Goal: Task Accomplishment & Management: Manage account settings

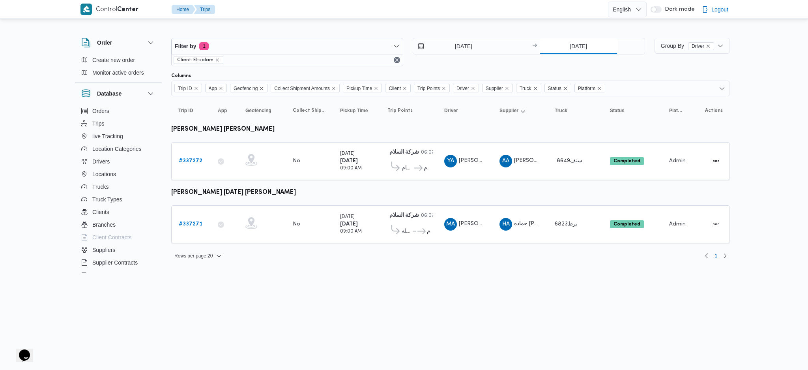
click at [581, 43] on input "13/9/2025" at bounding box center [578, 46] width 78 height 16
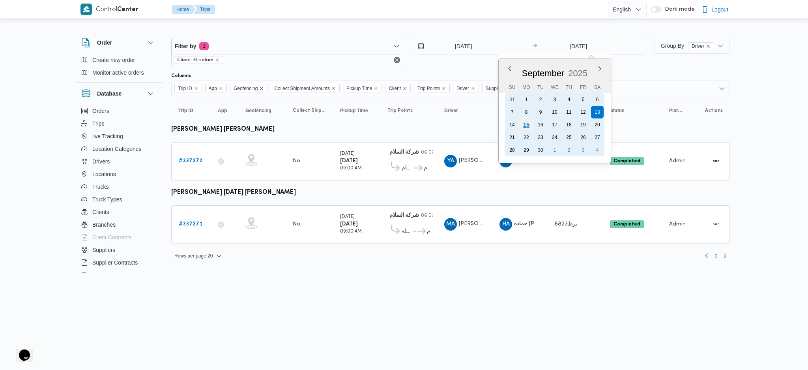
click at [525, 125] on div "15" at bounding box center [525, 124] width 15 height 15
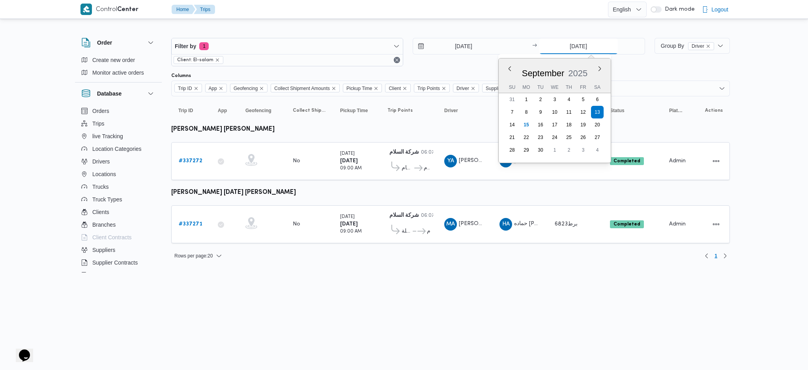
type input "[DATE]"
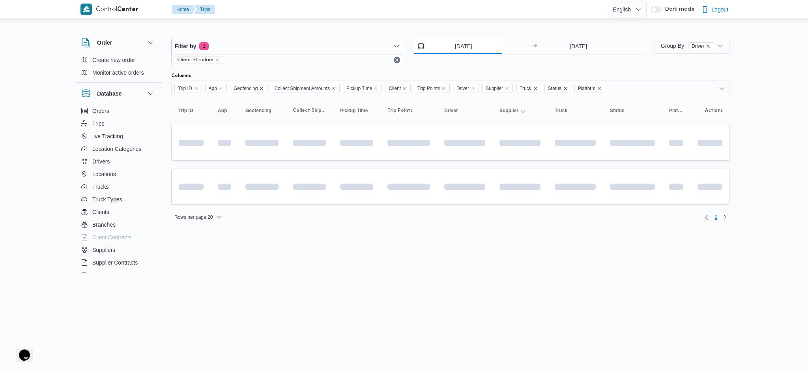
click at [462, 43] on input "13/9/2025" at bounding box center [458, 46] width 90 height 16
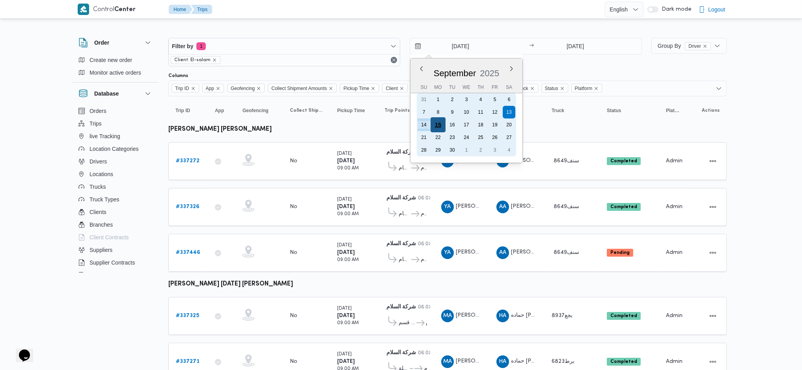
click at [439, 124] on div "15" at bounding box center [438, 124] width 15 height 15
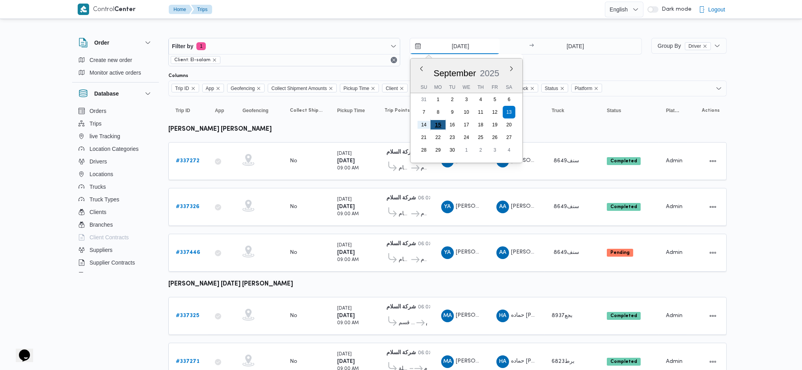
type input "[DATE]"
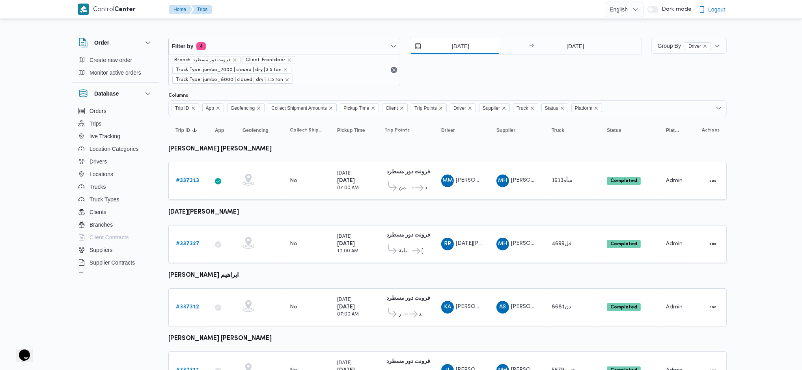
click at [464, 49] on input "14/9/2025" at bounding box center [455, 46] width 90 height 16
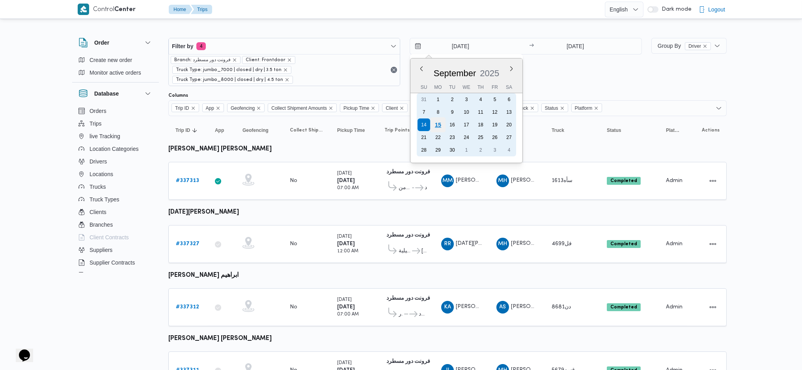
click at [435, 123] on div "15" at bounding box center [438, 124] width 15 height 15
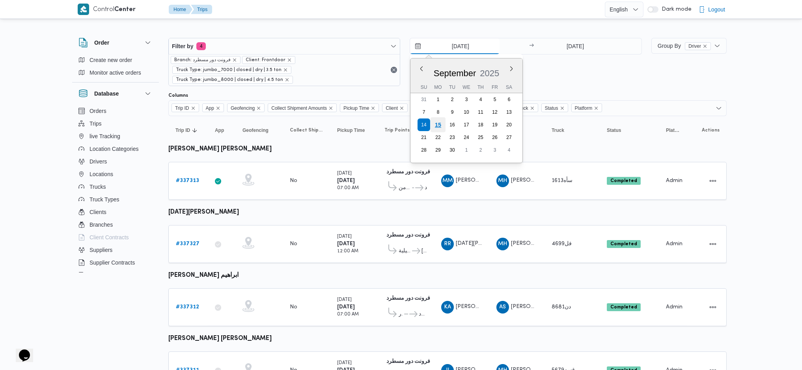
type input "[DATE]"
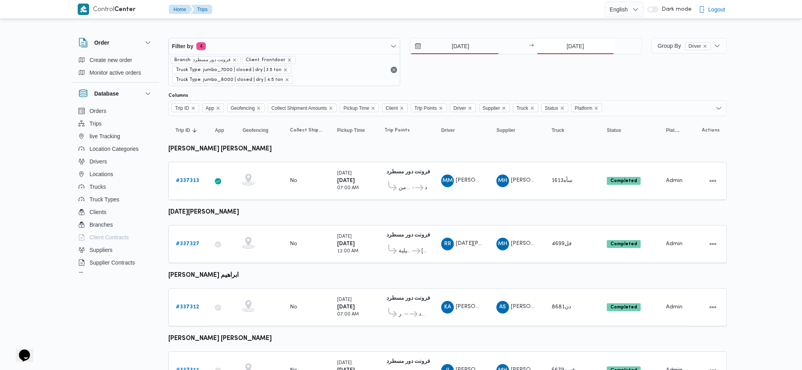
click at [568, 46] on input "14/9/2025" at bounding box center [575, 46] width 78 height 16
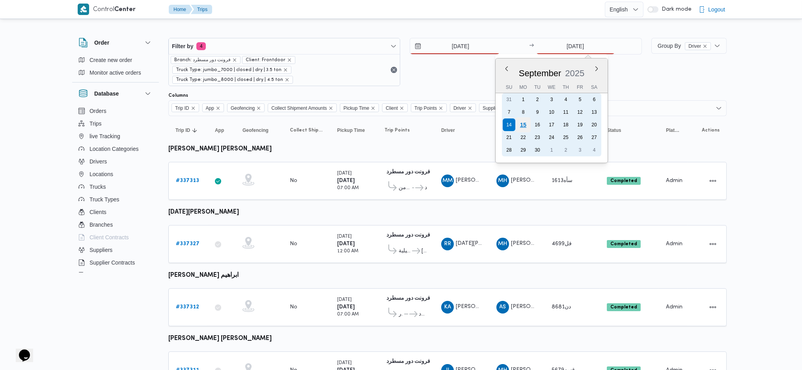
click at [518, 123] on div "15" at bounding box center [522, 124] width 15 height 15
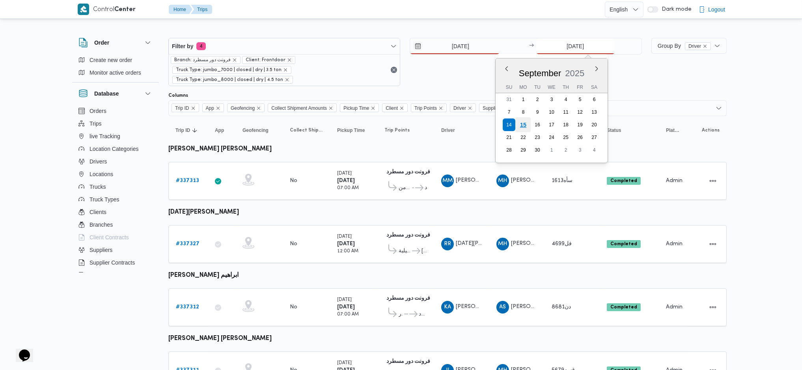
type input "[DATE]"
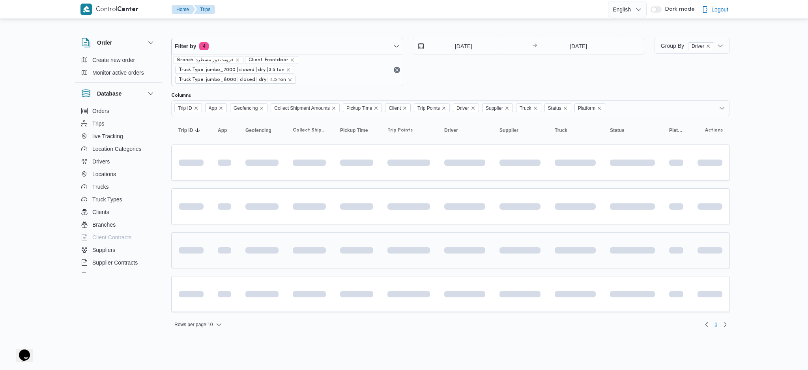
click at [465, 235] on td at bounding box center [464, 250] width 55 height 36
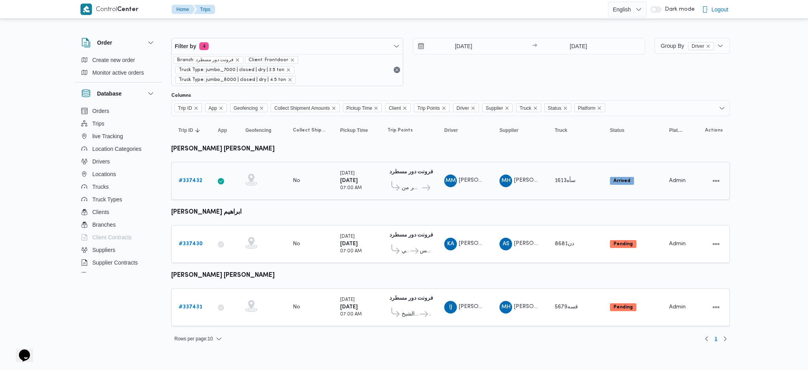
click at [196, 179] on b "# 337432" at bounding box center [191, 180] width 24 height 5
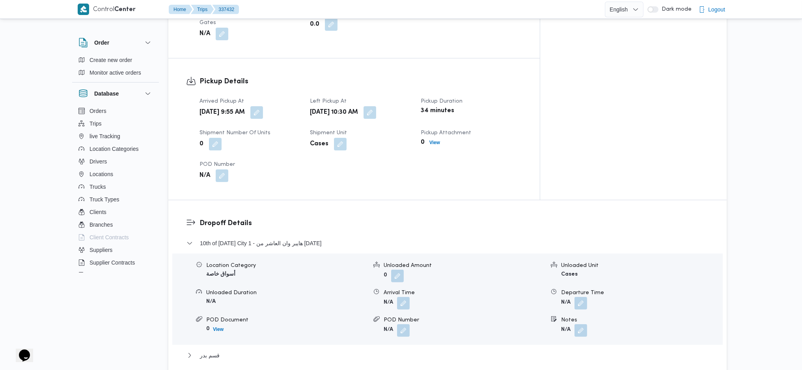
scroll to position [631, 0]
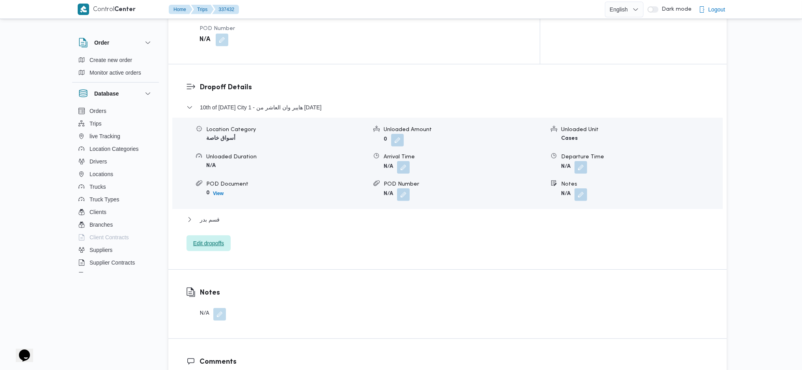
click at [219, 238] on span "Edit dropoffs" at bounding box center [208, 242] width 31 height 9
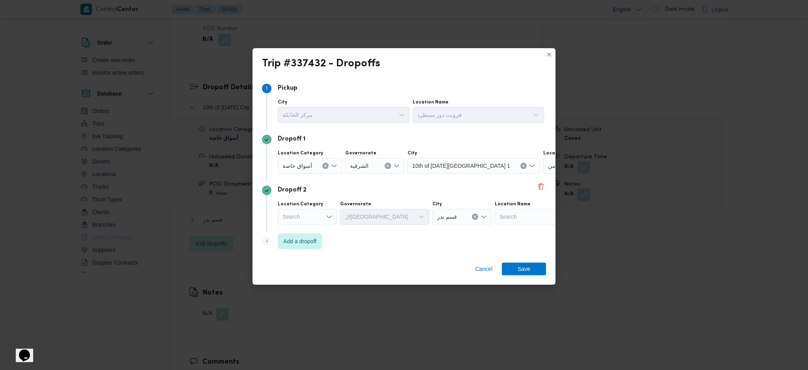
click at [327, 217] on icon "Open list of options" at bounding box center [329, 216] width 6 height 6
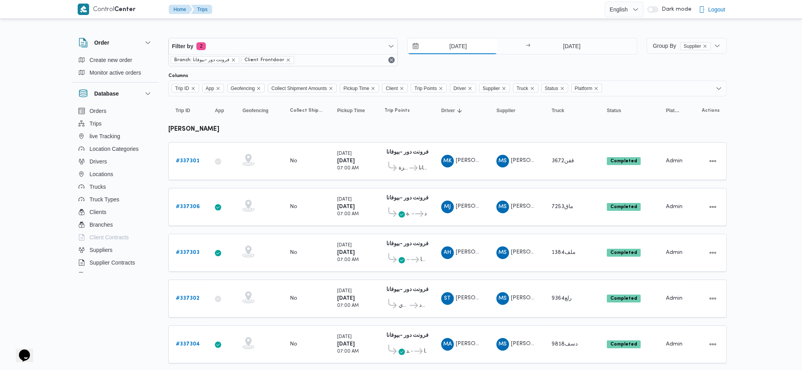
click at [454, 47] on input "[DATE]" at bounding box center [453, 46] width 90 height 16
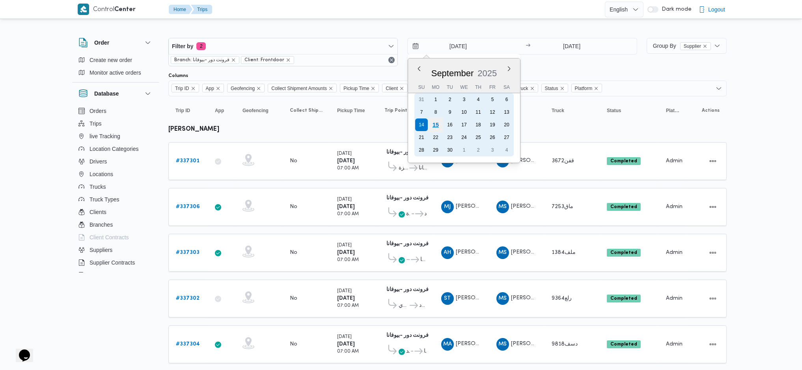
click at [435, 124] on div "15" at bounding box center [435, 124] width 15 height 15
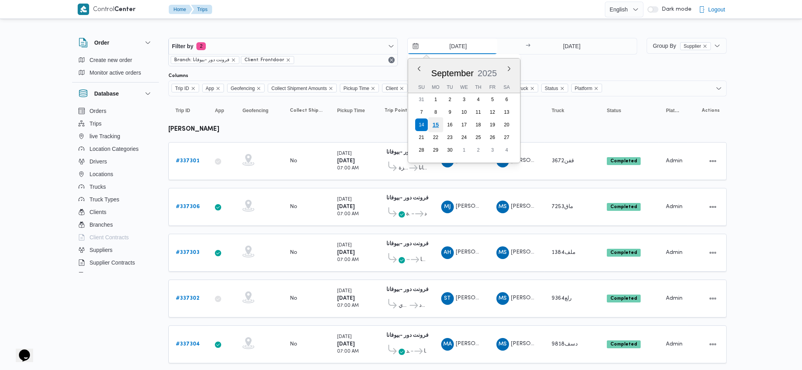
type input "[DATE]"
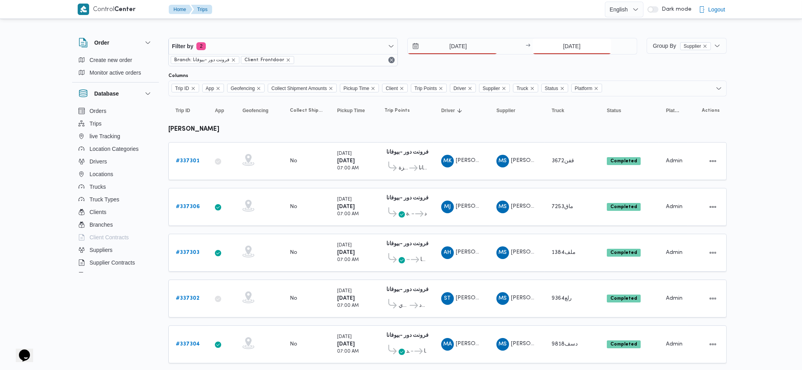
click at [569, 51] on input "[DATE]" at bounding box center [572, 46] width 78 height 16
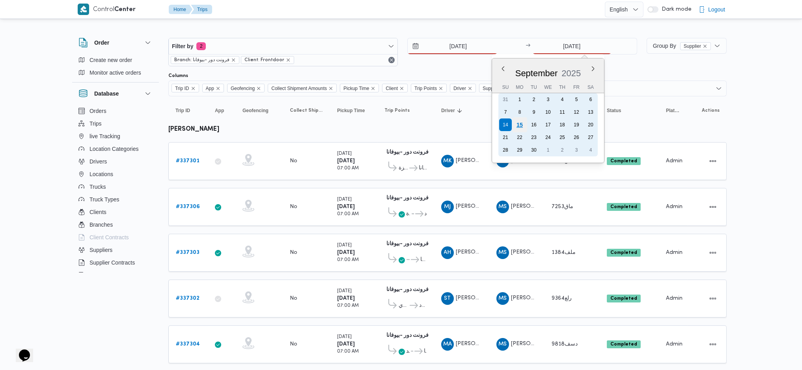
click at [520, 123] on div "15" at bounding box center [519, 124] width 15 height 15
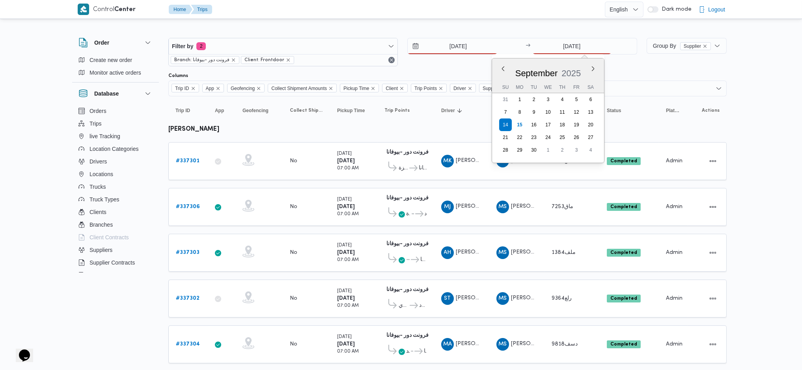
type input "15/9/2025"
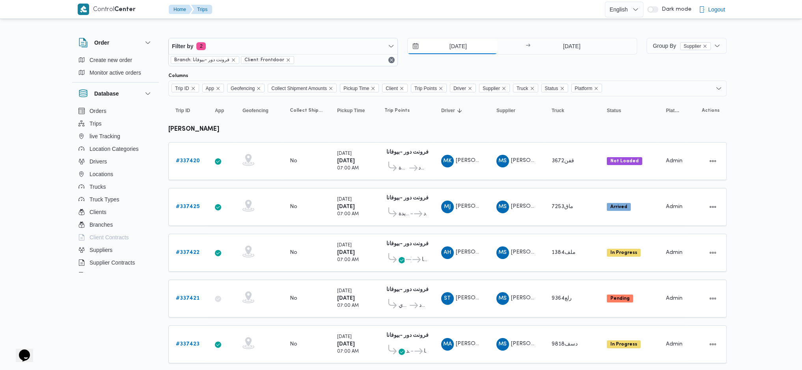
click at [453, 45] on input "15/9/2025" at bounding box center [453, 46] width 90 height 16
click at [188, 207] on b "# 337425" at bounding box center [188, 206] width 24 height 5
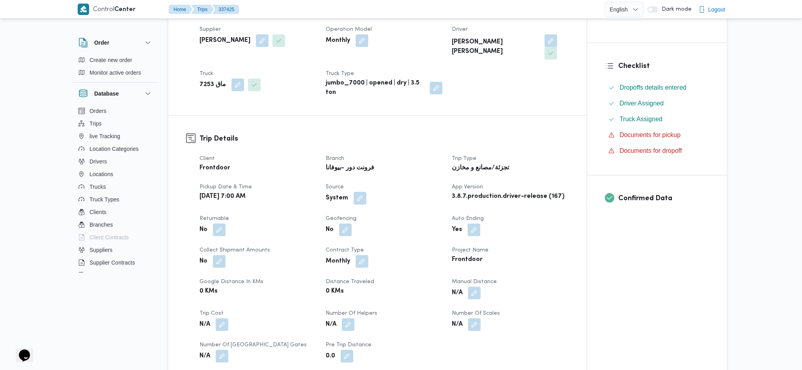
scroll to position [263, 0]
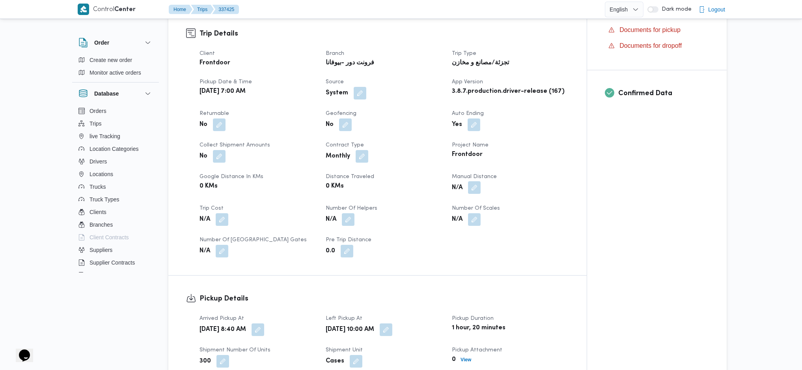
click at [481, 181] on button "button" at bounding box center [474, 187] width 13 height 13
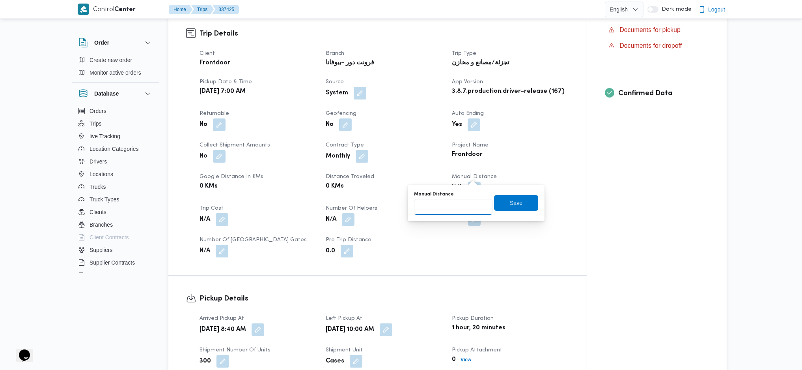
click at [457, 202] on input "Manual Distance" at bounding box center [453, 207] width 78 height 16
type input "95"
click button "Save" at bounding box center [516, 203] width 44 height 16
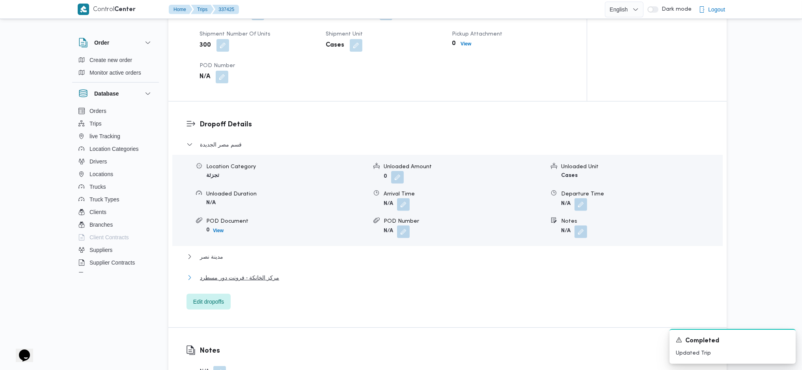
click at [256, 246] on span "مركز الخانكة - فرونت دور مسطرد" at bounding box center [239, 276] width 79 height 9
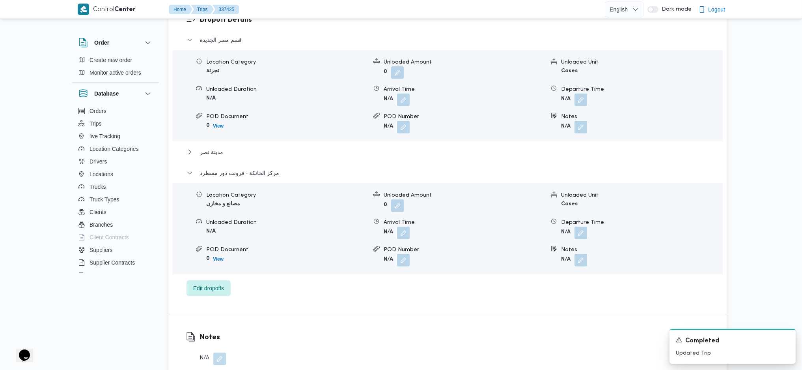
scroll to position [683, 0]
click at [575, 225] on button "button" at bounding box center [581, 231] width 13 height 13
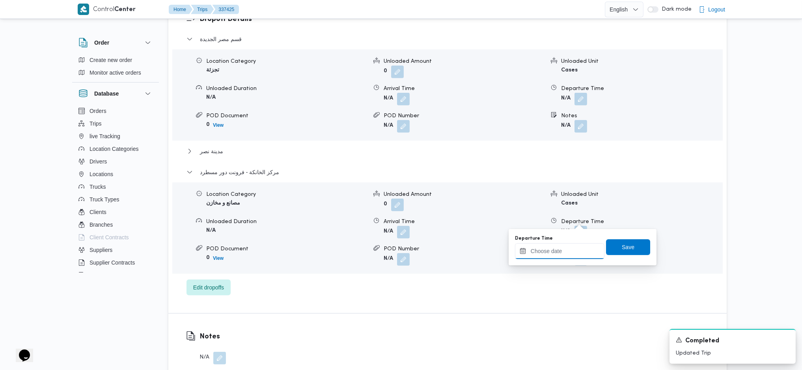
click at [564, 246] on input "Departure Time" at bounding box center [560, 251] width 90 height 16
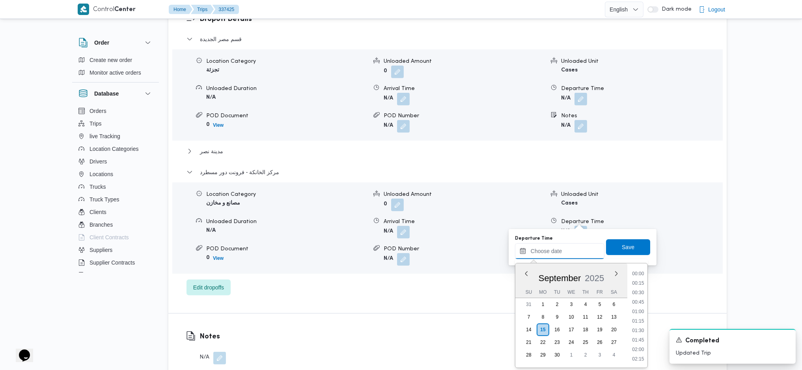
scroll to position [682, 0]
click at [640, 246] on li "18:00" at bounding box center [638, 273] width 18 height 8
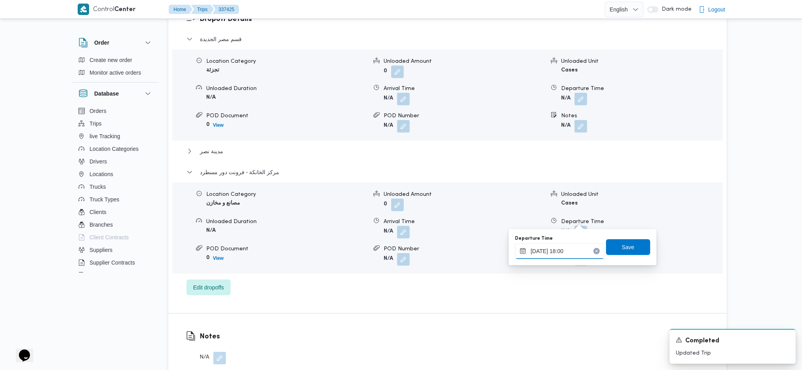
click at [571, 246] on input "15/09/2025 18:00" at bounding box center [560, 251] width 90 height 16
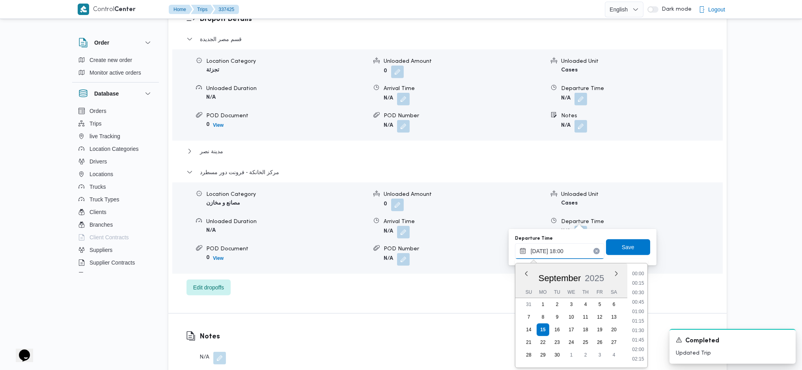
scroll to position [635, 0]
click at [638, 246] on li "17:30" at bounding box center [638, 301] width 18 height 8
type input "15/09/2025 17:30"
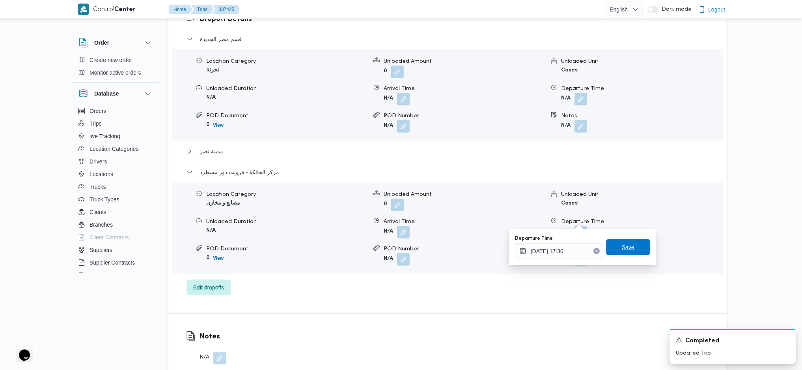
click at [622, 243] on span "Save" at bounding box center [628, 246] width 13 height 9
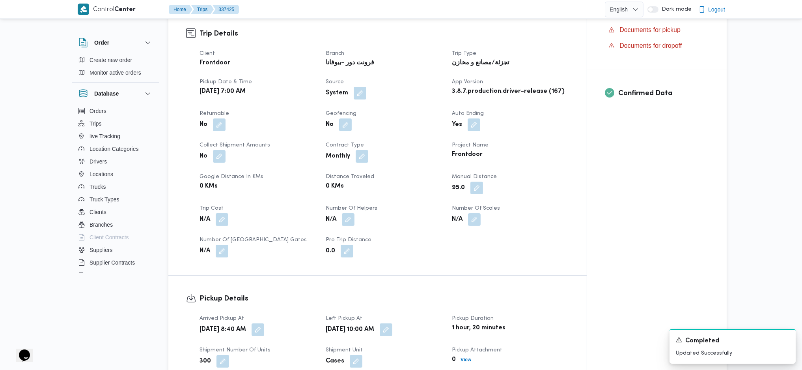
scroll to position [0, 0]
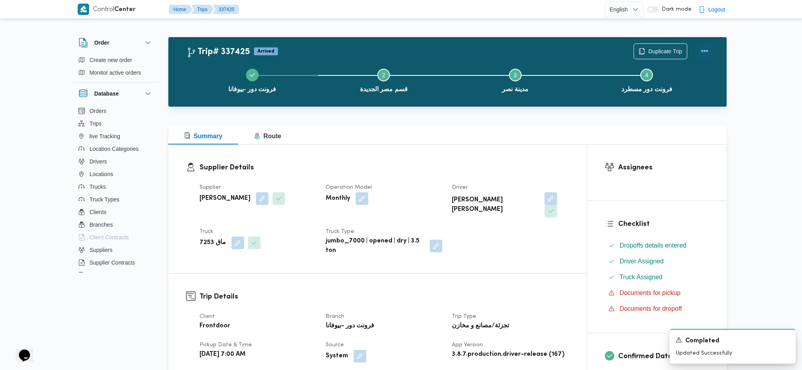
click at [660, 52] on button "Actions" at bounding box center [705, 51] width 16 height 16
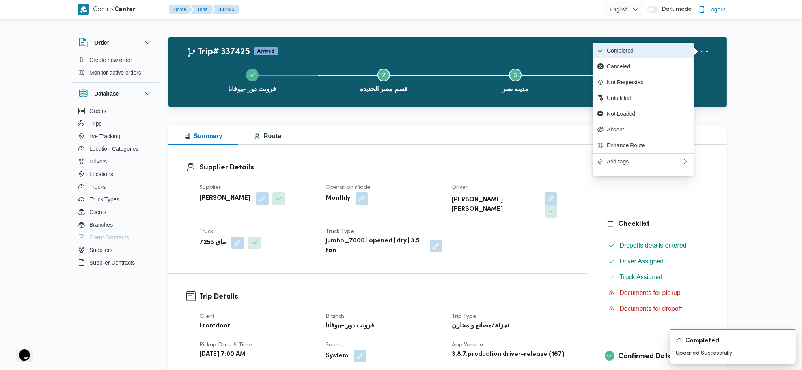
click at [655, 51] on span "Completed" at bounding box center [648, 50] width 82 height 6
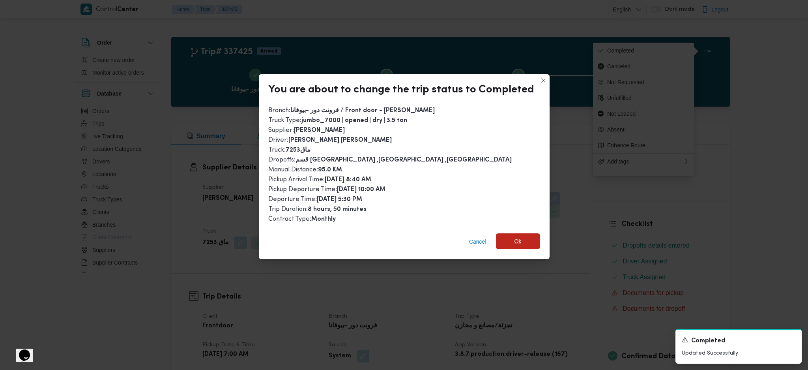
click at [518, 239] on span "Ok" at bounding box center [517, 240] width 7 height 9
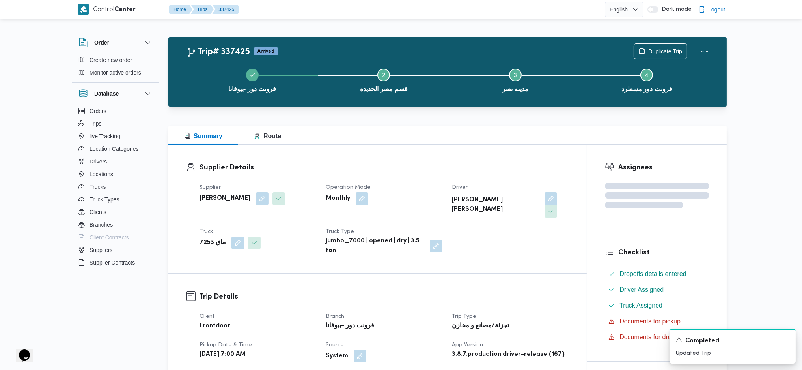
click at [447, 147] on div "Supplier Details Supplier محمد صلاح عبداللطيف الشريف Operation Model Monthly Dr…" at bounding box center [377, 208] width 418 height 129
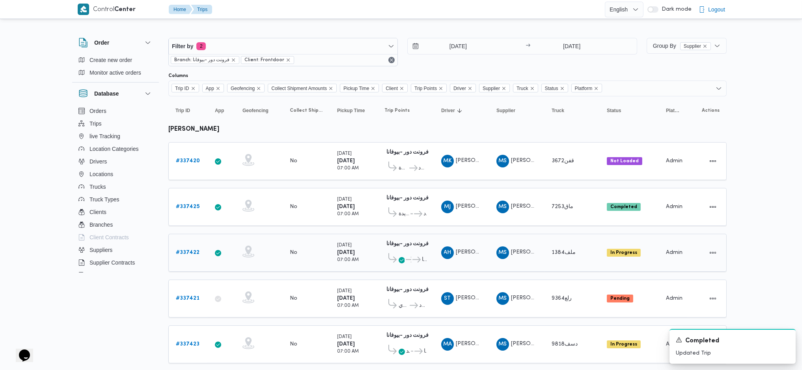
click at [194, 246] on link "# 337422" at bounding box center [188, 252] width 24 height 9
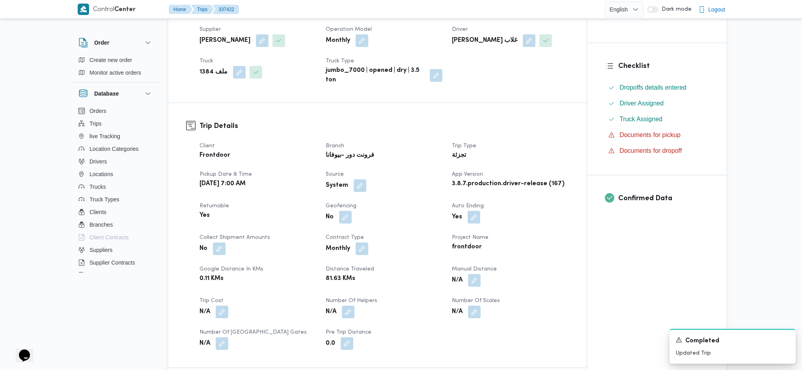
scroll to position [263, 0]
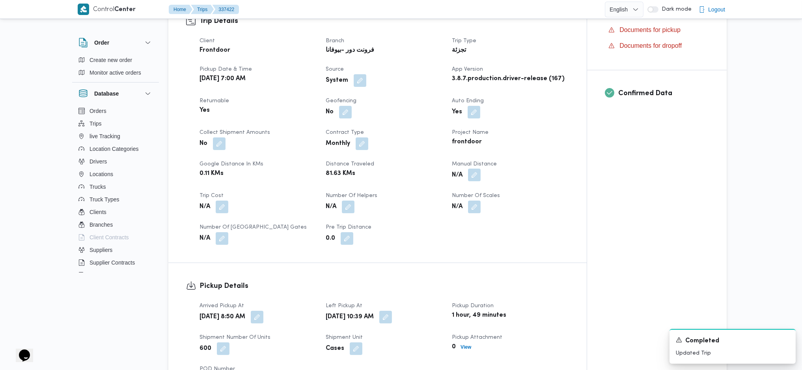
click at [473, 173] on button "button" at bounding box center [474, 174] width 13 height 13
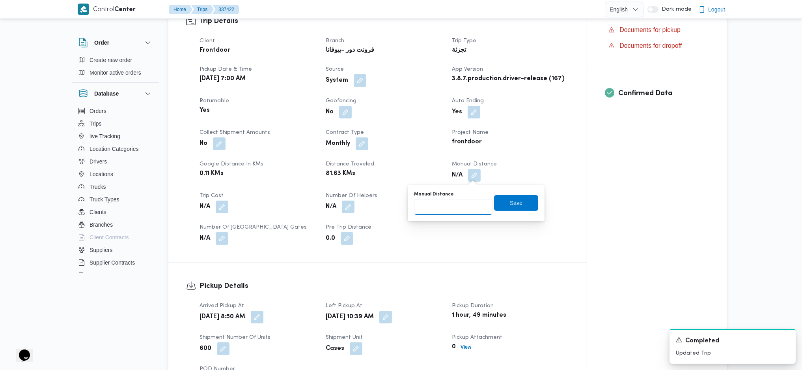
click at [442, 205] on input "Manual Distance" at bounding box center [453, 207] width 78 height 16
type input "130"
click at [502, 200] on span "Save" at bounding box center [516, 202] width 44 height 16
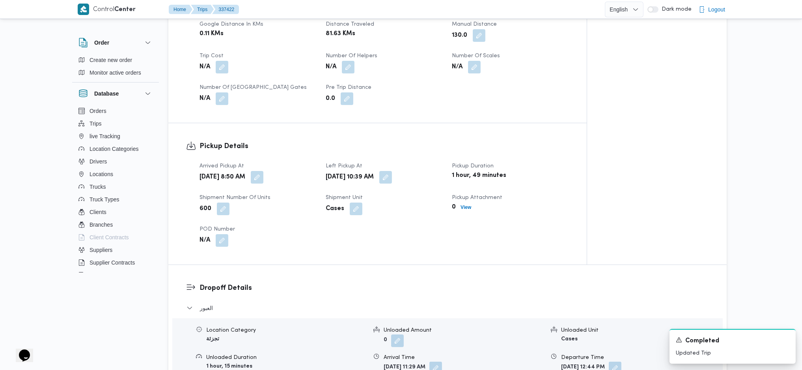
scroll to position [526, 0]
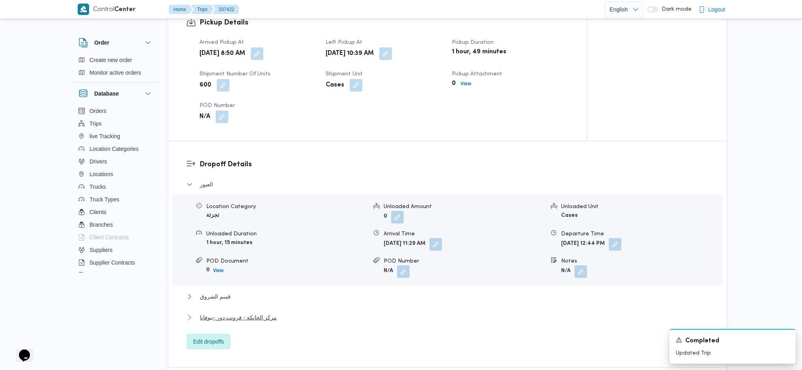
click at [259, 246] on span "مركز الخانكة - فرونت دور -بيوفانا" at bounding box center [238, 316] width 77 height 9
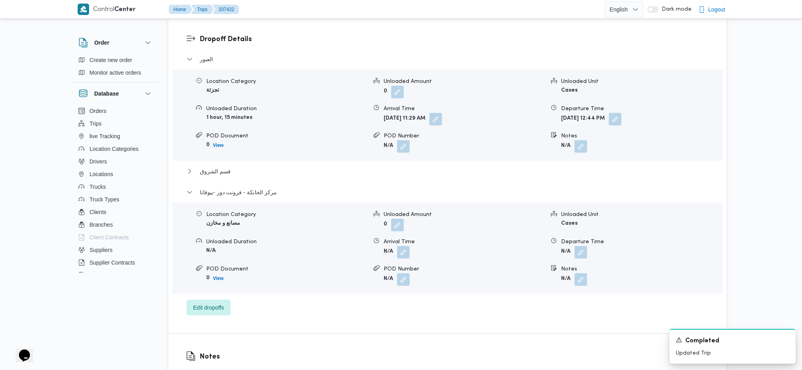
scroll to position [683, 0]
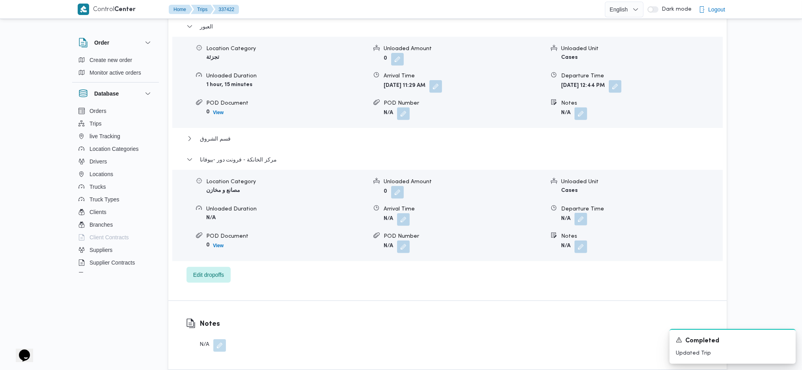
click at [583, 216] on button "button" at bounding box center [581, 219] width 13 height 13
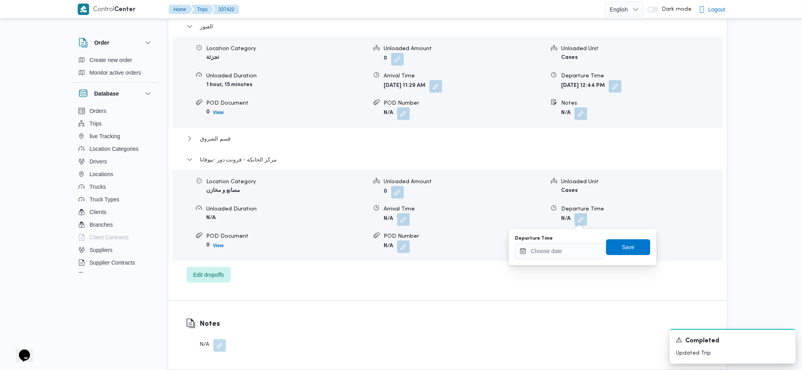
click at [570, 246] on div "You are in a dialog. To close this dialog, hit escape. Departure Time Save" at bounding box center [583, 247] width 148 height 36
click at [570, 246] on input "Departure Time" at bounding box center [560, 251] width 90 height 16
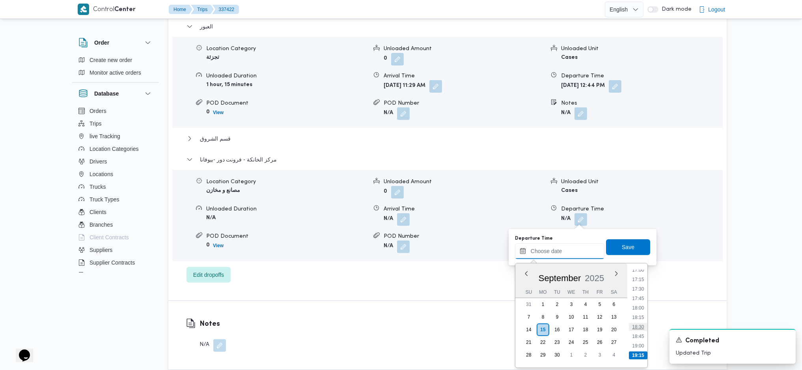
scroll to position [629, 0]
click at [636, 246] on li "17:30" at bounding box center [638, 306] width 18 height 8
type input "15/09/2025 17:30"
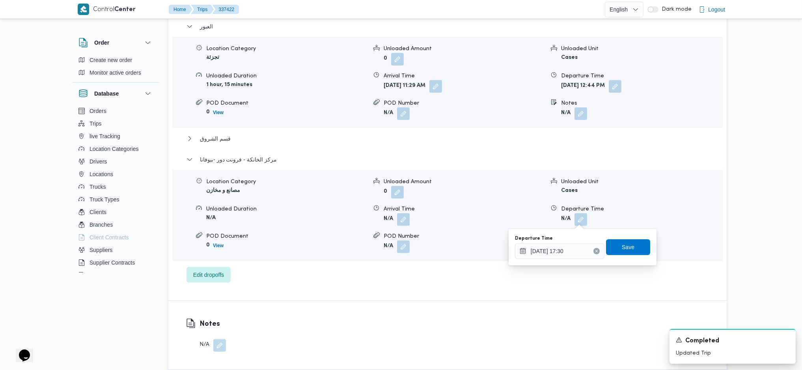
click at [621, 232] on div "You are in a dialog. To close this dialog, hit escape. Departure Time 15/09/202…" at bounding box center [583, 247] width 148 height 36
click at [620, 242] on span "Save" at bounding box center [628, 247] width 44 height 16
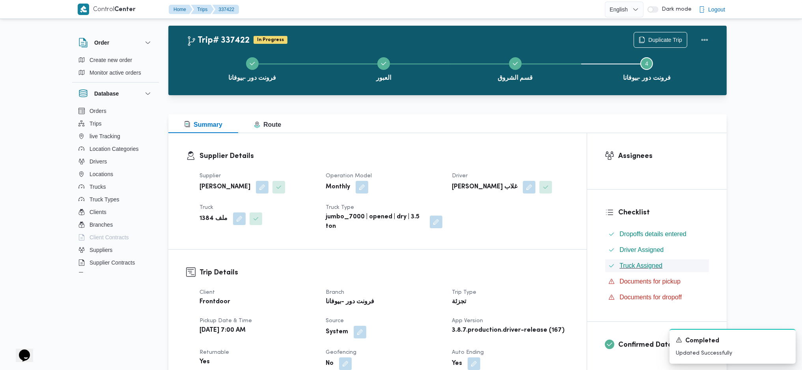
scroll to position [0, 0]
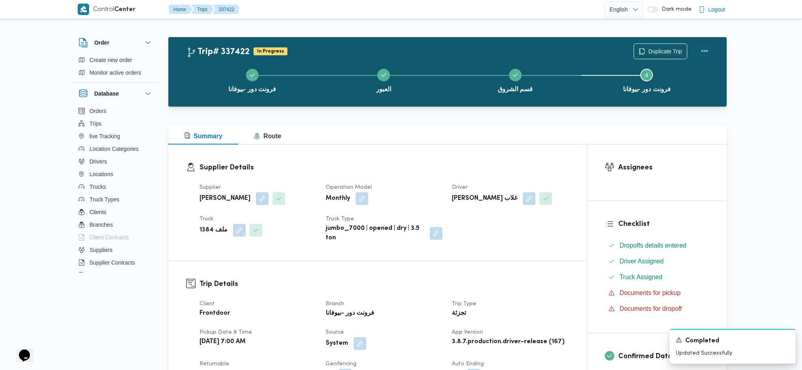
click at [660, 45] on button "Actions" at bounding box center [705, 51] width 16 height 16
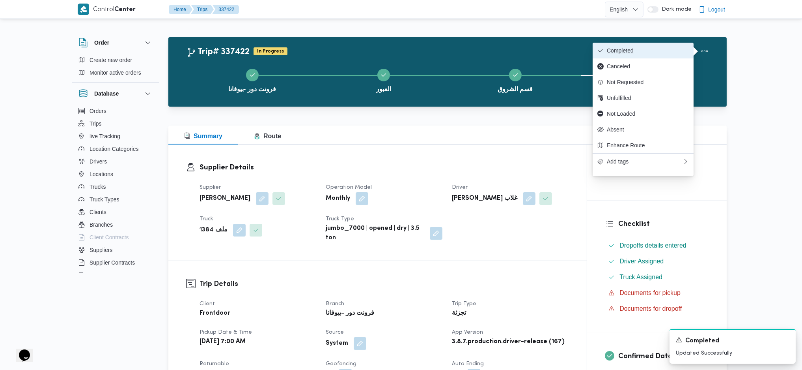
click at [660, 47] on span "Completed" at bounding box center [648, 50] width 82 height 6
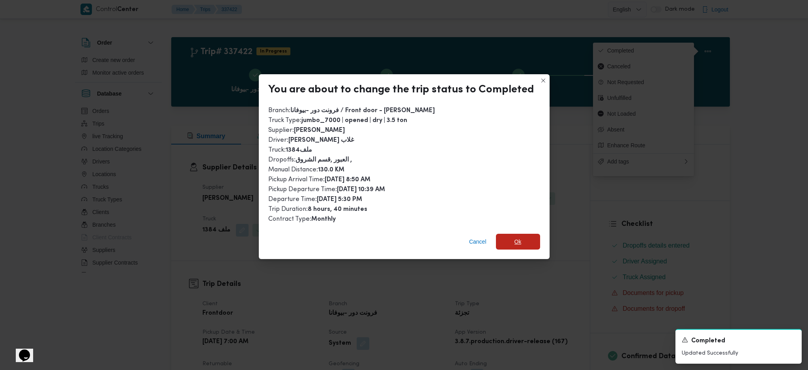
click at [523, 242] on span "Ok" at bounding box center [518, 241] width 44 height 16
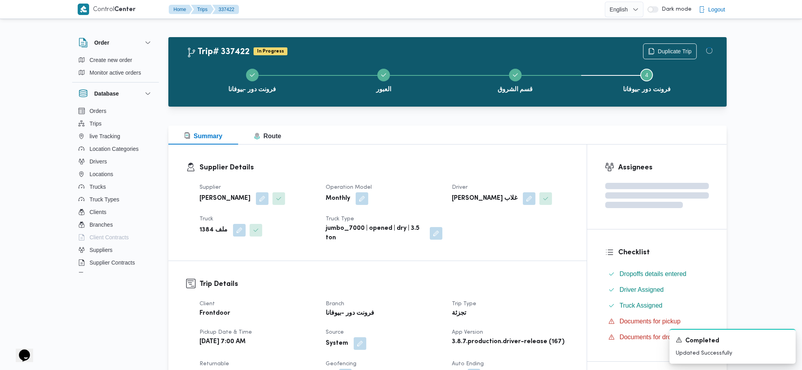
click at [526, 246] on dt "Trip Type" at bounding box center [510, 303] width 117 height 9
click at [450, 123] on div at bounding box center [447, 120] width 558 height 9
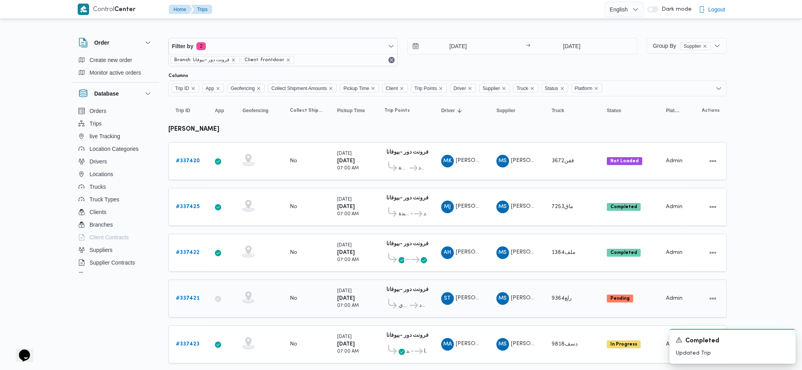
click at [188, 246] on b "# 337421" at bounding box center [188, 297] width 24 height 5
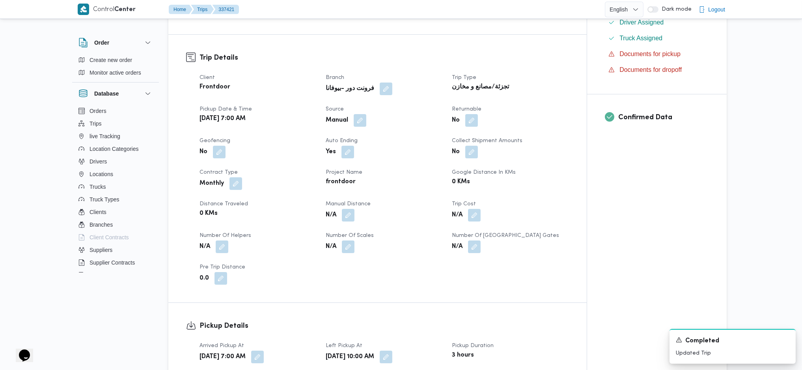
scroll to position [263, 0]
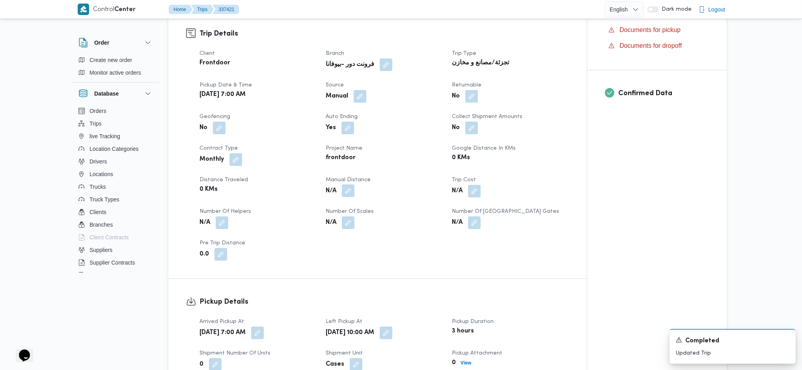
click at [350, 184] on button "button" at bounding box center [348, 190] width 13 height 13
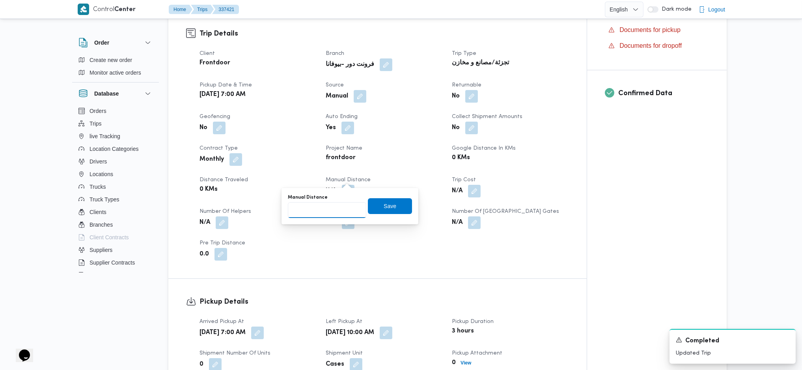
click at [332, 211] on input "Manual Distance" at bounding box center [327, 210] width 78 height 16
type input "133"
click at [386, 196] on div "Manual Distance 133 Save" at bounding box center [350, 205] width 126 height 25
click at [384, 206] on span "Save" at bounding box center [390, 205] width 13 height 9
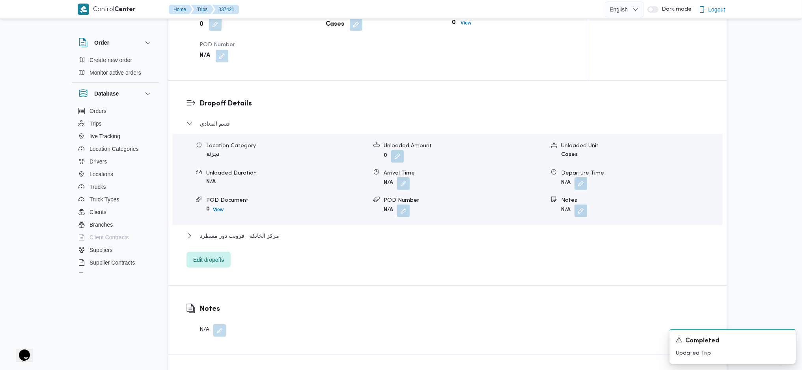
scroll to position [631, 0]
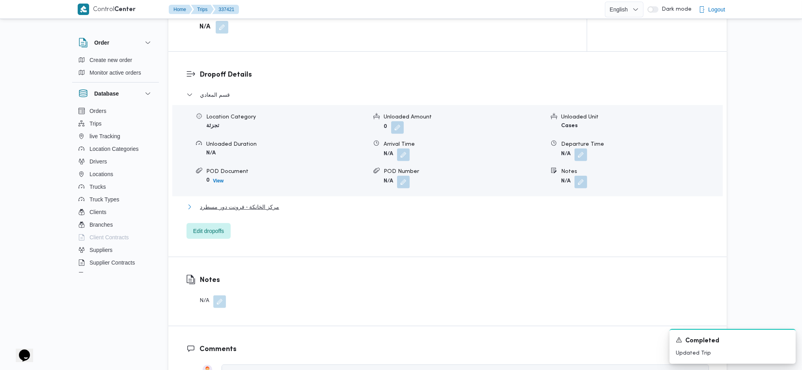
click at [259, 202] on span "مركز الخانكة - فرونت دور مسطرد" at bounding box center [239, 206] width 79 height 9
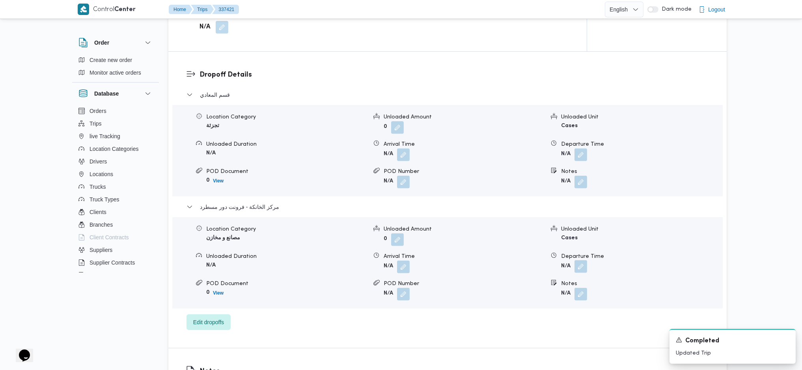
click at [584, 246] on button "button" at bounding box center [581, 266] width 13 height 13
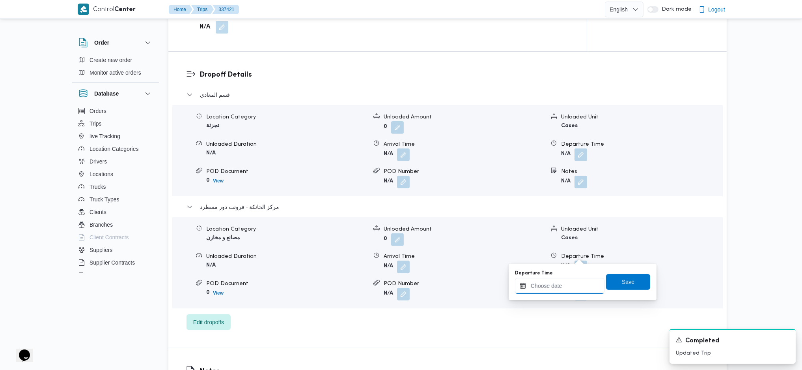
click at [556, 246] on input "Departure Time" at bounding box center [560, 286] width 90 height 16
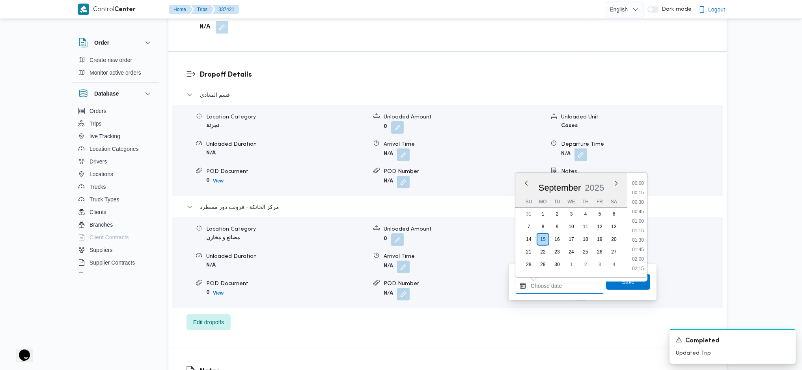
scroll to position [682, 0]
click at [644, 194] on li "18:15" at bounding box center [638, 192] width 18 height 8
type input "15/09/2025 18:15"
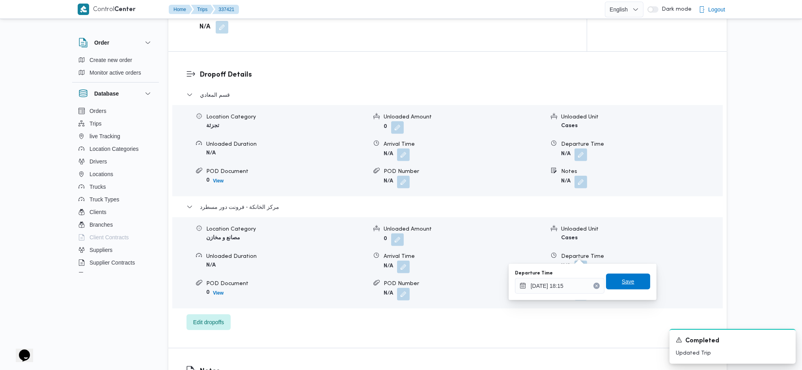
click at [629, 246] on span "Save" at bounding box center [628, 281] width 44 height 16
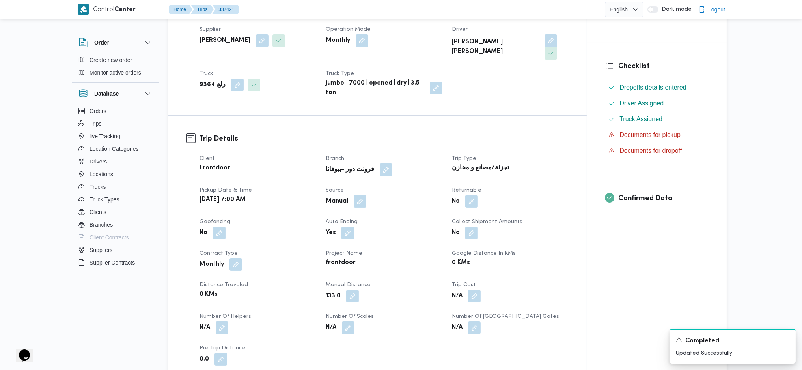
scroll to position [0, 0]
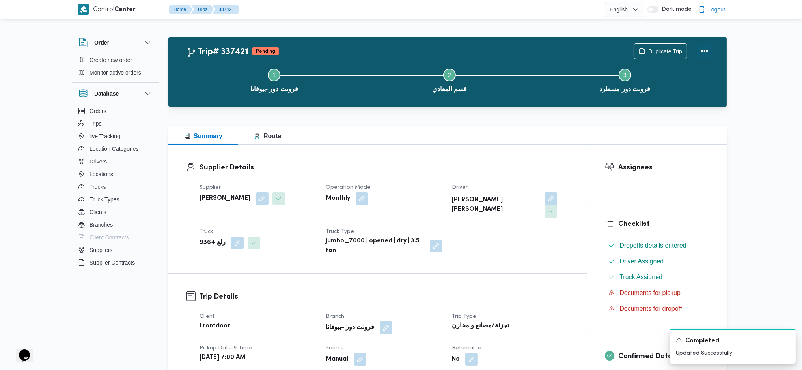
click at [660, 47] on button "Actions" at bounding box center [705, 51] width 16 height 16
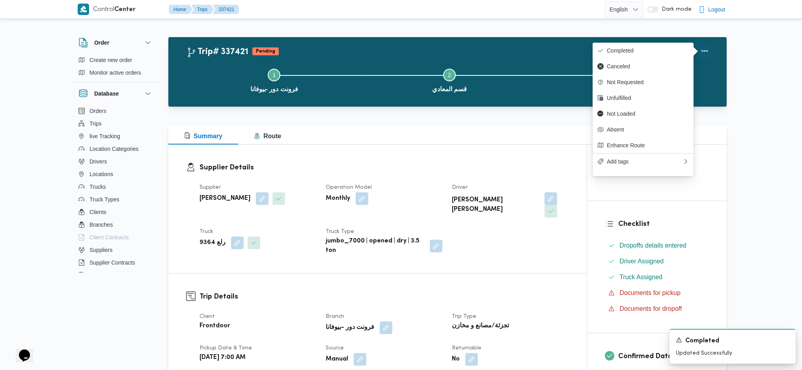
click at [660, 46] on button "Completed" at bounding box center [643, 51] width 101 height 16
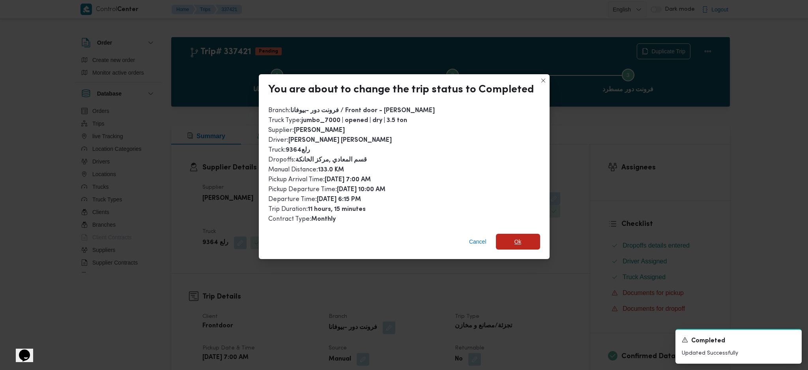
drag, startPoint x: 505, startPoint y: 242, endPoint x: 537, endPoint y: 291, distance: 58.7
click at [509, 241] on span "Ok" at bounding box center [518, 241] width 44 height 16
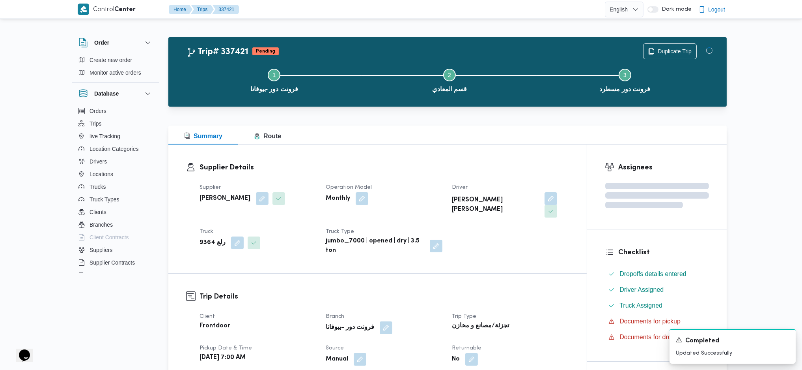
click at [545, 246] on div "تجزئة/مصانع و مخازن" at bounding box center [510, 325] width 118 height 11
click at [427, 116] on div at bounding box center [447, 120] width 558 height 9
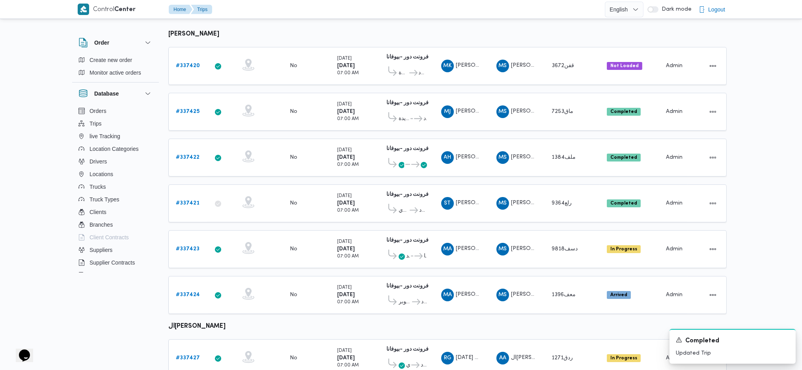
scroll to position [158, 0]
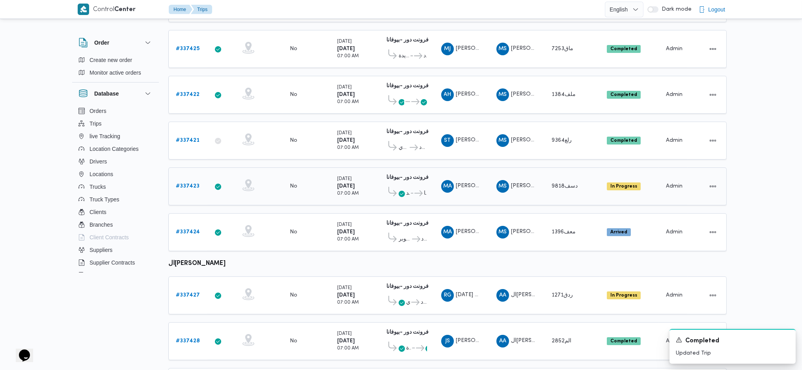
click at [179, 183] on b "# 337423" at bounding box center [188, 185] width 24 height 5
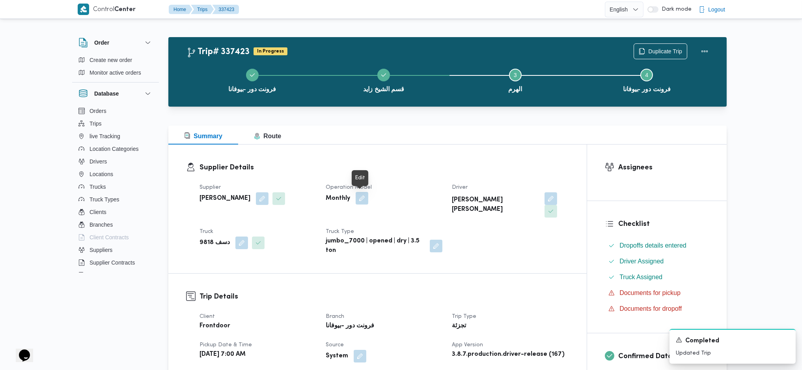
scroll to position [368, 0]
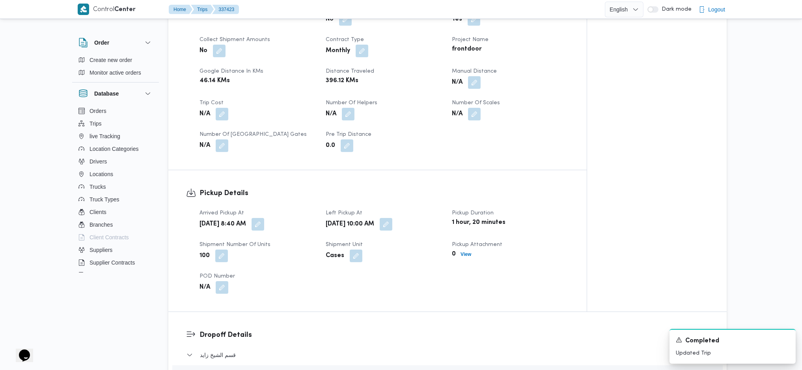
click at [480, 76] on div "N/A" at bounding box center [510, 82] width 118 height 14
click at [476, 76] on button "button" at bounding box center [474, 82] width 13 height 13
click at [436, 110] on div "Manual Distance Save" at bounding box center [476, 97] width 126 height 25
click at [437, 109] on div "Manual Distance Save" at bounding box center [476, 97] width 126 height 25
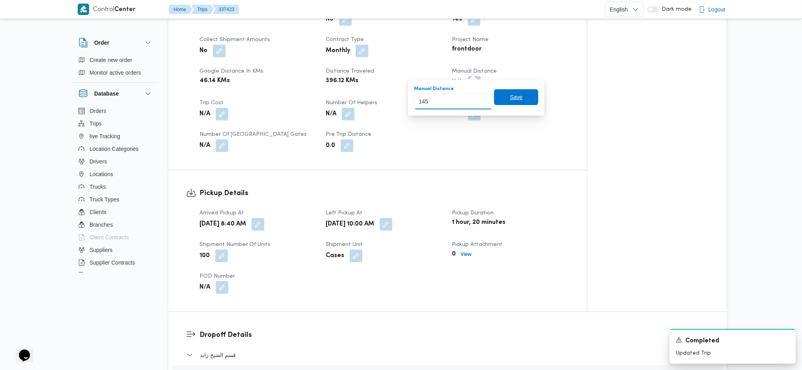
type input "145"
click at [510, 97] on span "Save" at bounding box center [516, 97] width 44 height 16
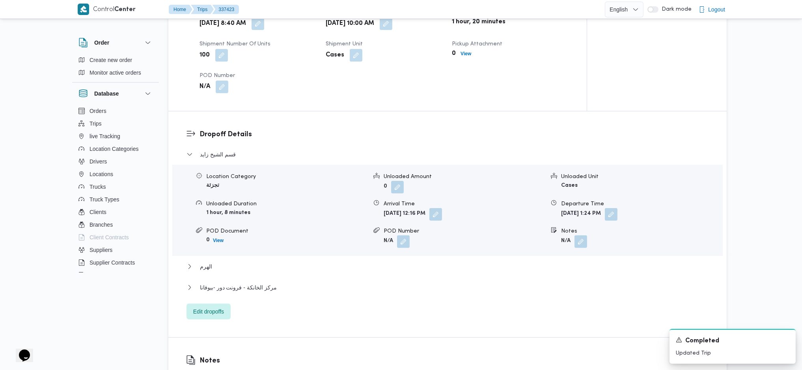
scroll to position [792, 0]
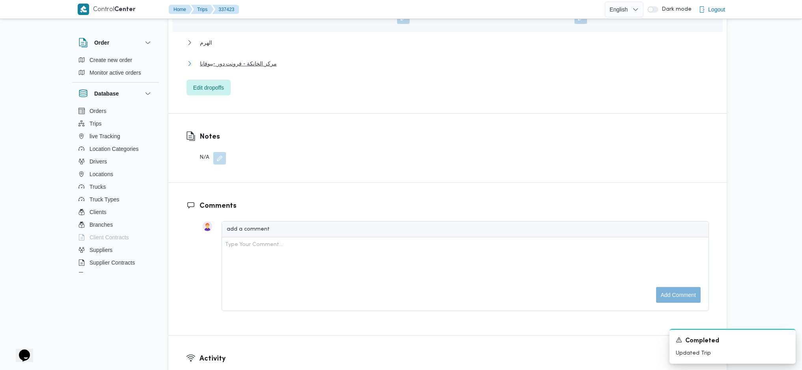
click at [219, 59] on span "مركز الخانكة - فرونت دور -بيوفانا" at bounding box center [238, 63] width 77 height 9
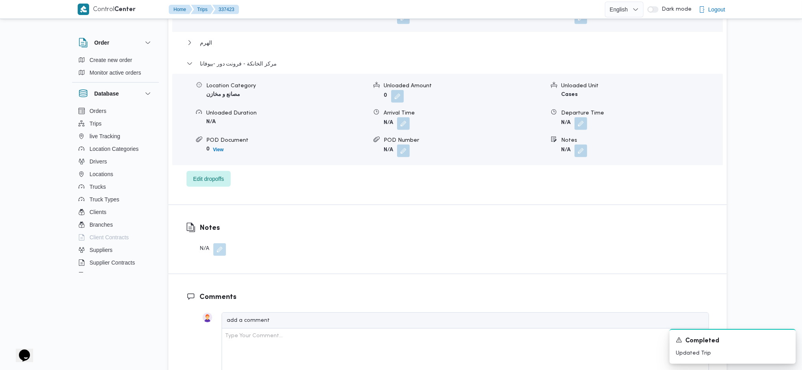
click at [576, 117] on button "button" at bounding box center [581, 123] width 13 height 13
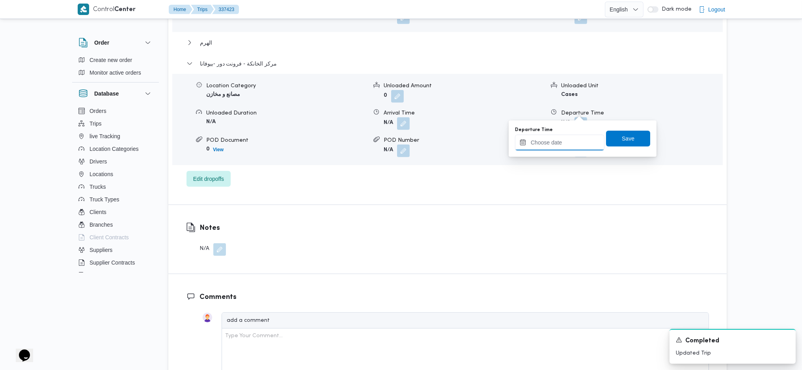
click at [537, 146] on input "Departure Time" at bounding box center [560, 142] width 90 height 16
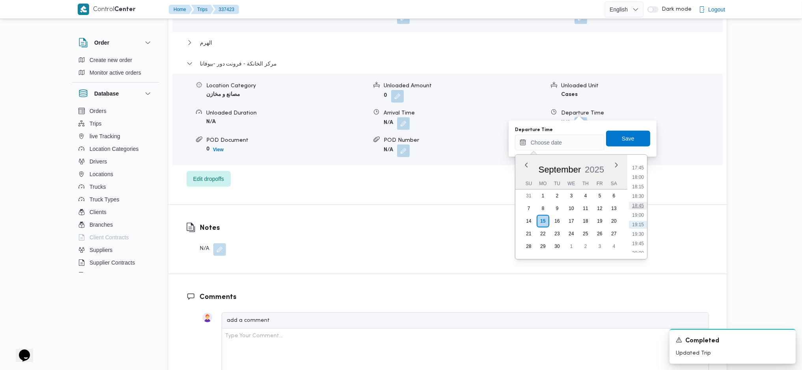
scroll to position [682, 0]
click at [639, 194] on li "18:45" at bounding box center [638, 192] width 18 height 8
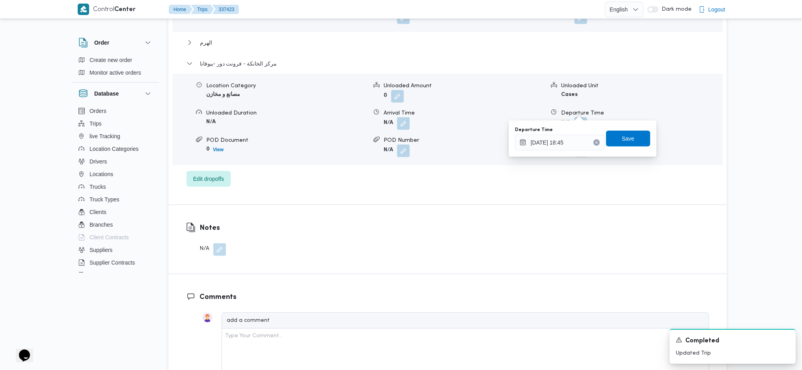
click at [539, 132] on label "Departure Time" at bounding box center [534, 130] width 38 height 6
click at [539, 134] on input "15/09/2025 18:45" at bounding box center [560, 142] width 90 height 16
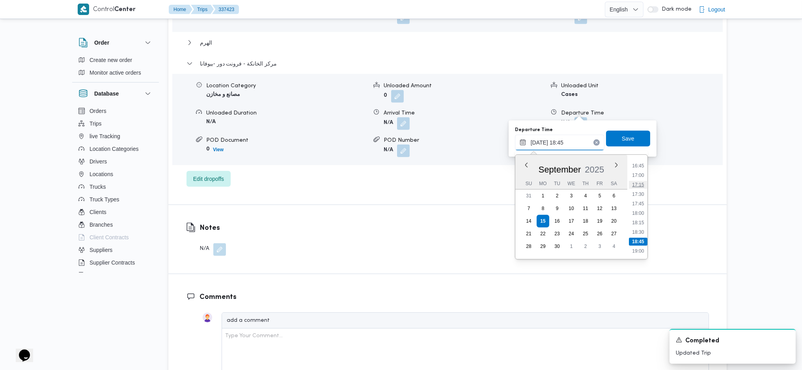
scroll to position [610, 0]
click at [633, 198] on li "17:00" at bounding box center [638, 198] width 18 height 8
type input "15/09/2025 17:00"
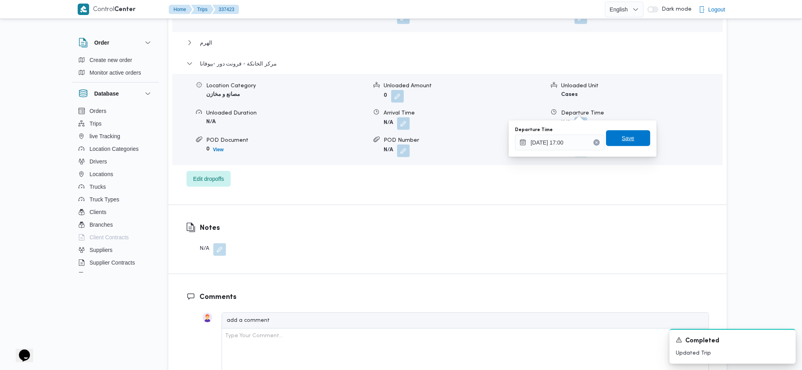
click at [619, 133] on span "Save" at bounding box center [628, 138] width 44 height 16
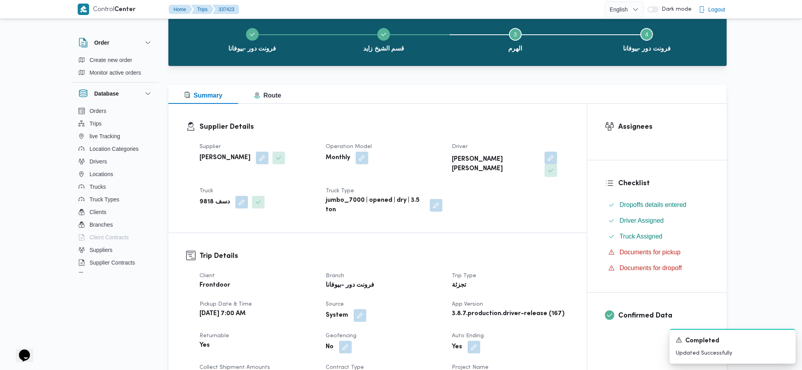
scroll to position [0, 0]
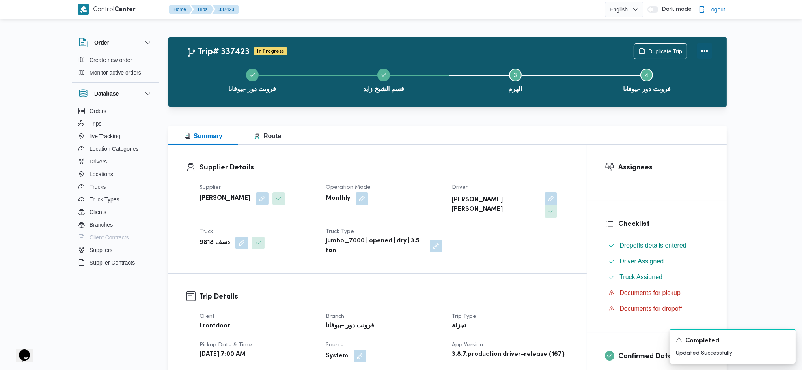
click at [660, 58] on button "Actions" at bounding box center [705, 51] width 16 height 16
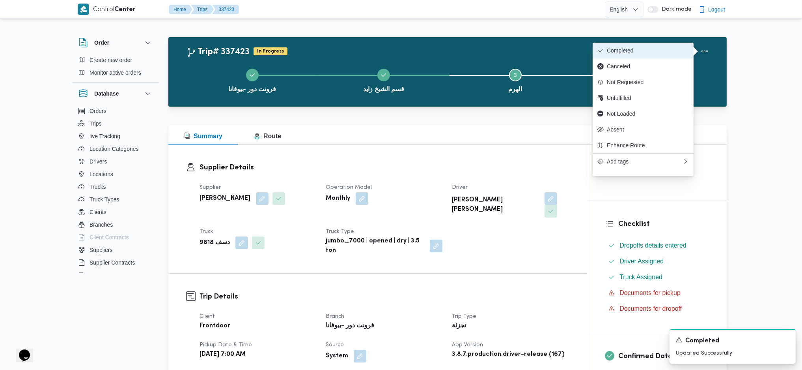
click at [636, 54] on span "Completed" at bounding box center [648, 50] width 82 height 6
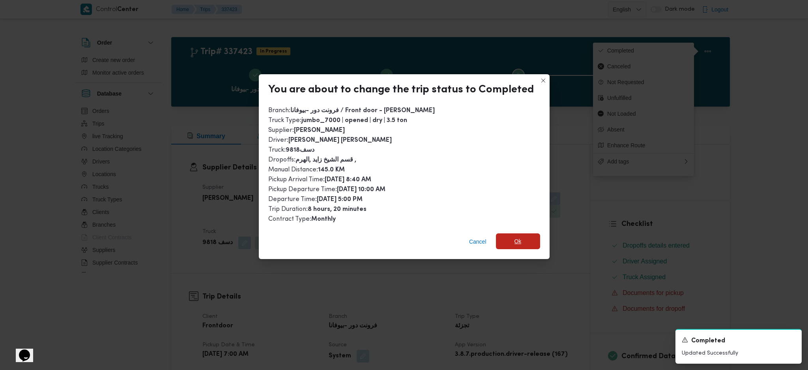
click at [526, 235] on span "Ok" at bounding box center [518, 241] width 44 height 16
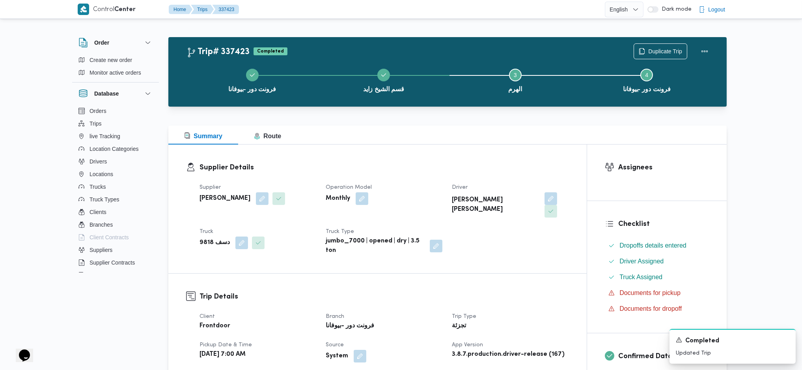
click at [431, 172] on h3 "Supplier Details" at bounding box center [385, 167] width 370 height 11
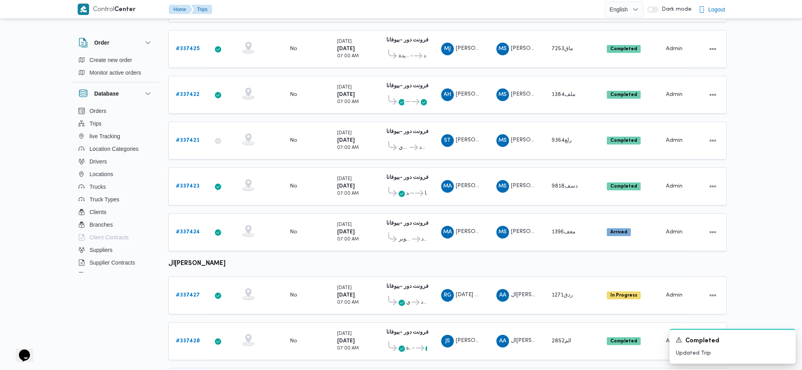
scroll to position [175, 0]
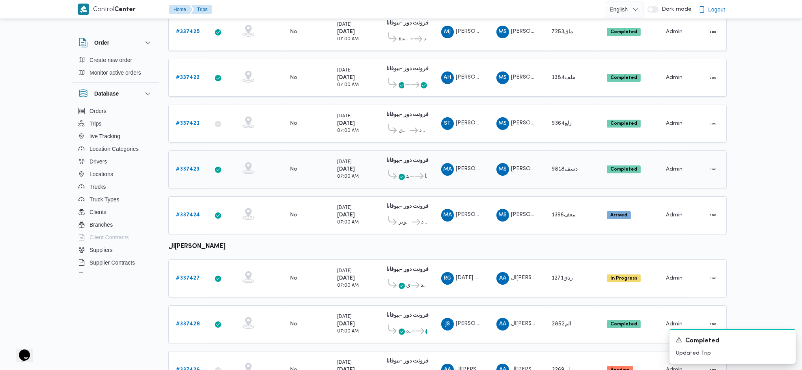
click at [410, 173] on icon at bounding box center [414, 176] width 8 height 6
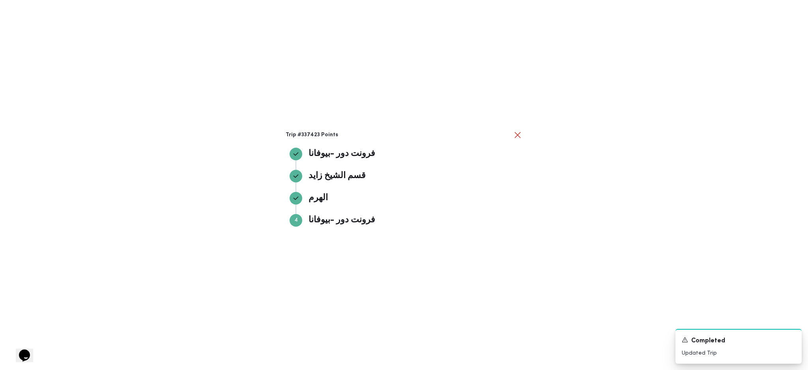
click at [642, 167] on div "Trip #337423 Points فرونت دور -بيوفانا فرونت دور -بيوفانا قسم الشيخ زايد قسم ال…" at bounding box center [404, 185] width 808 height 370
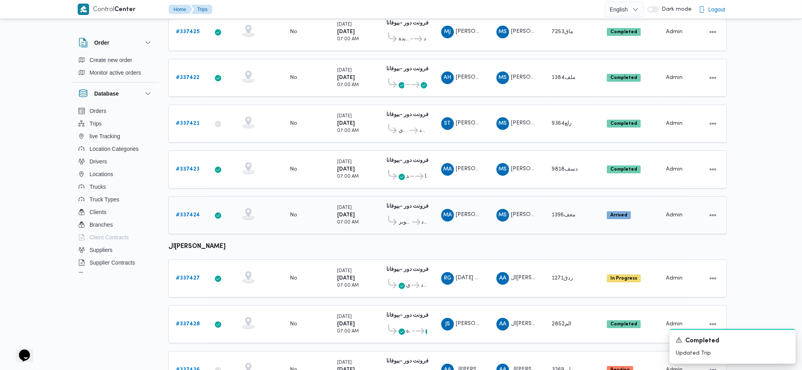
click at [191, 212] on b "# 337424" at bounding box center [188, 214] width 24 height 5
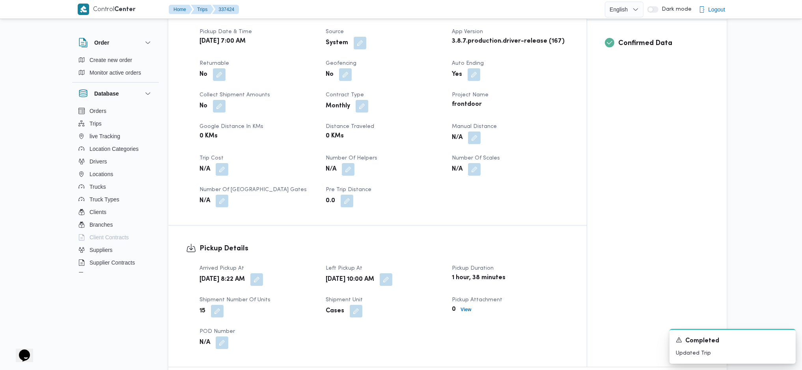
scroll to position [315, 0]
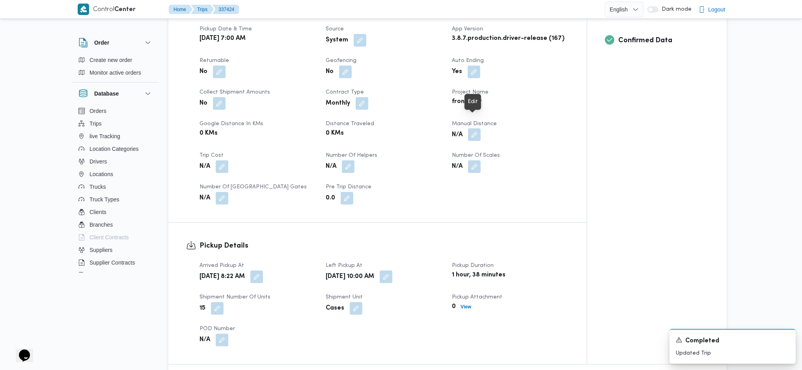
click at [472, 128] on button "button" at bounding box center [474, 134] width 13 height 13
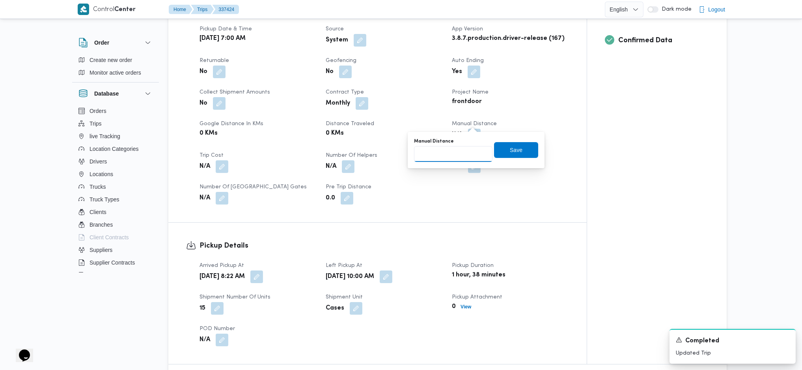
click at [445, 159] on input "Manual Distance" at bounding box center [453, 154] width 78 height 16
type input "140"
click button "Save" at bounding box center [516, 150] width 44 height 16
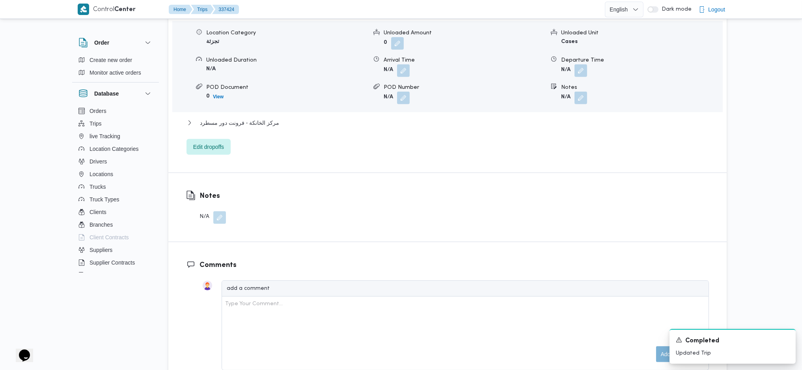
scroll to position [736, 0]
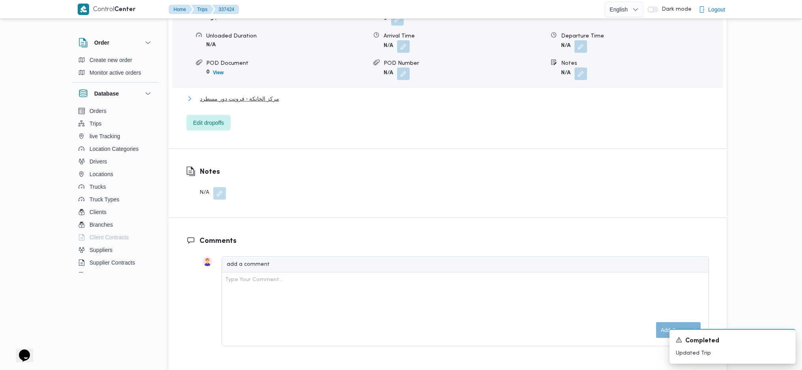
click at [274, 94] on span "مركز الخانكة - فرونت دور مسطرد" at bounding box center [239, 98] width 79 height 9
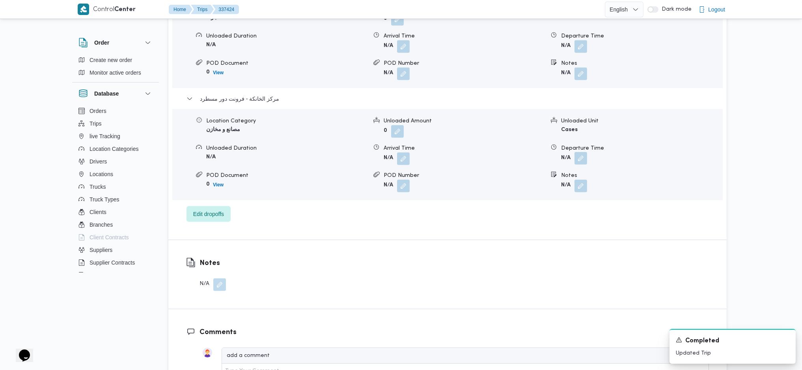
click at [583, 152] on button "button" at bounding box center [581, 158] width 13 height 13
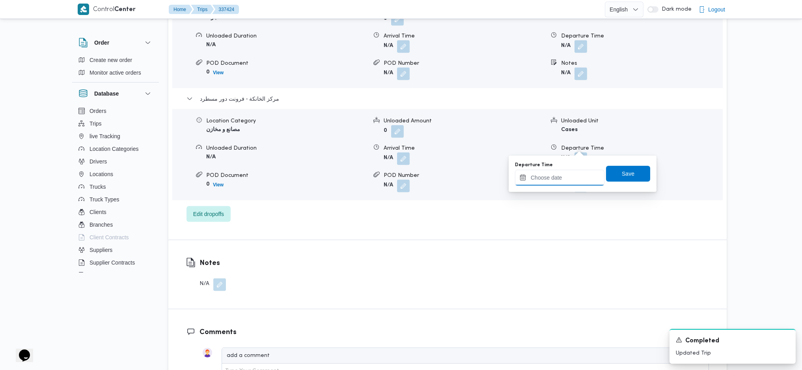
click at [549, 177] on input "Departure Time" at bounding box center [560, 178] width 90 height 16
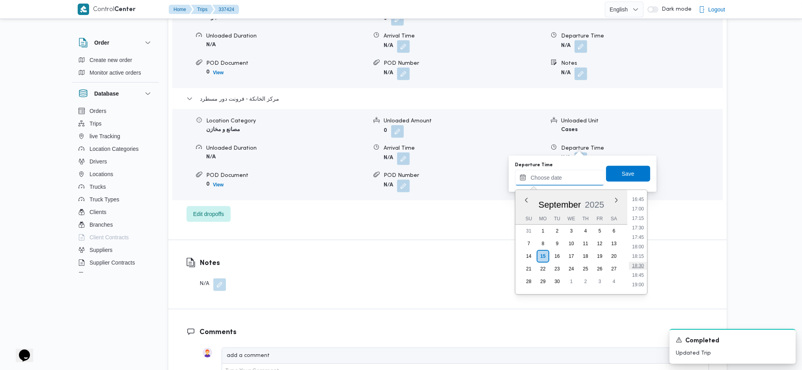
scroll to position [629, 0]
click at [637, 226] on li "17:15" at bounding box center [638, 224] width 18 height 8
type input "15/09/2025 17:15"
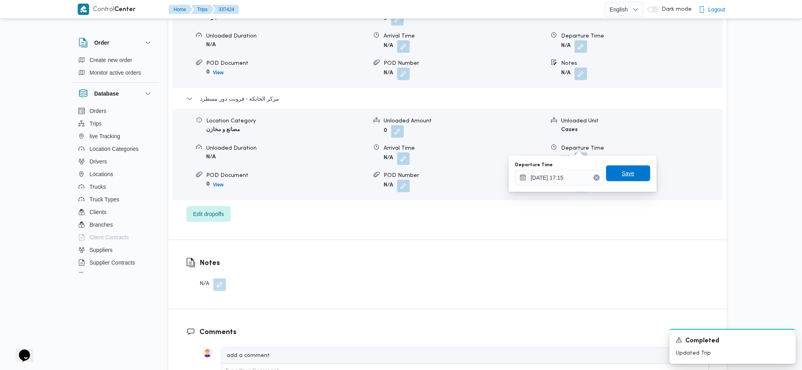
click at [610, 177] on span "Save" at bounding box center [628, 173] width 44 height 16
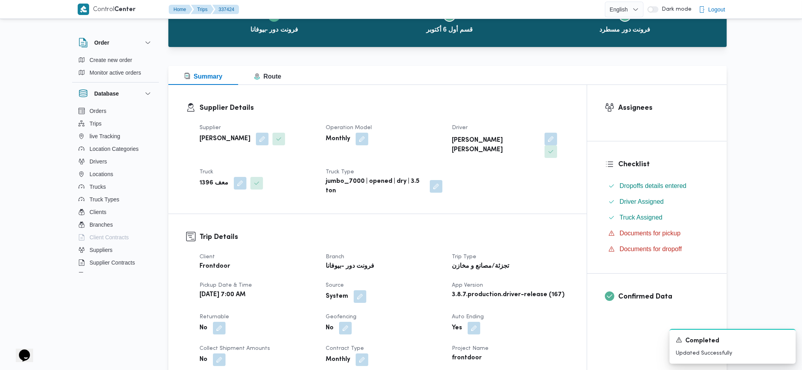
scroll to position [0, 0]
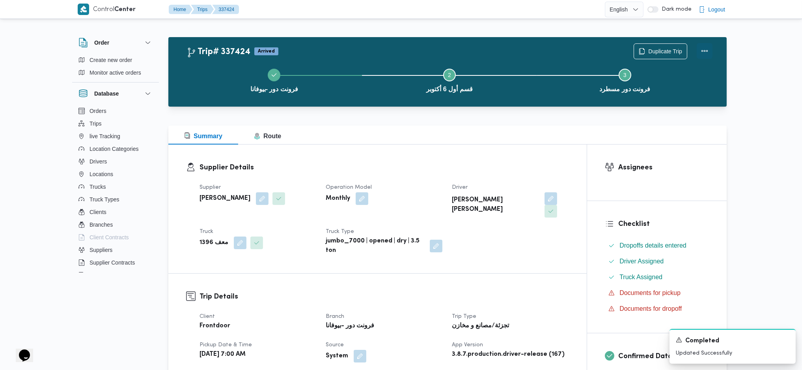
click at [660, 52] on button "Actions" at bounding box center [705, 51] width 16 height 16
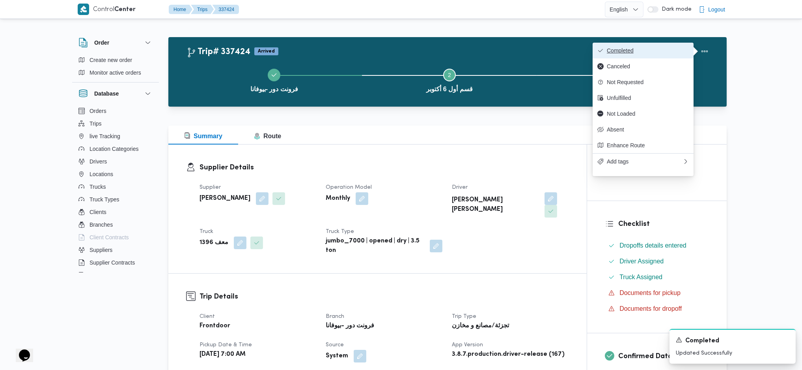
click at [653, 45] on button "Completed" at bounding box center [643, 51] width 101 height 16
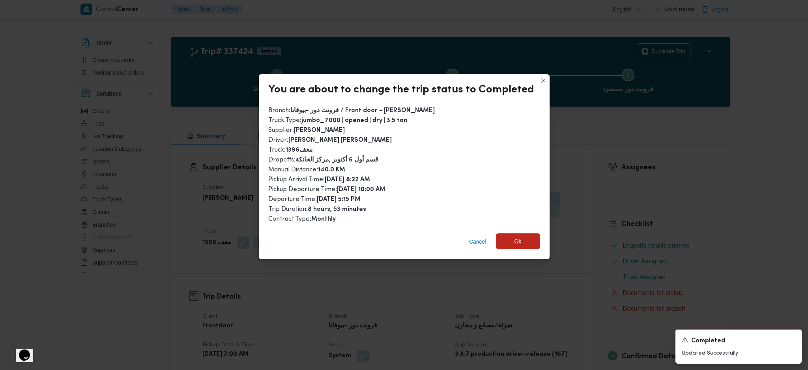
click at [515, 238] on span "Ok" at bounding box center [517, 240] width 7 height 9
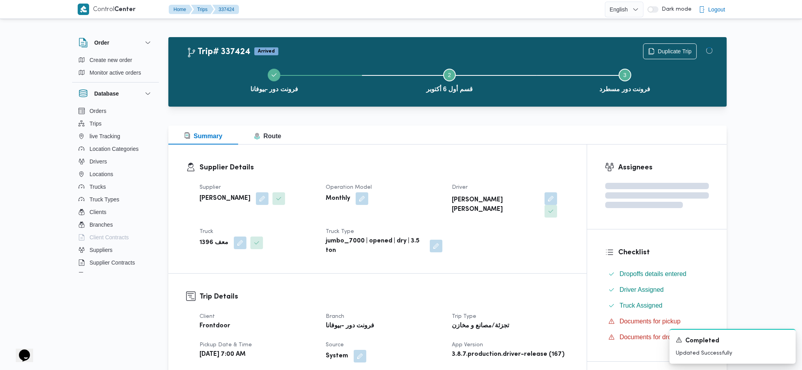
click at [529, 246] on div "Supplier Details Supplier محمد صلاح عبداللطيف الشريف Operation Model Monthly Dr…" at bounding box center [377, 208] width 418 height 129
click at [478, 119] on div at bounding box center [447, 120] width 558 height 9
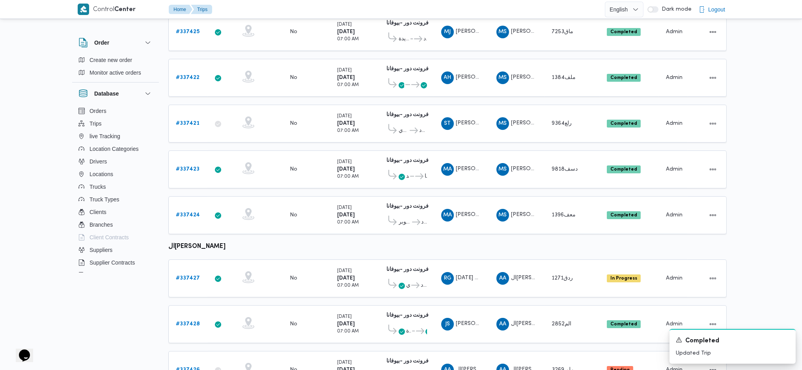
scroll to position [192, 0]
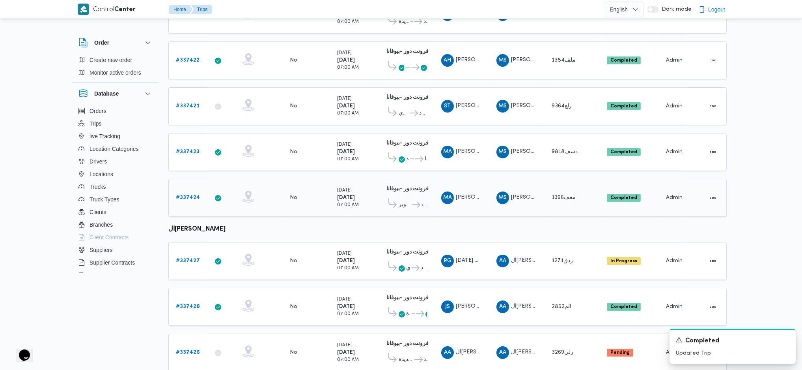
click at [410, 194] on div "قسم أول 6 أكتوبر فرونت دور مسطرد" at bounding box center [405, 202] width 43 height 17
click at [412, 202] on icon at bounding box center [416, 205] width 8 height 6
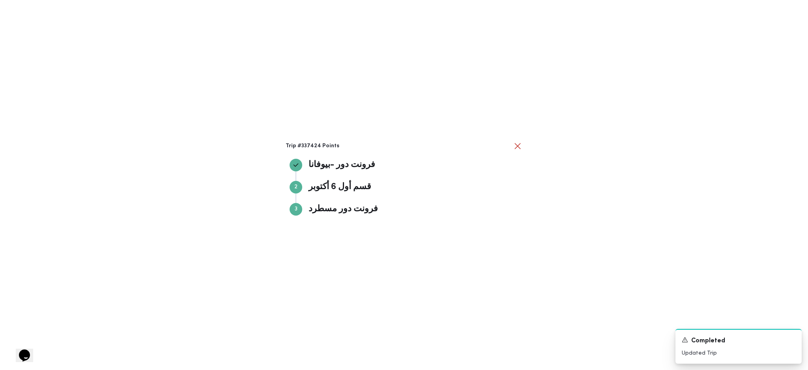
click at [551, 225] on div "Trip #337424 Points فرونت دور -بيوفانا فرونت دور -بيوفانا Step 2 2 قسم أول 6 أك…" at bounding box center [404, 185] width 808 height 370
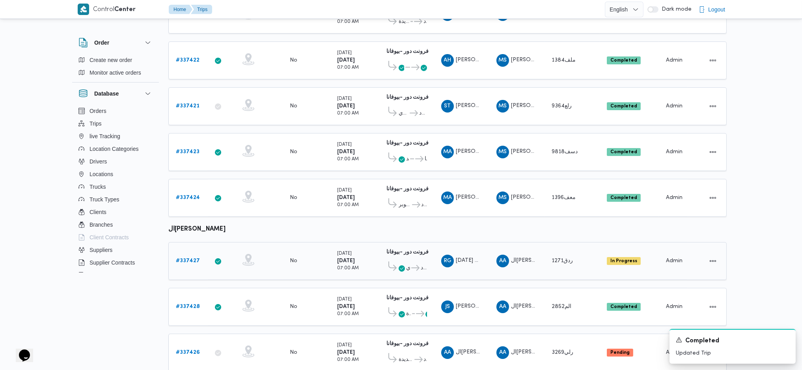
click at [188, 246] on b "# 337427" at bounding box center [188, 260] width 24 height 5
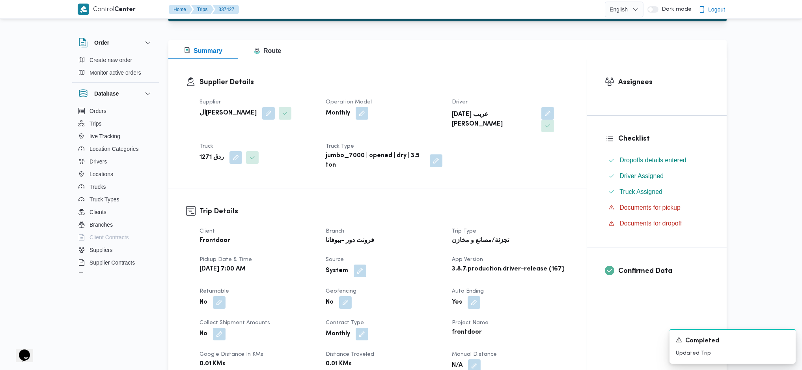
scroll to position [210, 0]
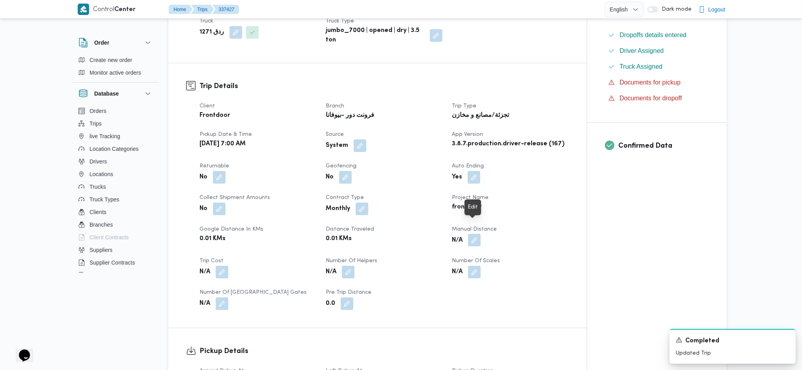
click at [473, 233] on button "button" at bounding box center [474, 239] width 13 height 13
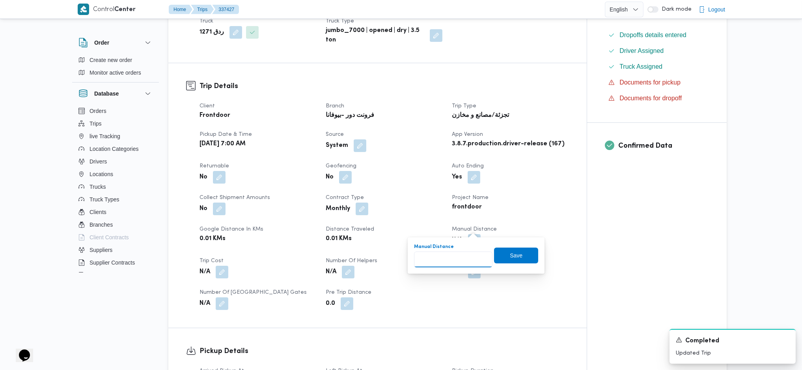
click at [450, 246] on input "Manual Distance" at bounding box center [453, 259] width 78 height 16
type input "132"
click at [510, 246] on span "Save" at bounding box center [516, 254] width 13 height 9
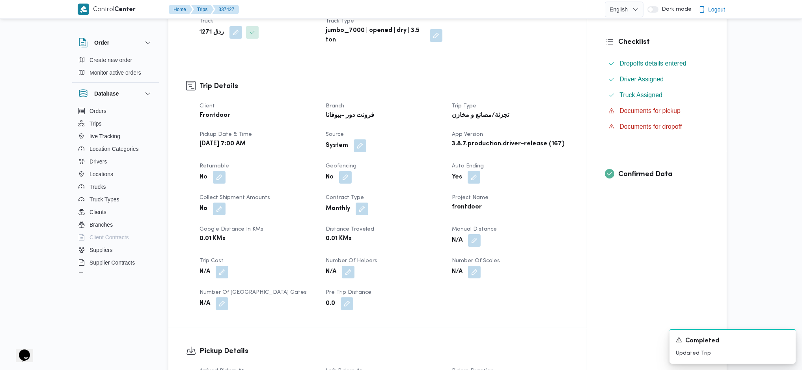
scroll to position [578, 0]
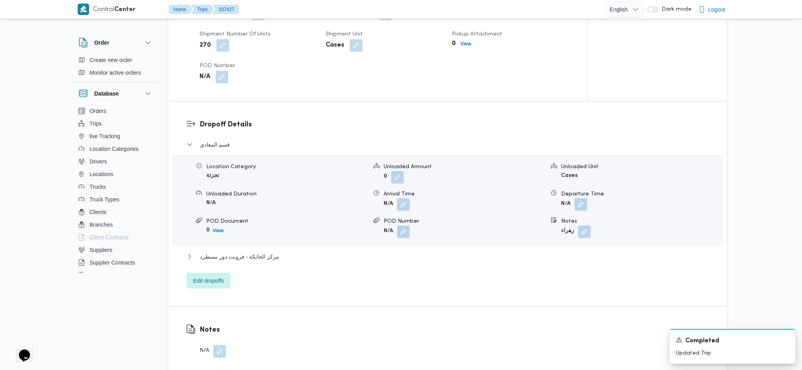
drag, startPoint x: 260, startPoint y: 238, endPoint x: 262, endPoint y: 249, distance: 11.2
click at [261, 238] on div "قسم المعادي Location Category تجزئة Unloaded Amount 0 Unloaded Unit Cases Unloa…" at bounding box center [448, 214] width 523 height 149
click at [262, 246] on div "مركز الخانكة - فرونت دور مسطرد" at bounding box center [448, 259] width 523 height 15
click at [272, 246] on span "مركز الخانكة - فرونت دور مسطرد" at bounding box center [239, 256] width 79 height 9
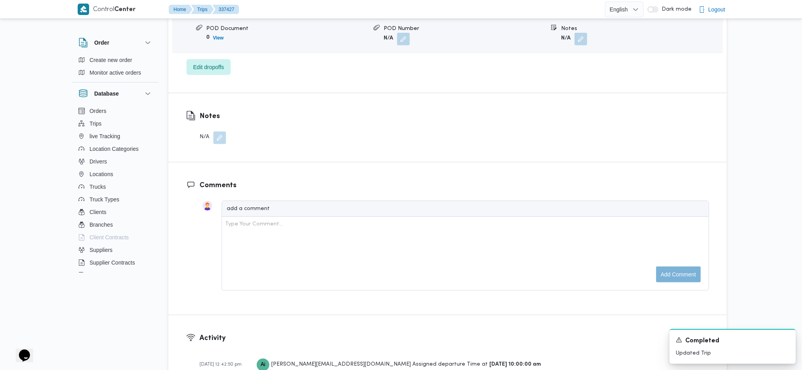
scroll to position [683, 0]
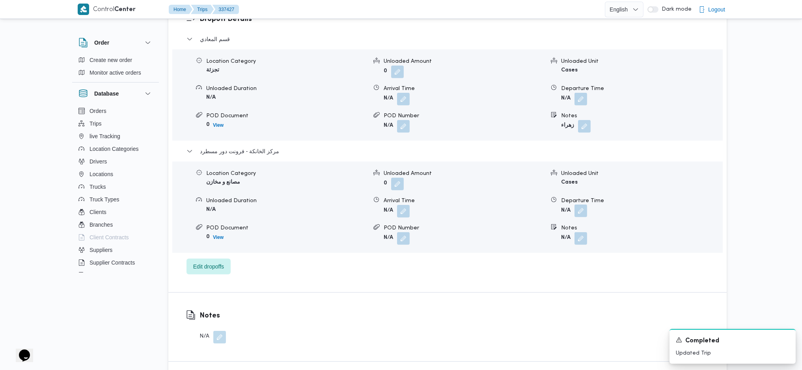
click at [577, 204] on button "button" at bounding box center [581, 210] width 13 height 13
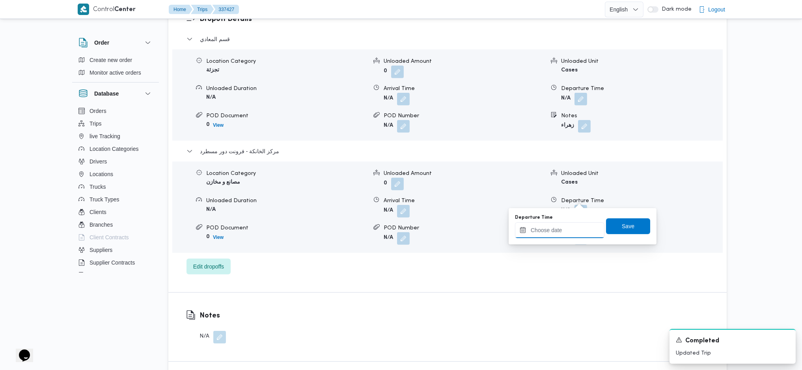
click at [564, 228] on input "Departure Time" at bounding box center [560, 230] width 90 height 16
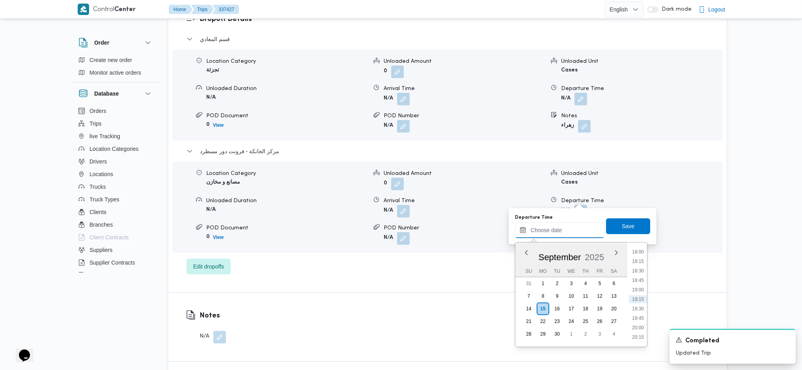
scroll to position [629, 0]
click at [642, 246] on li "17:00" at bounding box center [638, 267] width 18 height 8
type input "15/09/2025 17:00"
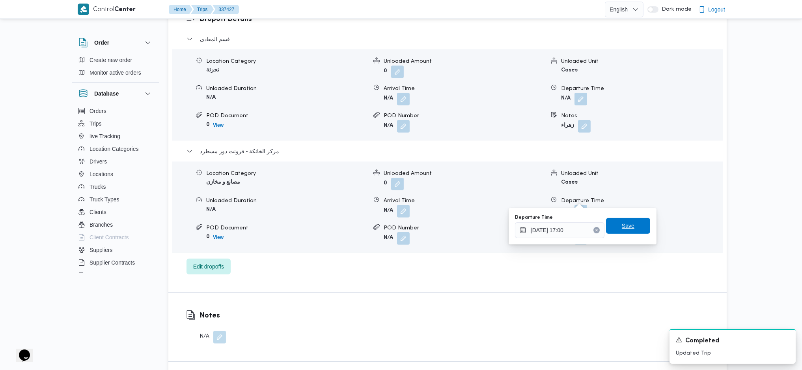
click at [627, 224] on span "Save" at bounding box center [628, 225] width 13 height 9
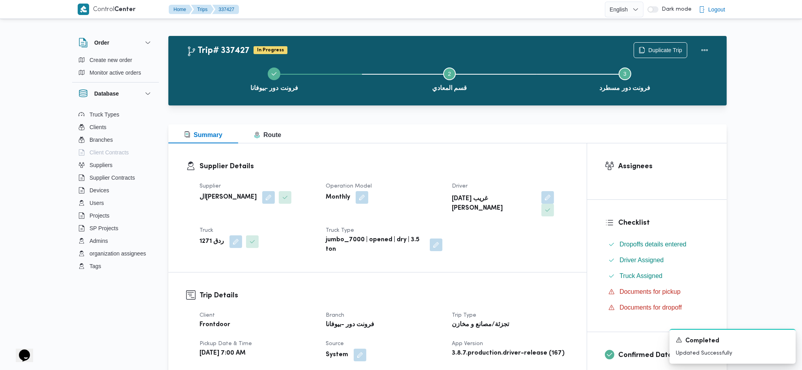
scroll to position [0, 0]
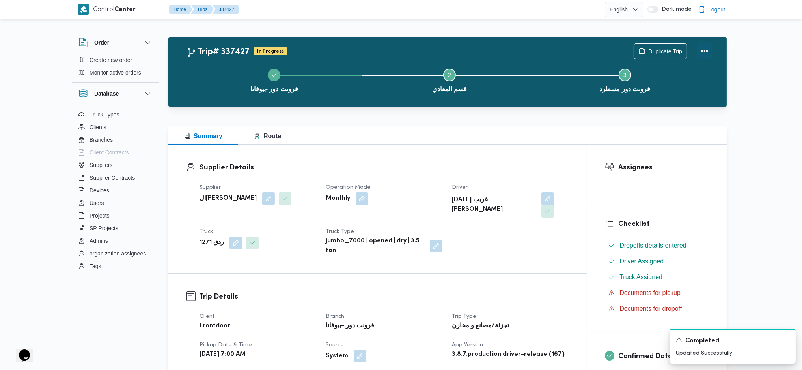
click at [660, 48] on button "Actions" at bounding box center [705, 51] width 16 height 16
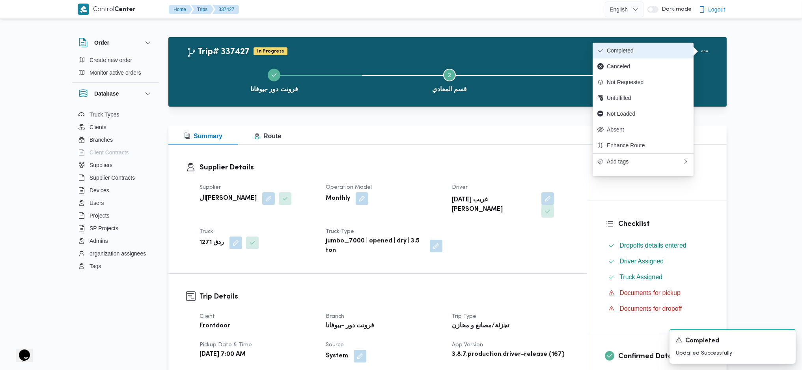
click at [655, 53] on span "Completed" at bounding box center [648, 50] width 82 height 6
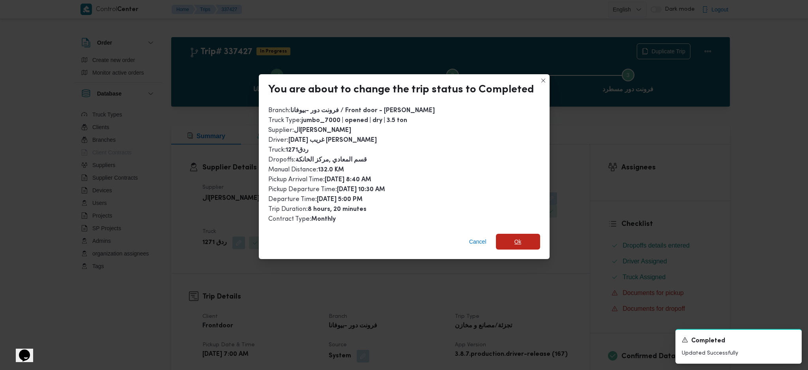
drag, startPoint x: 523, startPoint y: 240, endPoint x: 534, endPoint y: 265, distance: 28.2
click at [524, 240] on span "Ok" at bounding box center [518, 241] width 44 height 16
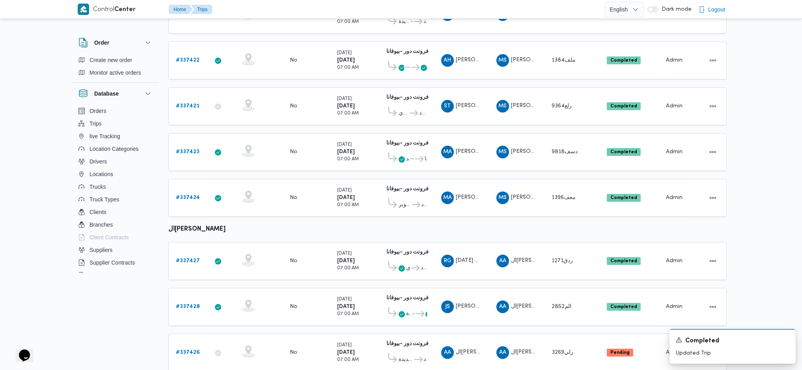
scroll to position [211, 0]
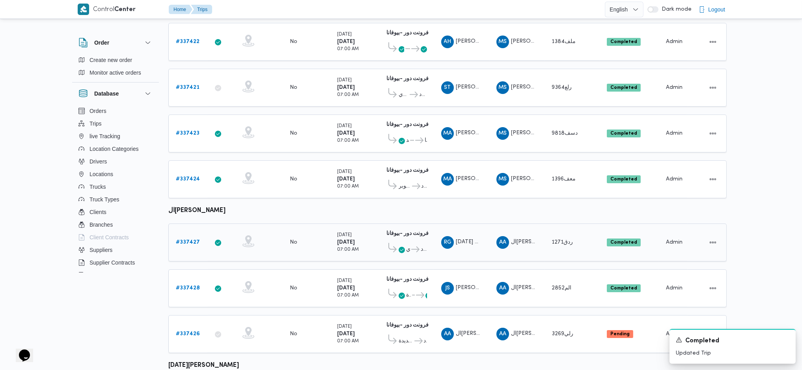
click at [414, 246] on icon at bounding box center [415, 249] width 8 height 6
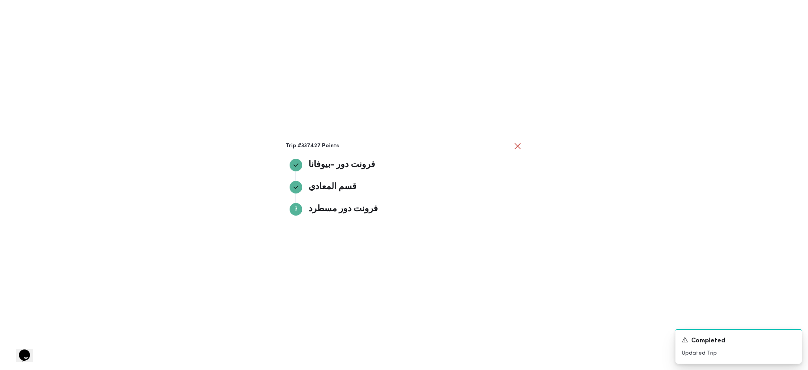
click at [592, 246] on div "Trip #337427 Points فرونت دور -بيوفانا فرونت دور -بيوفانا قسم المعادي قسم المعا…" at bounding box center [404, 185] width 808 height 370
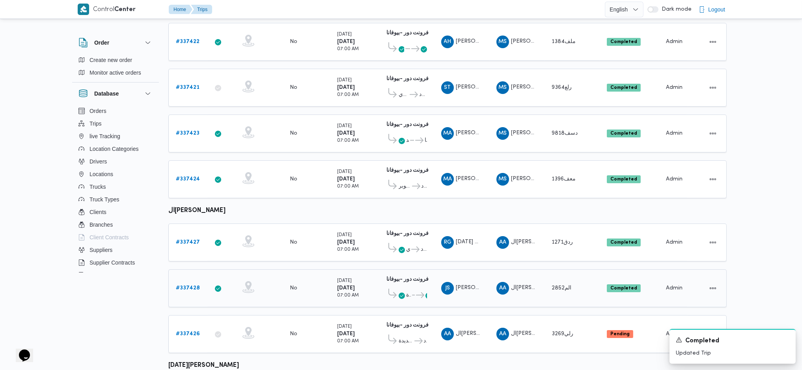
click at [187, 246] on b "# 337428" at bounding box center [188, 287] width 24 height 5
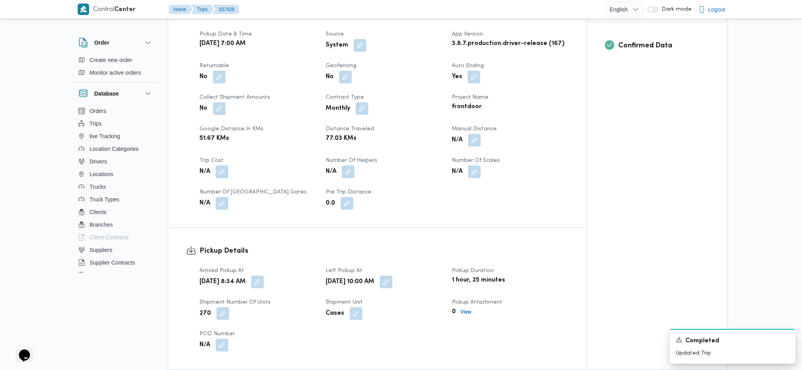
scroll to position [315, 0]
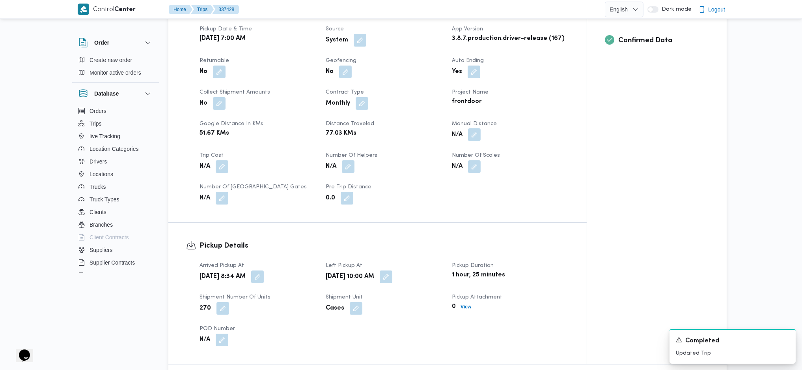
click at [478, 128] on button "button" at bounding box center [474, 134] width 13 height 13
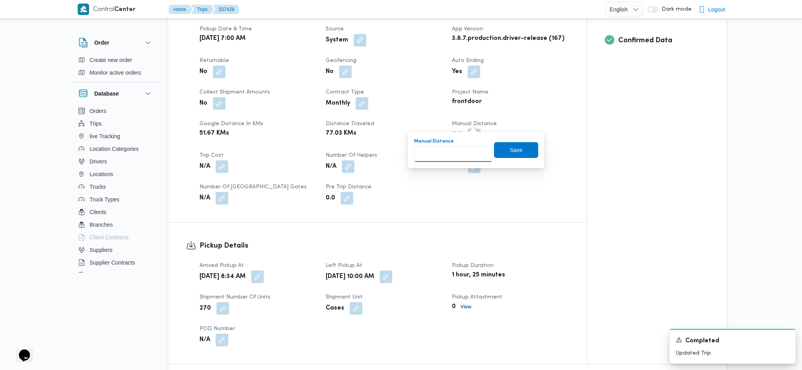
click at [437, 153] on input "Manual Distance" at bounding box center [453, 154] width 78 height 16
type input "135"
click button "Save" at bounding box center [516, 150] width 44 height 16
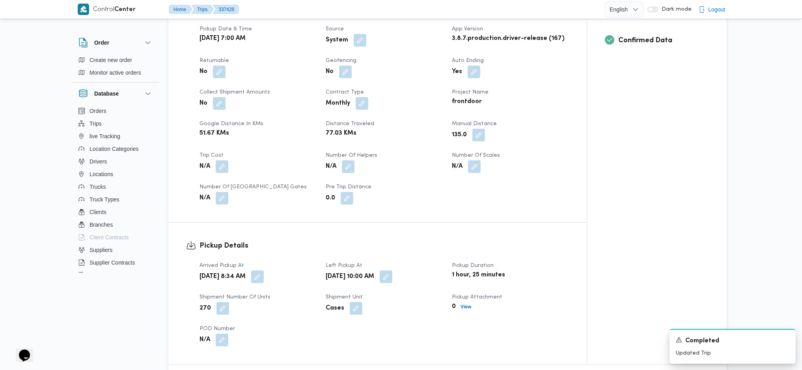
scroll to position [526, 0]
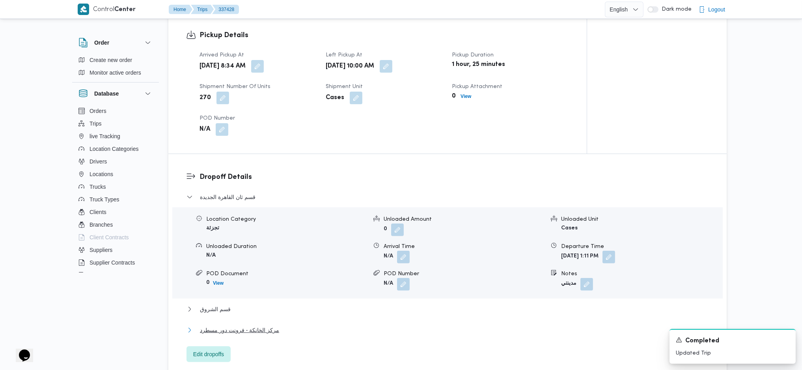
click at [266, 246] on span "مركز الخانكة - فرونت دور مسطرد" at bounding box center [239, 329] width 79 height 9
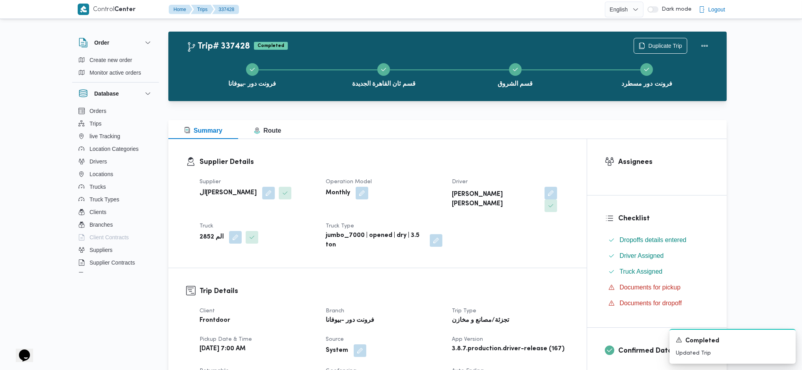
scroll to position [0, 0]
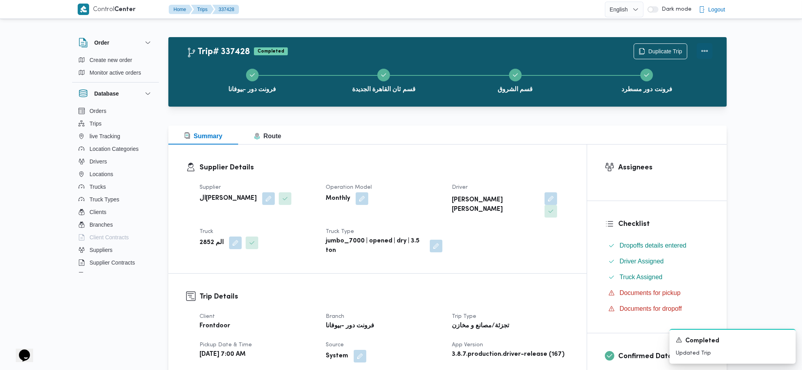
click at [660, 49] on button "Actions" at bounding box center [705, 51] width 16 height 16
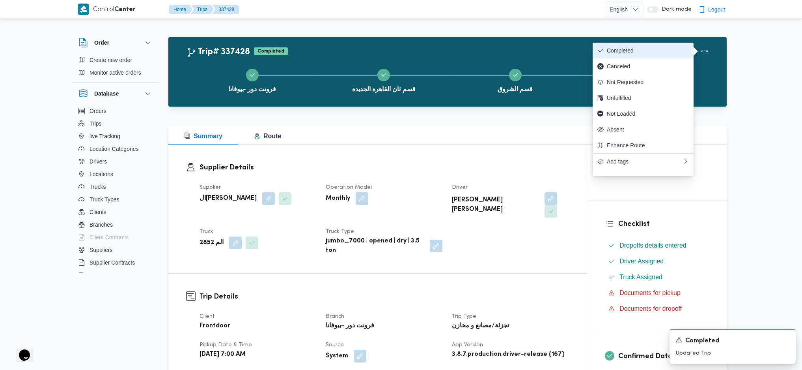
click at [635, 50] on span "Completed" at bounding box center [648, 50] width 82 height 6
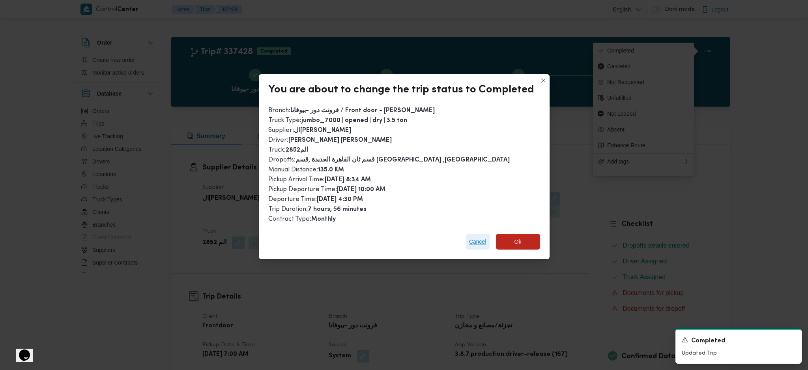
click at [476, 239] on span "Cancel" at bounding box center [477, 241] width 17 height 9
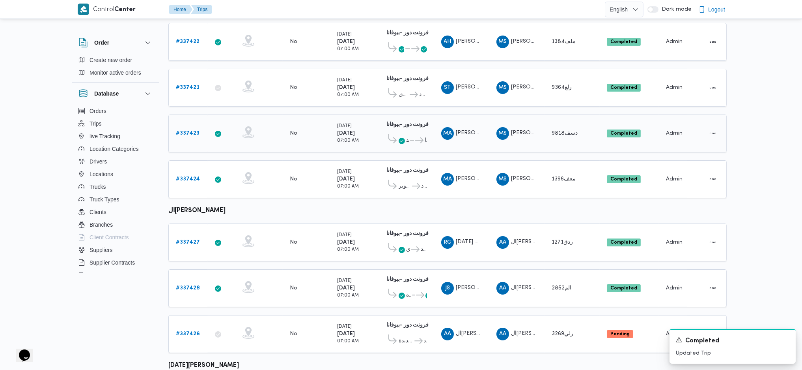
scroll to position [230, 0]
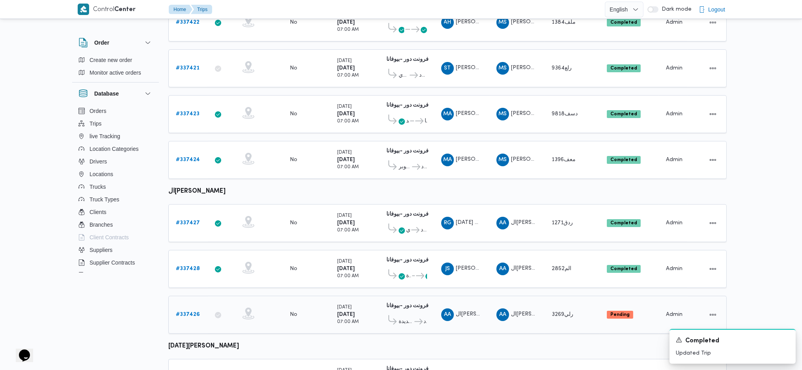
click at [185, 246] on b "# 337426" at bounding box center [188, 314] width 24 height 5
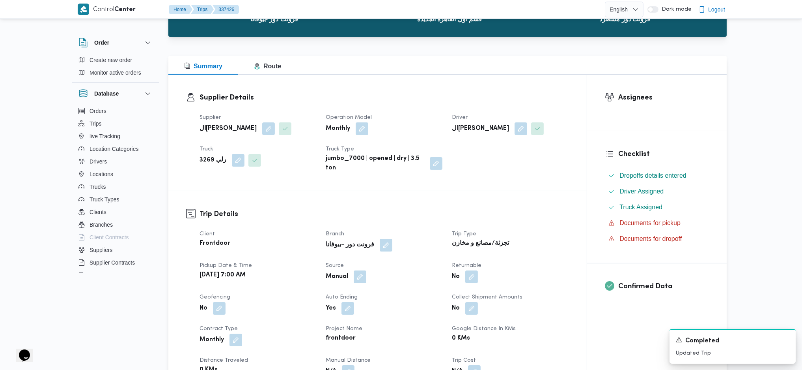
scroll to position [210, 0]
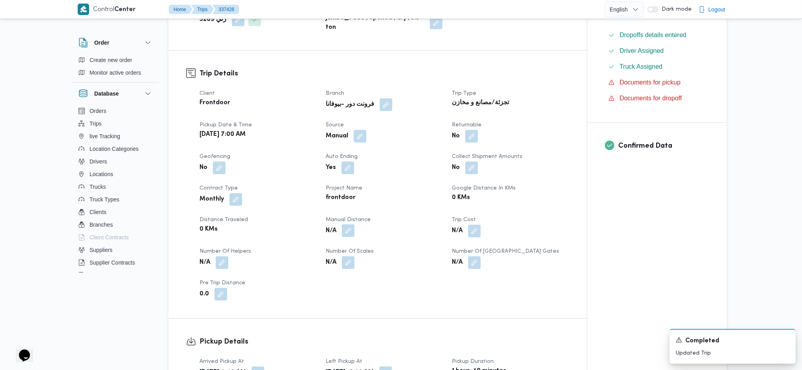
click at [346, 231] on button "button" at bounding box center [348, 230] width 13 height 13
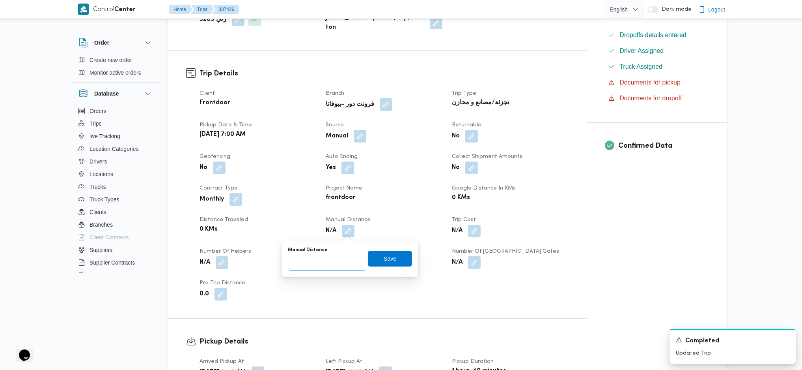
click at [325, 246] on input "Manual Distance" at bounding box center [327, 262] width 78 height 16
type input "130"
click at [388, 246] on span "Save" at bounding box center [390, 257] width 13 height 9
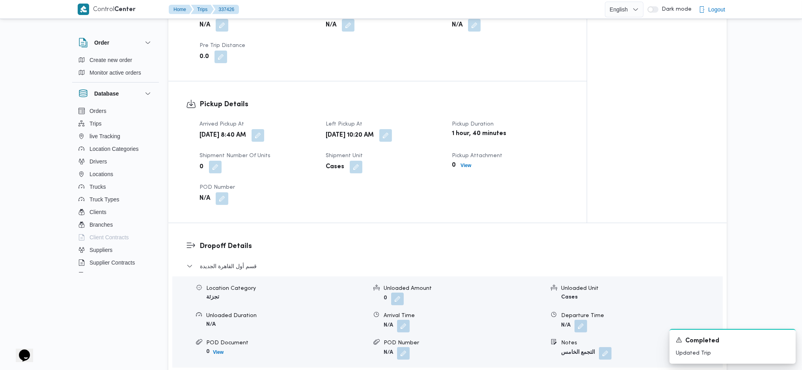
scroll to position [631, 0]
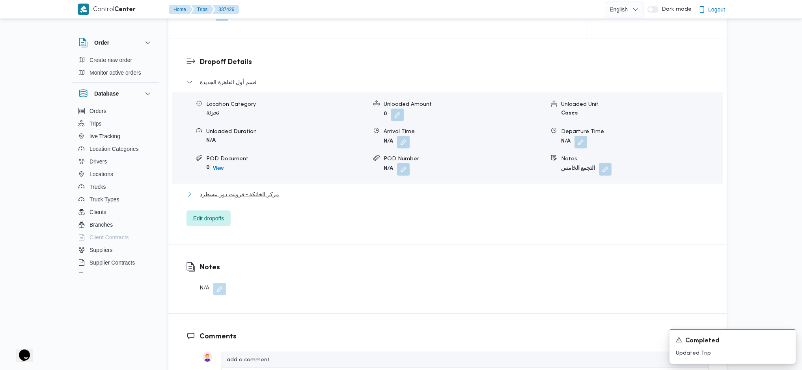
click at [274, 193] on button "مركز الخانكة - فرونت دور مسطرد" at bounding box center [448, 193] width 523 height 9
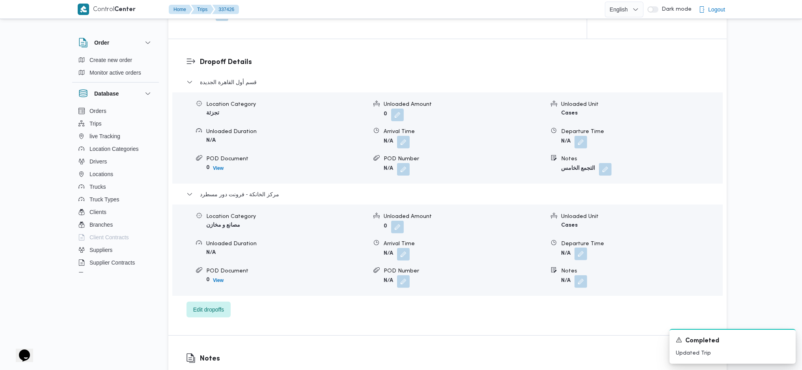
click at [579, 246] on div "Location Category مصانع و مخازن Unloaded Amount 0 Unloaded Unit Cases Unloaded …" at bounding box center [447, 250] width 557 height 90
click at [578, 246] on button "button" at bounding box center [581, 253] width 13 height 13
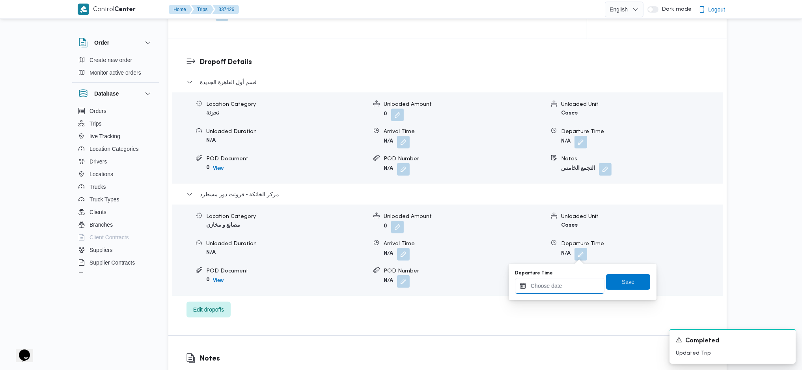
click at [563, 246] on input "Departure Time" at bounding box center [560, 286] width 90 height 16
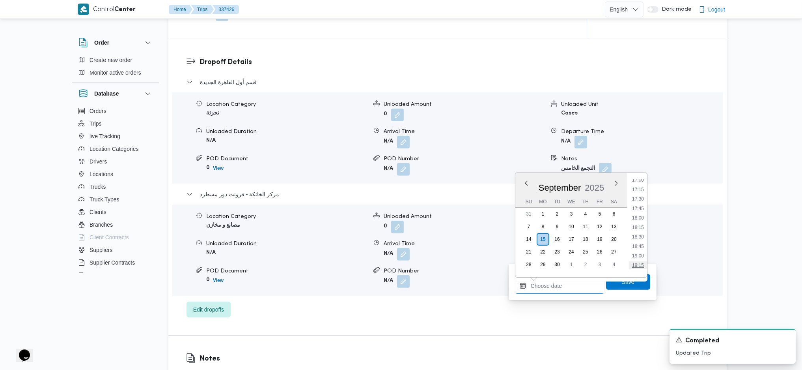
scroll to position [629, 0]
click at [642, 215] on li "17:30" at bounding box center [638, 216] width 18 height 8
type input "15/09/2025 17:30"
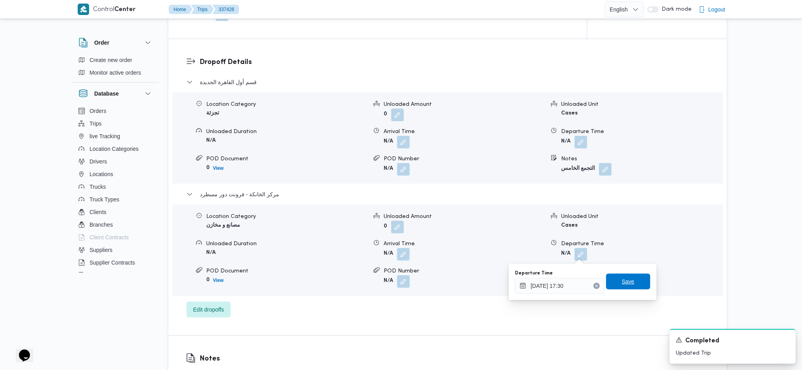
click at [622, 246] on span "Save" at bounding box center [628, 280] width 13 height 9
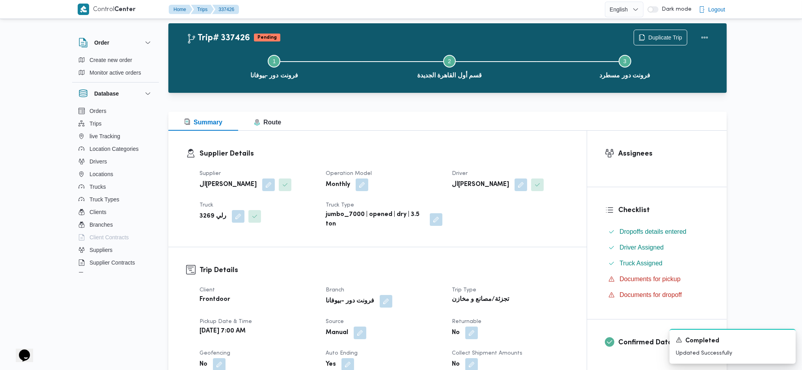
scroll to position [0, 0]
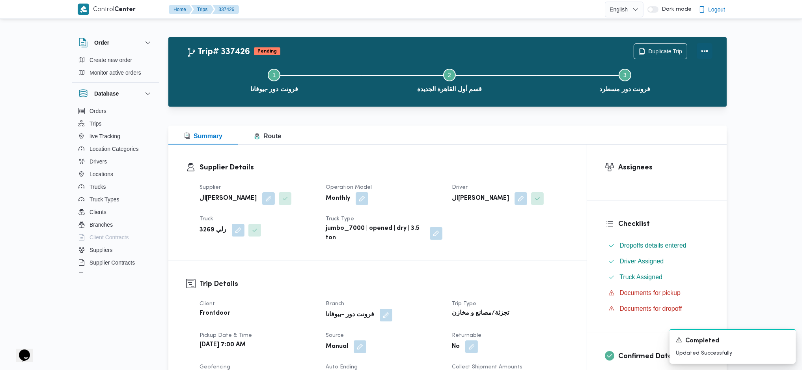
click at [660, 54] on button "Actions" at bounding box center [705, 51] width 16 height 16
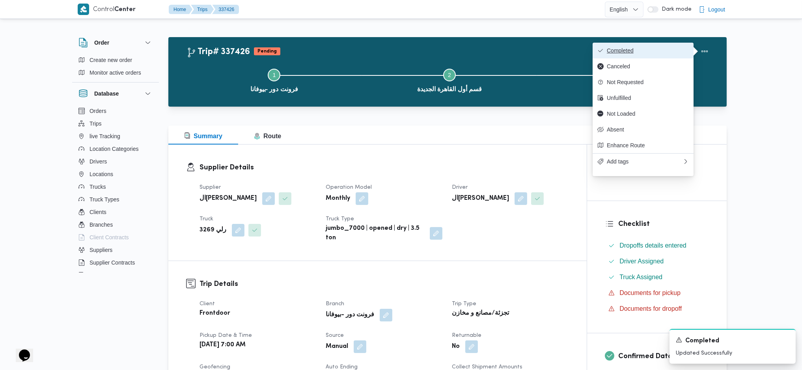
click at [660, 52] on span "Completed" at bounding box center [648, 50] width 82 height 6
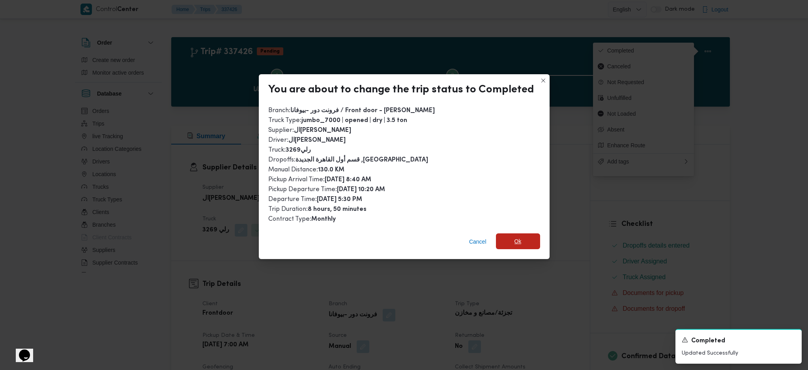
click at [519, 240] on span "Ok" at bounding box center [517, 240] width 7 height 9
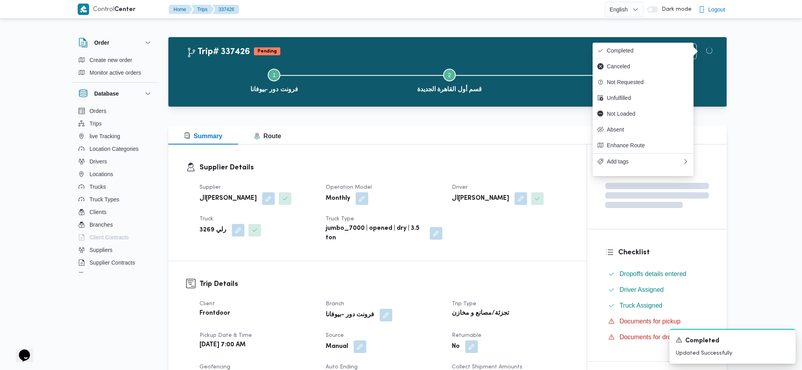
click at [525, 246] on h3 "Trip Details" at bounding box center [385, 283] width 370 height 11
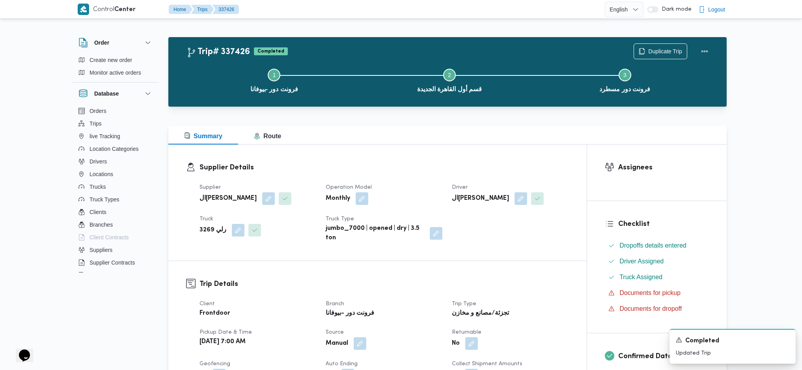
click at [411, 140] on div "Summary Route" at bounding box center [447, 134] width 558 height 19
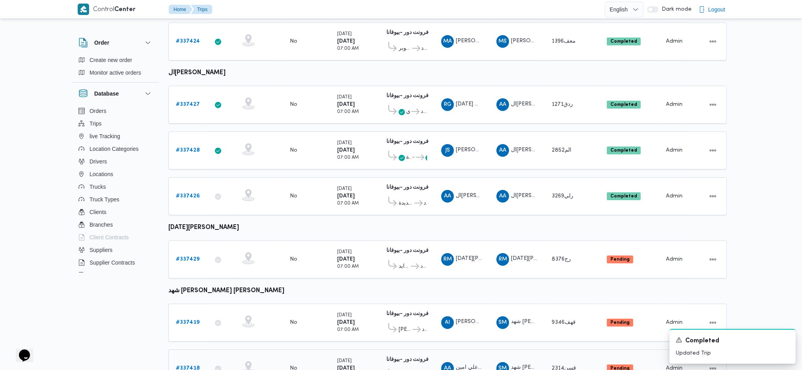
scroll to position [458, 0]
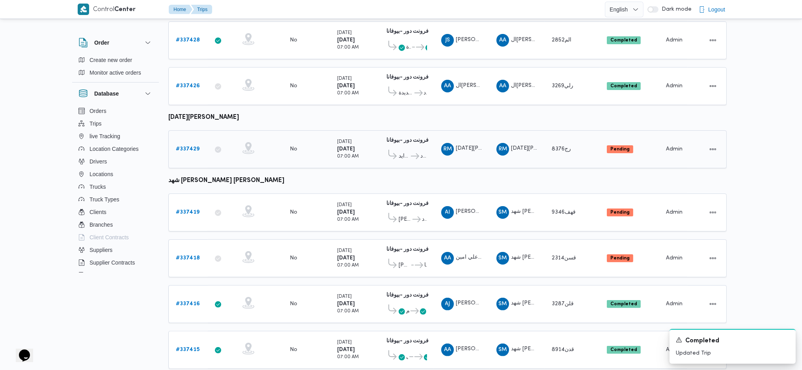
click at [194, 146] on b "# 337429" at bounding box center [188, 148] width 24 height 5
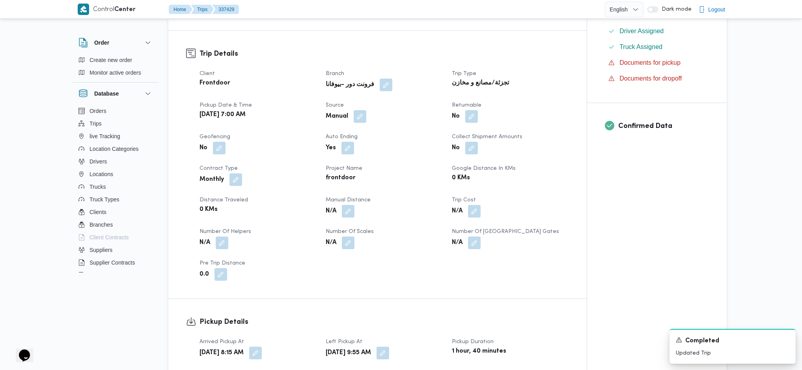
scroll to position [368, 0]
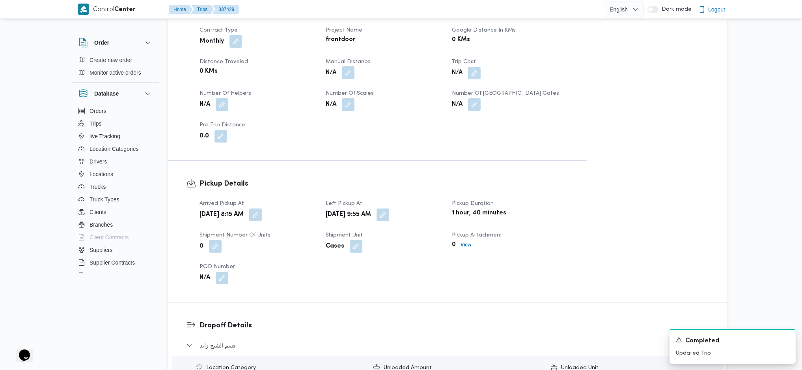
click at [347, 73] on button "button" at bounding box center [348, 72] width 13 height 13
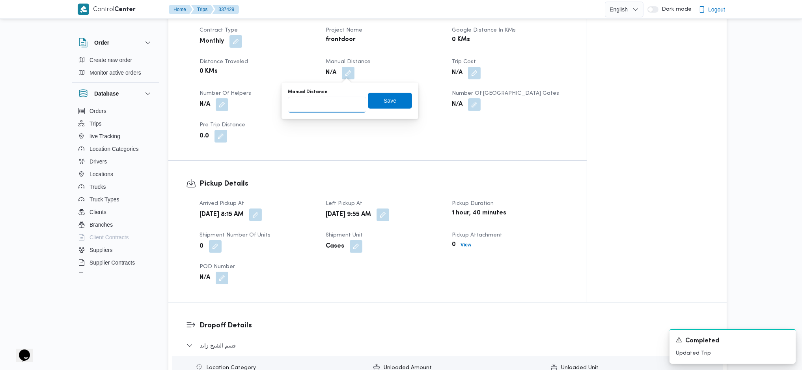
click at [329, 108] on input "Manual Distance" at bounding box center [327, 105] width 78 height 16
type input "130"
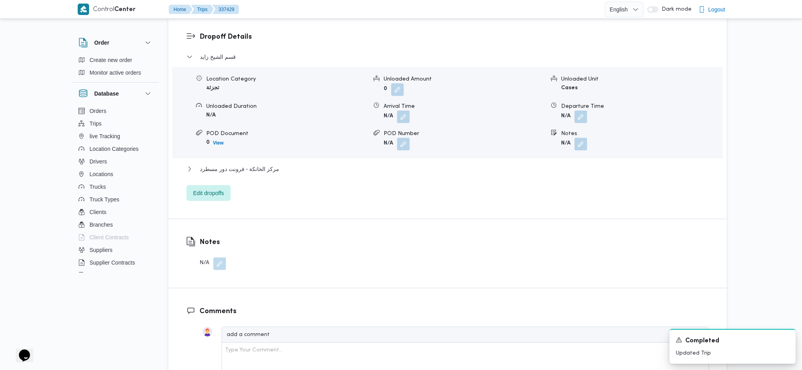
scroll to position [691, 0]
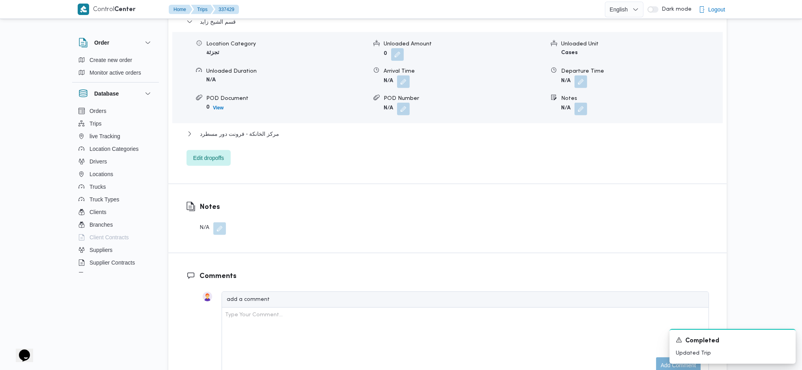
click at [271, 132] on span "مركز الخانكة - فرونت دور مسطرد" at bounding box center [239, 133] width 79 height 9
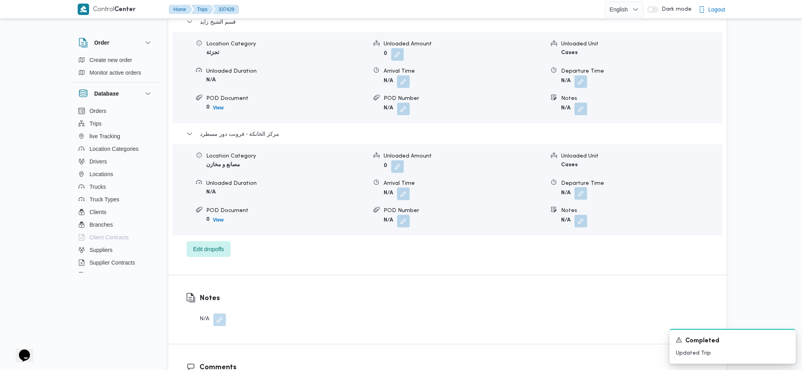
click at [577, 198] on button "button" at bounding box center [581, 193] width 13 height 13
click at [547, 224] on input "Departure Time" at bounding box center [560, 225] width 90 height 16
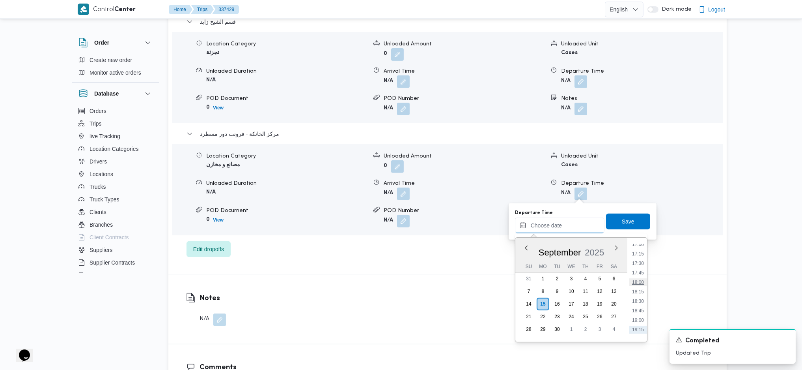
scroll to position [629, 0]
click at [642, 246] on li "17:00" at bounding box center [638, 262] width 18 height 8
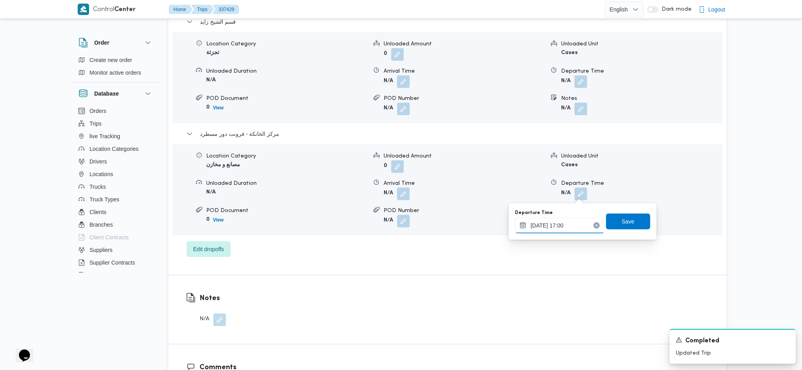
click at [565, 229] on input "15/09/2025 17:00" at bounding box center [560, 225] width 90 height 16
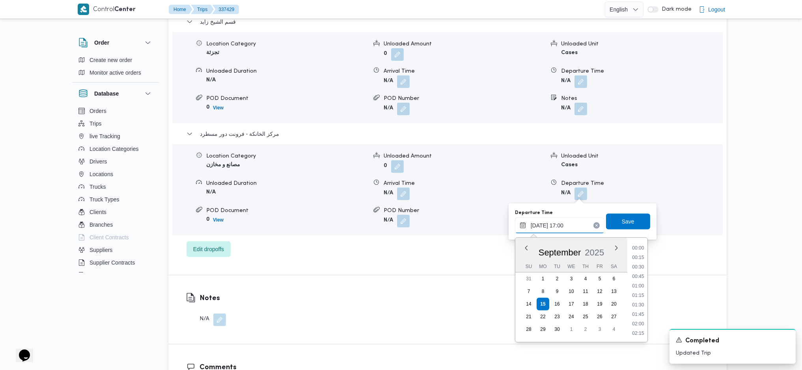
scroll to position [597, 0]
click at [643, 246] on li "16:30" at bounding box center [638, 276] width 18 height 8
type input "15/09/2025 16:30"
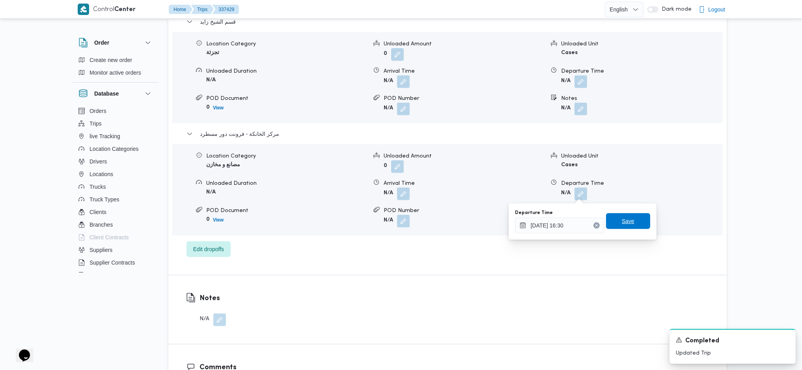
click at [623, 214] on span "Save" at bounding box center [628, 221] width 44 height 16
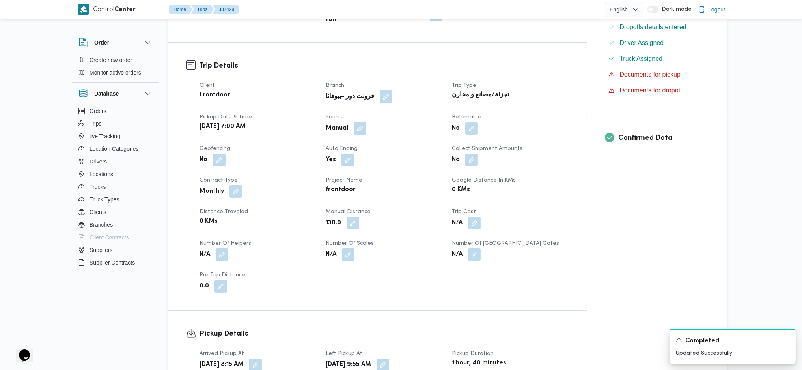
scroll to position [0, 0]
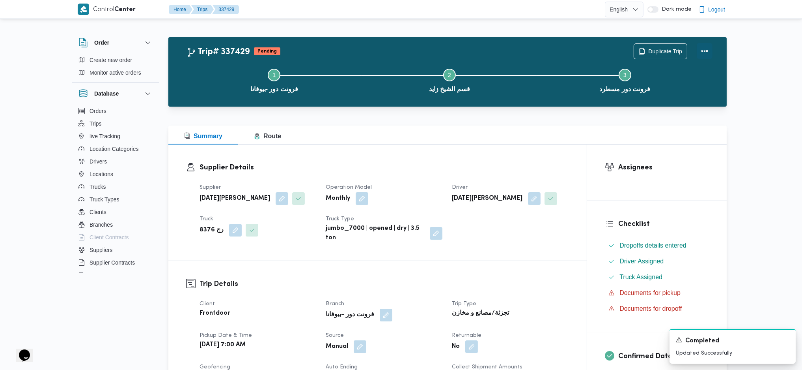
click at [660, 52] on button "Actions" at bounding box center [705, 51] width 16 height 16
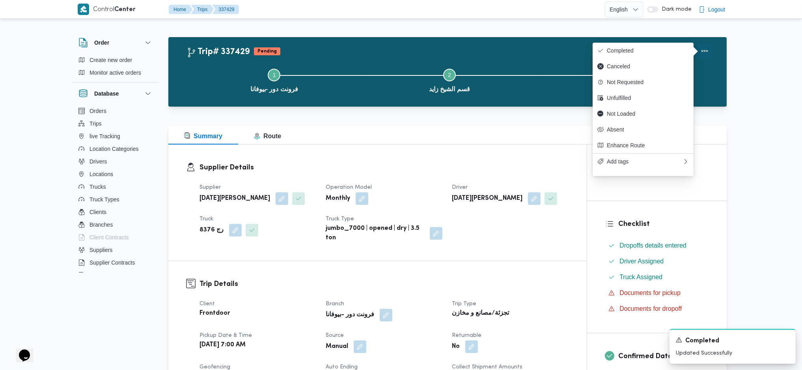
click at [655, 47] on button "Completed" at bounding box center [643, 51] width 101 height 16
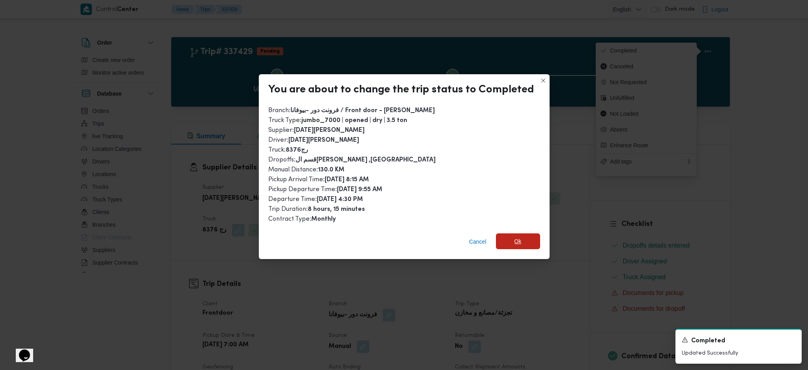
click at [518, 243] on span "Ok" at bounding box center [517, 240] width 7 height 9
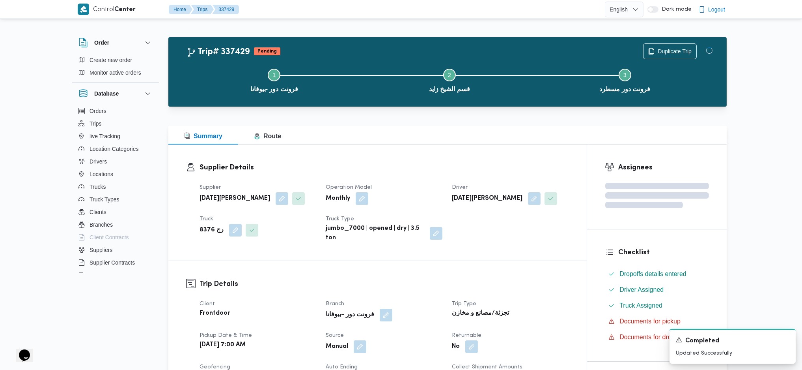
click at [515, 246] on dt "Trip Type" at bounding box center [510, 303] width 117 height 9
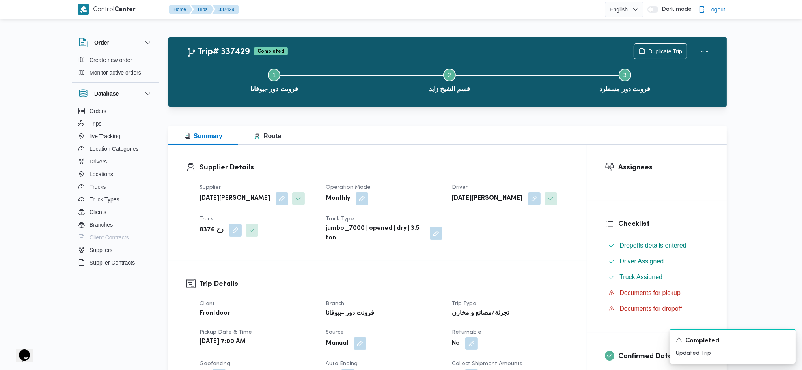
click at [424, 136] on div "Summary Route" at bounding box center [447, 134] width 558 height 19
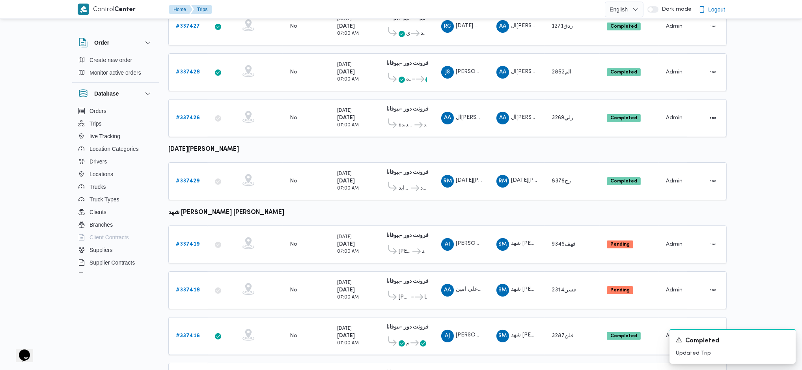
scroll to position [469, 0]
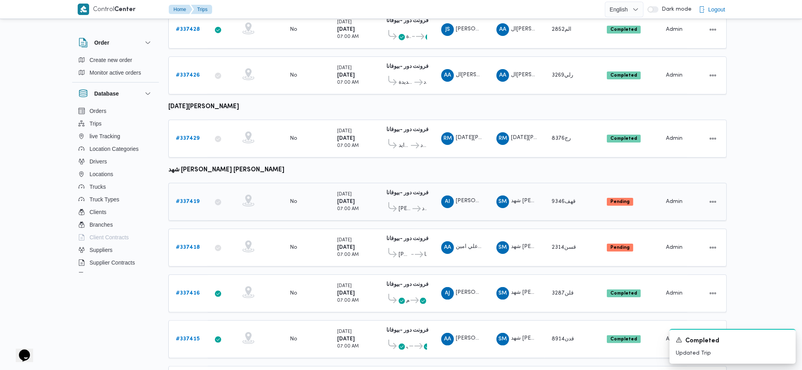
click at [187, 199] on b "# 337419" at bounding box center [188, 201] width 24 height 5
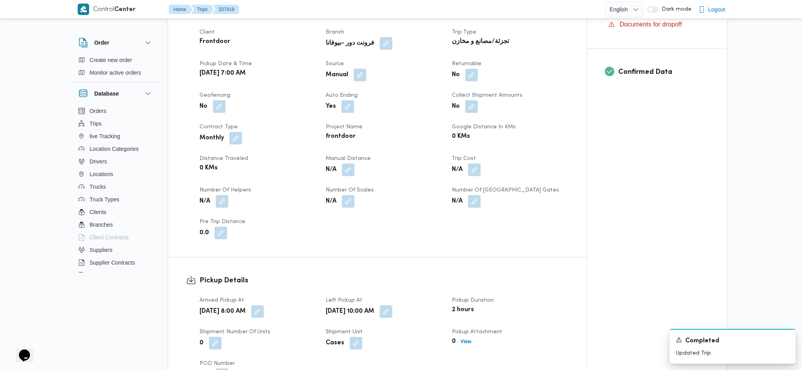
scroll to position [315, 0]
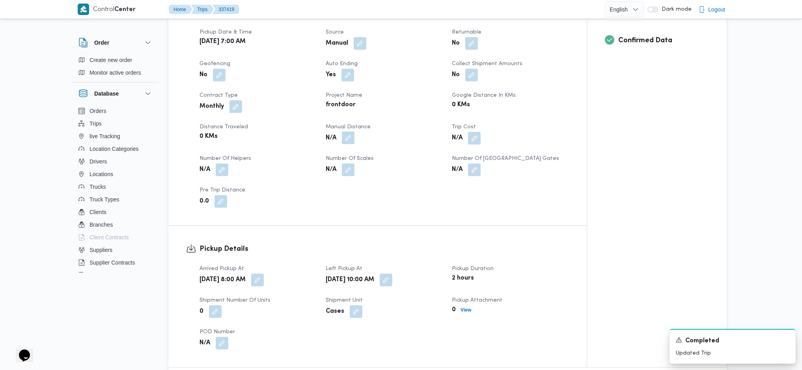
click at [349, 131] on button "button" at bounding box center [348, 137] width 13 height 13
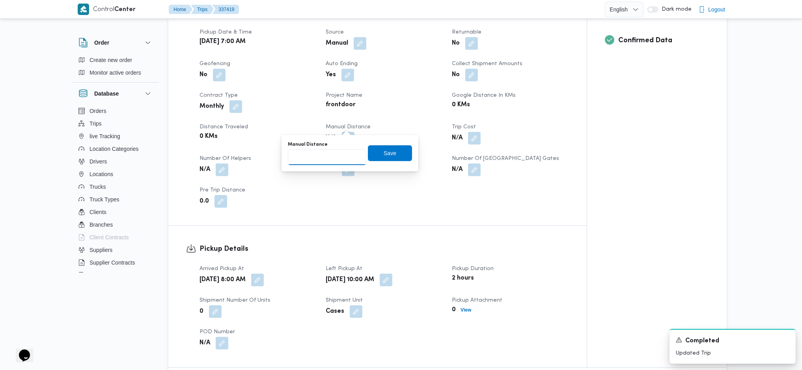
click at [322, 156] on input "Manual Distance" at bounding box center [327, 157] width 78 height 16
type input "120"
click at [388, 153] on span "Save" at bounding box center [390, 152] width 13 height 9
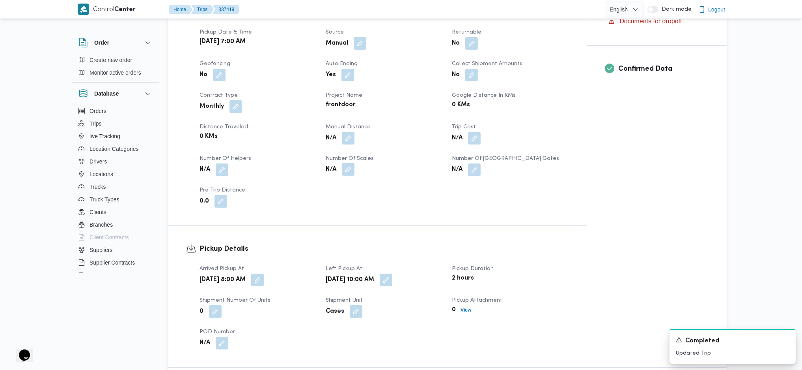
scroll to position [526, 0]
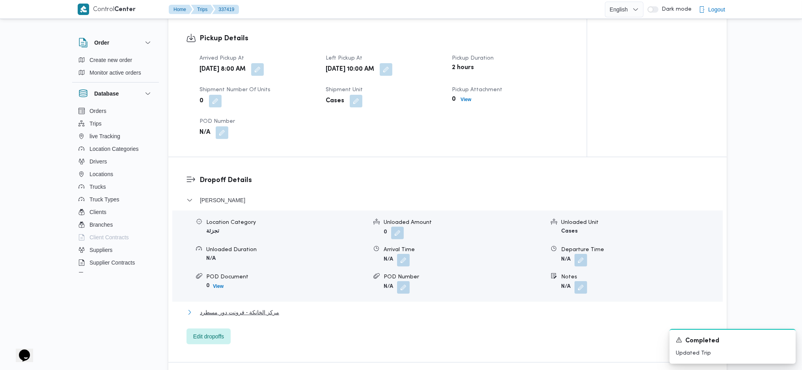
click at [256, 246] on span "مركز الخانكة - فرونت دور مسطرد" at bounding box center [239, 311] width 79 height 9
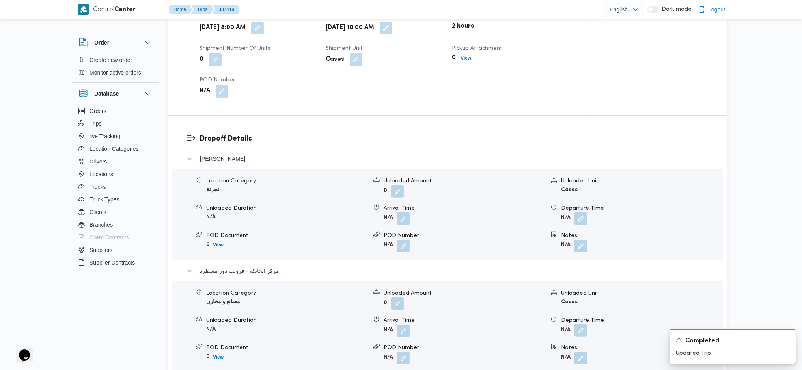
scroll to position [631, 0]
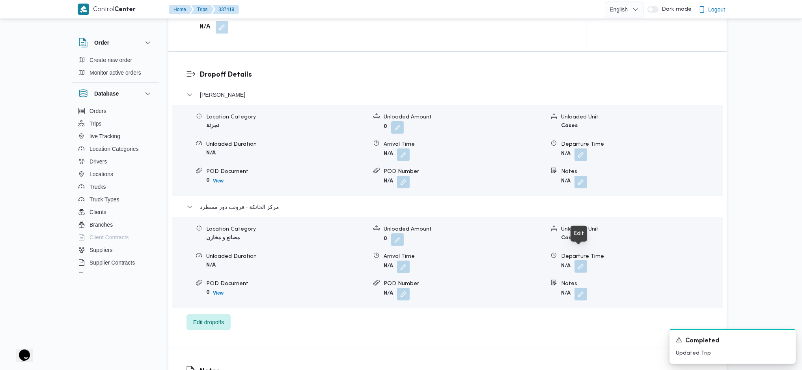
drag, startPoint x: 582, startPoint y: 248, endPoint x: 579, endPoint y: 257, distance: 8.9
click at [581, 246] on button "button" at bounding box center [581, 266] width 13 height 13
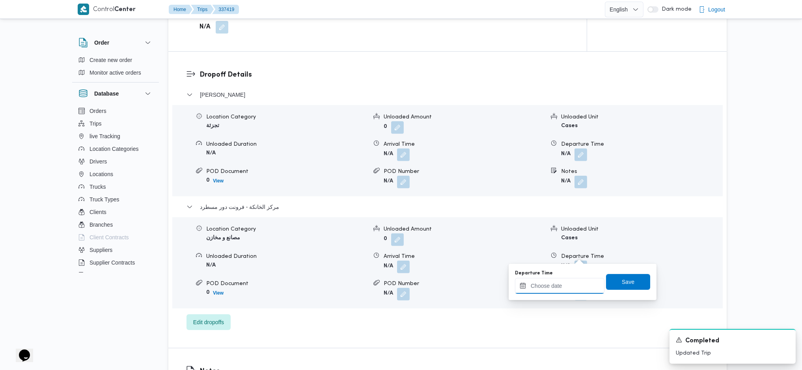
click at [552, 246] on input "Departure Time" at bounding box center [560, 286] width 90 height 16
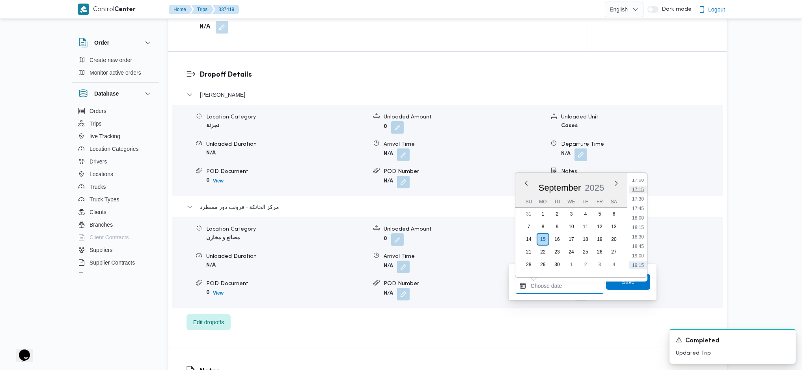
scroll to position [629, 0]
click at [638, 203] on li "17:15" at bounding box center [638, 207] width 18 height 8
type input "15/09/2025 17:15"
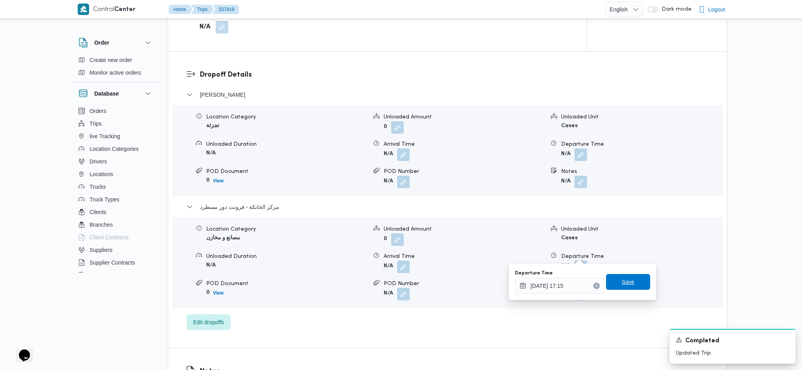
drag, startPoint x: 619, startPoint y: 286, endPoint x: 624, endPoint y: 284, distance: 5.5
click at [620, 246] on span "Save" at bounding box center [628, 282] width 44 height 16
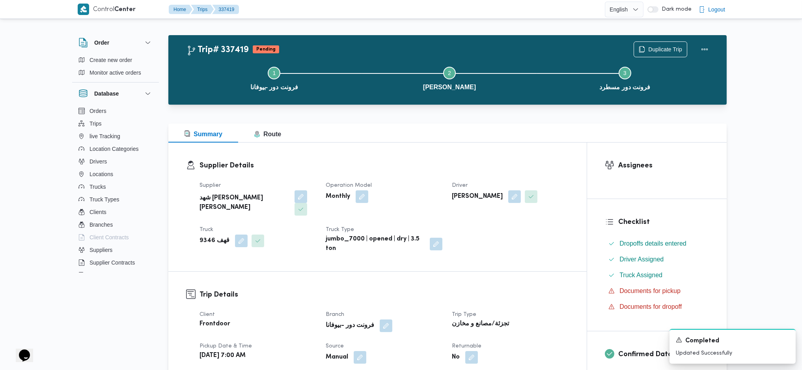
scroll to position [0, 0]
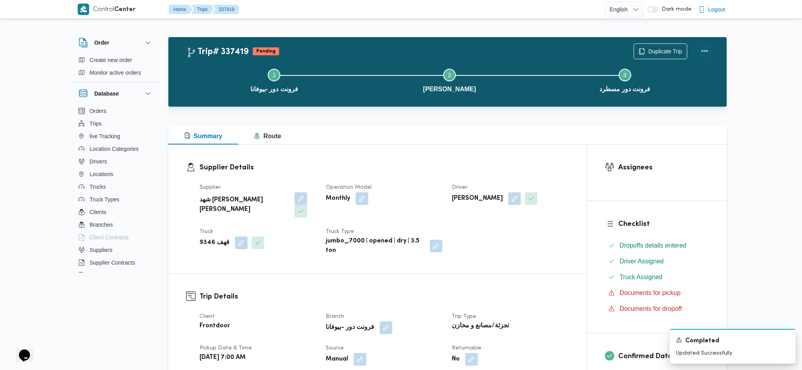
click at [660, 54] on button "Actions" at bounding box center [705, 51] width 16 height 16
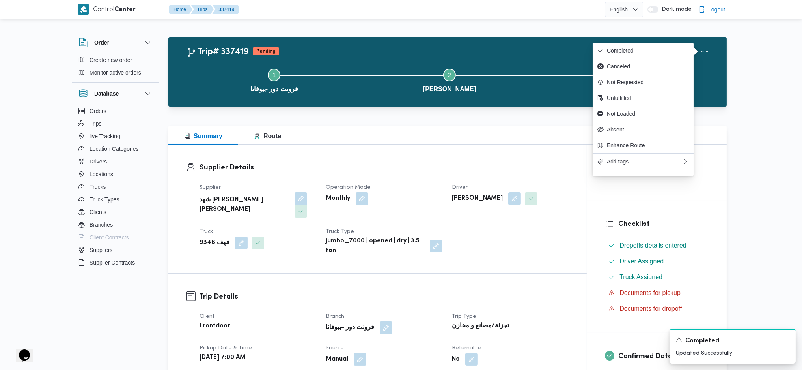
click at [634, 41] on div "Duplicate Trip" at bounding box center [673, 51] width 88 height 25
click at [620, 57] on button "Completed" at bounding box center [643, 51] width 101 height 16
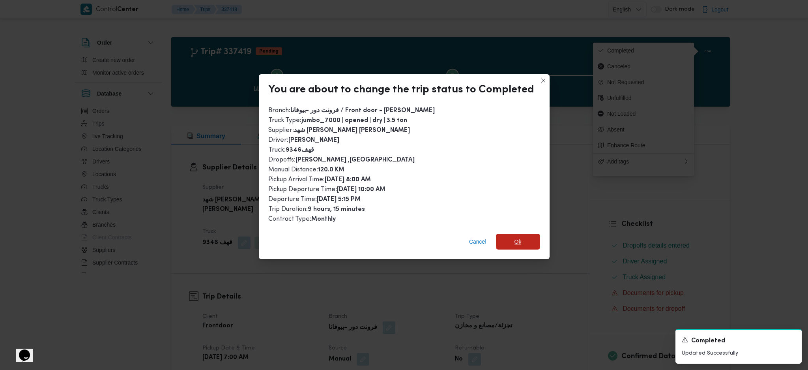
drag, startPoint x: 521, startPoint y: 239, endPoint x: 523, endPoint y: 268, distance: 29.2
click at [521, 239] on span "Ok" at bounding box center [518, 241] width 44 height 16
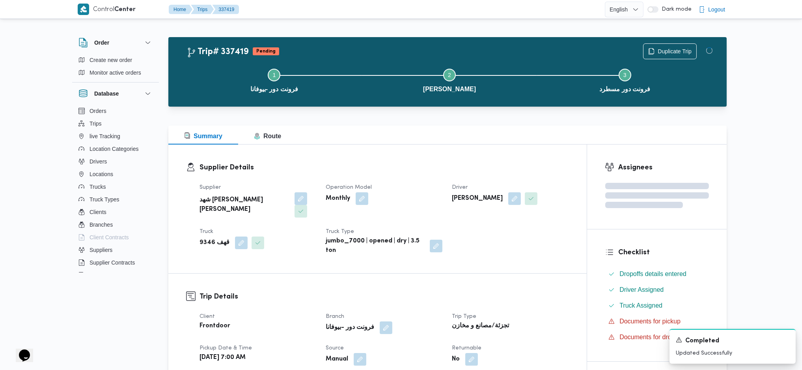
click at [474, 164] on h3 "Supplier Details" at bounding box center [385, 167] width 370 height 11
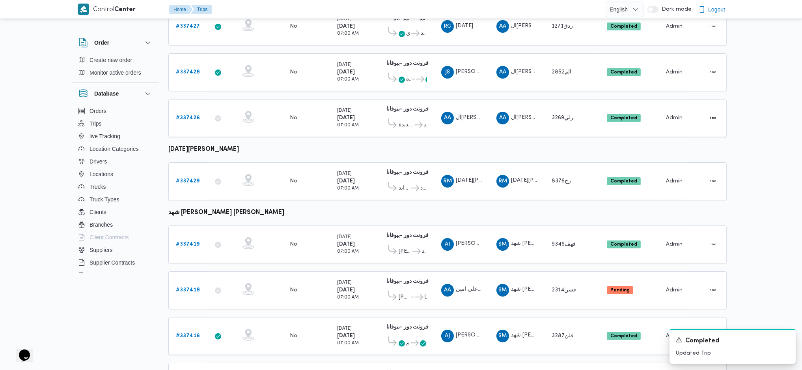
scroll to position [469, 0]
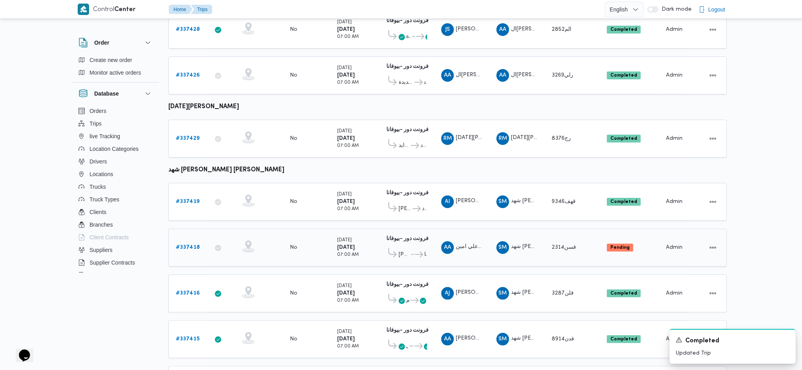
click at [179, 244] on b "# 337418" at bounding box center [188, 246] width 24 height 5
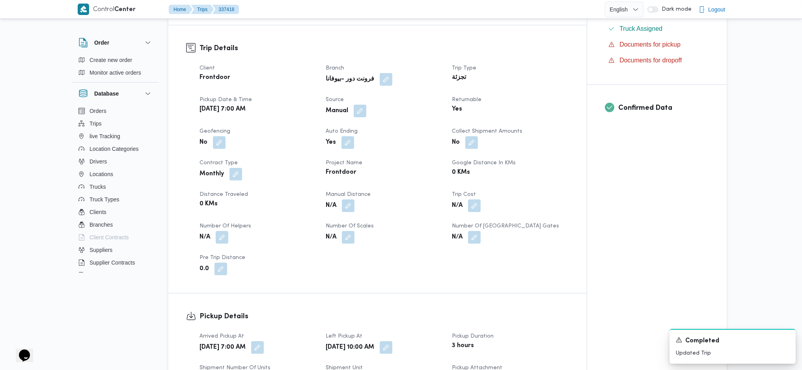
scroll to position [263, 0]
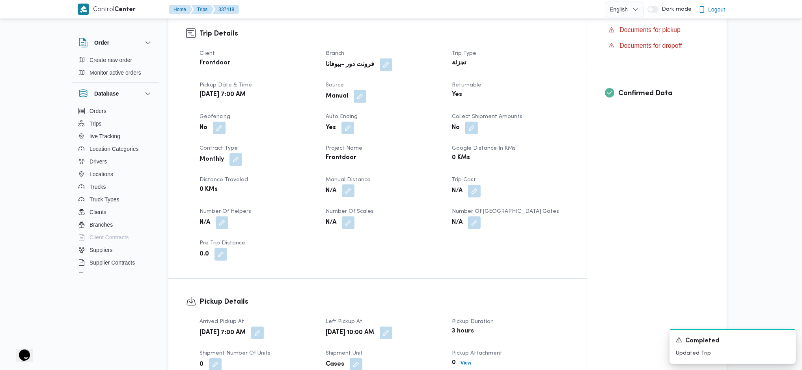
click at [345, 185] on span at bounding box center [346, 191] width 17 height 13
click at [349, 184] on button "button" at bounding box center [348, 190] width 13 height 13
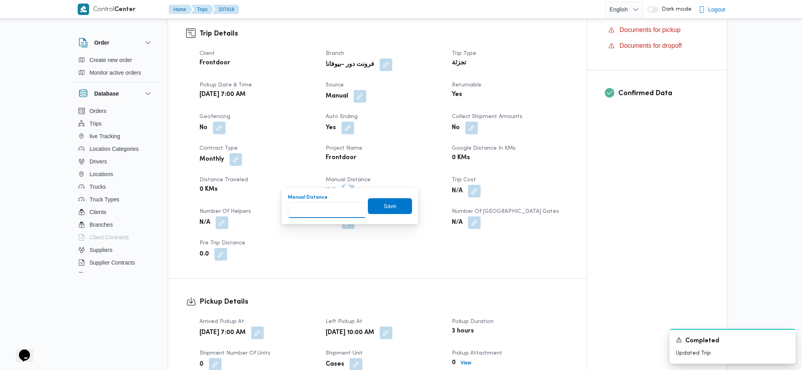
click at [328, 211] on input "Manual Distance" at bounding box center [327, 210] width 78 height 16
type input "120"
click button "Save" at bounding box center [390, 206] width 44 height 16
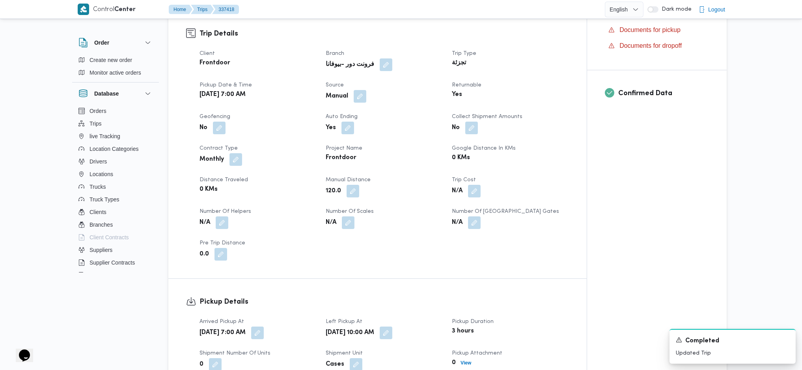
scroll to position [578, 0]
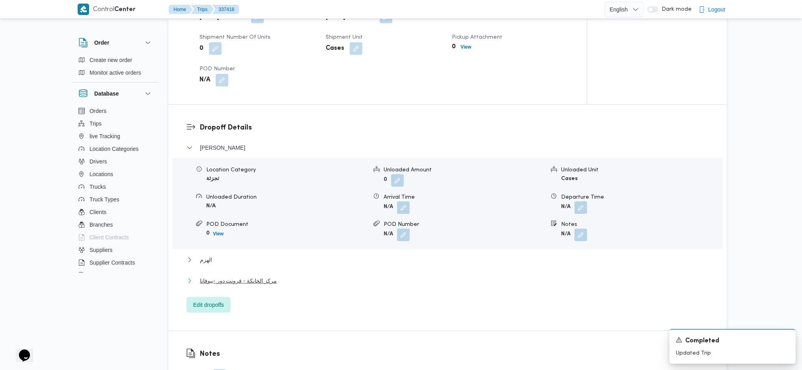
click at [235, 246] on span "مركز الخانكة - فرونت دور -بيوفانا" at bounding box center [238, 280] width 77 height 9
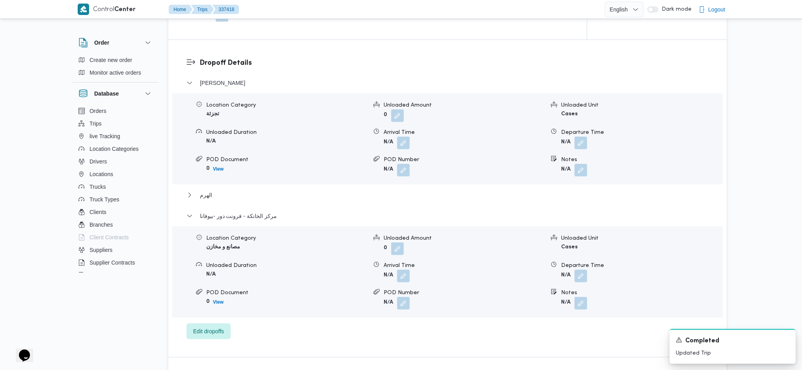
scroll to position [736, 0]
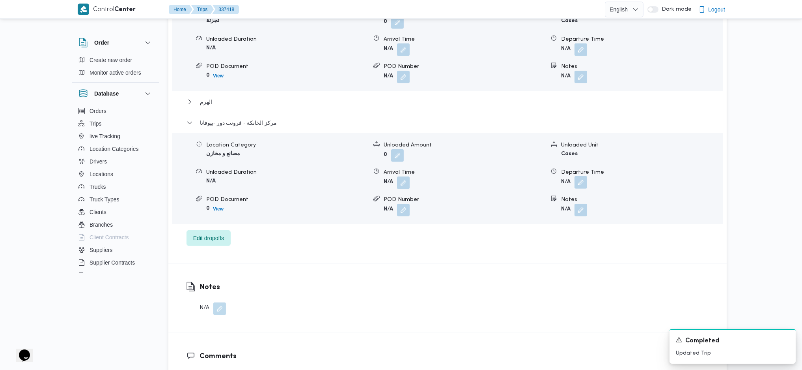
click at [579, 176] on button "button" at bounding box center [581, 182] width 13 height 13
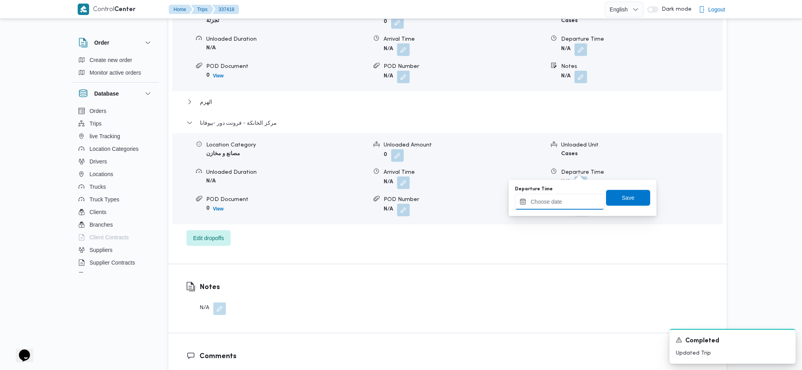
click at [547, 198] on input "Departure Time" at bounding box center [560, 202] width 90 height 16
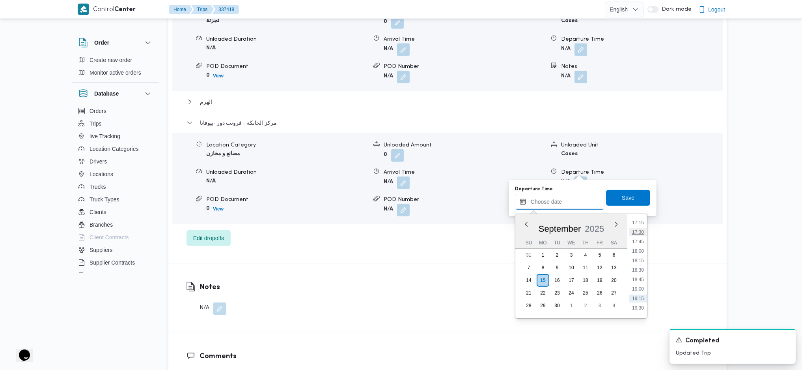
scroll to position [629, 0]
click at [639, 246] on li "17:45" at bounding box center [638, 267] width 18 height 8
type input "15/09/2025 17:45"
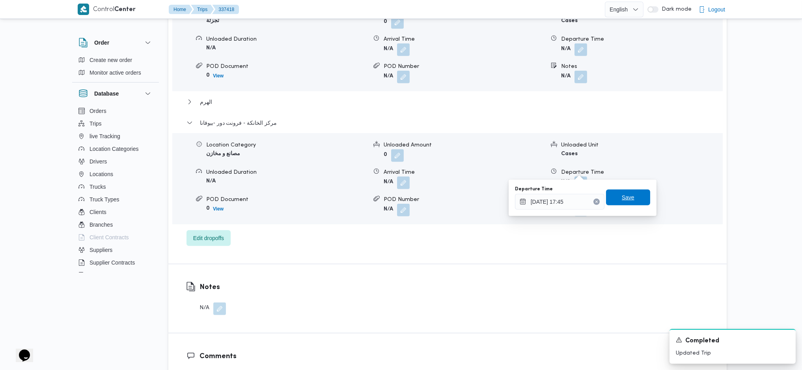
click at [620, 204] on span "Save" at bounding box center [628, 197] width 44 height 16
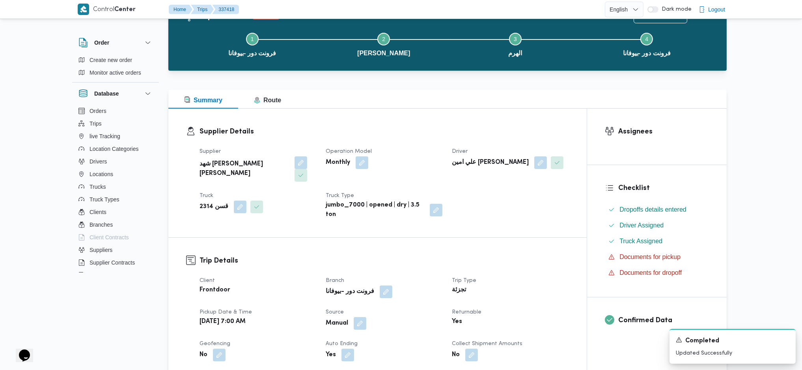
scroll to position [0, 0]
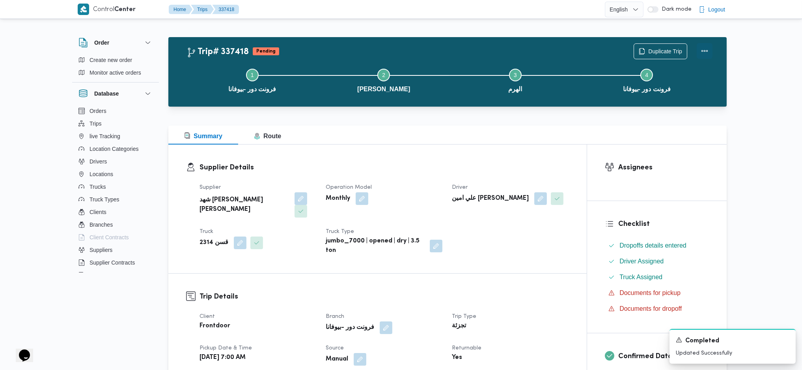
drag, startPoint x: 706, startPoint y: 48, endPoint x: 702, endPoint y: 51, distance: 4.7
click at [660, 49] on button "Actions" at bounding box center [705, 51] width 16 height 16
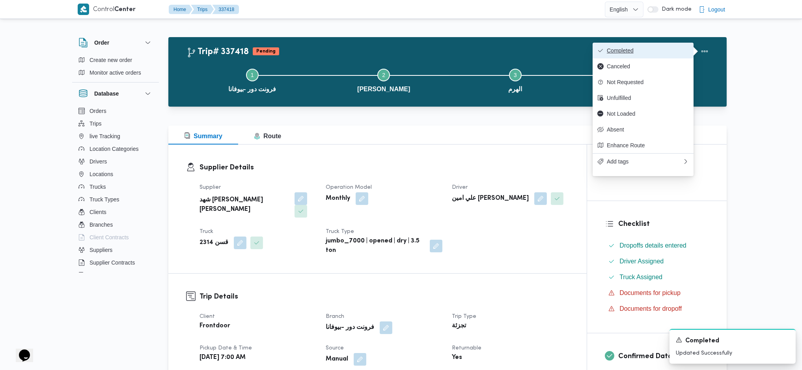
click at [660, 52] on span "Completed" at bounding box center [648, 50] width 82 height 6
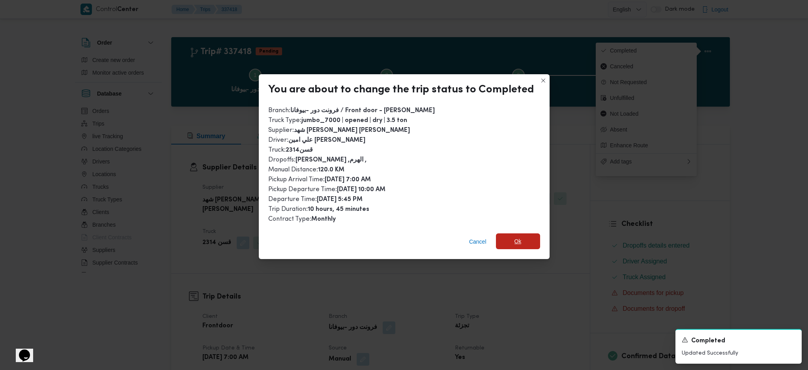
click at [524, 244] on span "Ok" at bounding box center [518, 241] width 44 height 16
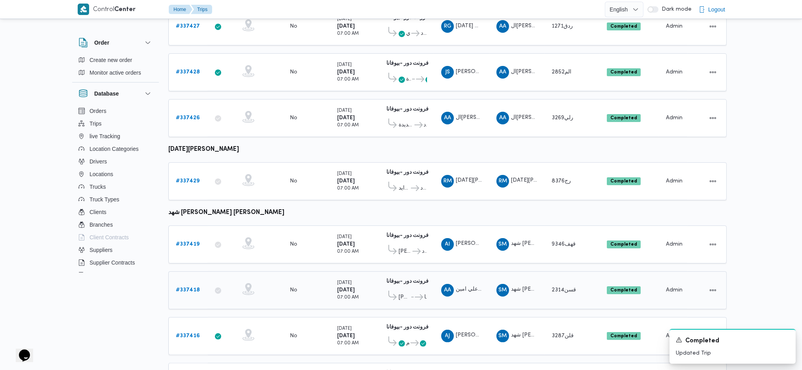
scroll to position [469, 0]
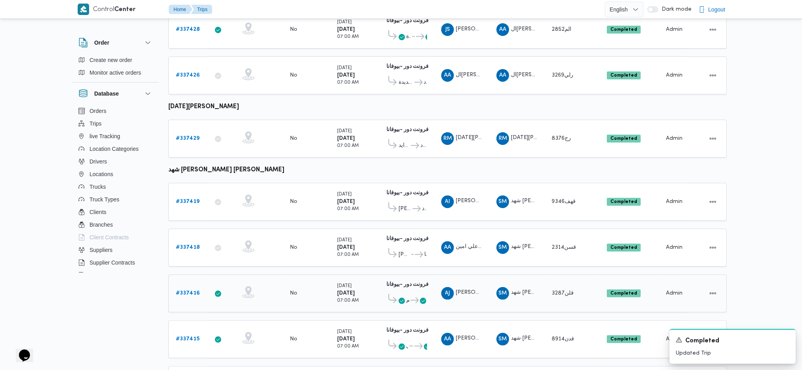
click at [188, 246] on b "# 337416" at bounding box center [188, 292] width 24 height 5
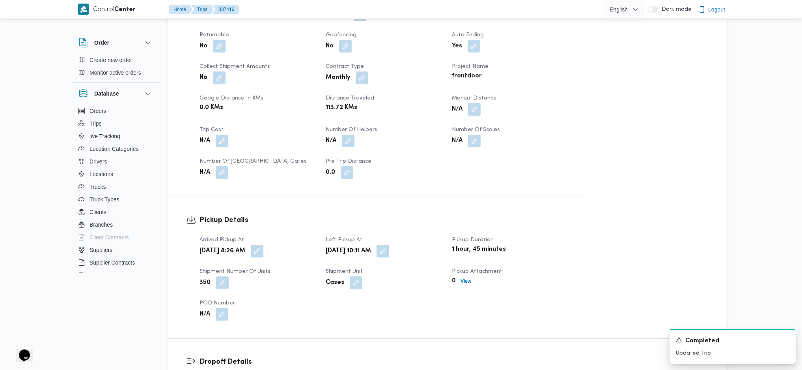
scroll to position [311, 0]
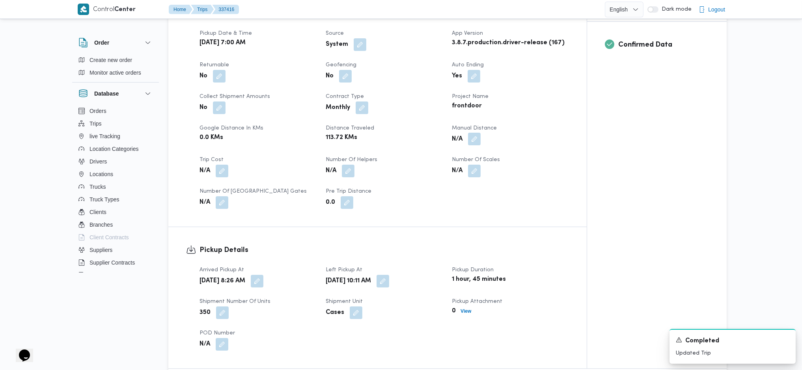
click at [476, 133] on button "button" at bounding box center [474, 139] width 13 height 13
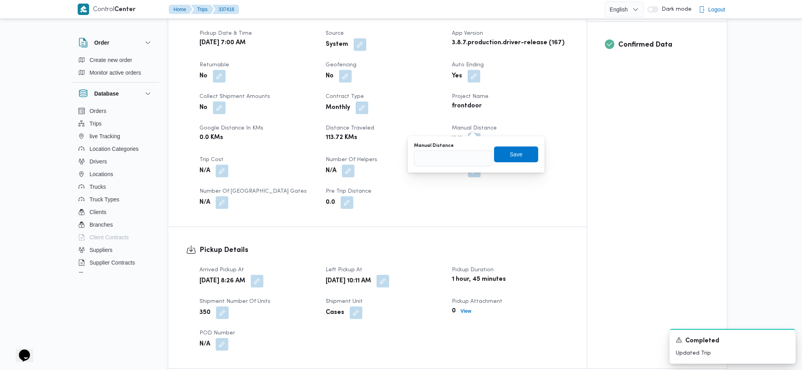
click at [446, 170] on div "You are in a dialog. To close this dialog, hit escape. Manual Distance Save" at bounding box center [476, 154] width 137 height 36
click at [450, 162] on input "Manual Distance" at bounding box center [453, 158] width 78 height 16
type input "127"
click at [519, 162] on div "Manual Distance 127 Save" at bounding box center [476, 154] width 126 height 25
click at [512, 155] on span "Save" at bounding box center [516, 153] width 13 height 9
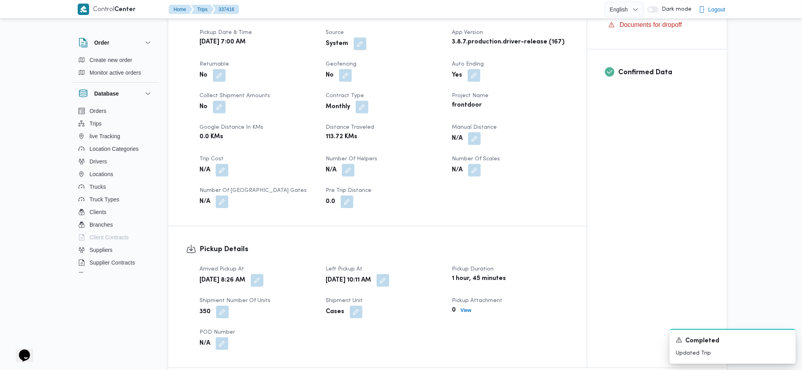
scroll to position [521, 0]
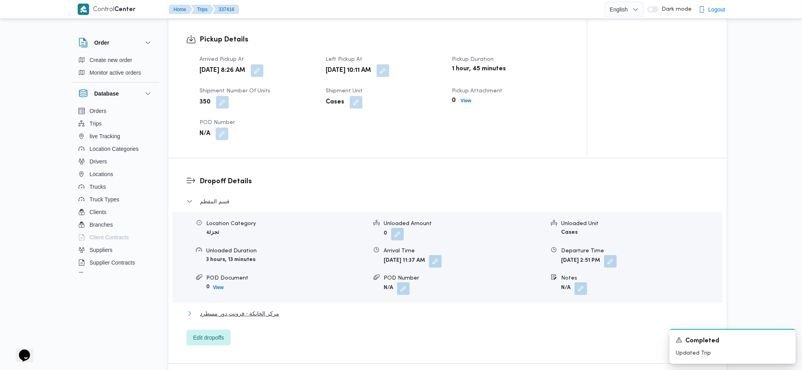
click at [245, 246] on span "مركز الخانكة - فرونت دور مسطرد" at bounding box center [239, 312] width 79 height 9
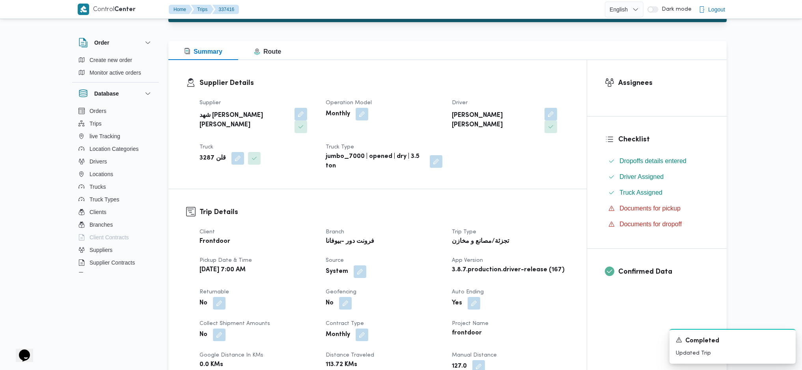
scroll to position [0, 0]
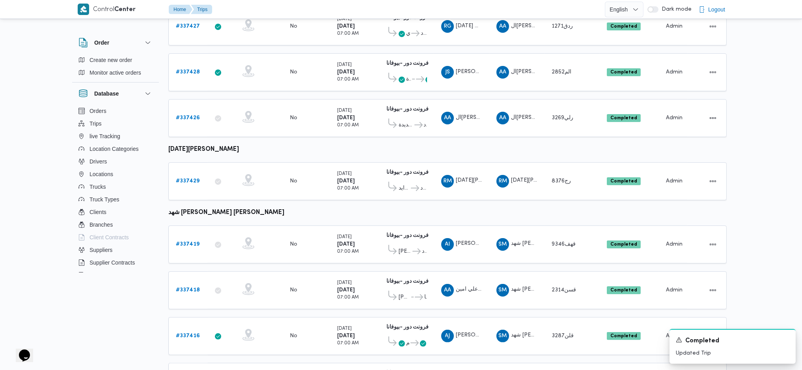
scroll to position [469, 0]
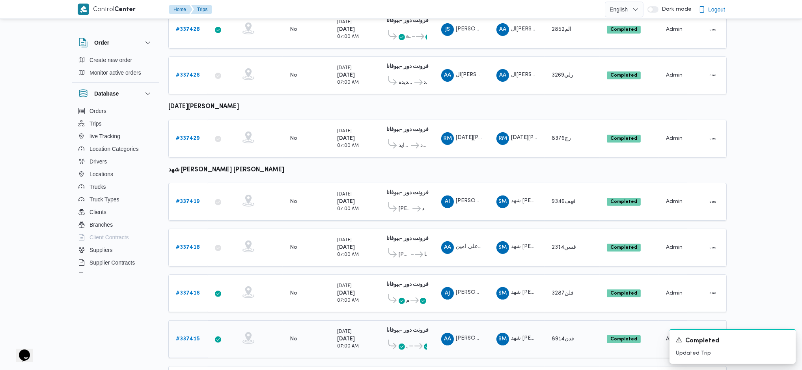
click at [198, 246] on b "# 337415" at bounding box center [188, 338] width 24 height 5
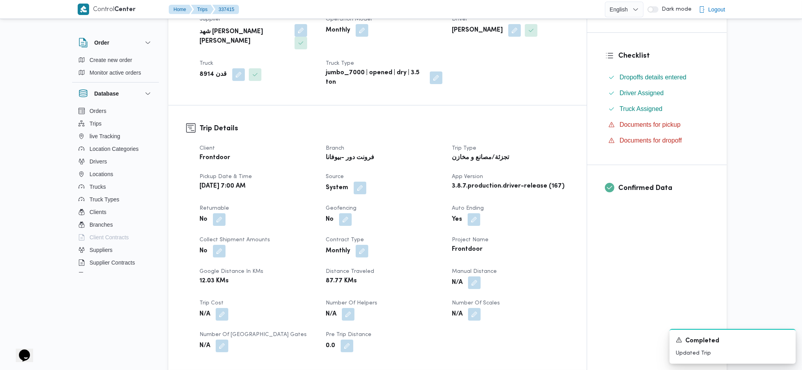
scroll to position [210, 0]
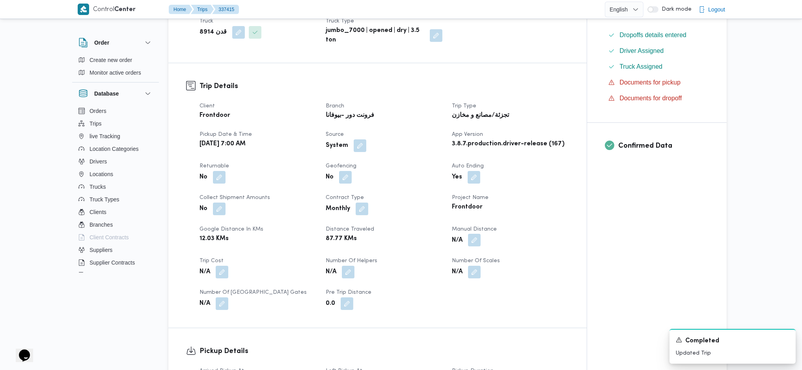
click at [477, 233] on button "button" at bounding box center [474, 239] width 13 height 13
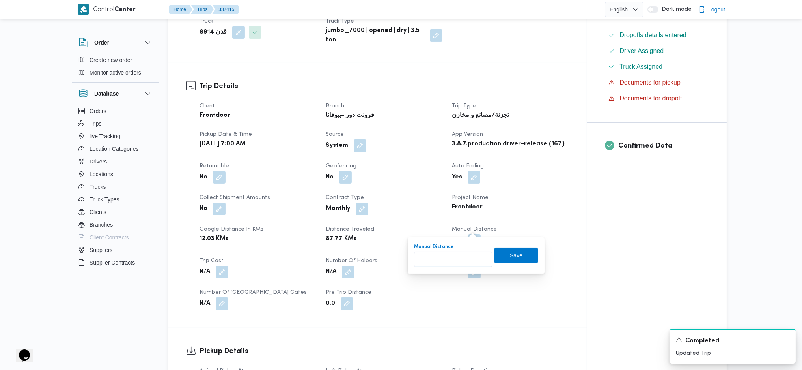
click at [450, 246] on input "Manual Distance" at bounding box center [453, 259] width 78 height 16
type input "89"
click button "Save" at bounding box center [516, 255] width 44 height 16
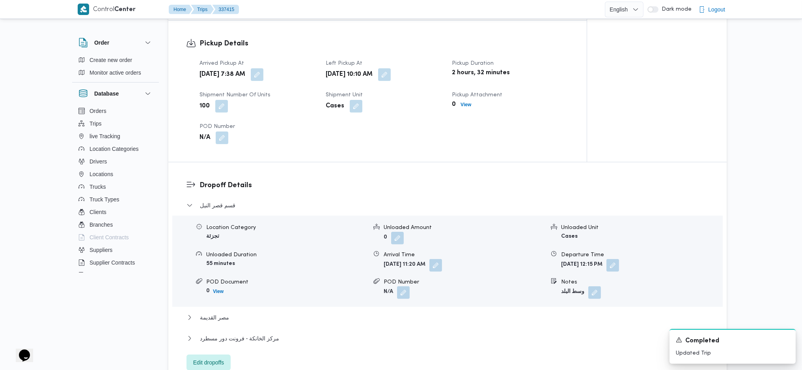
scroll to position [526, 0]
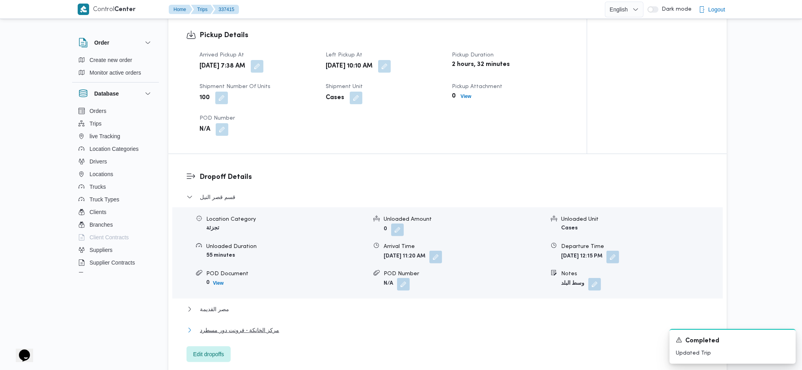
click at [252, 246] on span "مركز الخانكة - فرونت دور مسطرد" at bounding box center [239, 329] width 79 height 9
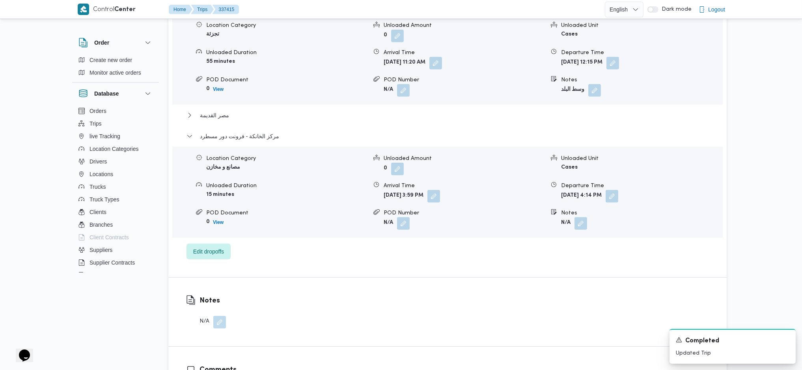
scroll to position [736, 0]
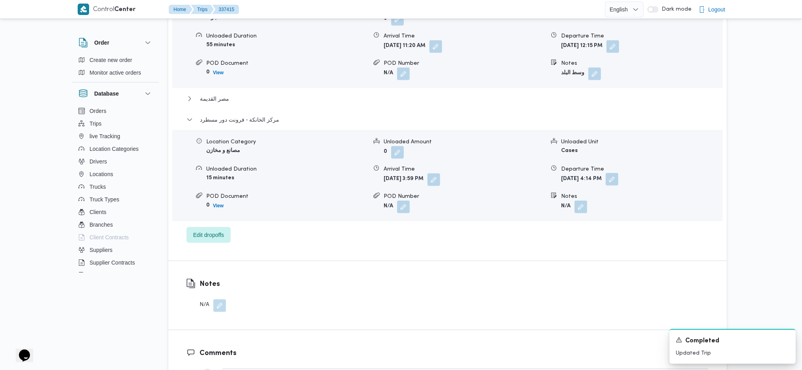
click at [618, 173] on button "button" at bounding box center [612, 179] width 13 height 13
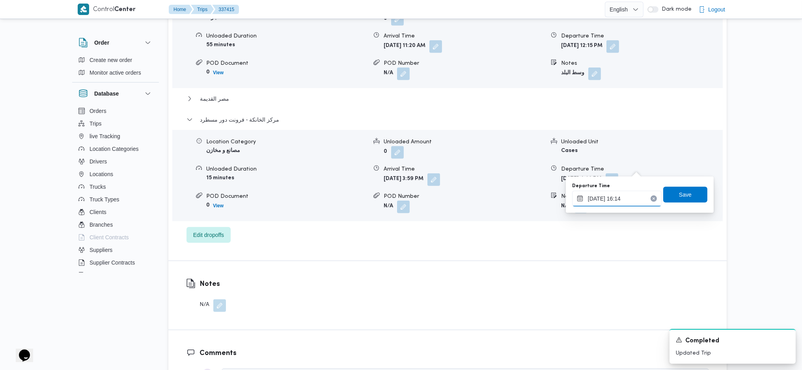
drag, startPoint x: 620, startPoint y: 203, endPoint x: 623, endPoint y: 205, distance: 4.3
click at [620, 204] on input "15/09/2025 16:14" at bounding box center [617, 198] width 90 height 16
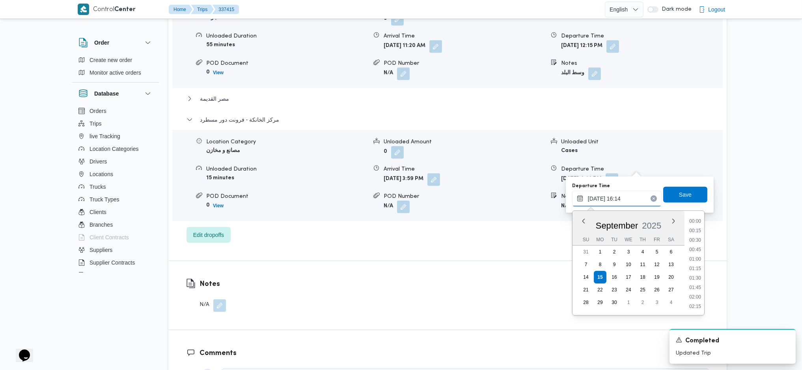
scroll to position [559, 0]
click at [660, 246] on li "16:45" at bounding box center [695, 296] width 18 height 8
type input "15/09/2025 16:45"
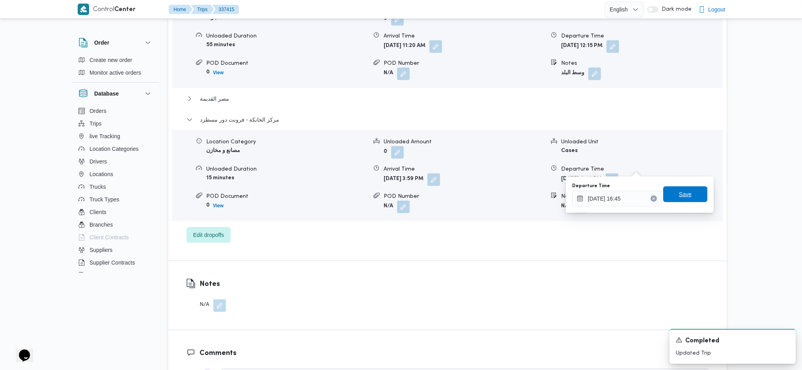
click at [660, 195] on span "Save" at bounding box center [685, 193] width 13 height 9
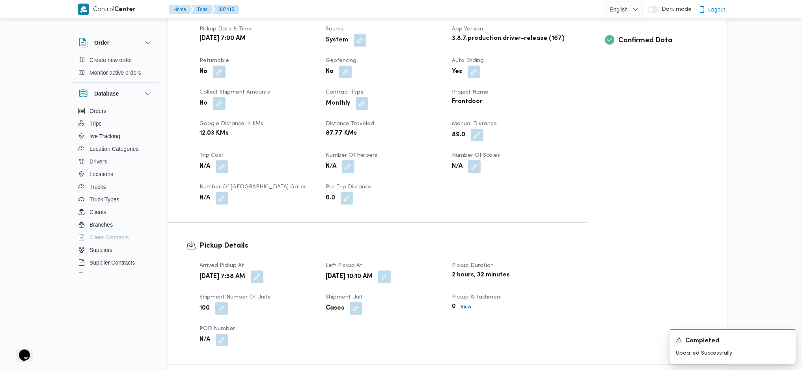
scroll to position [0, 0]
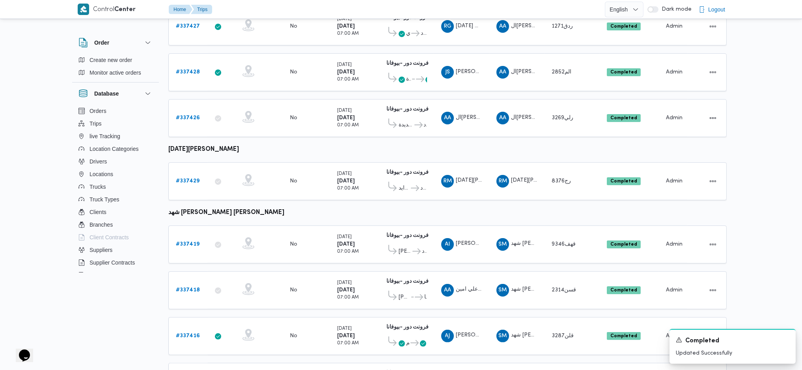
scroll to position [469, 0]
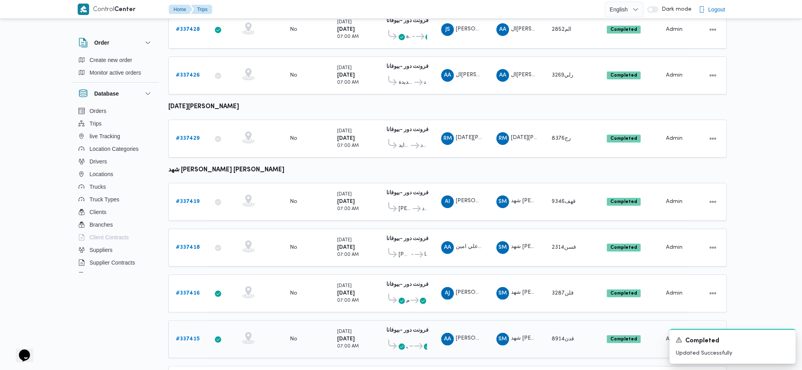
click at [410, 246] on icon at bounding box center [413, 346] width 8 height 6
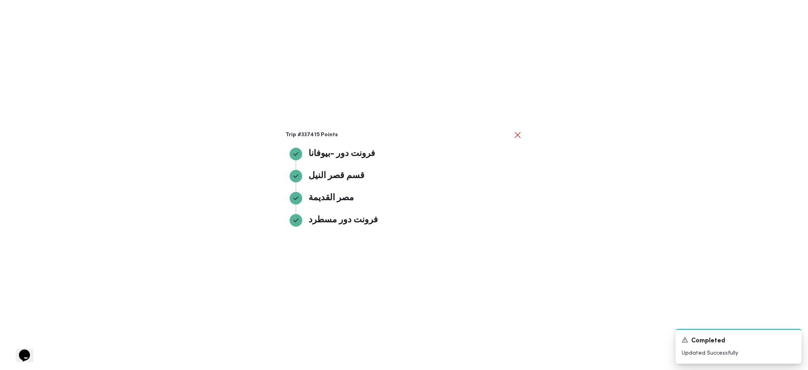
click at [636, 246] on div "Trip #337415 Points فرونت دور -بيوفانا فرونت دور -بيوفانا قسم قصر النيل قسم قصر…" at bounding box center [404, 185] width 808 height 370
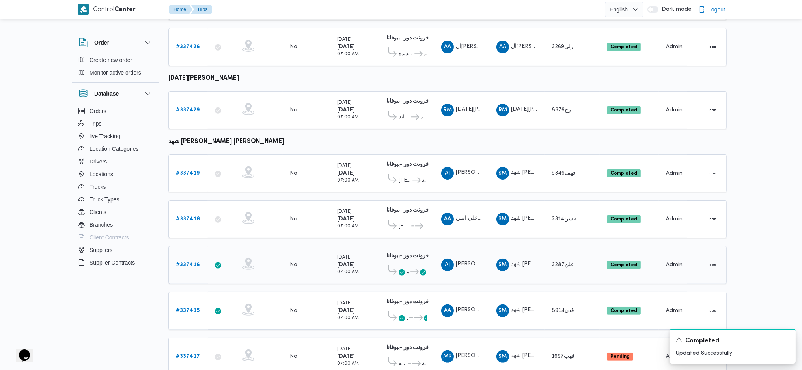
scroll to position [512, 0]
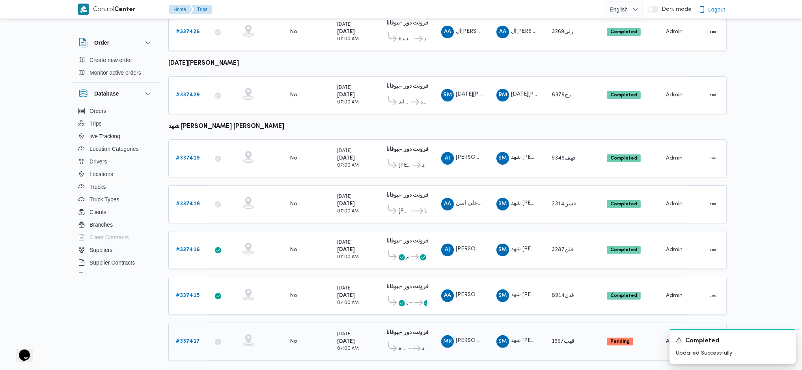
click at [190, 246] on b "# 337417" at bounding box center [188, 340] width 24 height 5
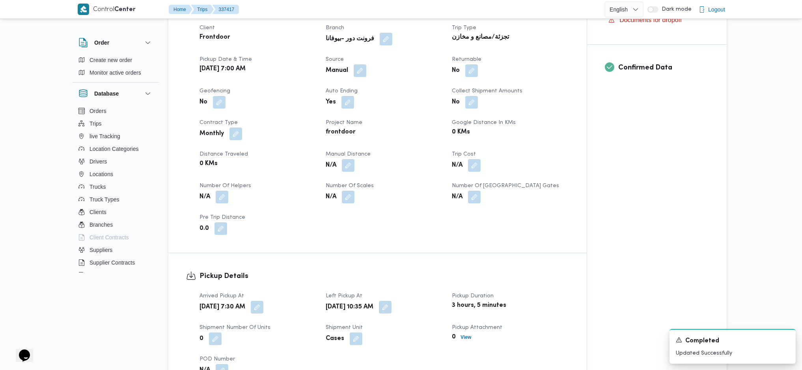
scroll to position [315, 0]
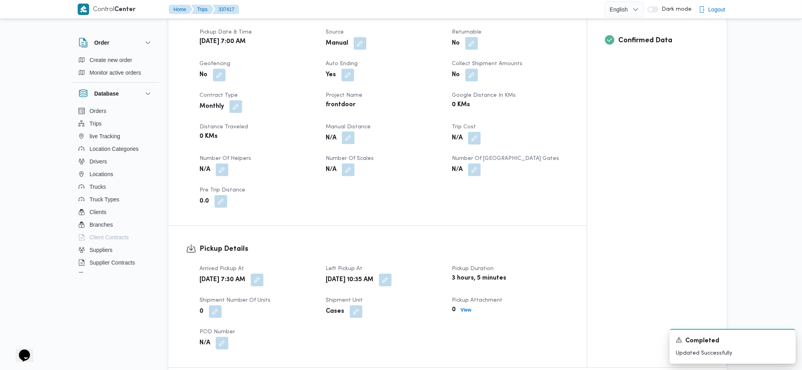
click at [353, 131] on button "button" at bounding box center [348, 137] width 13 height 13
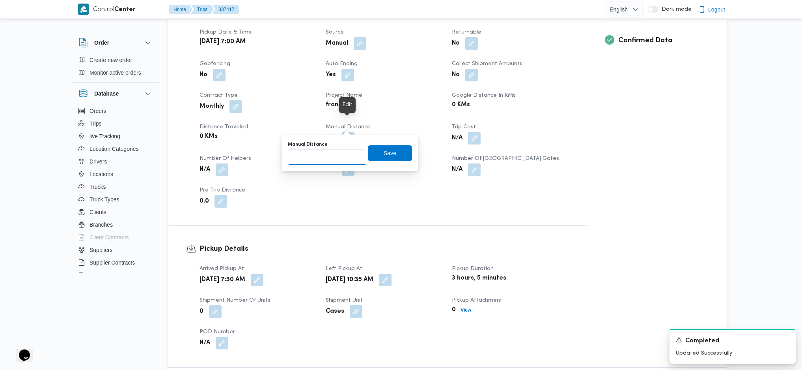
click at [327, 155] on input "Manual Distance" at bounding box center [327, 157] width 78 height 16
type input "95"
click button "Save" at bounding box center [390, 153] width 44 height 16
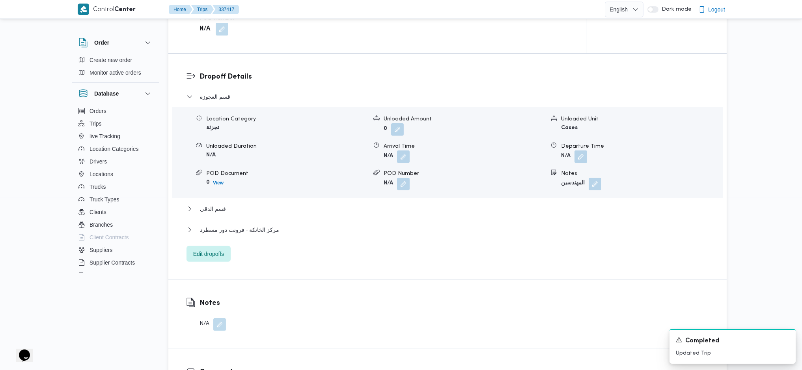
scroll to position [683, 0]
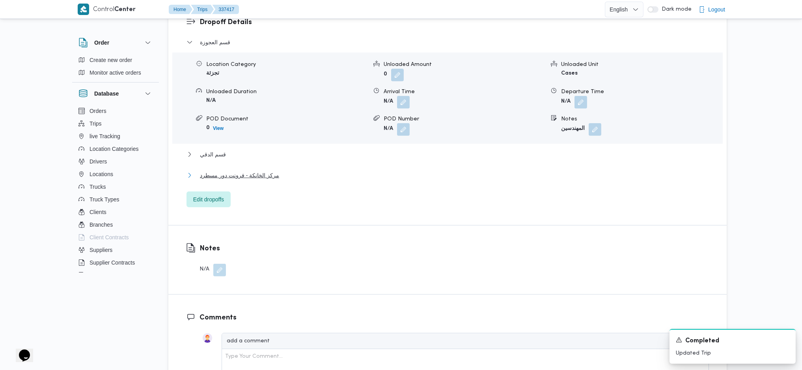
click at [230, 170] on span "مركز الخانكة - فرونت دور مسطرد" at bounding box center [239, 174] width 79 height 9
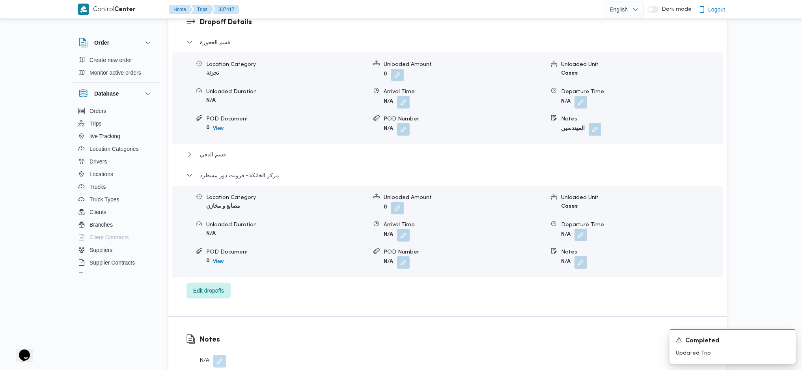
click at [583, 228] on button "button" at bounding box center [581, 234] width 13 height 13
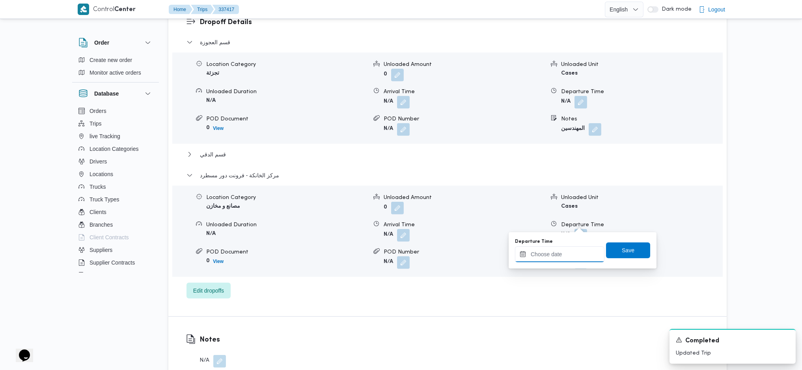
click at [549, 246] on input "Departure Time" at bounding box center [560, 254] width 90 height 16
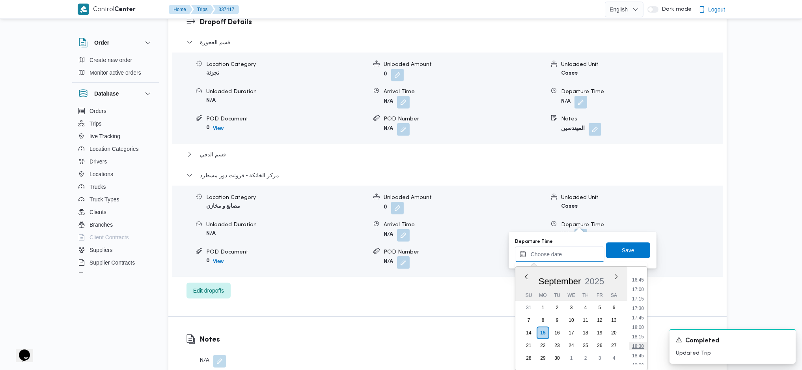
scroll to position [629, 0]
click at [643, 246] on li "17:00" at bounding box center [638, 291] width 18 height 8
type input "[DATE] 17:00"
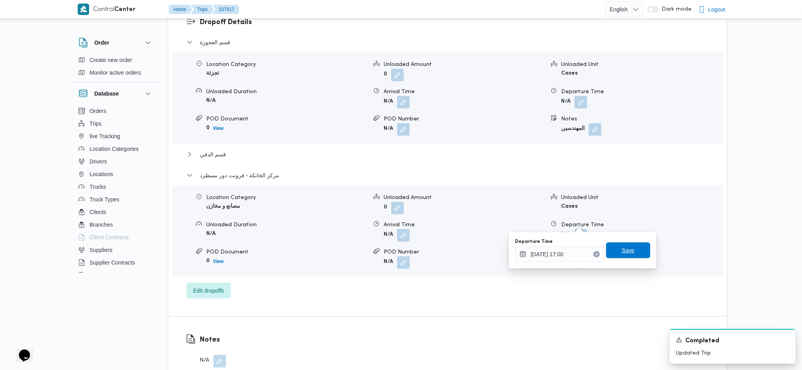
click at [623, 243] on span "Save" at bounding box center [628, 250] width 44 height 16
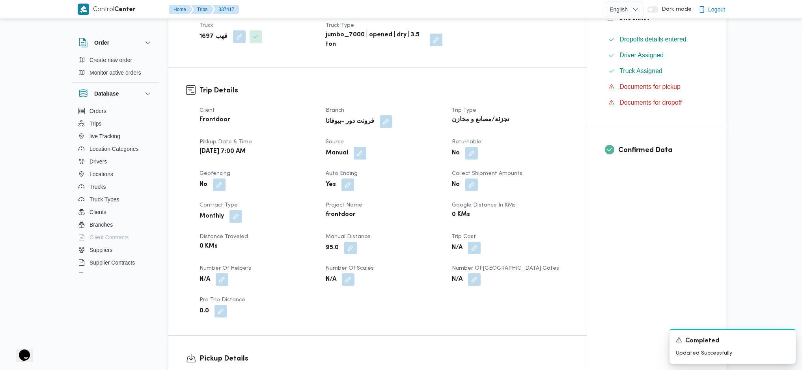
scroll to position [0, 0]
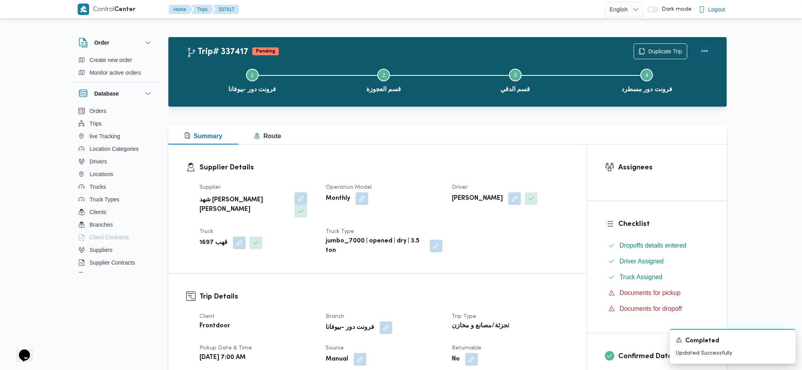
click at [660, 48] on button "Actions" at bounding box center [705, 51] width 16 height 16
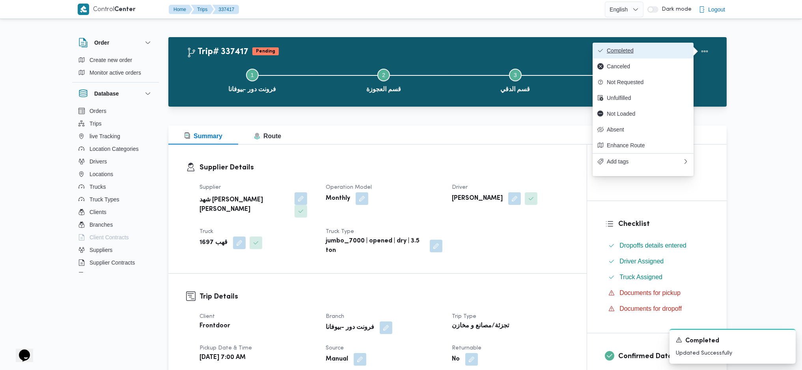
click at [660, 48] on span "Completed" at bounding box center [648, 50] width 82 height 6
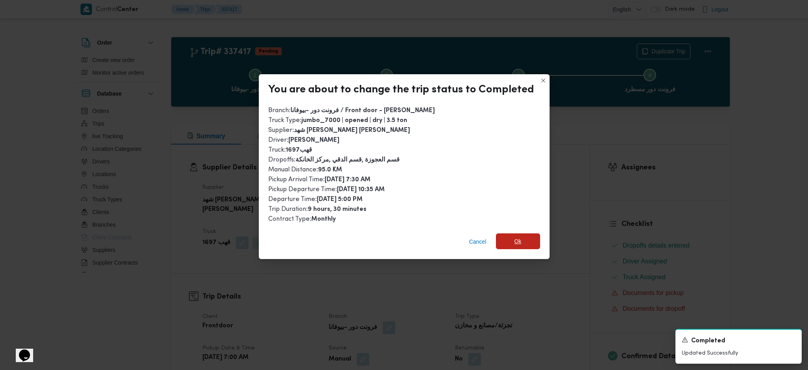
click at [514, 238] on span "Ok" at bounding box center [517, 240] width 7 height 9
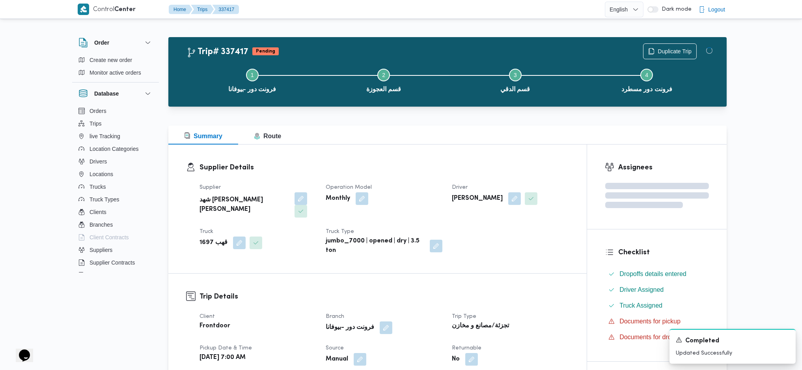
click at [531, 246] on h3 "Trip Details" at bounding box center [385, 296] width 370 height 11
click at [459, 149] on div "Supplier Details Supplier شهد مصطفي احمد عبدة عباس حمودة Operation Model Monthl…" at bounding box center [377, 208] width 418 height 129
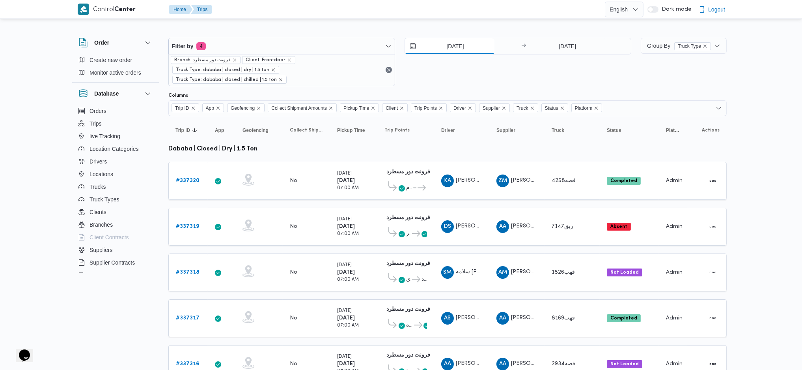
click at [451, 47] on input "[DATE]" at bounding box center [450, 46] width 90 height 16
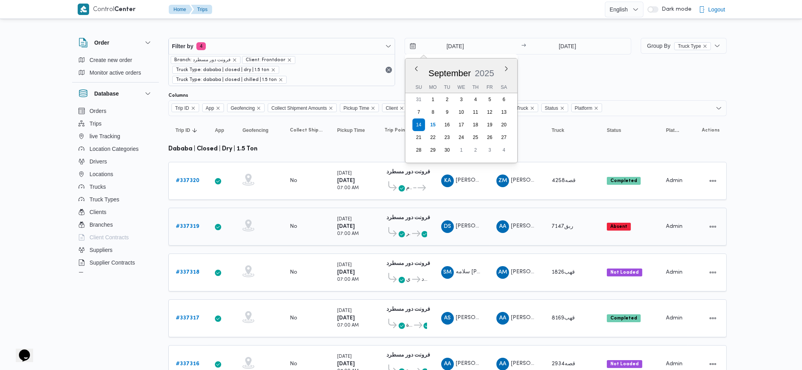
click at [506, 225] on td "Supplier AA عبدالله عيد عبدالسلام عبدالحافظ" at bounding box center [516, 226] width 55 height 38
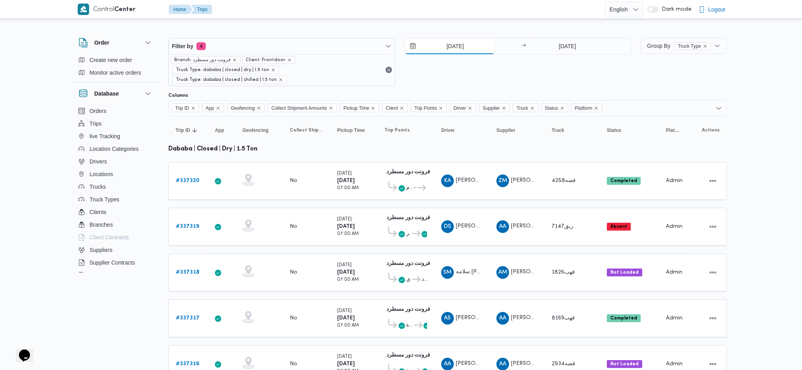
click at [451, 47] on input "[DATE]" at bounding box center [450, 46] width 90 height 16
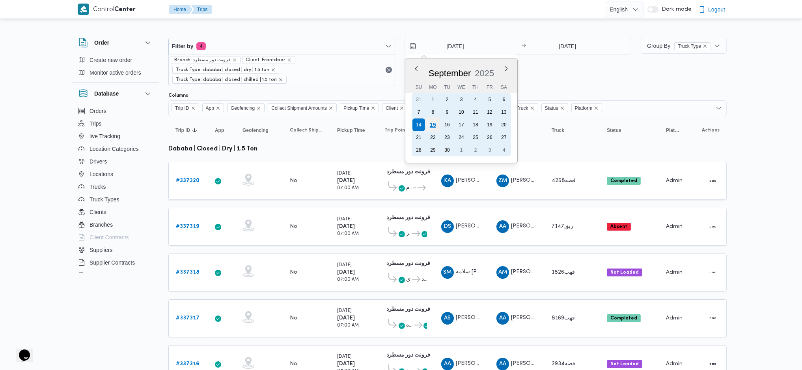
click at [432, 124] on div "15" at bounding box center [433, 124] width 15 height 15
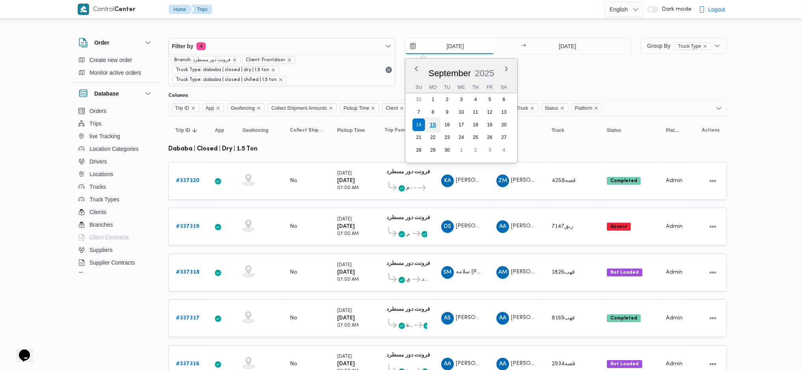
type input "[DATE]"
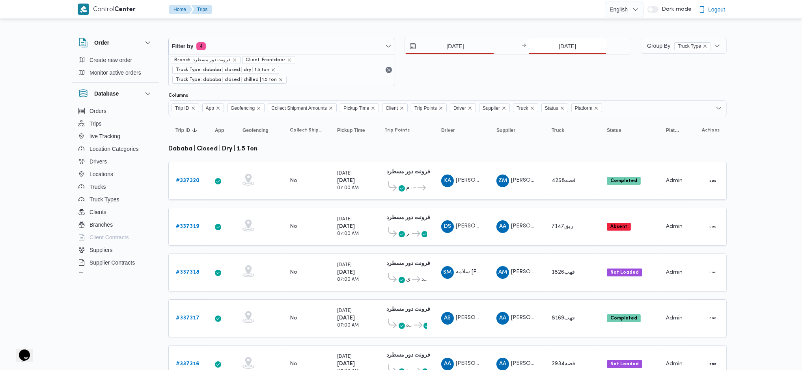
click at [574, 52] on input "[DATE]" at bounding box center [567, 46] width 78 height 16
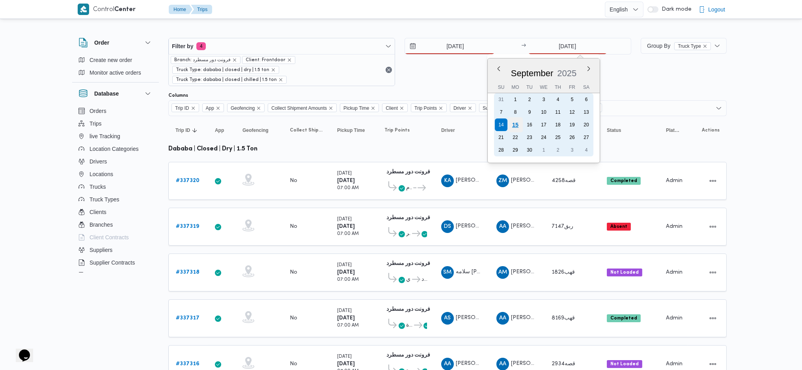
click at [515, 124] on div "15" at bounding box center [515, 124] width 15 height 15
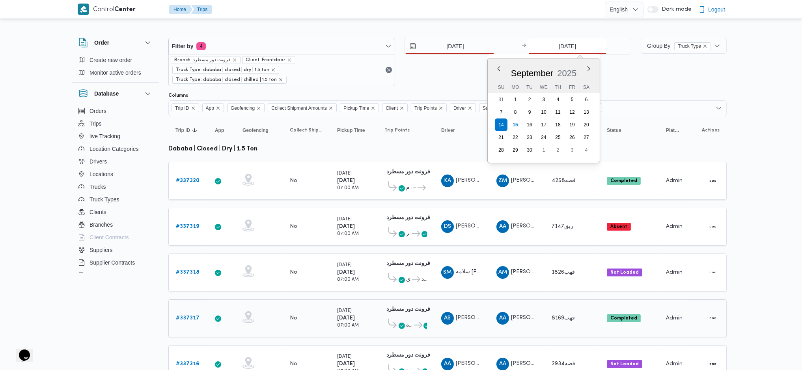
type input "15/9/2025"
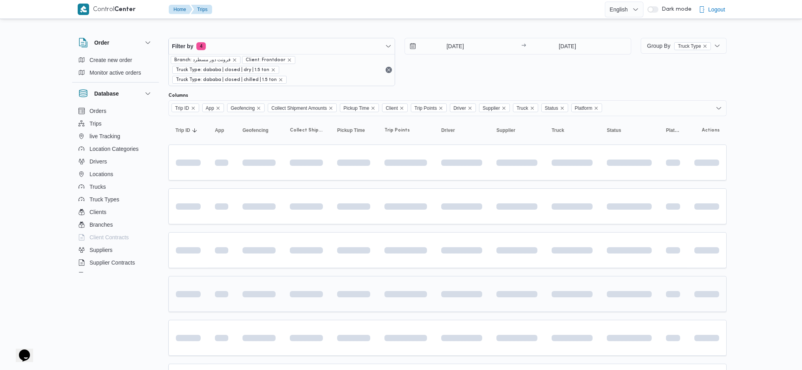
click at [395, 278] on div at bounding box center [405, 293] width 49 height 31
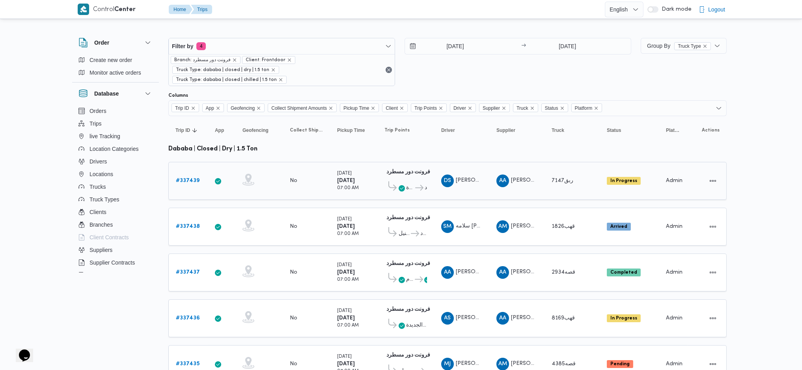
click at [191, 178] on b "# 337439" at bounding box center [188, 180] width 24 height 5
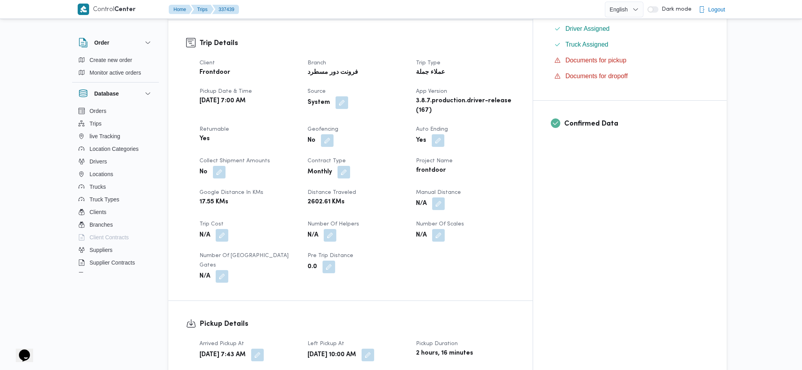
scroll to position [315, 0]
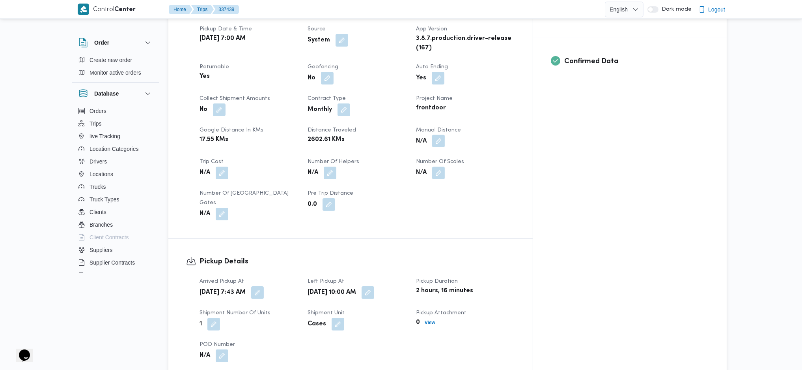
click at [445, 134] on button "button" at bounding box center [438, 140] width 13 height 13
click at [437, 153] on input "Manual Distance" at bounding box center [453, 148] width 78 height 16
type input "130"
click at [521, 143] on span "Save" at bounding box center [516, 143] width 44 height 16
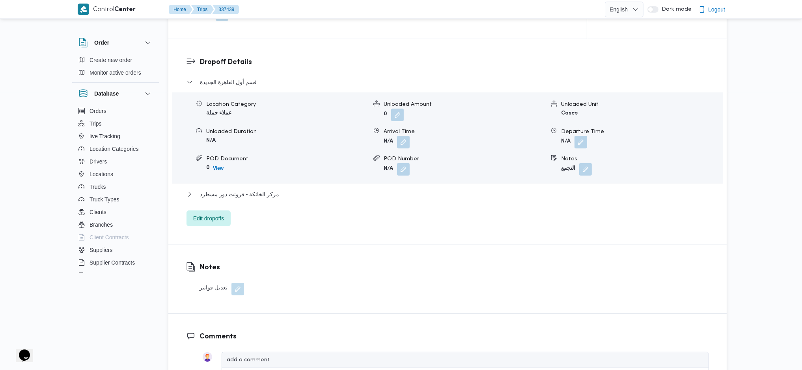
scroll to position [634, 0]
click at [262, 189] on div "مركز الخانكة - فرونت دور مسطرد" at bounding box center [448, 196] width 523 height 15
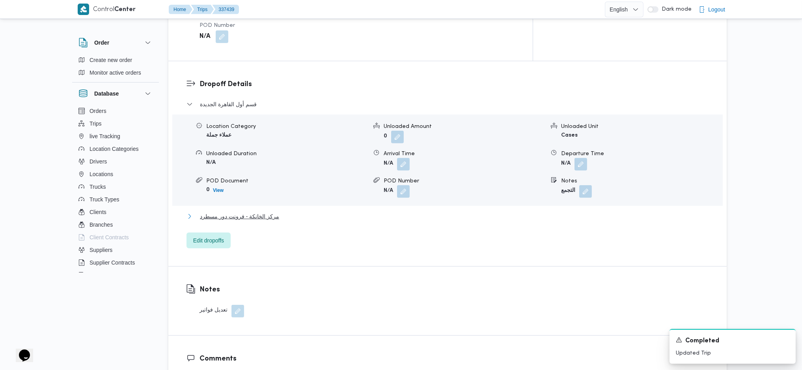
click at [262, 211] on span "مركز الخانكة - فرونت دور مسطرد" at bounding box center [239, 215] width 79 height 9
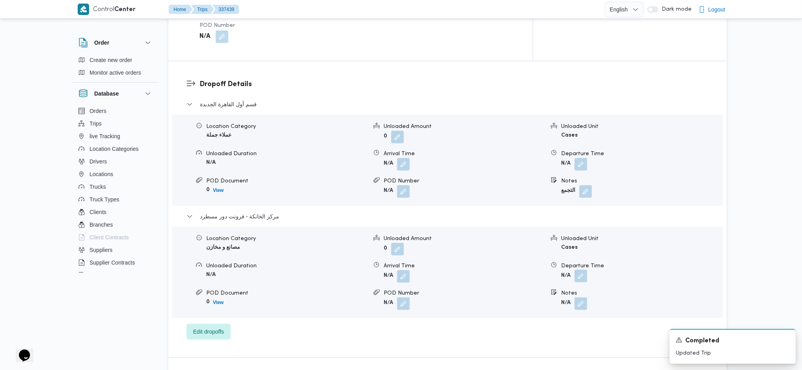
click at [579, 269] on button "button" at bounding box center [581, 275] width 13 height 13
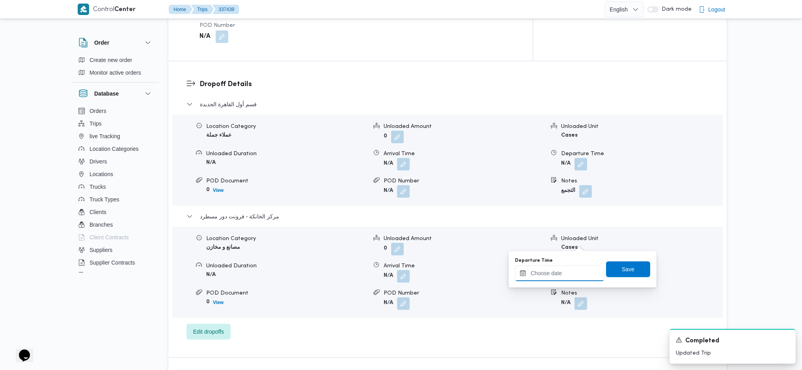
click at [558, 268] on input "Departure Time" at bounding box center [560, 273] width 90 height 16
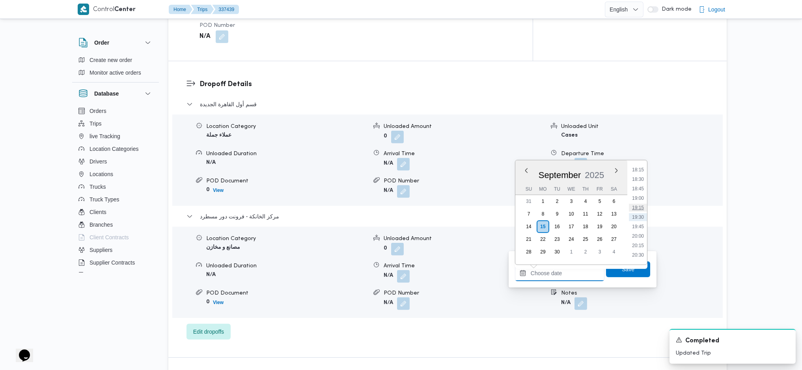
scroll to position [587, 0]
click at [636, 218] on li "16:45" at bounding box center [638, 218] width 18 height 8
type input "[DATE] 16:45"
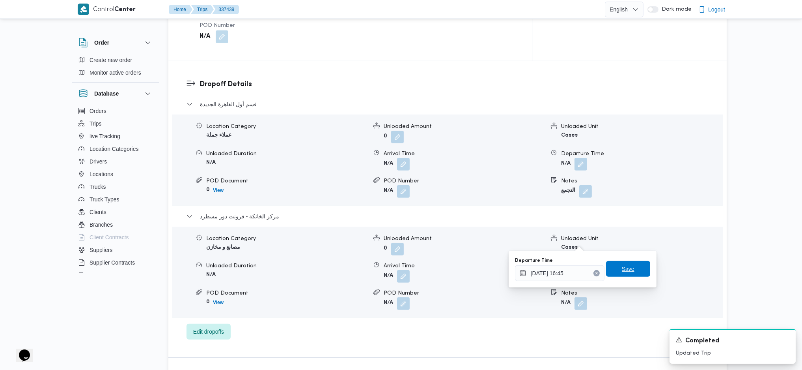
click at [622, 272] on span "Save" at bounding box center [628, 268] width 13 height 9
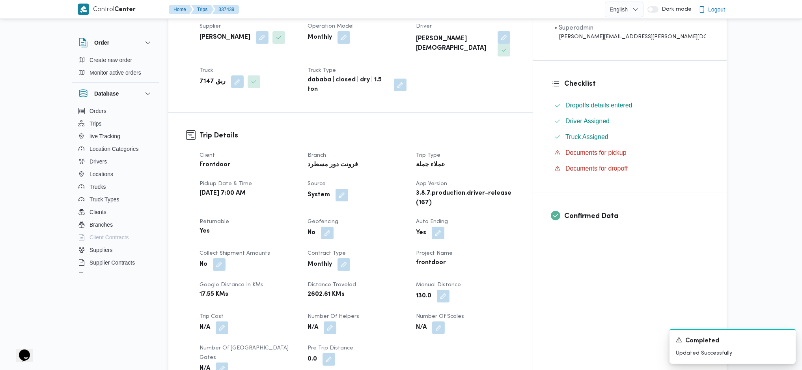
scroll to position [0, 0]
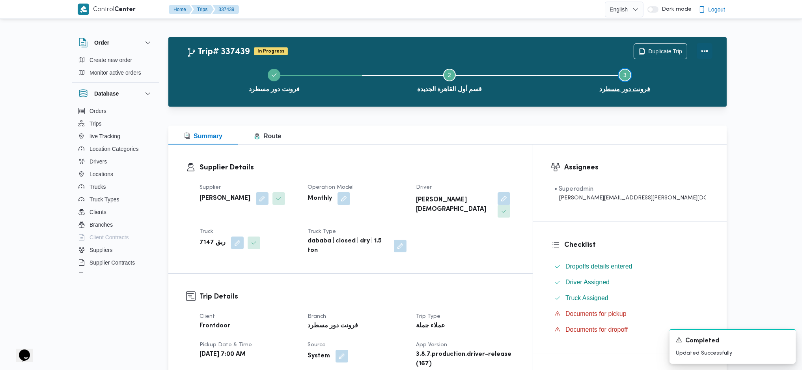
drag, startPoint x: 709, startPoint y: 61, endPoint x: 707, endPoint y: 51, distance: 10.6
click at [707, 56] on div "Trip# 337439 In Progress Duplicate Trip فرونت دور مسطرد Step 2 is incomplete 2 …" at bounding box center [450, 71] width 526 height 57
click at [703, 47] on button "Actions" at bounding box center [705, 51] width 16 height 16
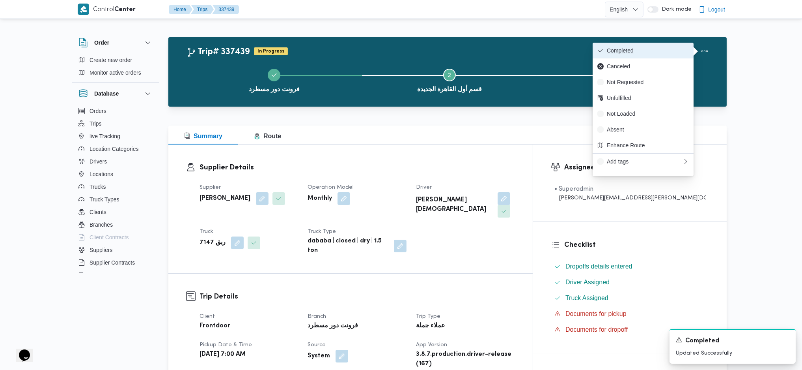
click at [663, 52] on span "Completed" at bounding box center [648, 50] width 82 height 6
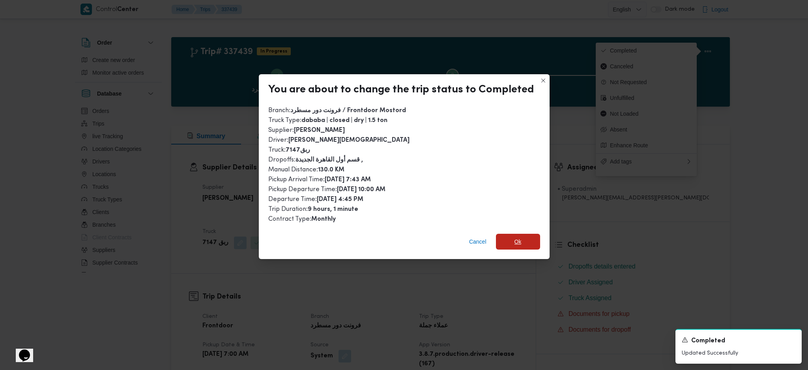
click at [509, 244] on span "Ok" at bounding box center [518, 241] width 44 height 16
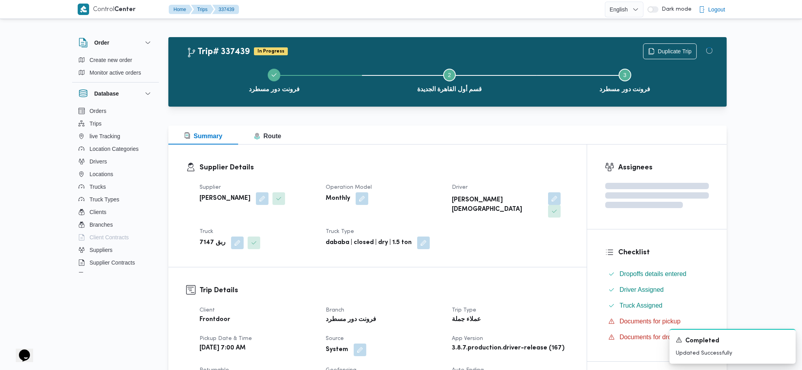
click at [524, 244] on div "Supplier Details Supplier عبدالله عيد عبدالسلام عبدالحافظ Operation Model Month…" at bounding box center [377, 205] width 418 height 122
click at [418, 126] on div "Summary Route" at bounding box center [447, 134] width 558 height 19
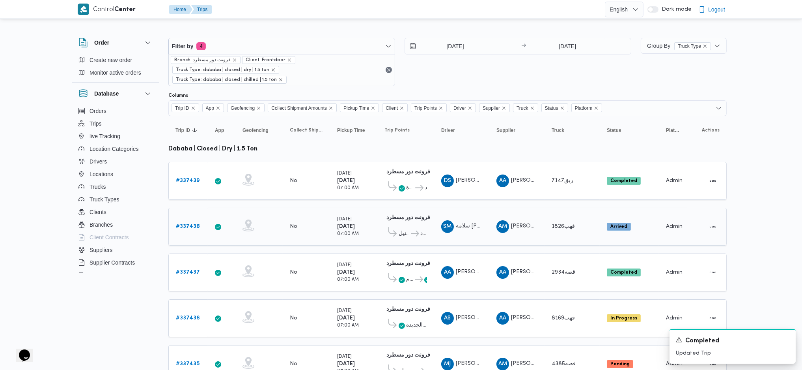
click at [201, 218] on div "# 337438" at bounding box center [188, 226] width 31 height 16
click at [193, 224] on b "# 337438" at bounding box center [188, 226] width 24 height 5
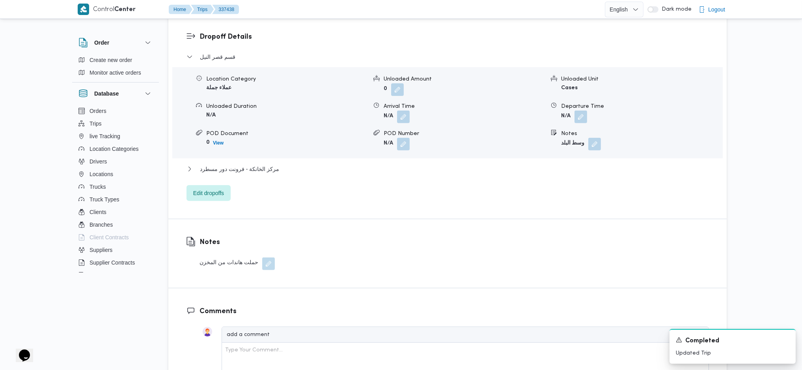
scroll to position [647, 0]
click at [272, 162] on div "قسم قصر النيل Location Category عملاء جملة Unloaded Amount 0 Unloaded Unit Case…" at bounding box center [448, 126] width 523 height 149
click at [268, 169] on span "مركز الخانكة - فرونت دور مسطرد" at bounding box center [239, 168] width 79 height 9
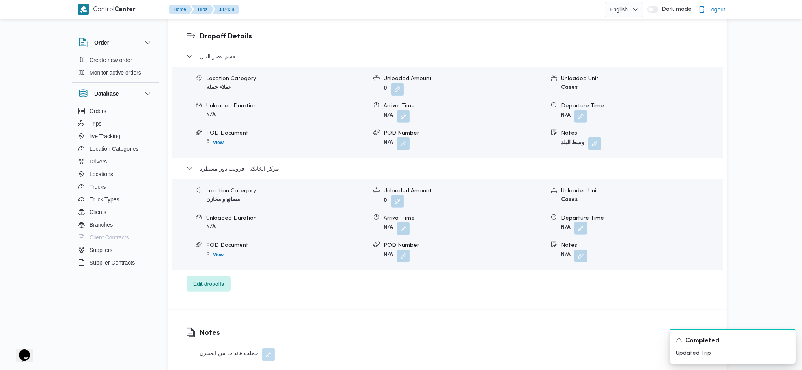
click at [578, 226] on button "button" at bounding box center [581, 228] width 13 height 13
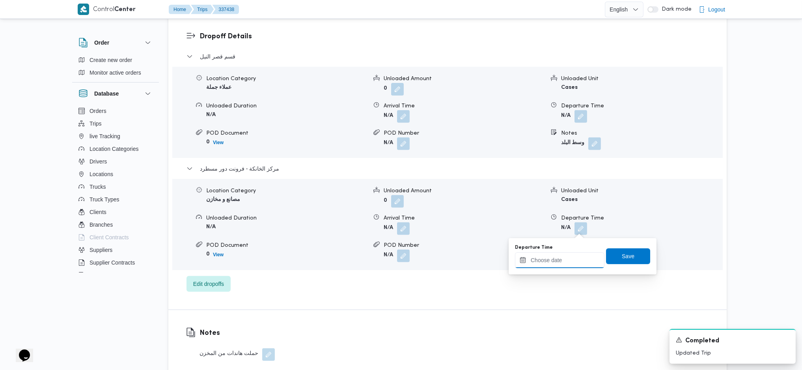
drag, startPoint x: 554, startPoint y: 261, endPoint x: 587, endPoint y: 272, distance: 34.4
click at [556, 261] on input "Departure Time" at bounding box center [560, 260] width 90 height 16
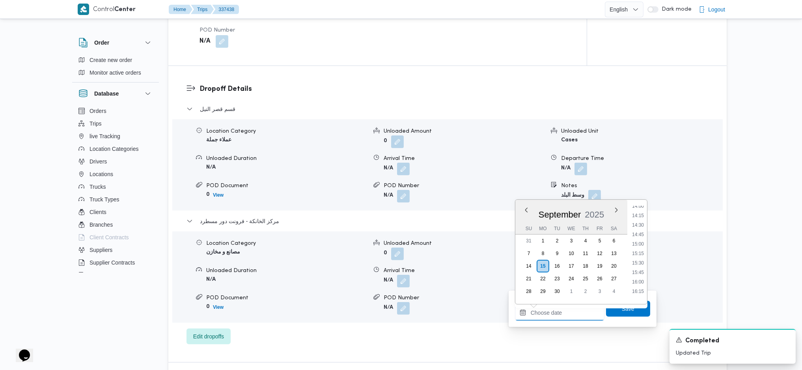
scroll to position [639, 0]
click at [640, 212] on li "17:00" at bounding box center [638, 214] width 18 height 8
type input "15/09/2025 17:00"
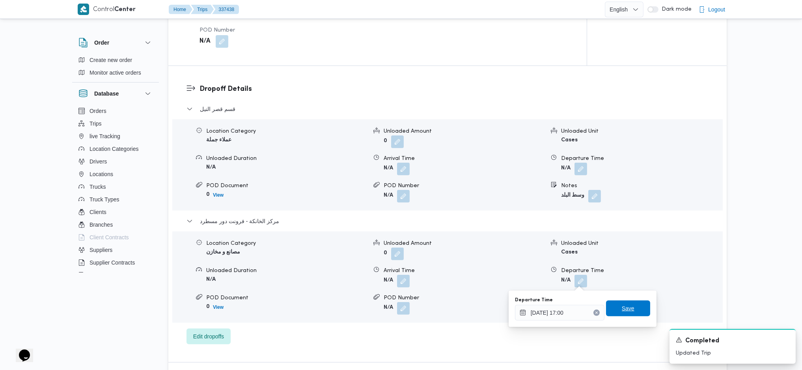
click at [626, 307] on span "Save" at bounding box center [628, 307] width 13 height 9
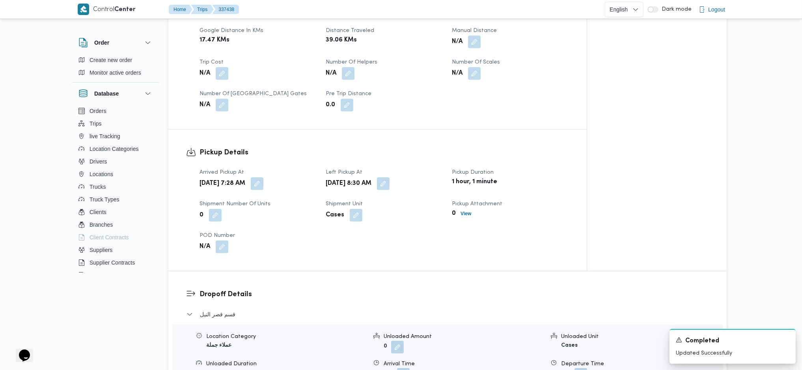
scroll to position [279, 0]
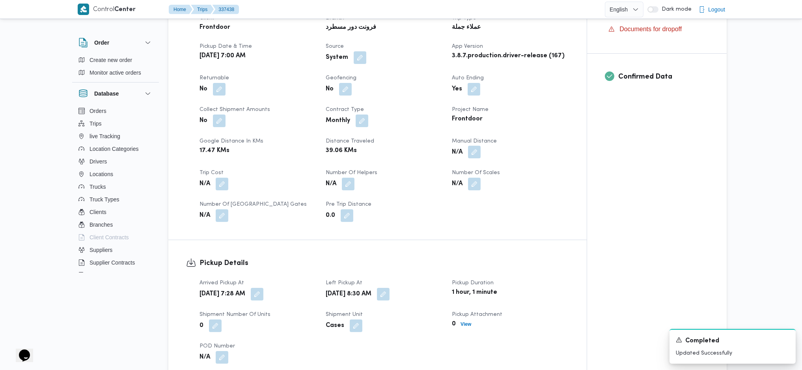
click at [476, 156] on button "button" at bounding box center [474, 152] width 13 height 13
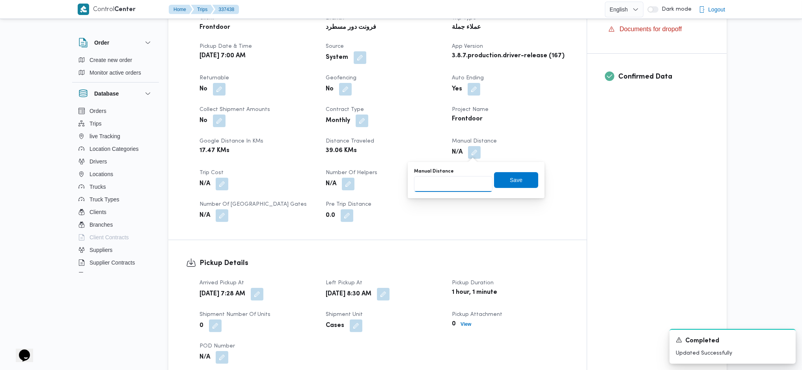
click at [446, 189] on input "Manual Distance" at bounding box center [453, 184] width 78 height 16
type input "90"
click button "Save" at bounding box center [516, 180] width 44 height 16
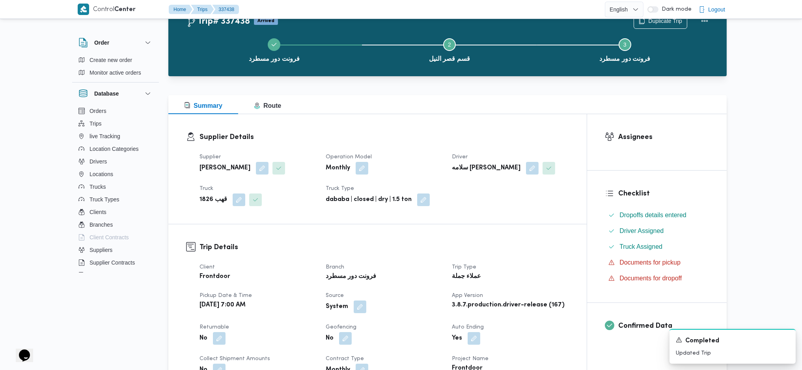
scroll to position [0, 0]
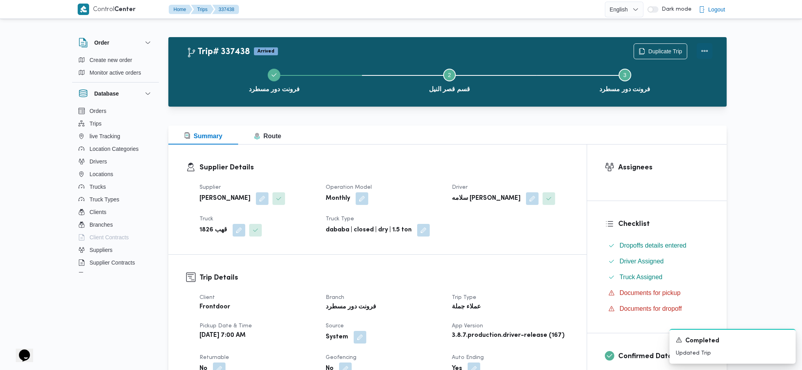
click at [706, 51] on button "Actions" at bounding box center [705, 51] width 16 height 16
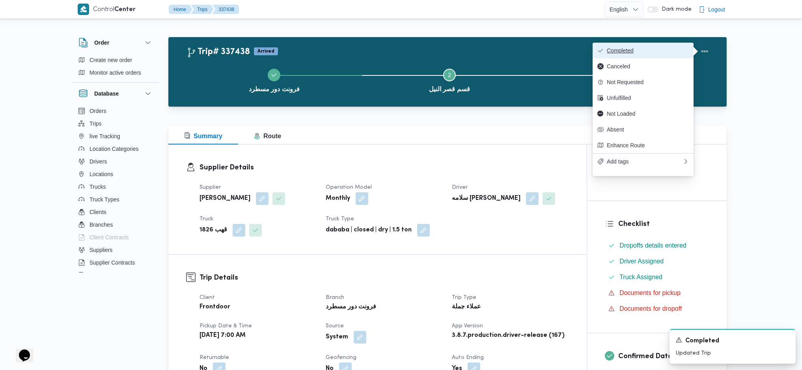
click at [668, 50] on span "Completed" at bounding box center [648, 50] width 82 height 6
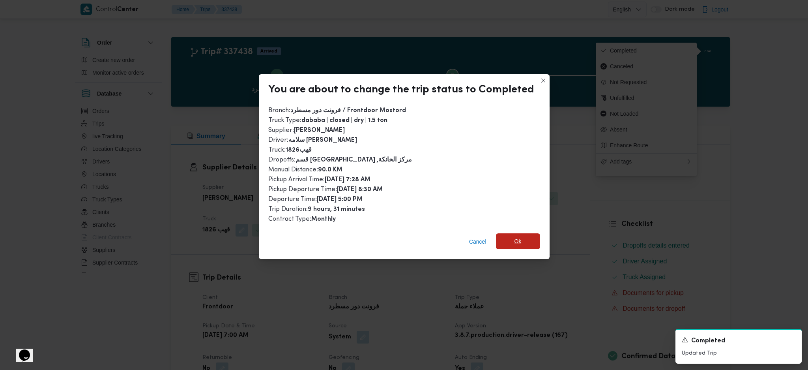
click at [511, 239] on span "Ok" at bounding box center [518, 241] width 44 height 16
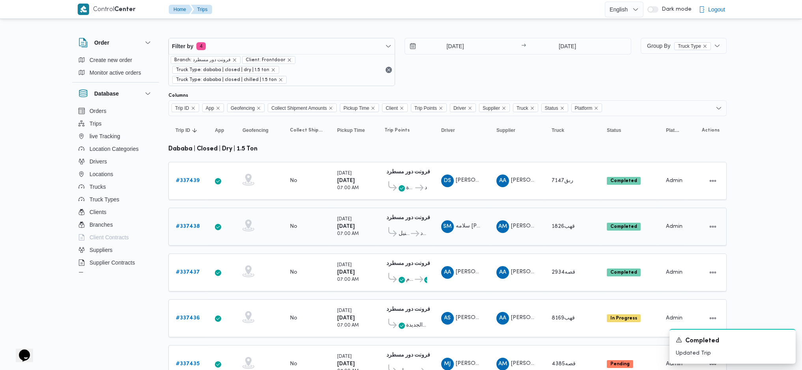
scroll to position [52, 0]
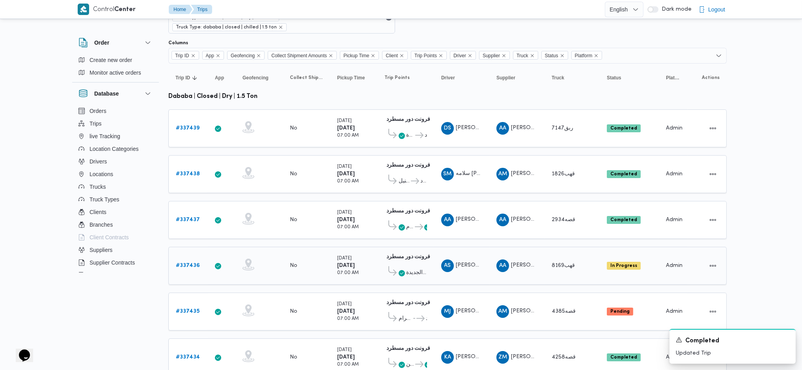
click at [187, 263] on b "# 337436" at bounding box center [188, 265] width 24 height 5
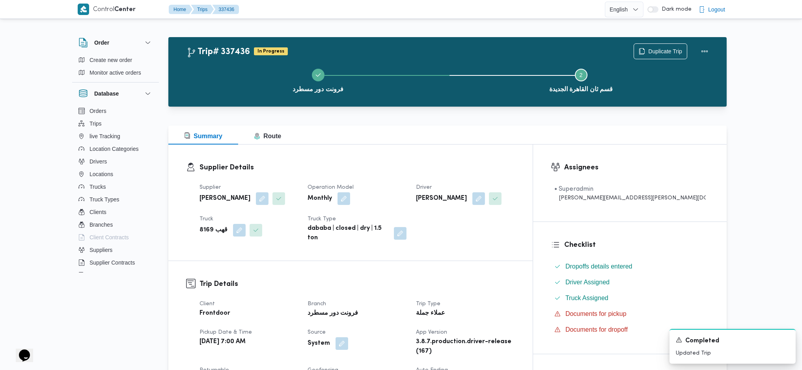
click at [714, 46] on div "Duplicate Trip" at bounding box center [673, 51] width 88 height 25
click at [707, 53] on button "Actions" at bounding box center [705, 51] width 16 height 16
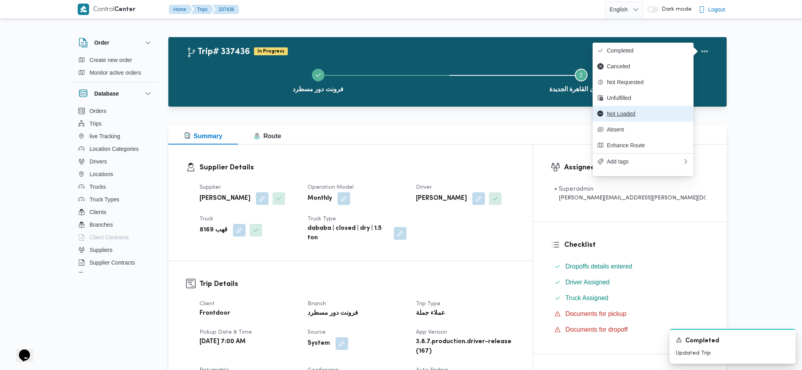
click at [621, 115] on span "Not Loaded" at bounding box center [648, 113] width 82 height 6
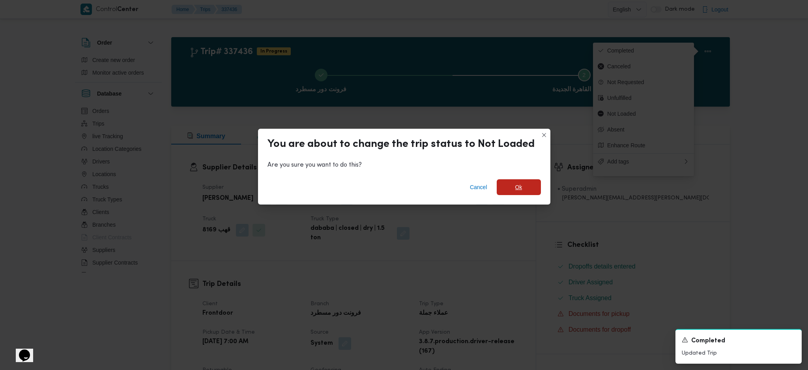
click at [532, 187] on span "Ok" at bounding box center [518, 187] width 44 height 16
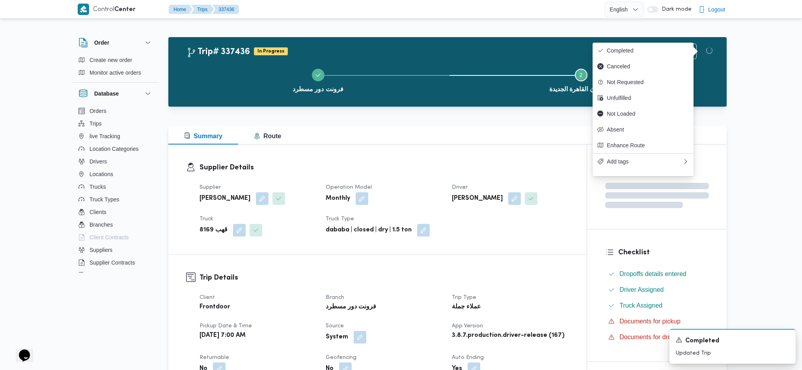
click at [521, 237] on div "Supplier عبدالله عيد عبدالسلام عبدالحافظ Operation Model Monthly Driver امير صل…" at bounding box center [384, 209] width 379 height 63
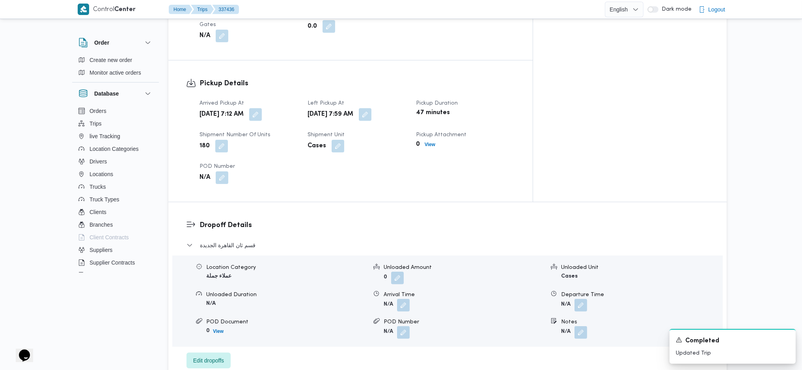
scroll to position [473, 0]
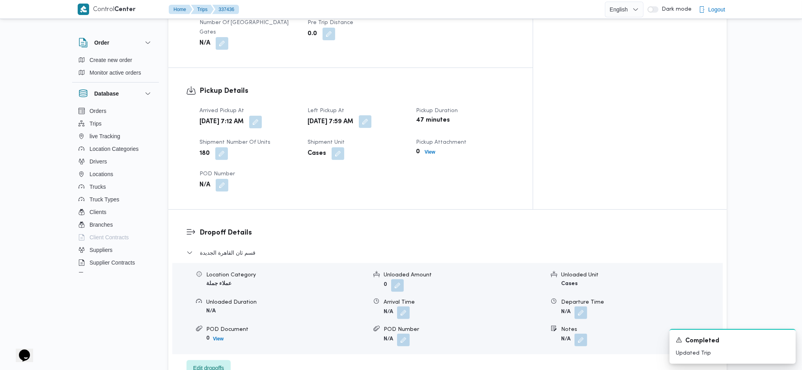
click at [371, 115] on button "button" at bounding box center [365, 121] width 13 height 13
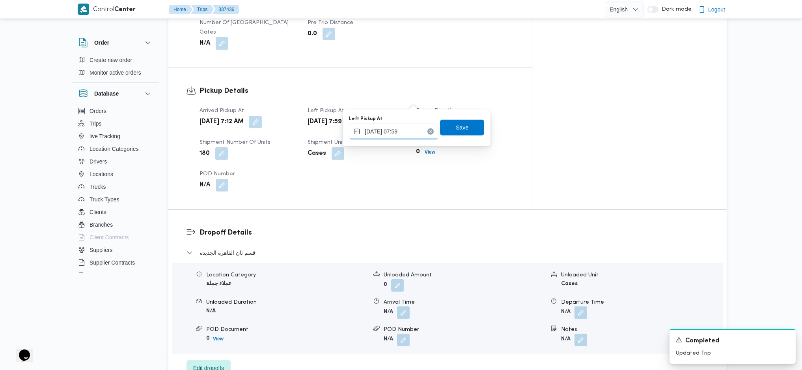
click at [404, 136] on input "15/09/2025 07:59" at bounding box center [394, 131] width 90 height 16
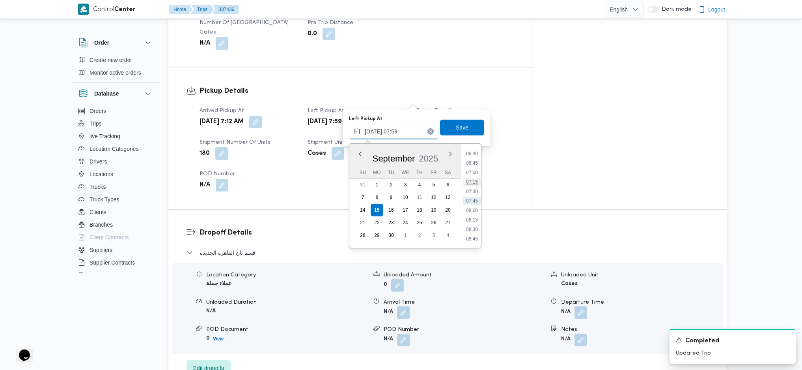
scroll to position [404, 0]
click at [471, 235] on li "12:45" at bounding box center [472, 232] width 18 height 8
type input "15/09/2025 12:45"
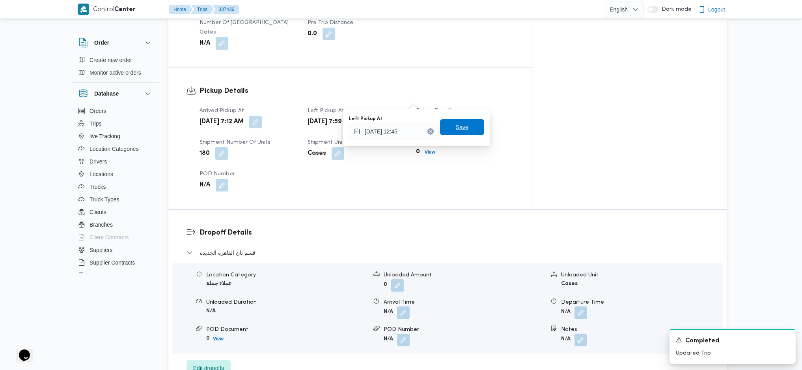
click at [463, 123] on span "Save" at bounding box center [462, 127] width 44 height 16
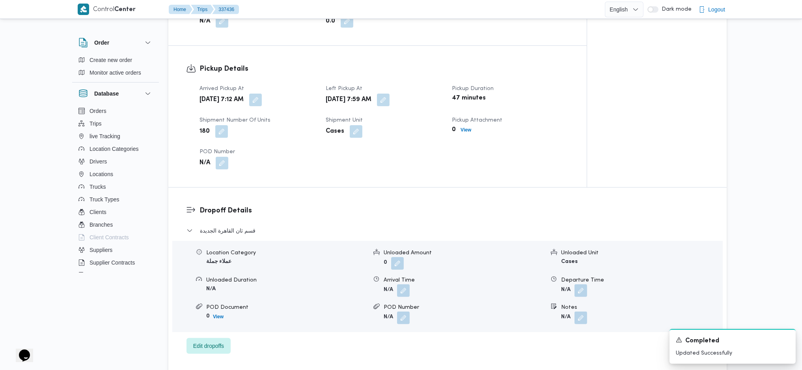
click at [474, 214] on h3 "Dropoff Details" at bounding box center [454, 210] width 509 height 11
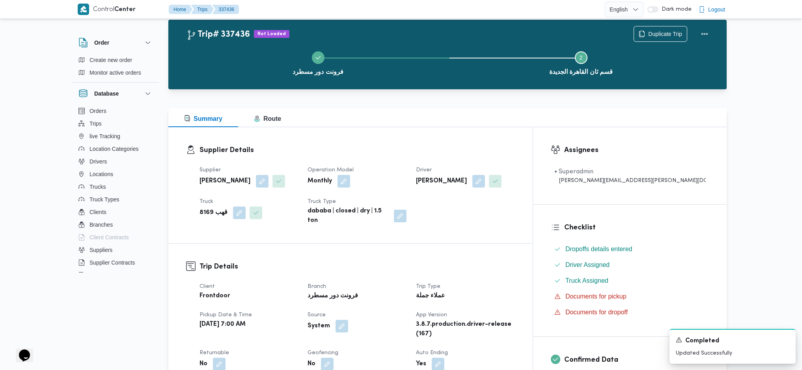
scroll to position [0, 0]
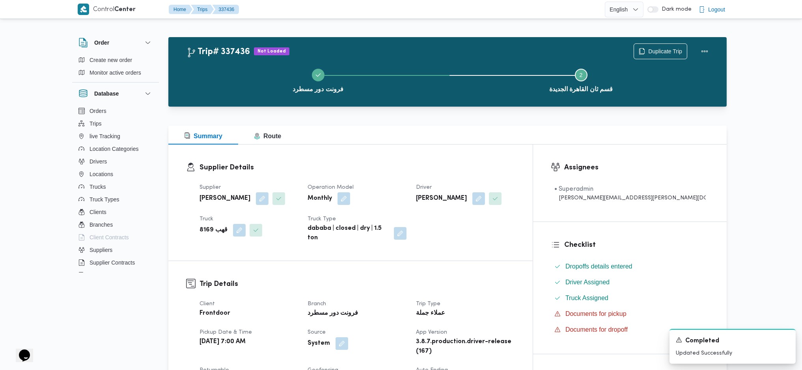
drag, startPoint x: 421, startPoint y: 122, endPoint x: 413, endPoint y: 115, distance: 10.7
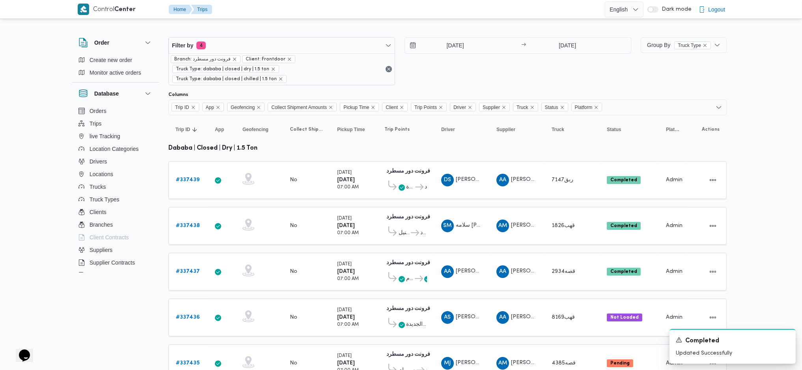
scroll to position [220, 0]
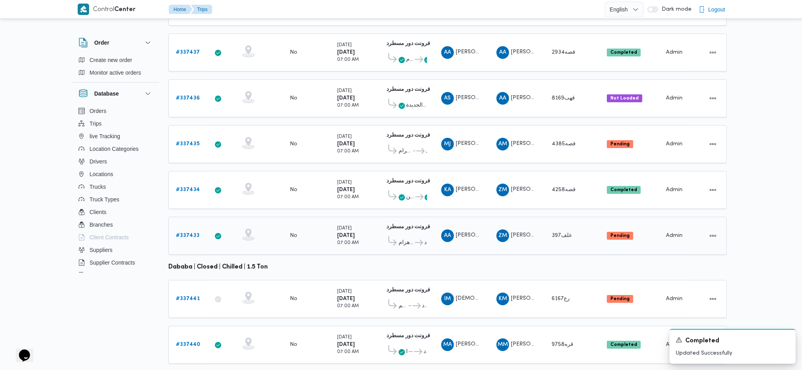
click at [192, 233] on b "# 337433" at bounding box center [188, 235] width 24 height 5
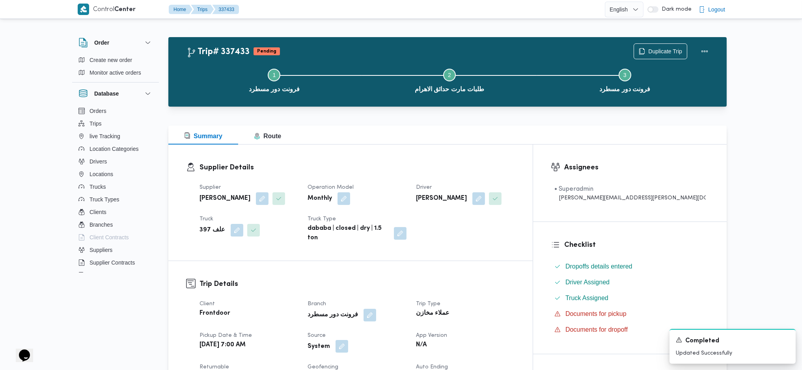
click at [348, 342] on button "button" at bounding box center [342, 346] width 13 height 13
click at [344, 315] on label "Is the trip operated through the driver app?" at bounding box center [338, 316] width 127 height 9
checkbox input "false"
click at [437, 318] on span "Save" at bounding box center [425, 316] width 44 height 16
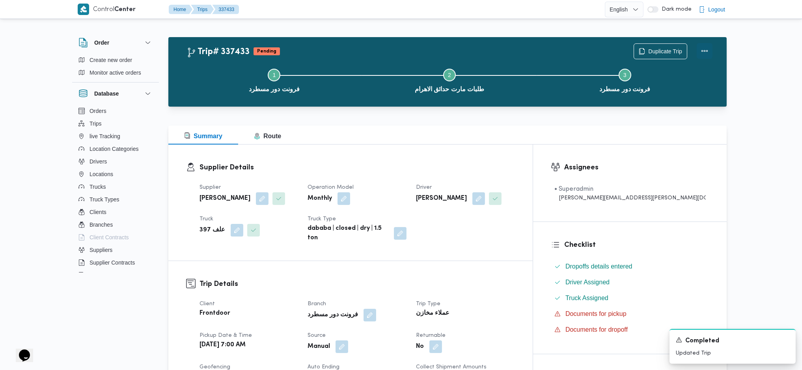
click at [703, 52] on button "Actions" at bounding box center [705, 51] width 16 height 16
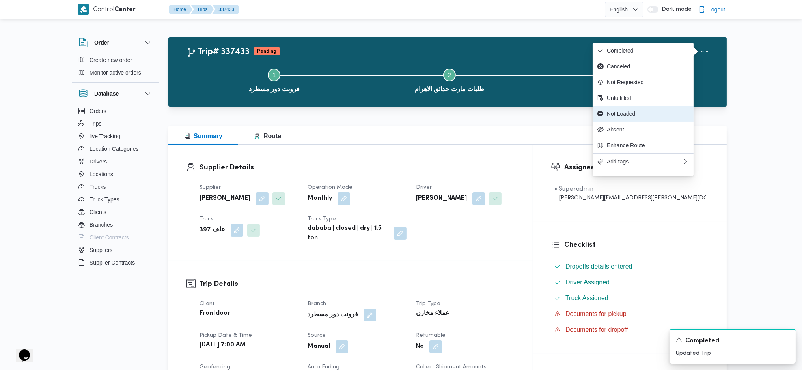
click at [629, 121] on button "Not Loaded" at bounding box center [643, 114] width 101 height 16
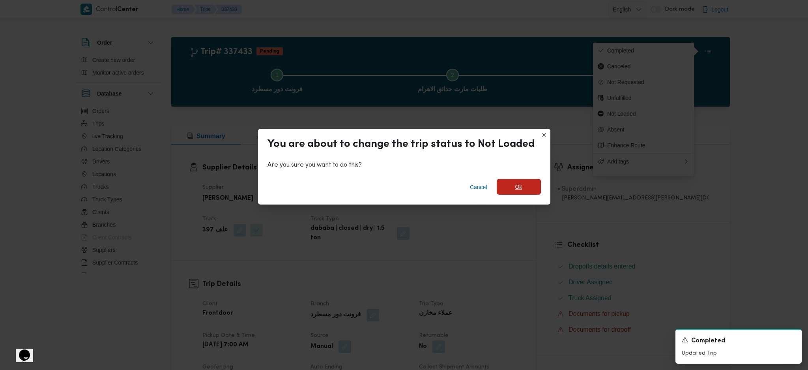
click at [524, 185] on span "Ok" at bounding box center [518, 187] width 44 height 16
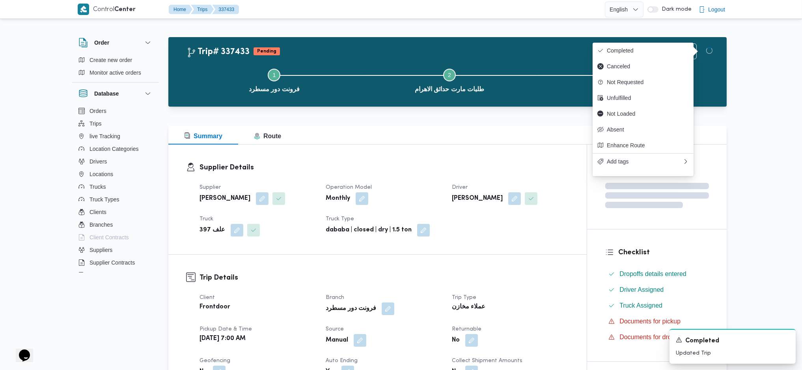
click at [521, 242] on div "Supplier Details Supplier زياد محمد سيد عتريس Operation Model Monthly Driver عب…" at bounding box center [377, 199] width 418 height 110
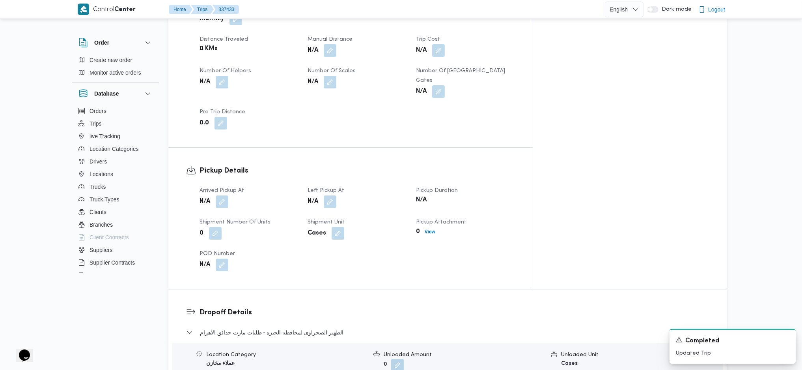
scroll to position [473, 0]
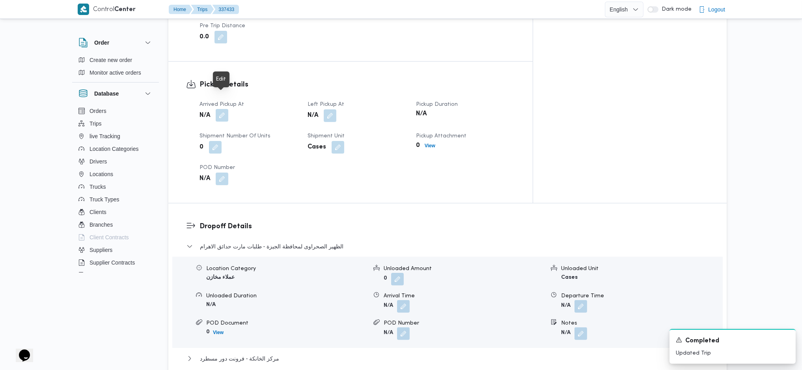
click at [220, 109] on button "button" at bounding box center [222, 115] width 13 height 13
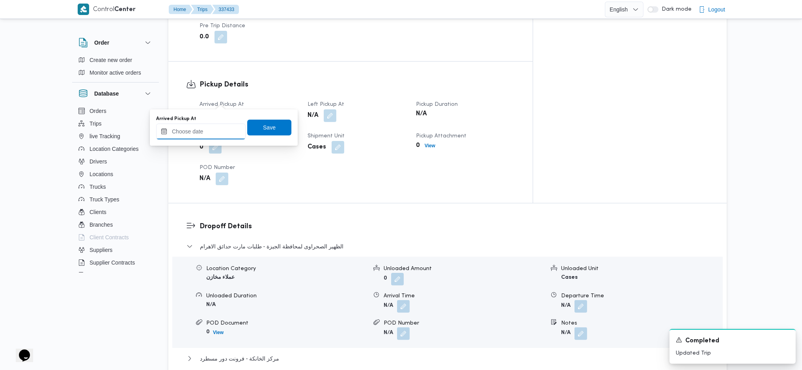
click at [203, 128] on input "Arrived Pickup At" at bounding box center [201, 131] width 90 height 16
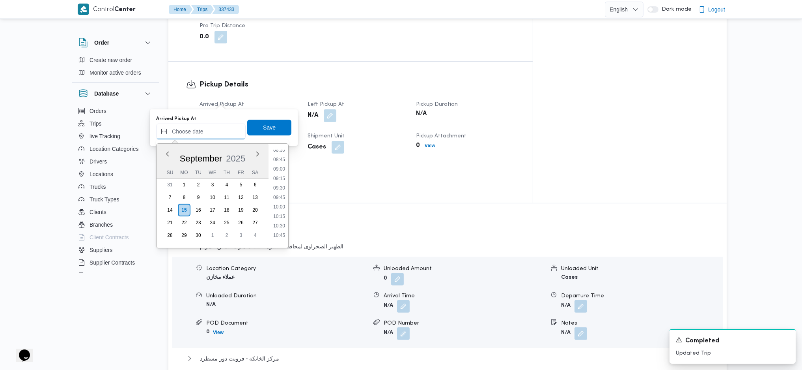
scroll to position [271, 0]
click at [283, 199] on ul "00:00 00:15 00:30 00:45 01:00 01:15 01:30 01:45 02:00 02:15 02:30 02:45 03:00 0…" at bounding box center [279, 195] width 18 height 91
click at [279, 205] on li "08:30" at bounding box center [279, 204] width 18 height 8
type input "15/09/2025 08:30"
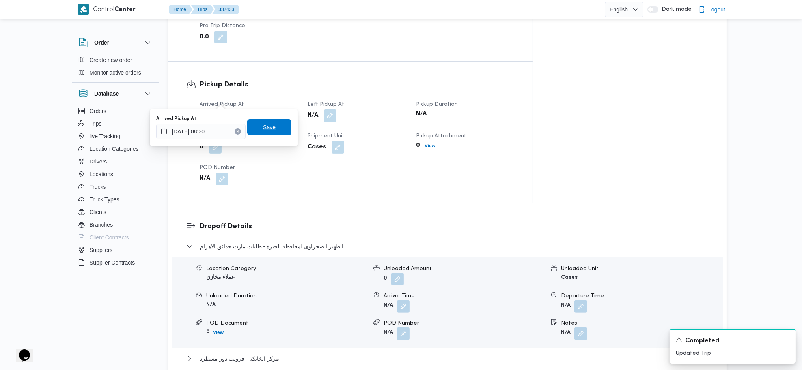
click at [270, 128] on span "Save" at bounding box center [269, 127] width 44 height 16
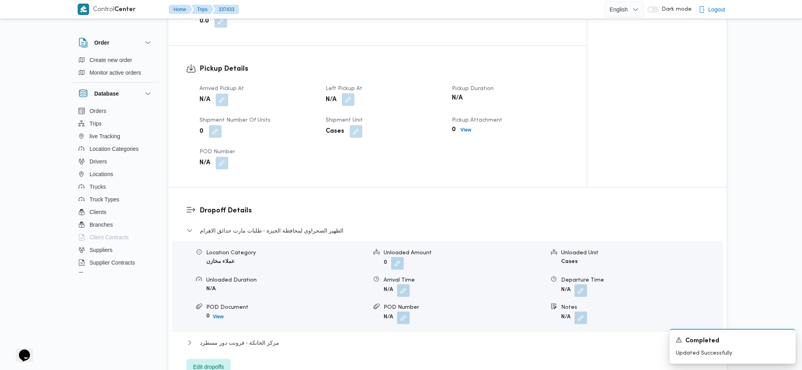
drag, startPoint x: 357, startPoint y: 98, endPoint x: 353, endPoint y: 101, distance: 5.5
click at [354, 101] on div "N/A" at bounding box center [384, 100] width 118 height 14
click at [353, 101] on button "button" at bounding box center [348, 99] width 13 height 13
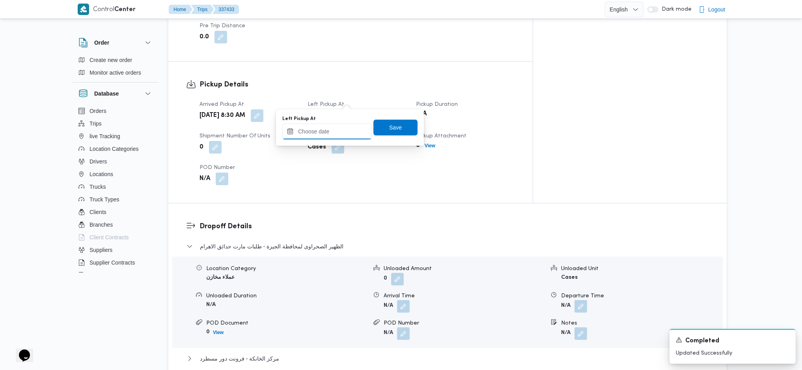
click at [338, 129] on input "Left Pickup At" at bounding box center [327, 131] width 90 height 16
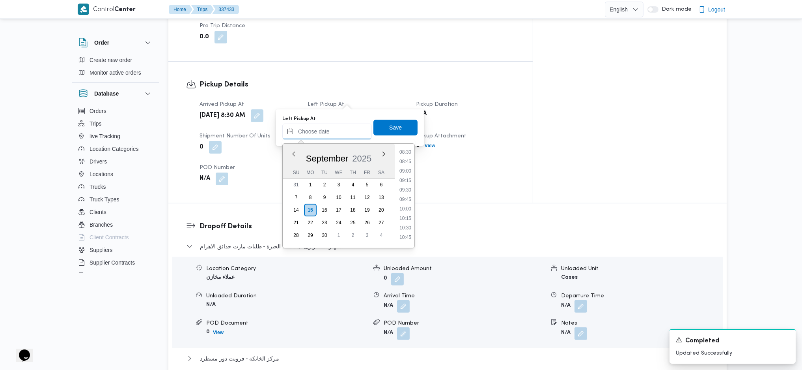
scroll to position [481, 0]
drag, startPoint x: 405, startPoint y: 194, endPoint x: 405, endPoint y: 211, distance: 17.4
click at [405, 198] on ul "00:00 00:15 00:30 00:45 01:00 01:15 01:30 01:45 02:00 02:15 02:30 02:45 03:00 0…" at bounding box center [405, 195] width 18 height 91
click at [404, 200] on li "14:00" at bounding box center [405, 202] width 18 height 8
type input "15/09/2025 14:00"
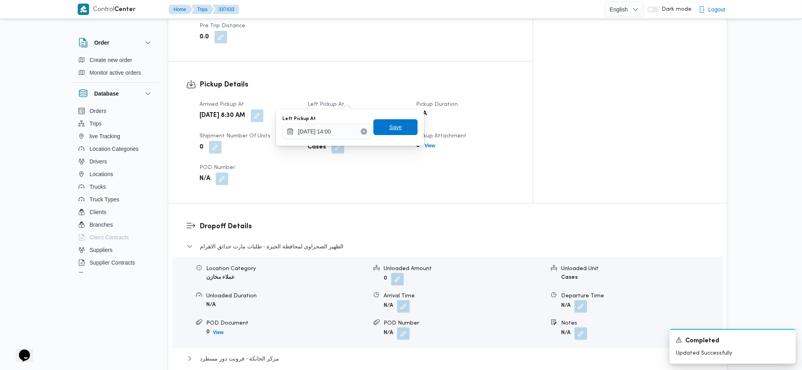
drag, startPoint x: 398, startPoint y: 118, endPoint x: 399, endPoint y: 131, distance: 12.7
click at [398, 121] on div "Left Pickup At 15/09/2025 14:00 Save" at bounding box center [350, 127] width 137 height 25
drag, startPoint x: 399, startPoint y: 128, endPoint x: 430, endPoint y: 138, distance: 32.8
click at [401, 130] on span "Save" at bounding box center [395, 127] width 44 height 16
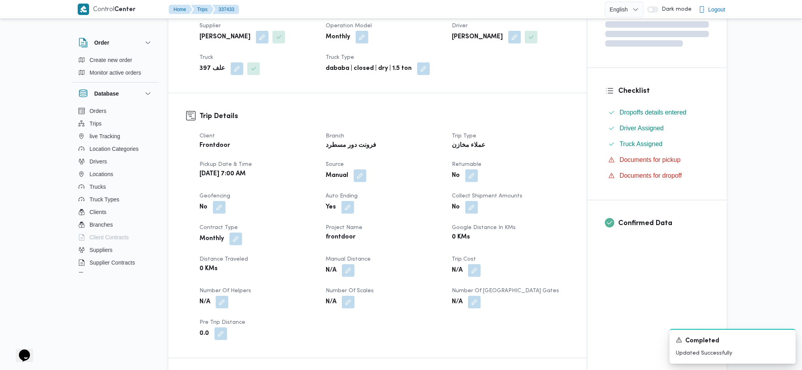
scroll to position [0, 0]
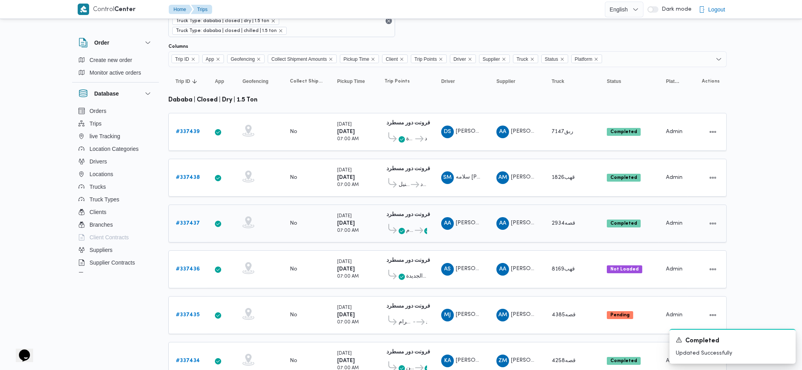
scroll to position [105, 0]
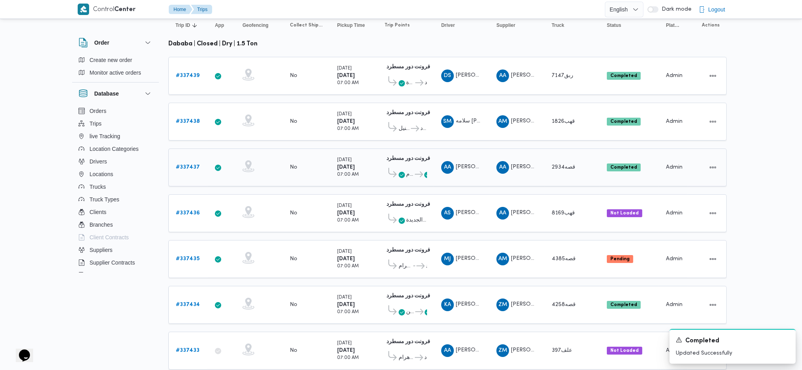
click at [554, 164] on span "قصه2934" at bounding box center [564, 166] width 24 height 5
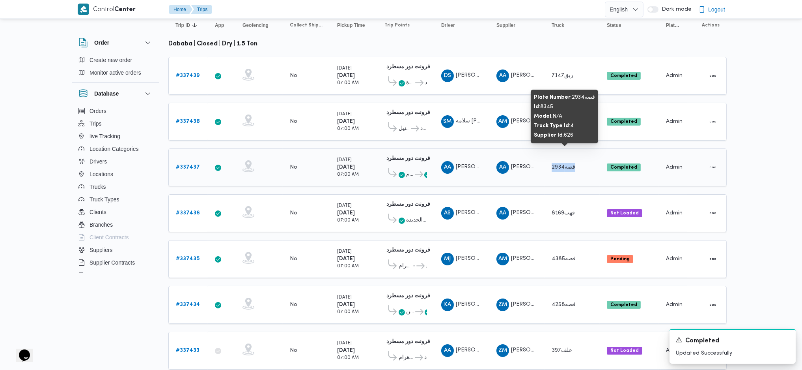
click at [554, 164] on span "قصه2934" at bounding box center [564, 166] width 24 height 5
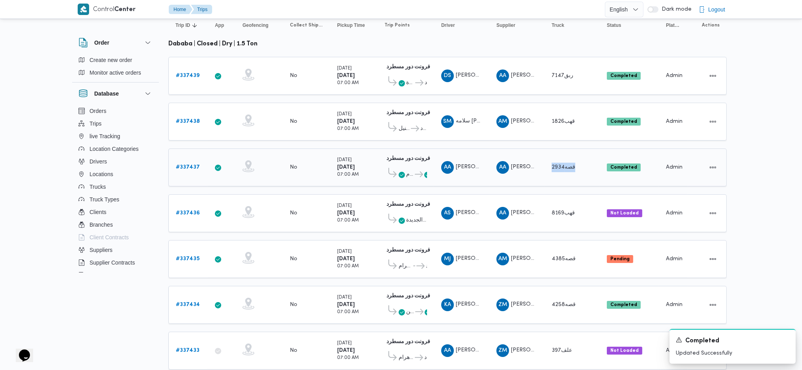
click at [524, 161] on span "AA عبدالله عيد عبدالسلام عبدالحافظ" at bounding box center [516, 167] width 41 height 13
click at [525, 165] on td "Supplier AA عبدالله عيد عبدالسلام عبدالحافظ" at bounding box center [516, 167] width 55 height 38
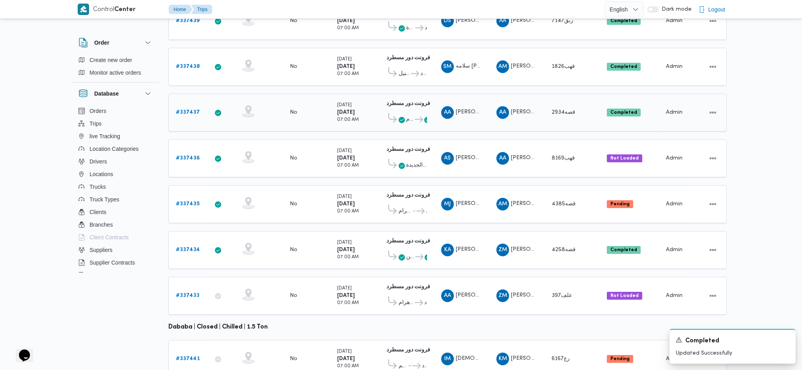
scroll to position [210, 0]
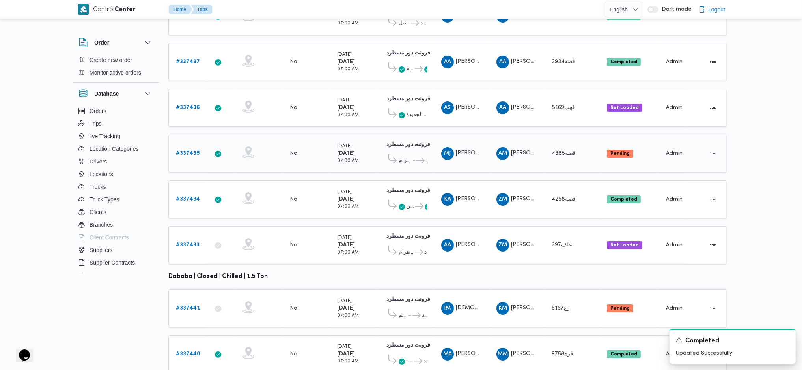
click at [190, 151] on b "# 337435" at bounding box center [188, 153] width 24 height 5
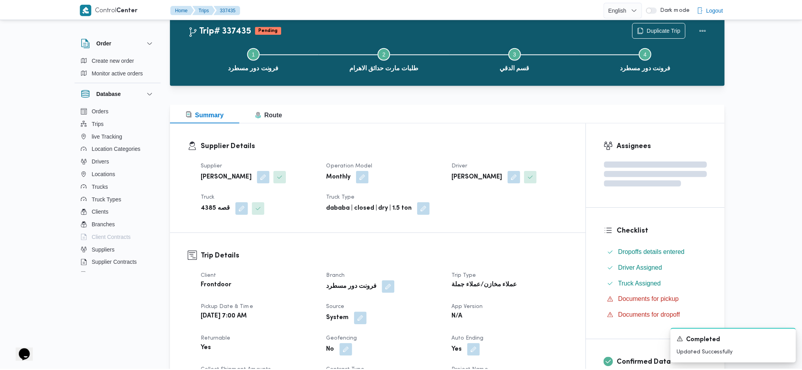
scroll to position [210, 0]
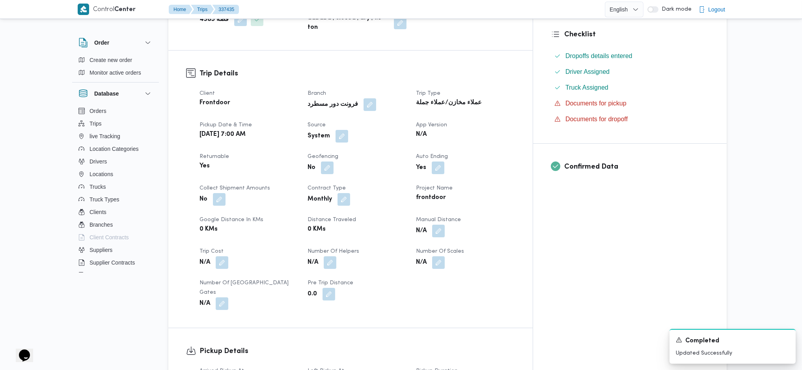
click at [360, 122] on dt "Source" at bounding box center [357, 124] width 99 height 9
click at [348, 130] on button "button" at bounding box center [342, 135] width 13 height 13
click at [339, 166] on div "You are in a dialog. To close this dialog, hit escape. Is the trip operated thr…" at bounding box center [361, 153] width 185 height 28
click at [348, 152] on label "Is the trip operated through the driver app?" at bounding box center [338, 153] width 127 height 9
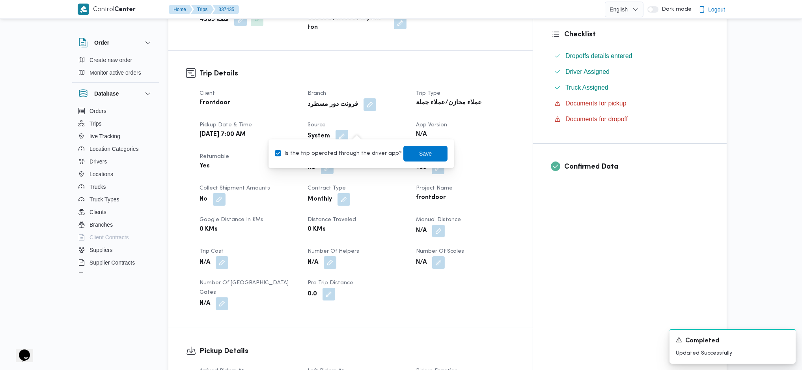
checkbox input "false"
click at [397, 155] on div "Is the trip operated through the driver app? Save" at bounding box center [361, 153] width 174 height 17
click at [407, 152] on span "Save" at bounding box center [425, 153] width 44 height 16
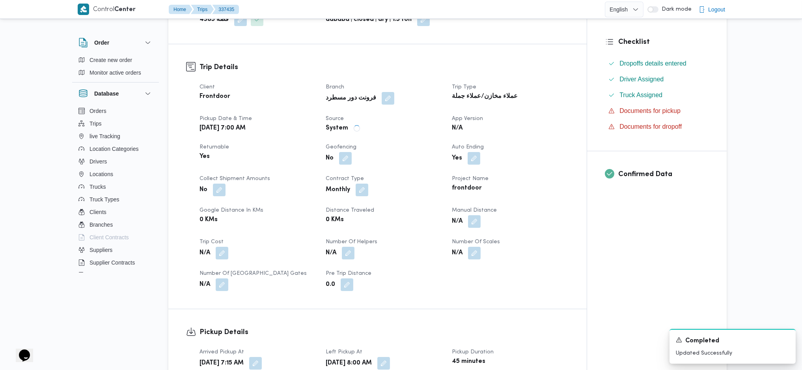
click at [412, 189] on div "Monthly" at bounding box center [384, 190] width 118 height 14
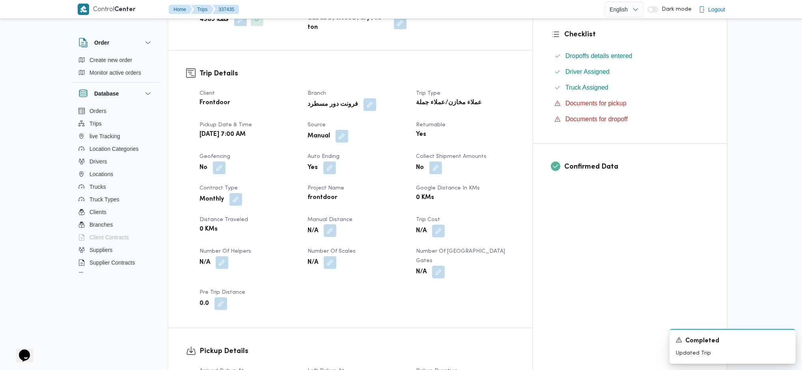
click at [336, 224] on button "button" at bounding box center [330, 230] width 13 height 13
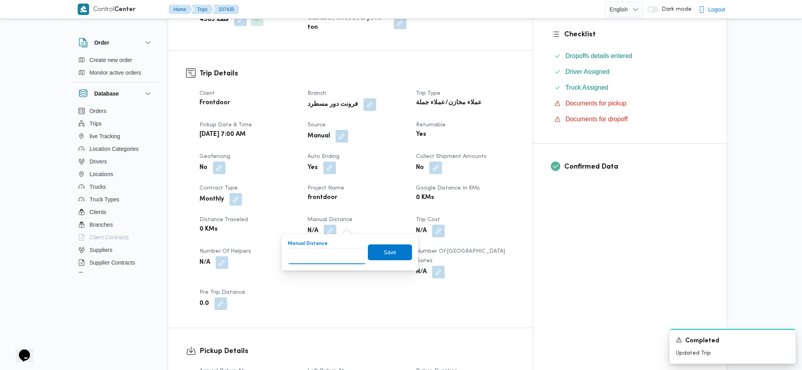
click at [327, 253] on input "Manual Distance" at bounding box center [327, 256] width 78 height 16
type input "140"
click at [384, 249] on span "Save" at bounding box center [390, 251] width 13 height 9
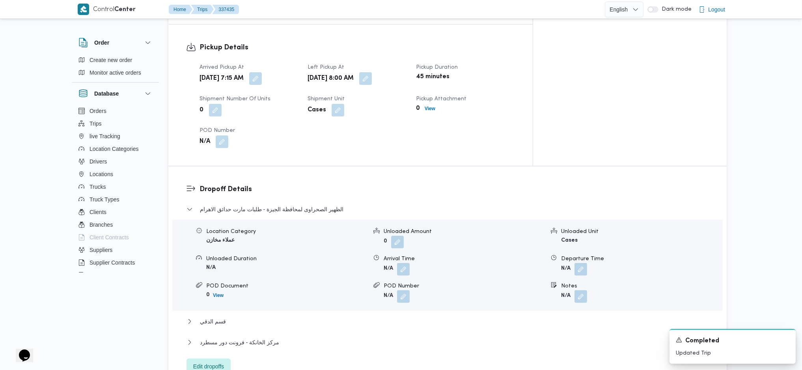
scroll to position [578, 0]
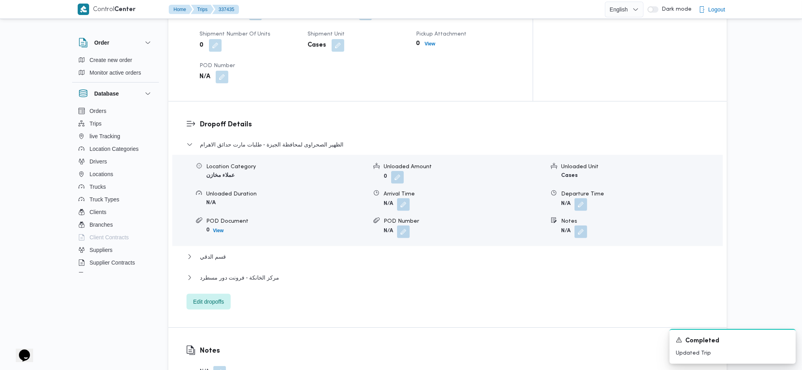
click at [267, 272] on div "مركز الخانكة - فرونت دور مسطرد" at bounding box center [448, 279] width 523 height 15
click at [280, 272] on div "مركز الخانكة - فرونت دور مسطرد" at bounding box center [448, 279] width 523 height 15
click at [276, 272] on button "مركز الخانكة - فرونت دور مسطرد" at bounding box center [448, 276] width 523 height 9
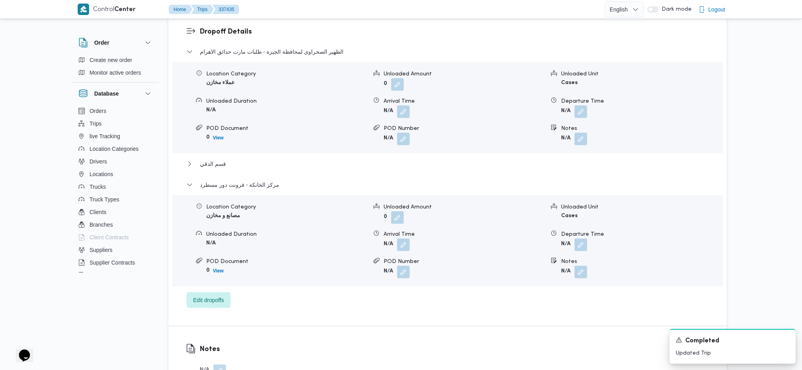
scroll to position [736, 0]
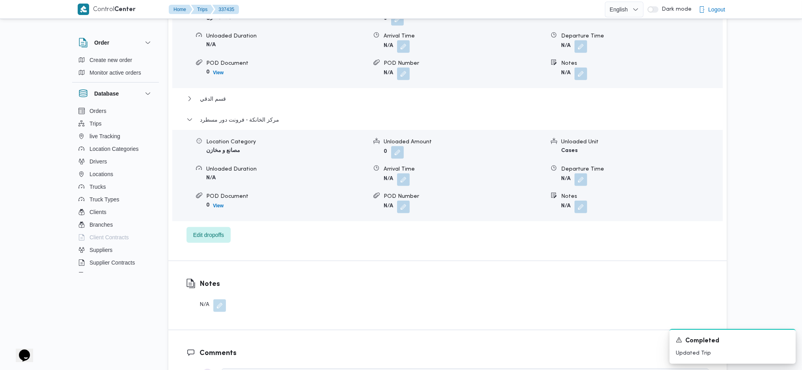
click at [584, 174] on div "Location Category مصانع و مخازن Unloaded Amount 0 Unloaded Unit Cases Unloaded …" at bounding box center [447, 176] width 557 height 90
click at [581, 173] on button "button" at bounding box center [581, 179] width 13 height 13
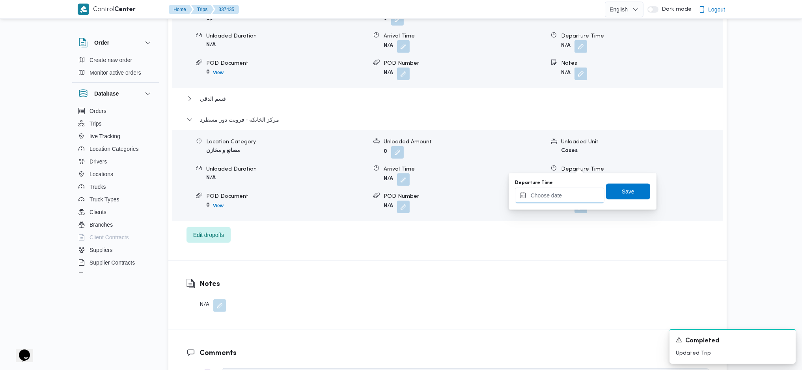
drag, startPoint x: 551, startPoint y: 195, endPoint x: 555, endPoint y: 199, distance: 5.9
click at [551, 195] on input "Departure Time" at bounding box center [560, 195] width 90 height 16
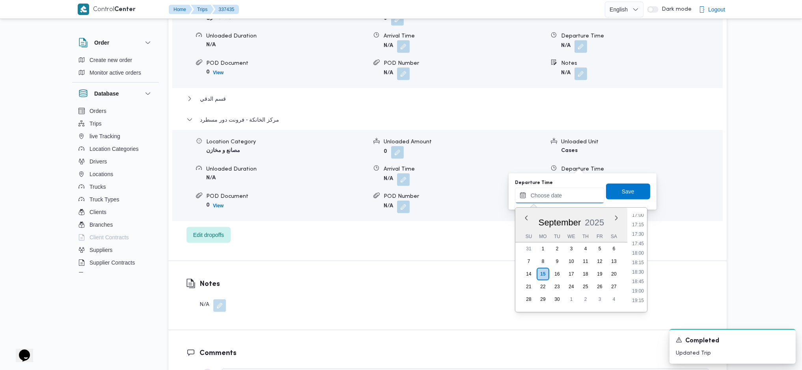
scroll to position [587, 0]
drag, startPoint x: 640, startPoint y: 238, endPoint x: 637, endPoint y: 249, distance: 11.7
click at [638, 240] on ul "00:00 00:15 00:30 00:45 01:00 01:15 01:30 01:45 02:00 02:15 02:30 02:45 03:00 0…" at bounding box center [638, 259] width 18 height 91
click at [636, 271] on li "17:00" at bounding box center [638, 275] width 18 height 8
type input "15/09/2025 17:00"
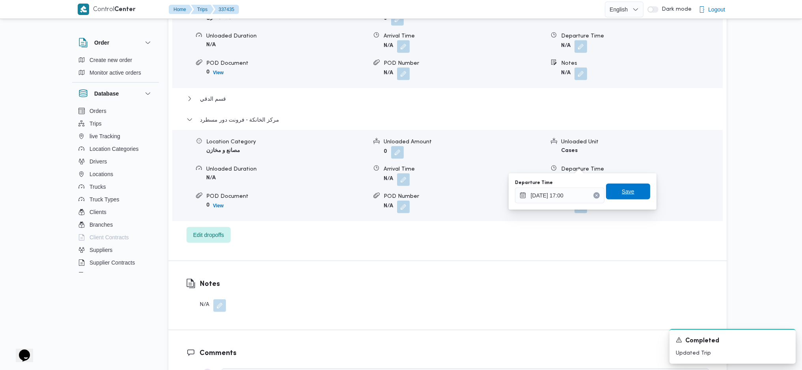
click at [619, 183] on span "Save" at bounding box center [628, 191] width 44 height 16
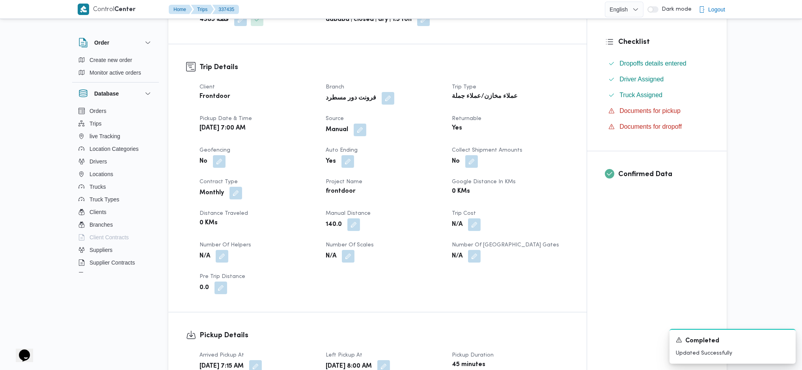
scroll to position [0, 0]
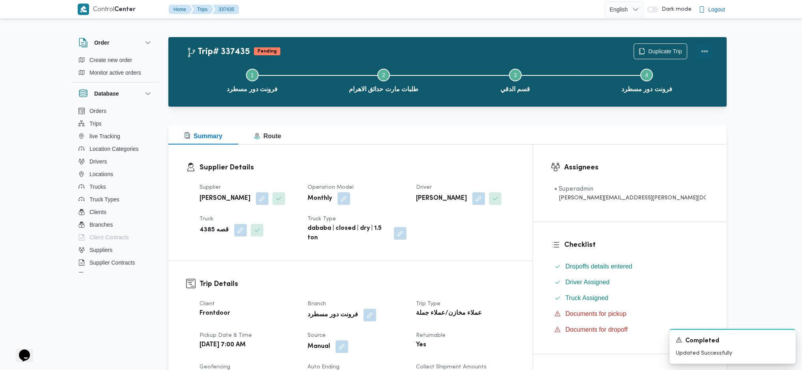
click at [707, 51] on button "Actions" at bounding box center [705, 51] width 16 height 16
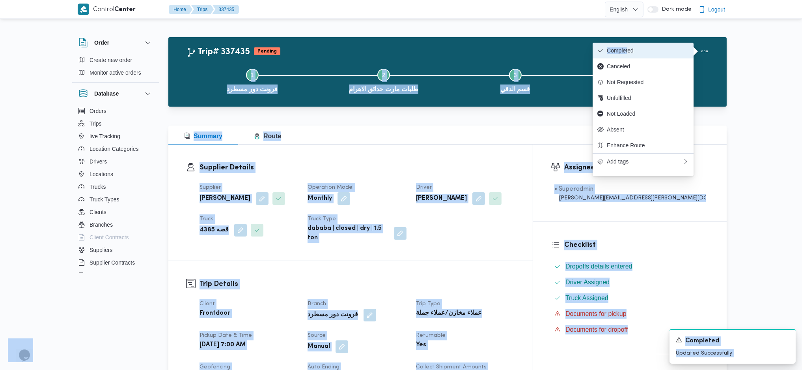
click at [613, 48] on span "Completed" at bounding box center [648, 50] width 82 height 6
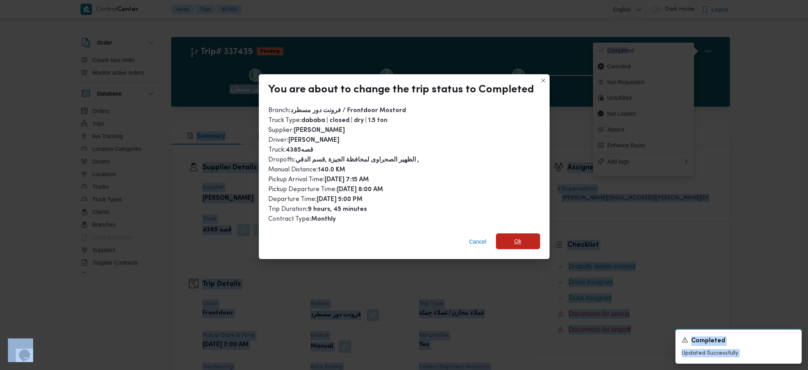
click at [522, 240] on span "Ok" at bounding box center [518, 241] width 44 height 16
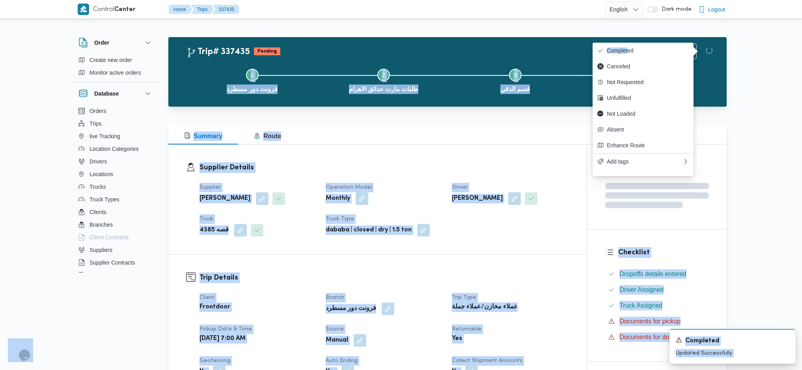
click at [509, 297] on dt "Trip Type" at bounding box center [510, 297] width 117 height 9
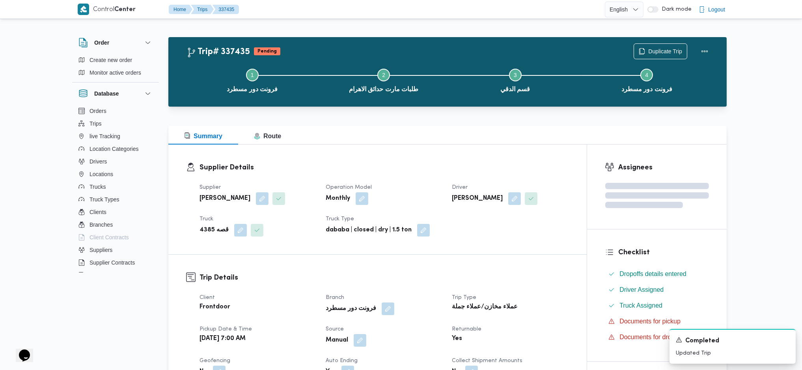
click at [470, 145] on div "Supplier Details Supplier عبدالمنعم مجدي السيد عواد Operation Model Monthly Dri…" at bounding box center [377, 199] width 418 height 110
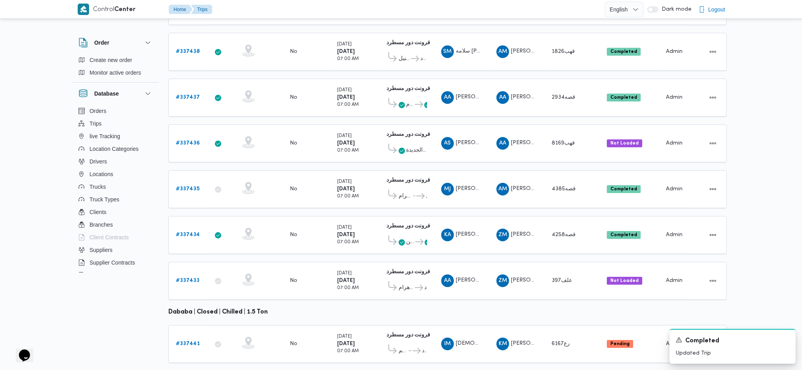
scroll to position [193, 0]
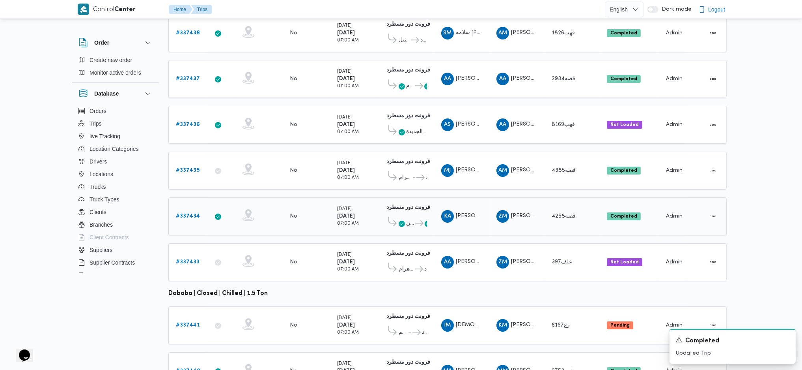
click at [188, 213] on b "# 337434" at bounding box center [188, 215] width 24 height 5
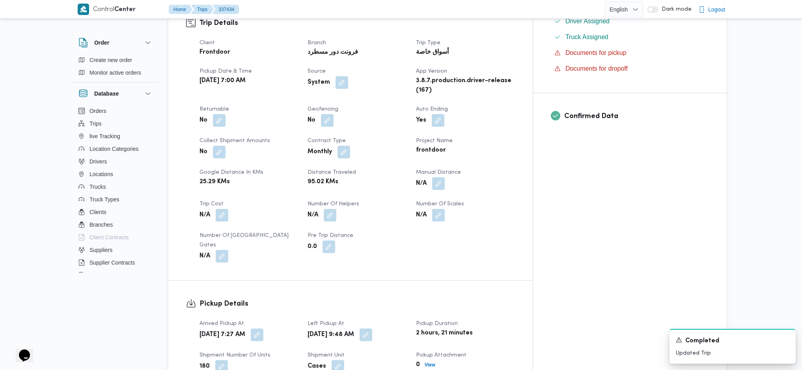
scroll to position [263, 0]
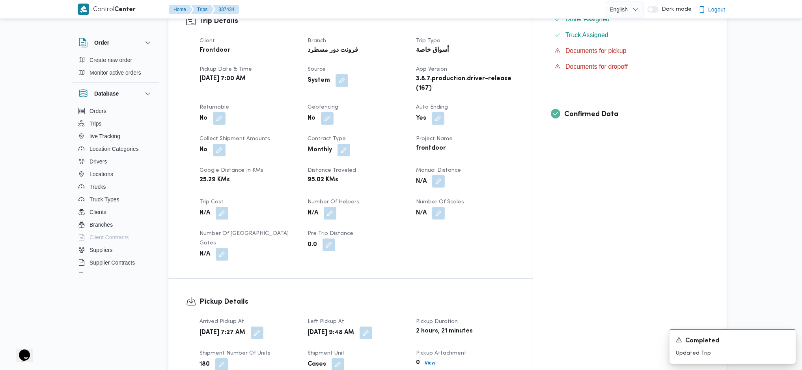
click at [445, 175] on button "button" at bounding box center [438, 181] width 13 height 13
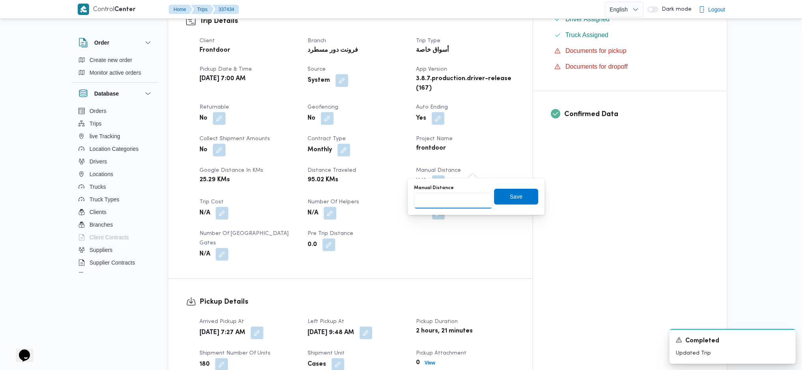
click at [447, 203] on input "Manual Distance" at bounding box center [453, 200] width 78 height 16
type input "144"
click at [525, 199] on span "Save" at bounding box center [516, 196] width 44 height 16
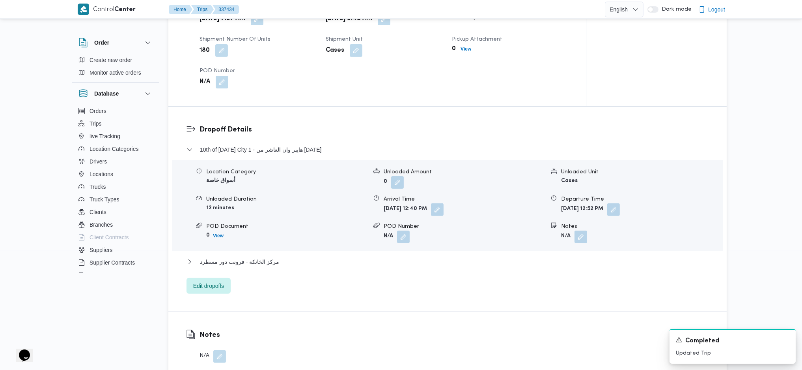
scroll to position [578, 0]
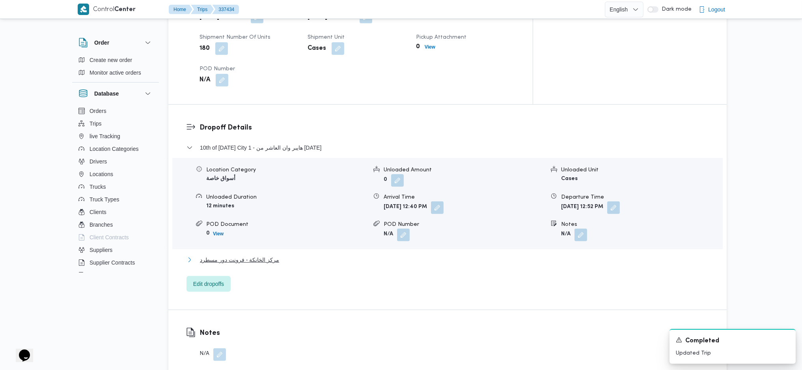
click at [253, 255] on span "مركز الخانكة - فرونت دور مسطرد" at bounding box center [239, 259] width 79 height 9
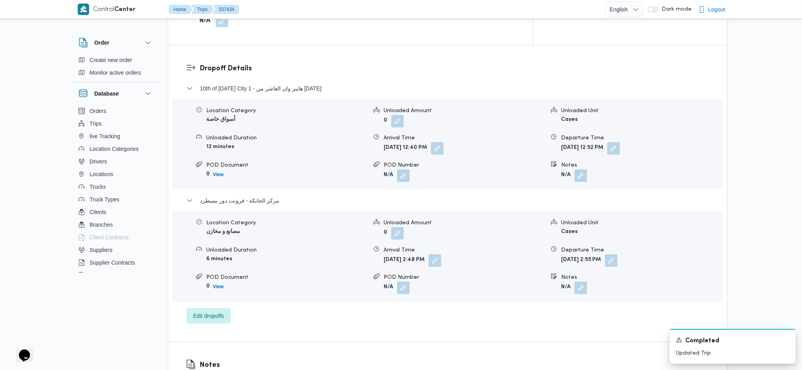
scroll to position [683, 0]
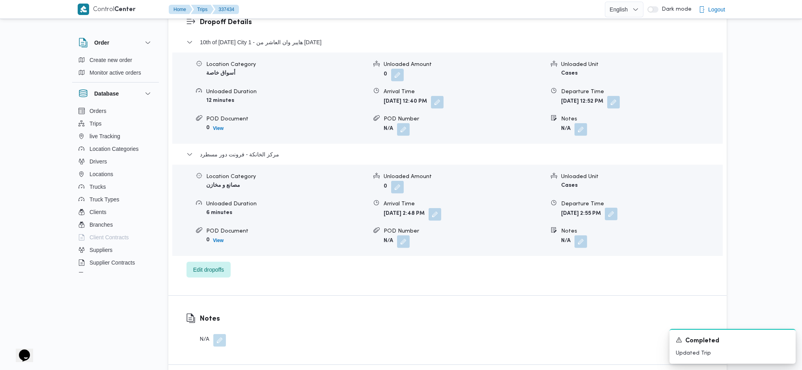
drag, startPoint x: 638, startPoint y: 185, endPoint x: 637, endPoint y: 194, distance: 9.5
click at [618, 207] on button "button" at bounding box center [611, 213] width 13 height 13
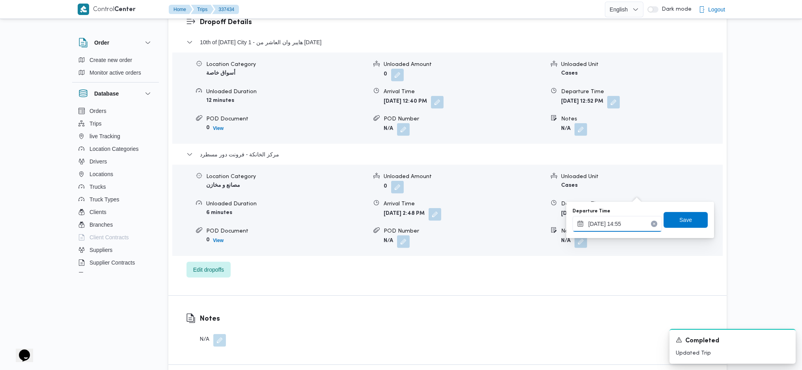
click at [627, 227] on input "15/09/2025 14:55" at bounding box center [618, 224] width 90 height 16
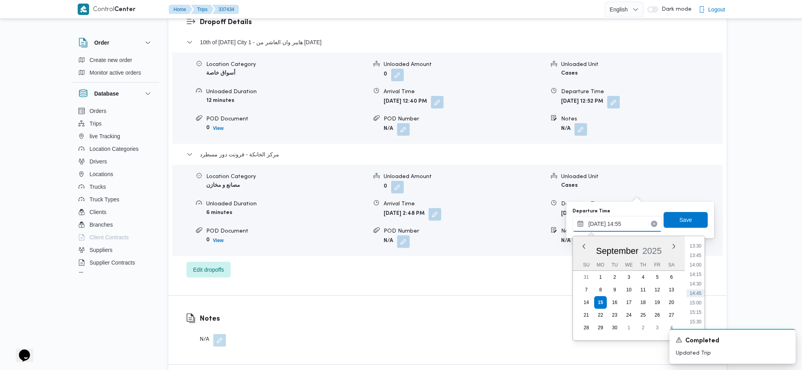
scroll to position [564, 0]
click at [700, 297] on li "16:15" at bounding box center [696, 297] width 18 height 8
type input "15/09/2025 16:15"
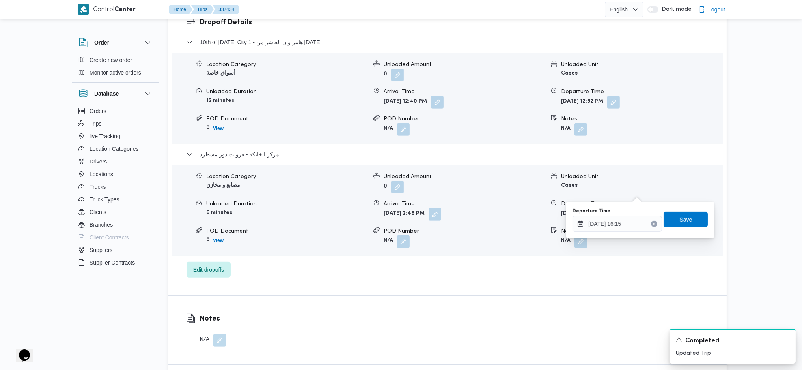
click at [679, 216] on span "Save" at bounding box center [685, 219] width 13 height 9
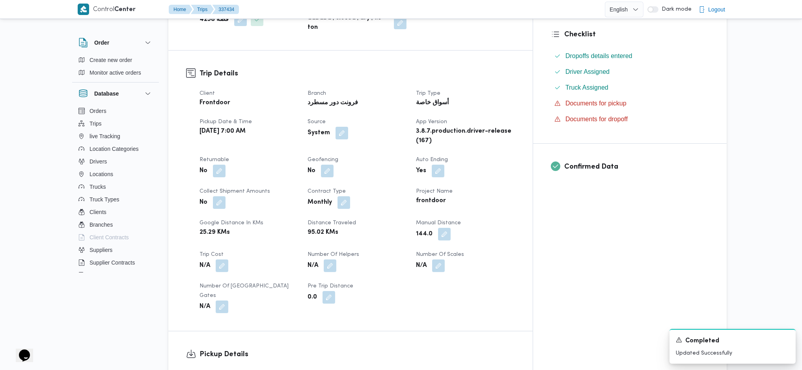
scroll to position [0, 0]
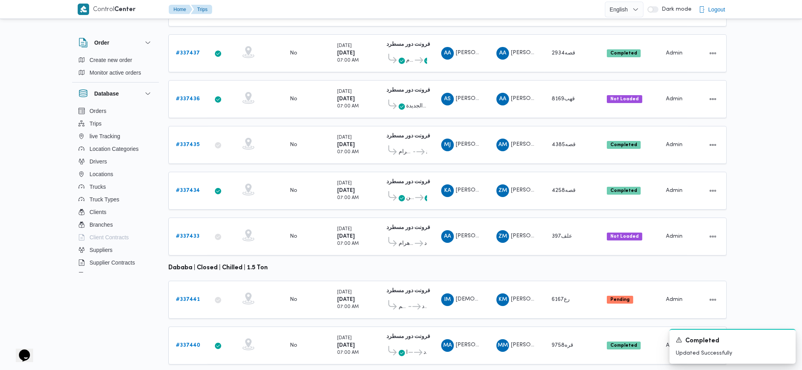
scroll to position [220, 0]
click at [187, 296] on b "# 337441" at bounding box center [188, 298] width 24 height 5
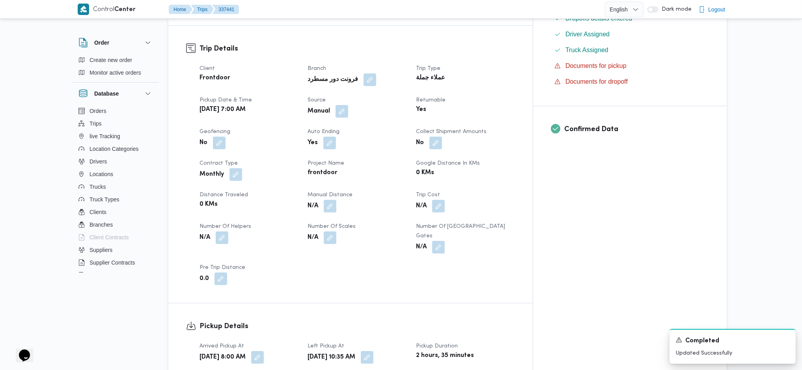
scroll to position [263, 0]
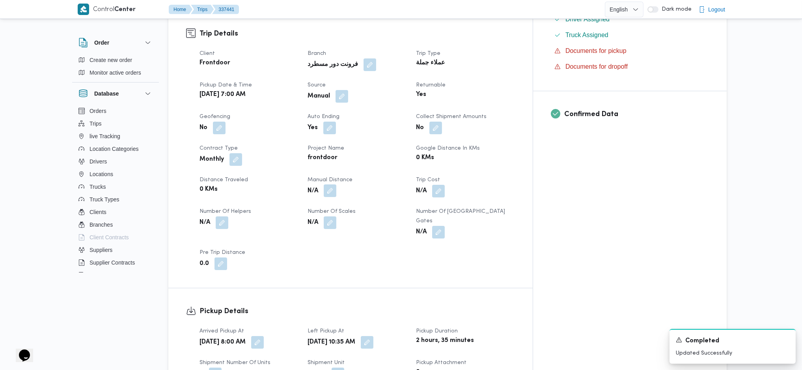
click at [336, 184] on button "button" at bounding box center [330, 190] width 13 height 13
click at [336, 205] on input "Manual Distance" at bounding box center [327, 204] width 78 height 16
type input "200"
click button "Save" at bounding box center [390, 200] width 44 height 16
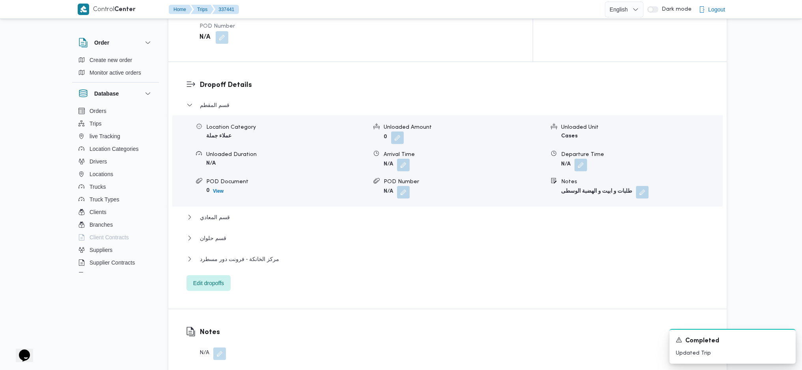
scroll to position [631, 0]
click at [245, 253] on span "مركز الخانكة - فرونت دور مسطرد" at bounding box center [239, 257] width 79 height 9
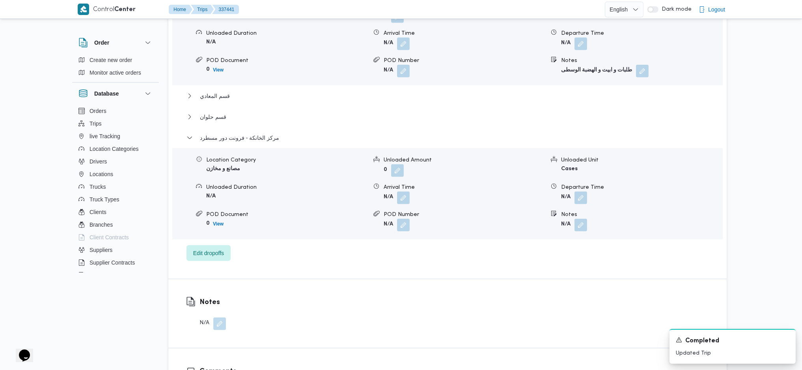
scroll to position [789, 0]
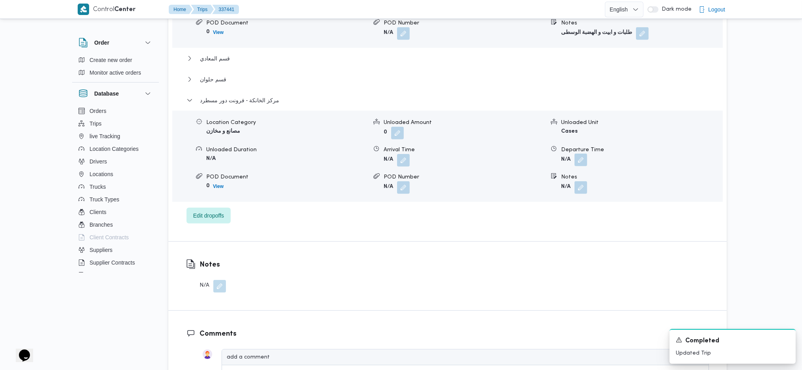
click at [582, 153] on button "button" at bounding box center [581, 159] width 13 height 13
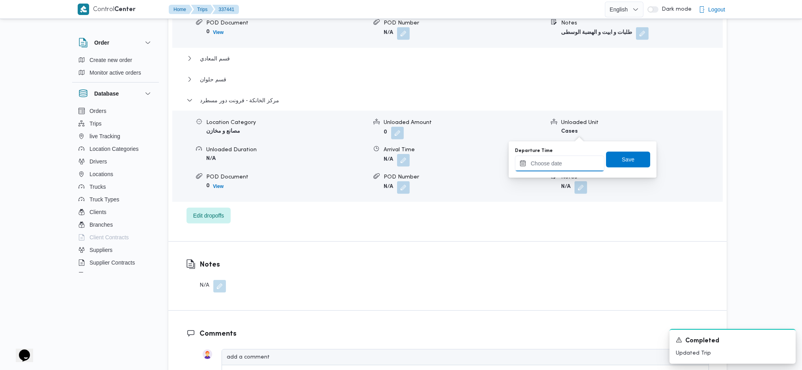
click at [557, 166] on input "Departure Time" at bounding box center [560, 163] width 90 height 16
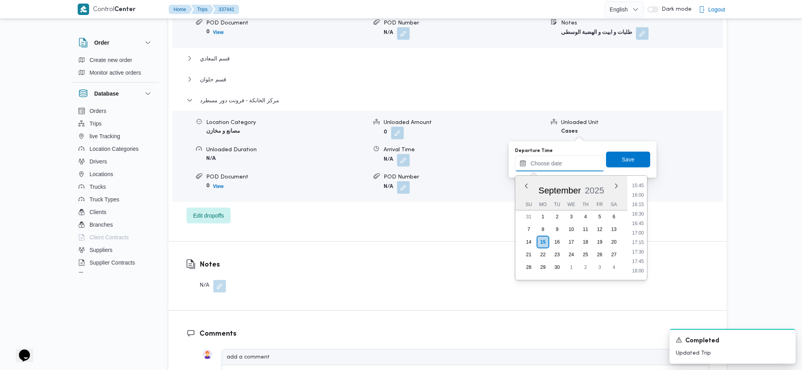
scroll to position [587, 0]
click at [637, 233] on li "16:45" at bounding box center [638, 233] width 18 height 8
type input "[DATE] 16:45"
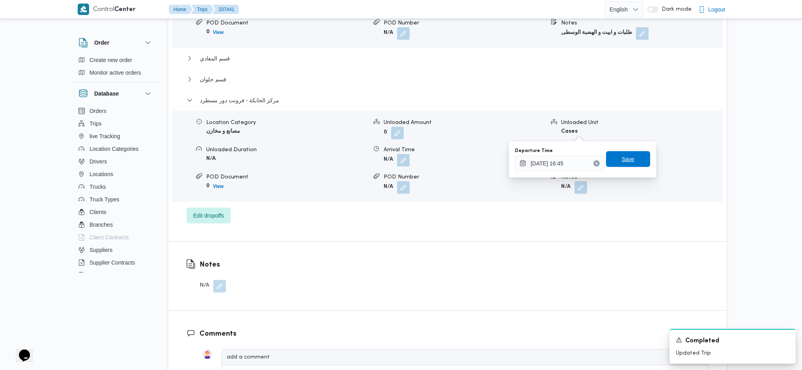
click at [614, 155] on span "Save" at bounding box center [628, 159] width 44 height 16
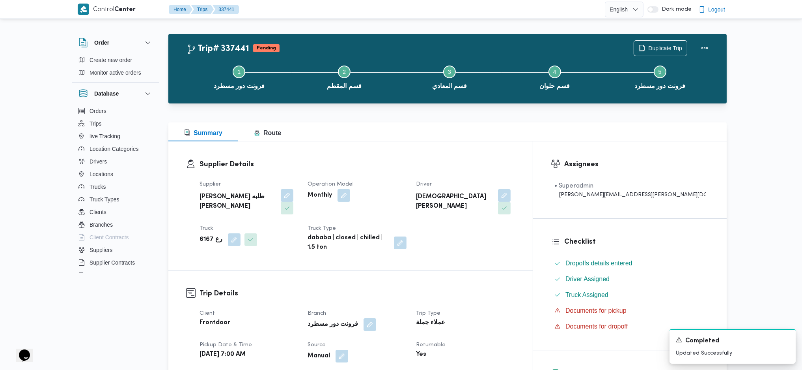
scroll to position [0, 0]
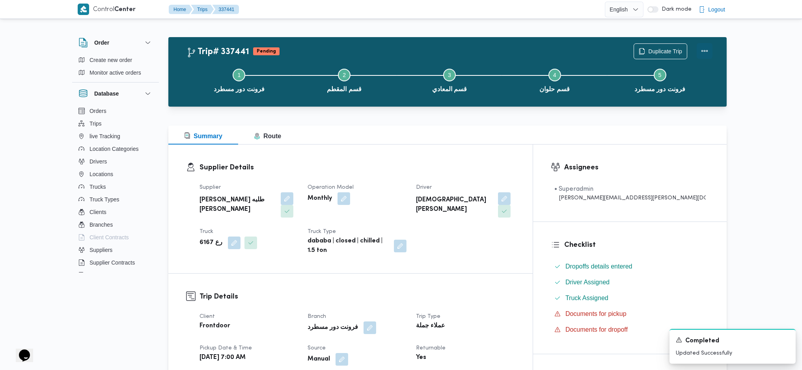
click at [701, 53] on button "Actions" at bounding box center [705, 51] width 16 height 16
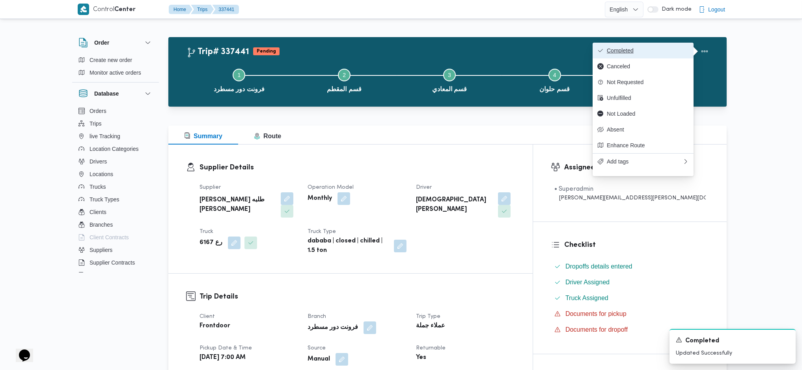
click at [646, 56] on button "Completed" at bounding box center [643, 51] width 101 height 16
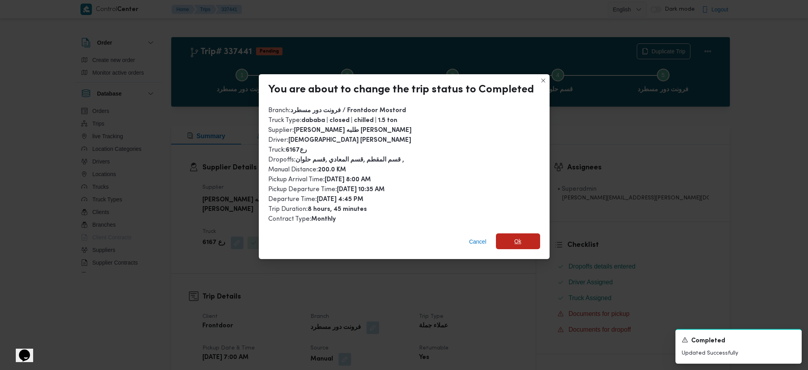
click at [535, 237] on span "Ok" at bounding box center [518, 241] width 44 height 16
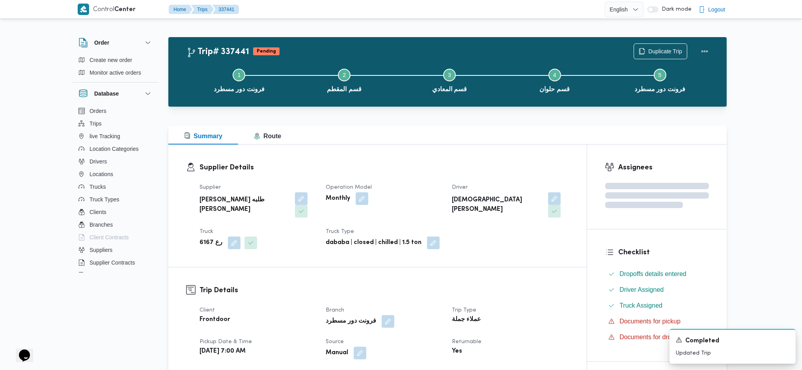
click at [511, 285] on h3 "Trip Details" at bounding box center [385, 290] width 370 height 11
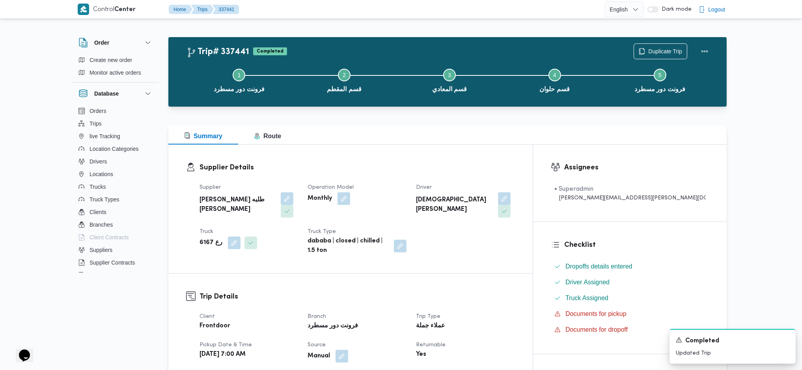
click at [450, 150] on div "Supplier Details Supplier خضر محمد طلبه حامد Operation Model Monthly Driver اسل…" at bounding box center [350, 208] width 364 height 129
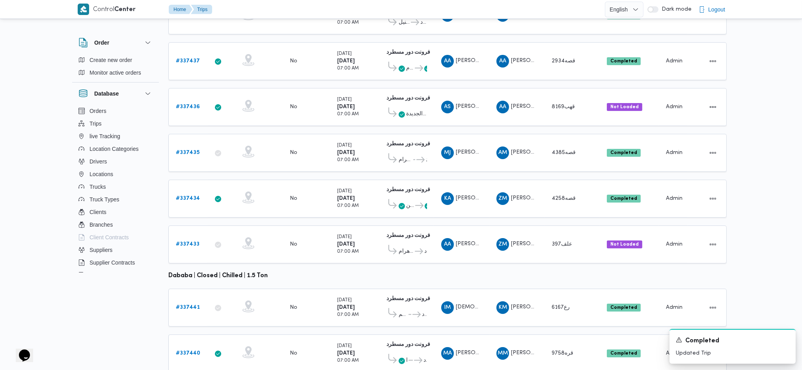
scroll to position [220, 0]
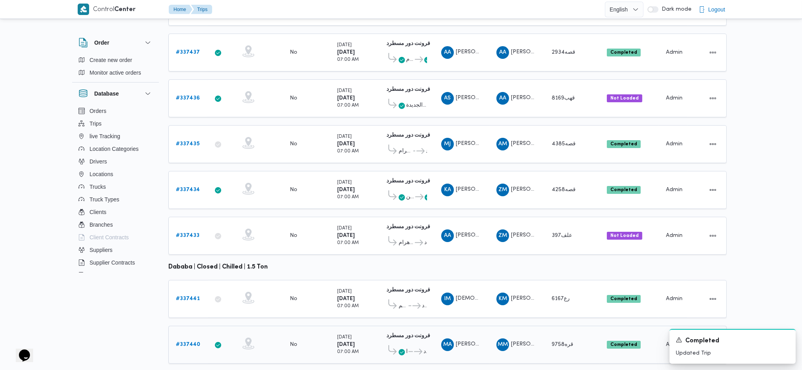
click at [187, 342] on b "# 337440" at bounding box center [188, 344] width 24 height 5
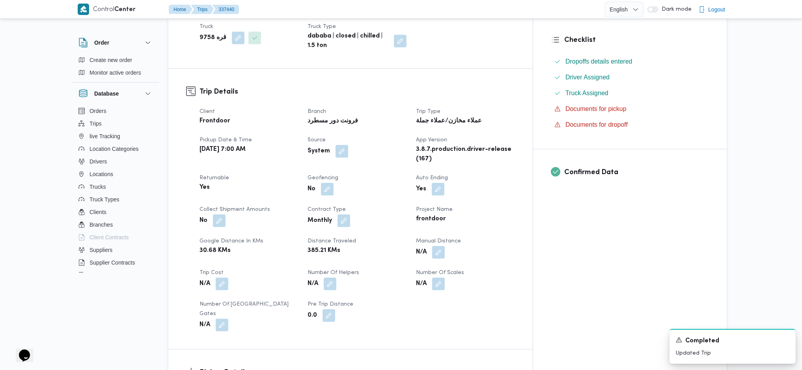
scroll to position [210, 0]
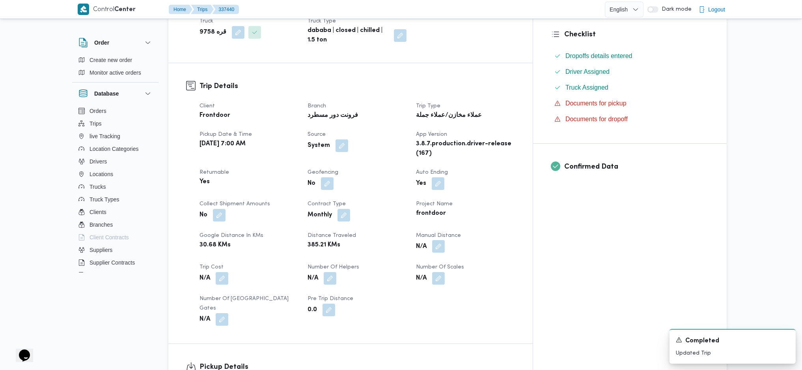
click at [445, 240] on button "button" at bounding box center [438, 246] width 13 height 13
click at [446, 248] on input "Manual Distance" at bounding box center [453, 253] width 78 height 16
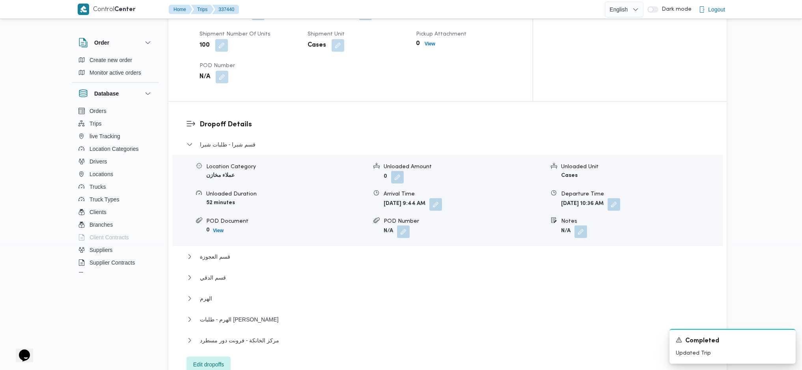
scroll to position [631, 0]
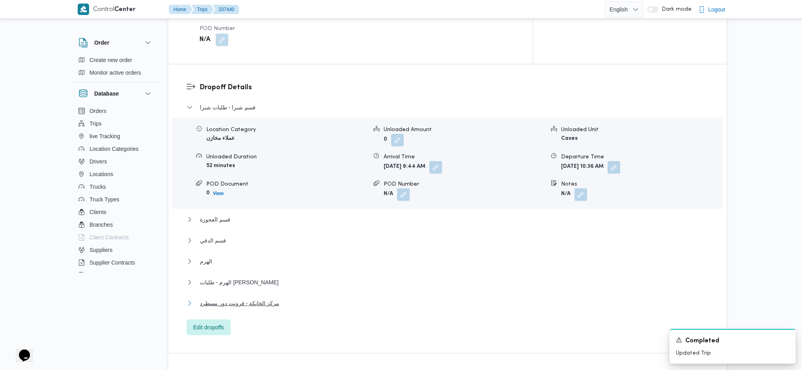
click at [248, 298] on span "مركز الخانكة - فرونت دور مسطرد" at bounding box center [239, 302] width 79 height 9
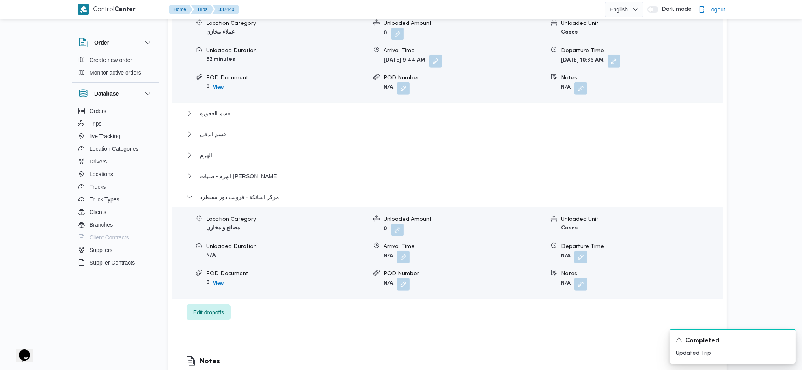
scroll to position [841, 0]
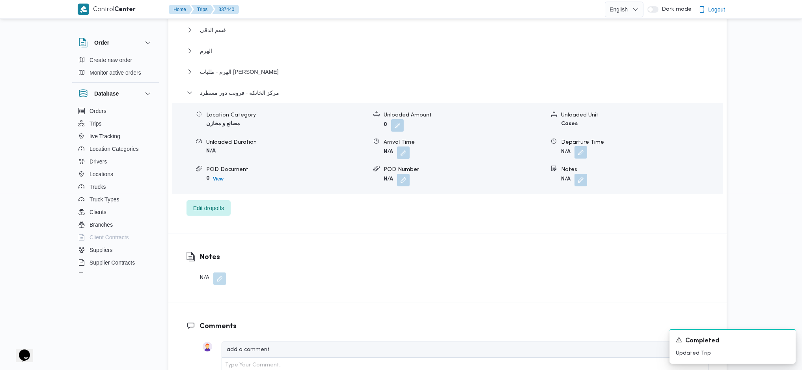
click at [577, 146] on button "button" at bounding box center [581, 152] width 13 height 13
click at [547, 150] on input "Departure Time" at bounding box center [560, 150] width 90 height 16
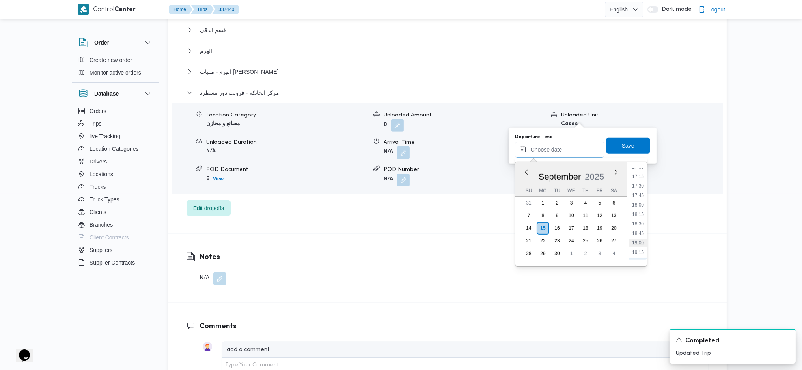
scroll to position [587, 0]
click at [641, 198] on li "16:15" at bounding box center [638, 200] width 18 height 8
type input "15/09/2025 16:15"
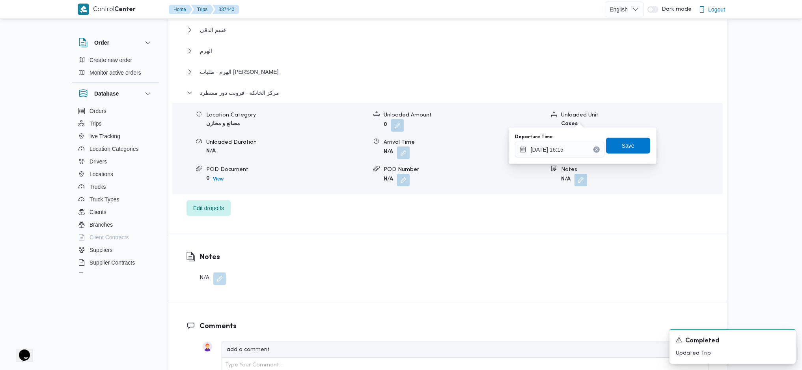
click at [622, 157] on div "Departure Time 15/09/2025 16:15 Save" at bounding box center [582, 145] width 137 height 25
click at [618, 151] on span "Save" at bounding box center [628, 145] width 44 height 16
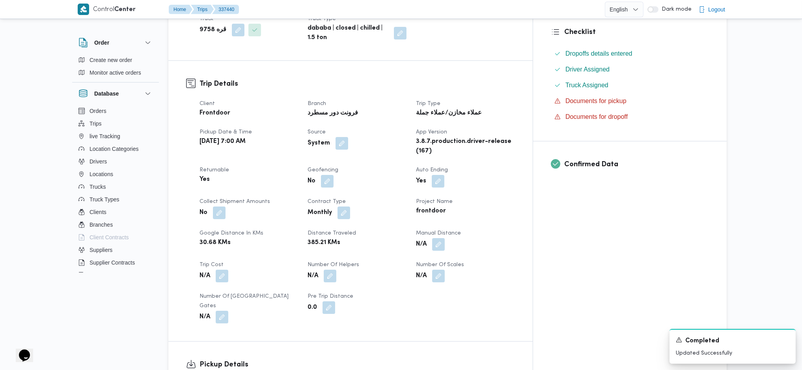
scroll to position [210, 0]
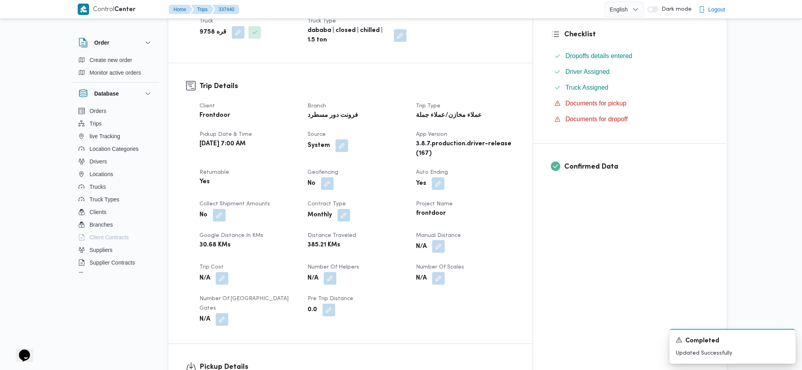
click at [445, 240] on button "button" at bounding box center [438, 246] width 13 height 13
click at [452, 250] on input "Manual Distance" at bounding box center [453, 253] width 78 height 16
type input "138"
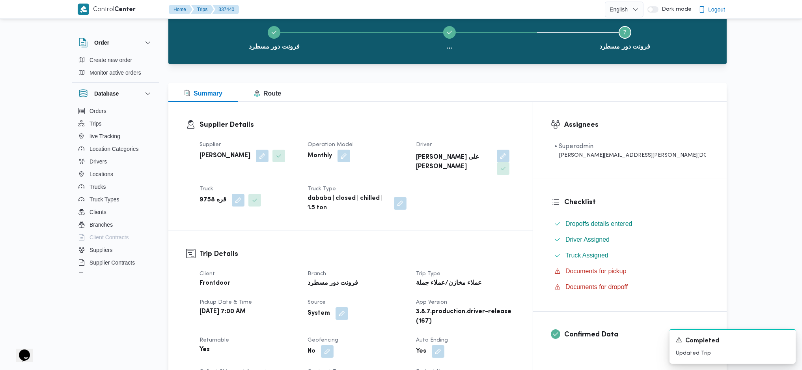
scroll to position [0, 0]
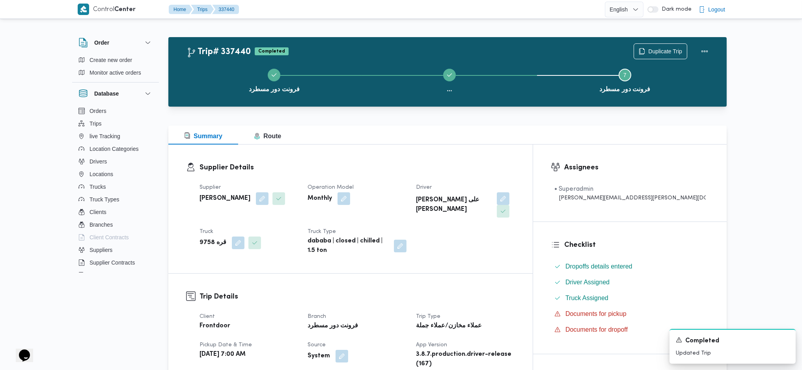
click at [713, 54] on div "Duplicate Trip" at bounding box center [673, 51] width 88 height 25
drag, startPoint x: 697, startPoint y: 53, endPoint x: 707, endPoint y: 51, distance: 10.5
click at [703, 52] on button "Actions" at bounding box center [705, 51] width 16 height 16
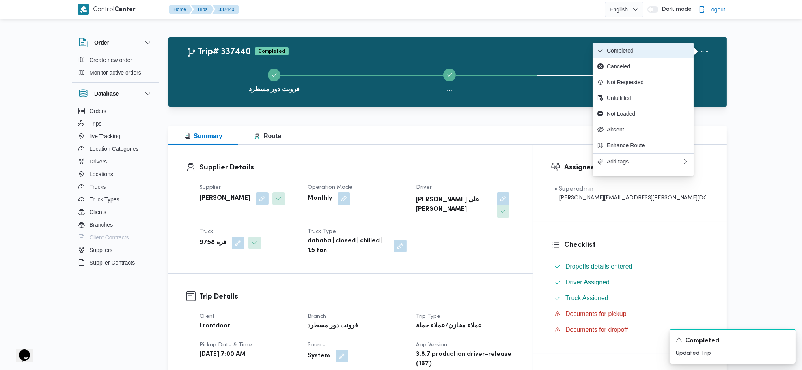
click at [633, 50] on span "Completed" at bounding box center [648, 50] width 82 height 6
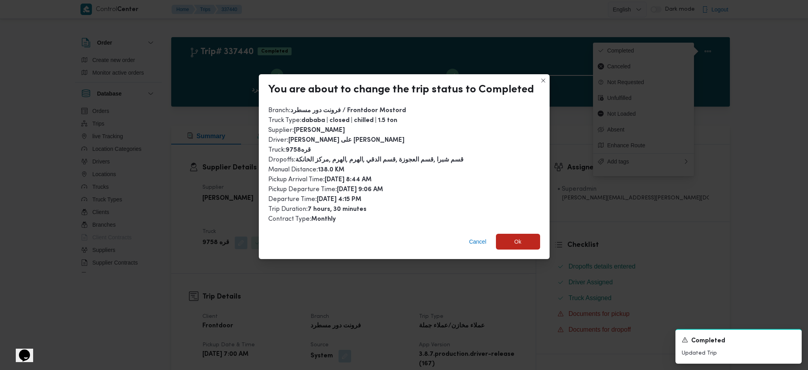
click at [518, 222] on div "Branch : فرونت دور مسطرد / Frontdoor Mostord Truck Type : dababa | closed | chi…" at bounding box center [404, 165] width 291 height 125
drag, startPoint x: 518, startPoint y: 237, endPoint x: 522, endPoint y: 286, distance: 49.1
click at [518, 240] on span "Ok" at bounding box center [517, 241] width 7 height 9
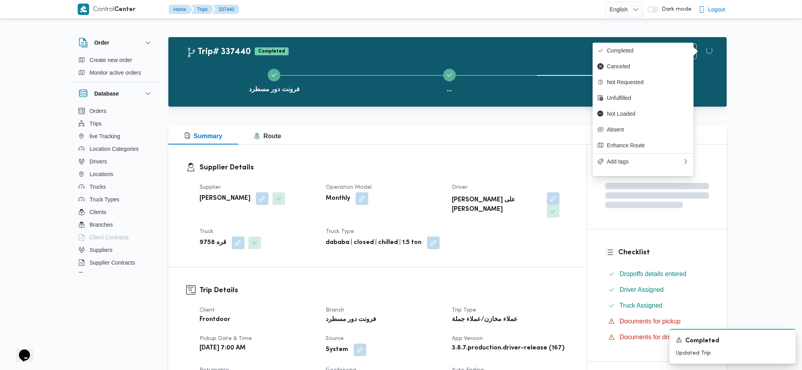
click at [477, 163] on h3 "Supplier Details" at bounding box center [385, 167] width 370 height 11
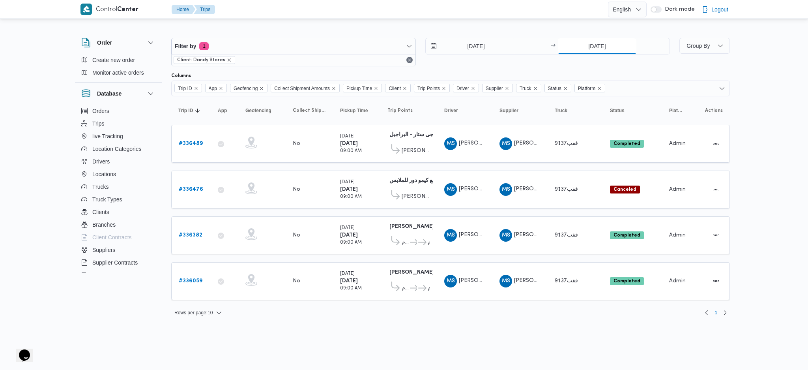
click at [588, 42] on input "[DATE]" at bounding box center [597, 46] width 78 height 16
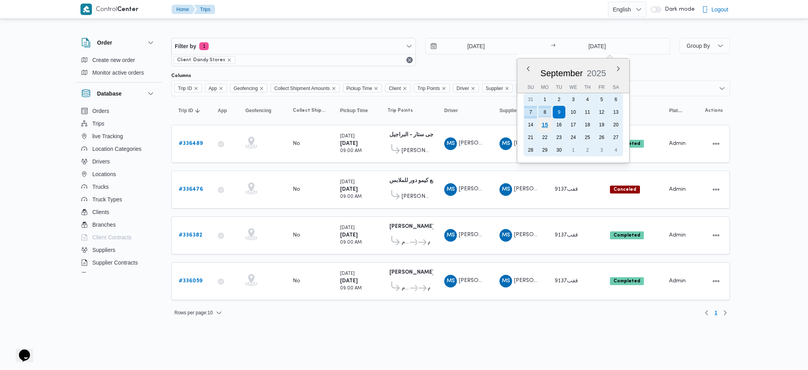
click at [547, 127] on div "15" at bounding box center [544, 124] width 15 height 15
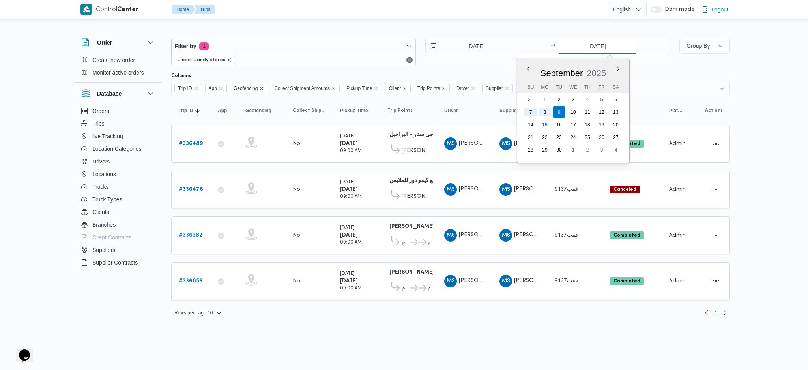
type input "[DATE]"
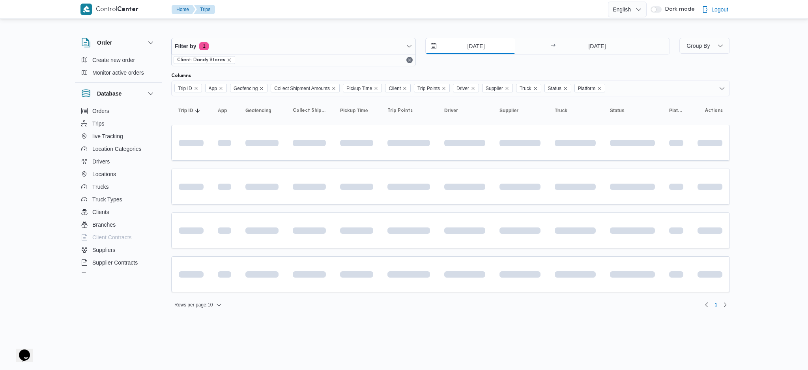
click at [477, 44] on input "[DATE]" at bounding box center [471, 46] width 90 height 16
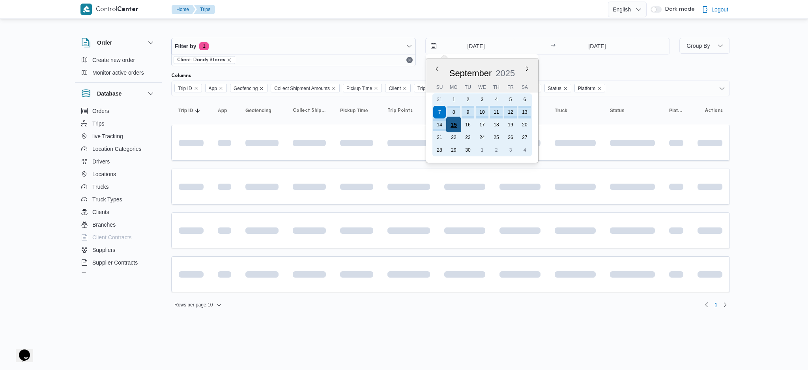
click at [451, 123] on div "15" at bounding box center [453, 124] width 15 height 15
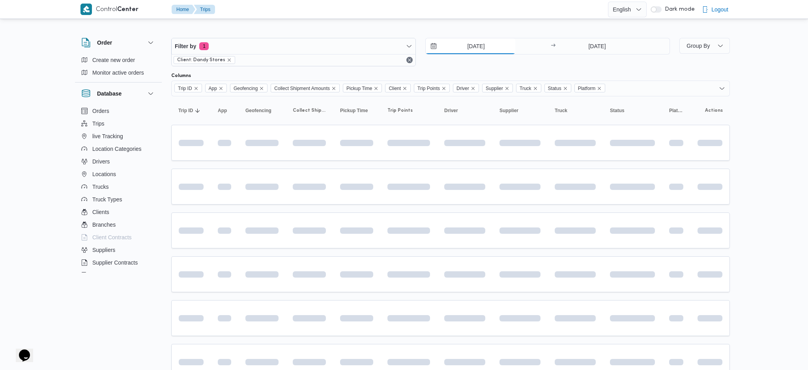
type input "[DATE]"
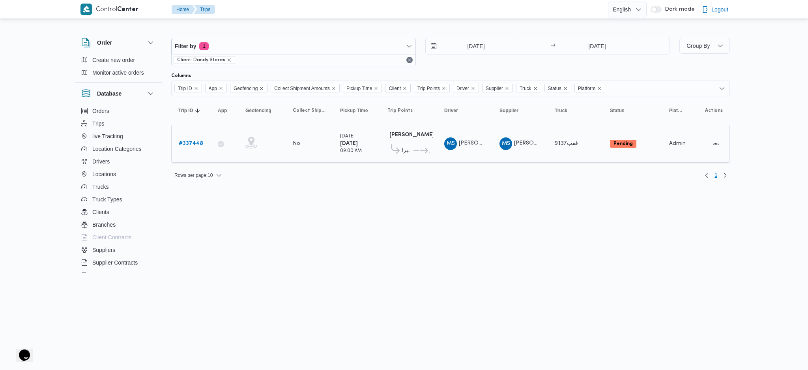
click at [194, 138] on div "# 337448" at bounding box center [190, 144] width 31 height 16
click at [193, 141] on b "# 337448" at bounding box center [191, 143] width 24 height 5
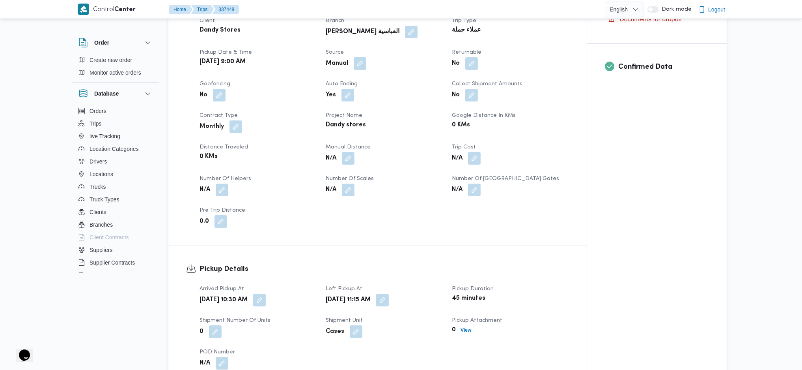
scroll to position [315, 0]
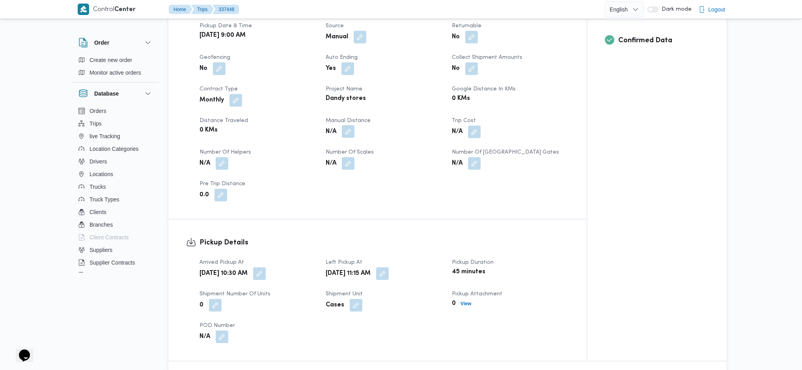
click at [348, 125] on button "button" at bounding box center [348, 131] width 13 height 13
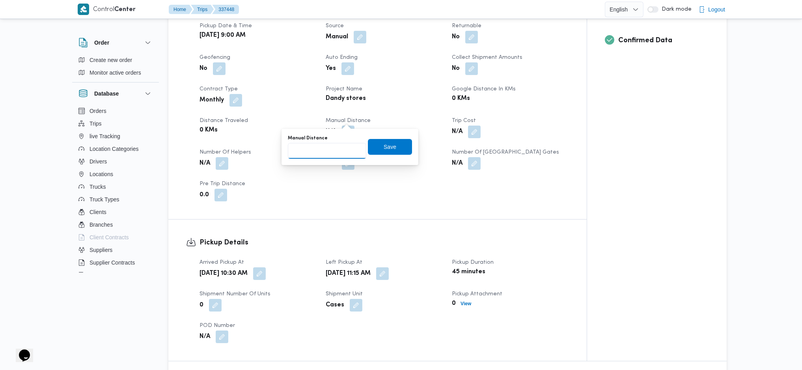
click at [326, 157] on input "Manual Distance" at bounding box center [327, 151] width 78 height 16
type input "160"
click button "Save" at bounding box center [390, 147] width 44 height 16
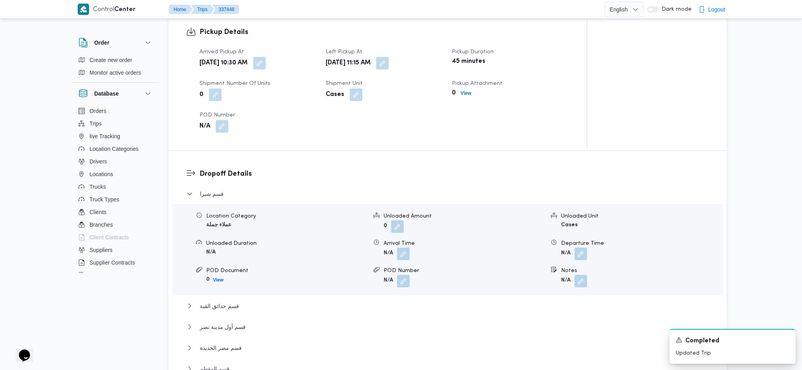
scroll to position [736, 0]
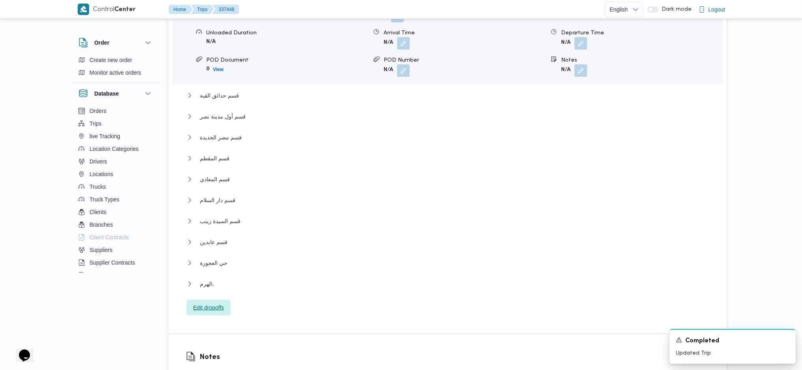
click at [204, 302] on span "Edit dropoffs" at bounding box center [208, 306] width 31 height 9
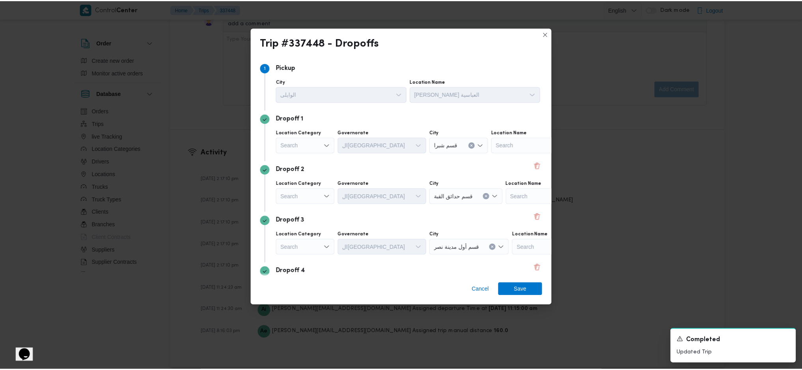
scroll to position [416, 0]
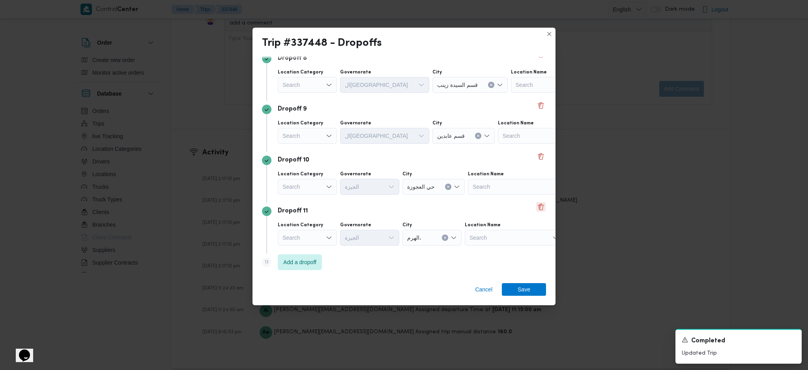
click at [536, 206] on button "Delete" at bounding box center [540, 206] width 9 height 9
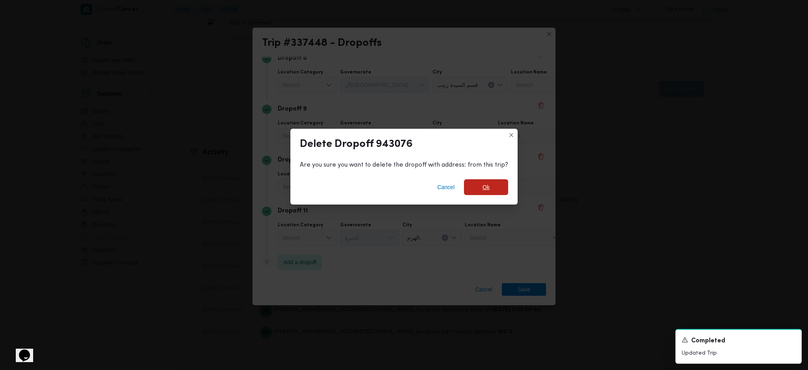
click at [494, 186] on span "Ok" at bounding box center [486, 187] width 44 height 16
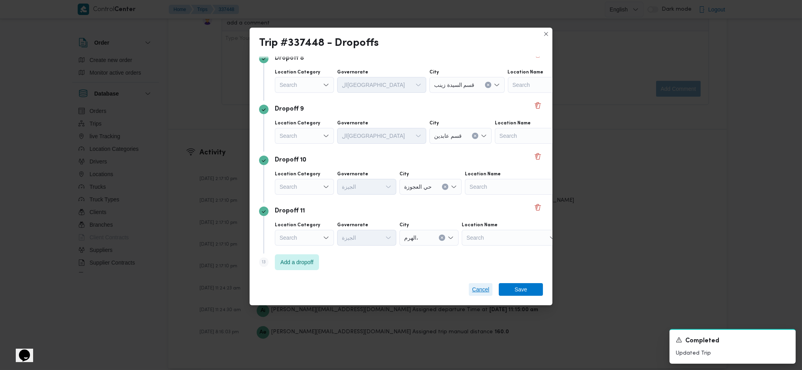
click at [487, 293] on span "Cancel" at bounding box center [480, 288] width 17 height 9
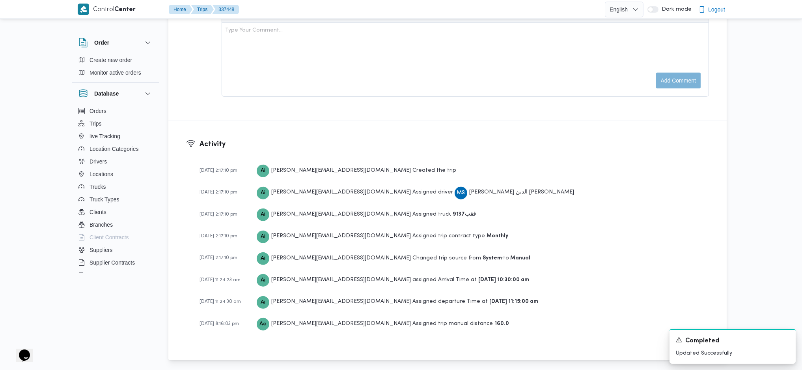
scroll to position [846, 0]
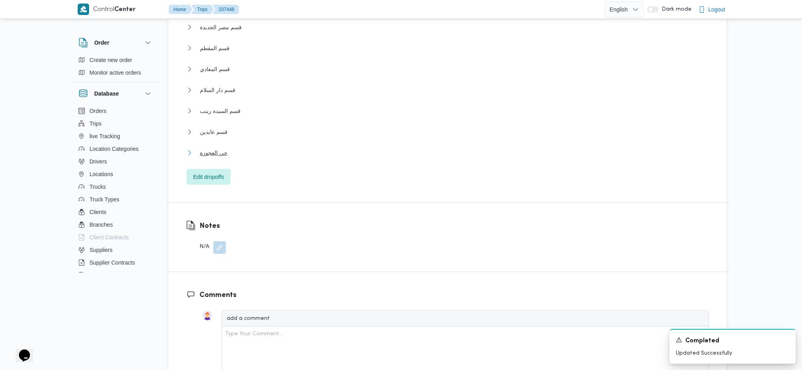
click at [228, 148] on button "حي العجوزة" at bounding box center [448, 152] width 523 height 9
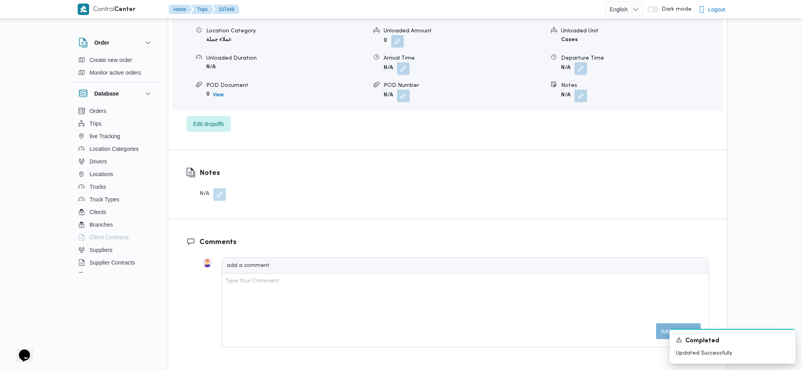
scroll to position [1004, 0]
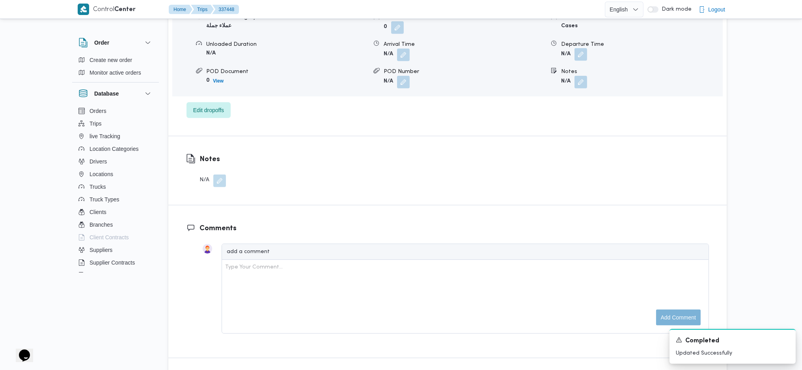
click at [576, 48] on button "button" at bounding box center [581, 54] width 13 height 13
click at [579, 78] on input "Departure Time" at bounding box center [560, 74] width 90 height 16
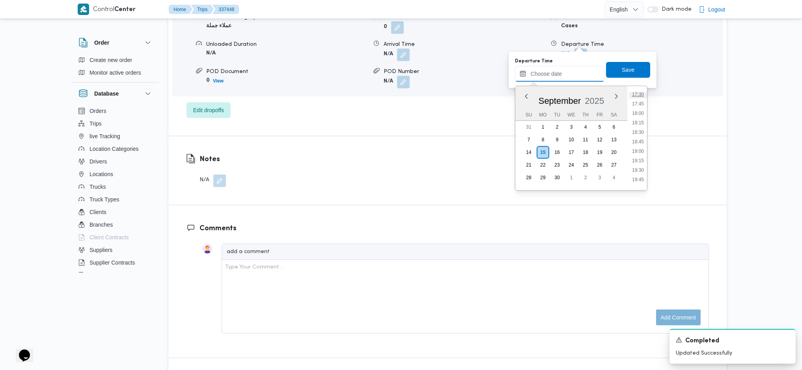
scroll to position [615, 0]
click at [640, 117] on li "16:45" at bounding box center [638, 116] width 18 height 8
type input "[DATE] 16:45"
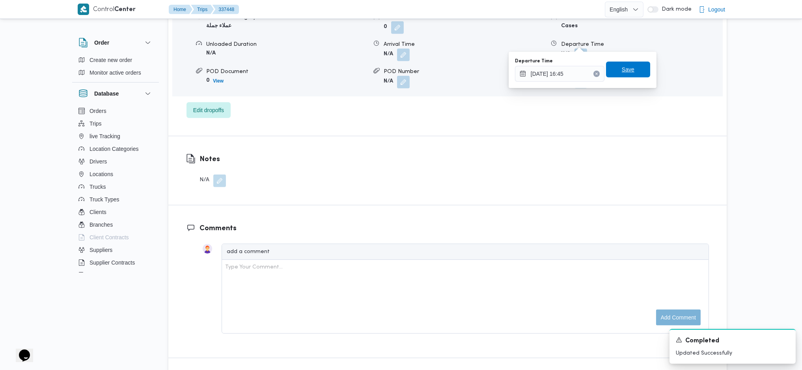
click at [622, 73] on span "Save" at bounding box center [628, 69] width 13 height 9
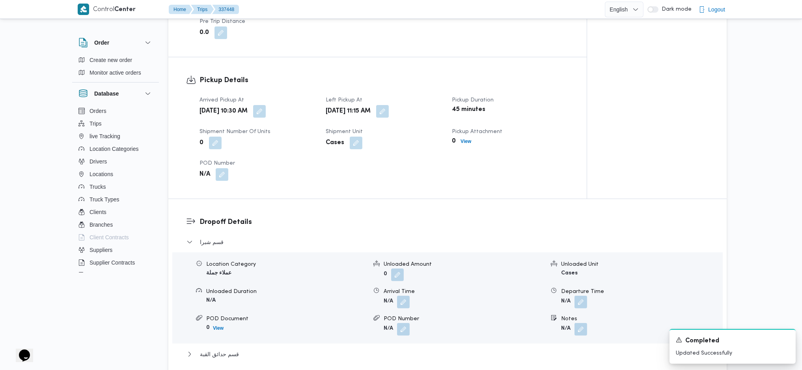
scroll to position [0, 0]
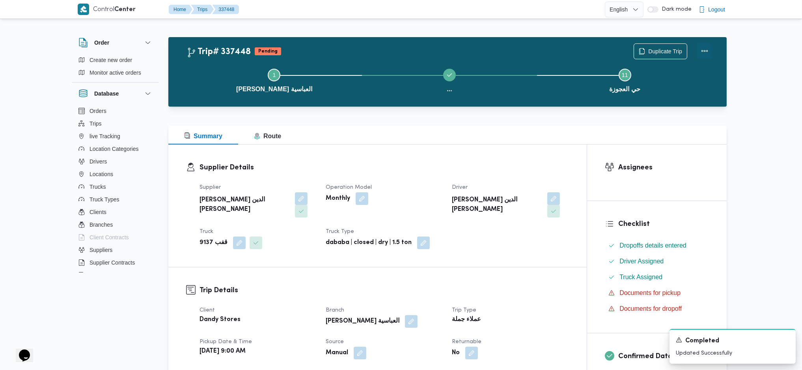
click at [707, 53] on button "Actions" at bounding box center [705, 51] width 16 height 16
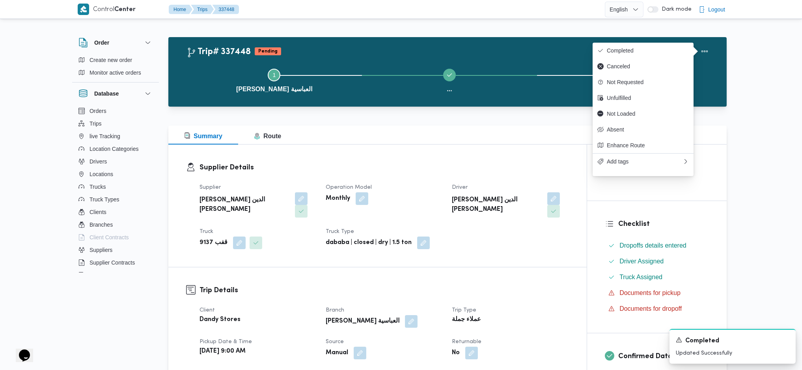
click at [674, 43] on button "Completed" at bounding box center [643, 51] width 101 height 16
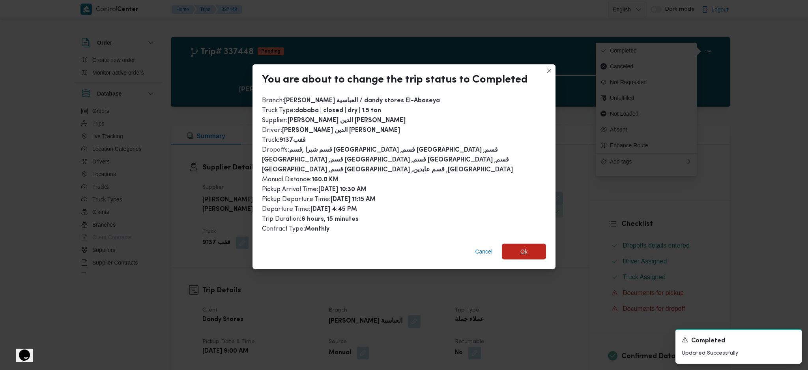
click at [543, 243] on span "Ok" at bounding box center [524, 251] width 44 height 16
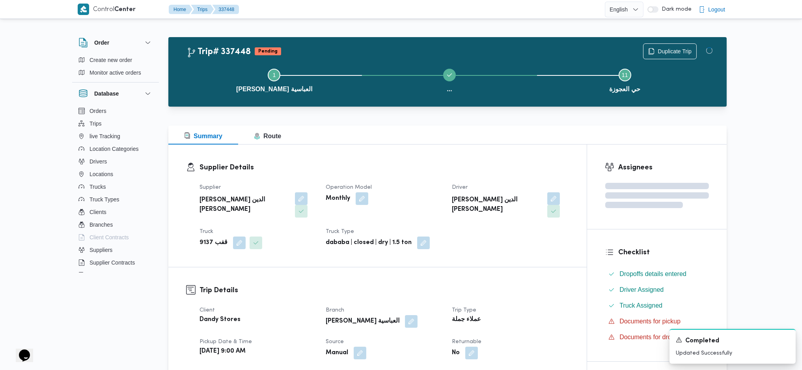
click at [537, 285] on h3 "Trip Details" at bounding box center [385, 290] width 370 height 11
click at [549, 112] on div at bounding box center [447, 110] width 558 height 9
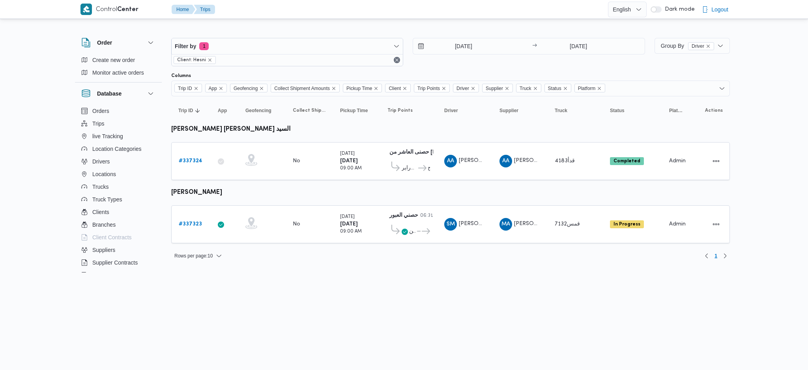
click at [455, 56] on div "[DATE] → [DATE]" at bounding box center [528, 52] width 232 height 28
click at [453, 51] on input "[DATE]" at bounding box center [458, 46] width 90 height 16
click at [193, 222] on b "# 337323" at bounding box center [190, 223] width 23 height 5
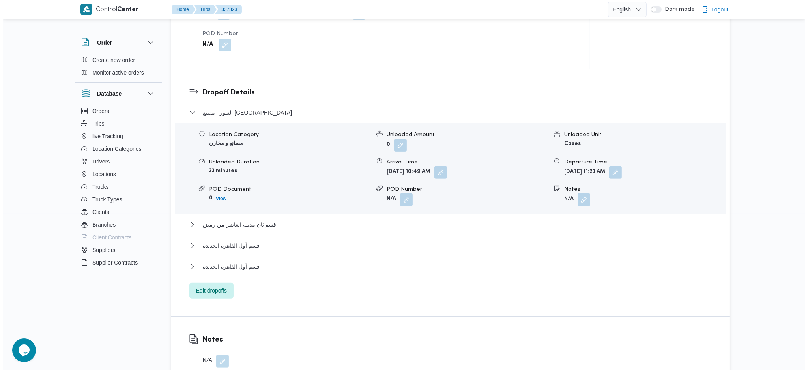
scroll to position [677, 0]
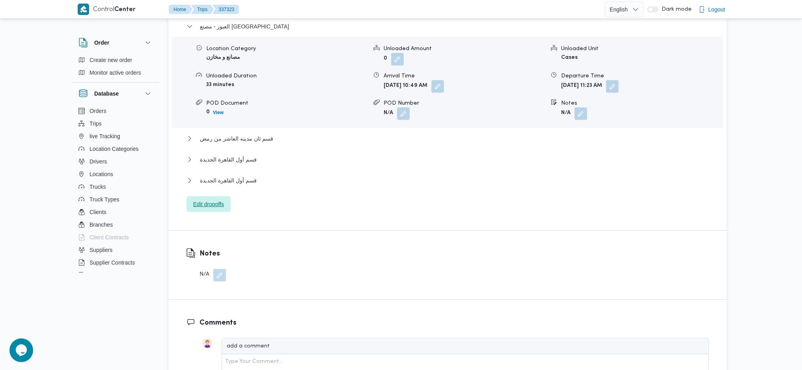
click at [212, 205] on span "Edit dropoffs" at bounding box center [208, 203] width 31 height 9
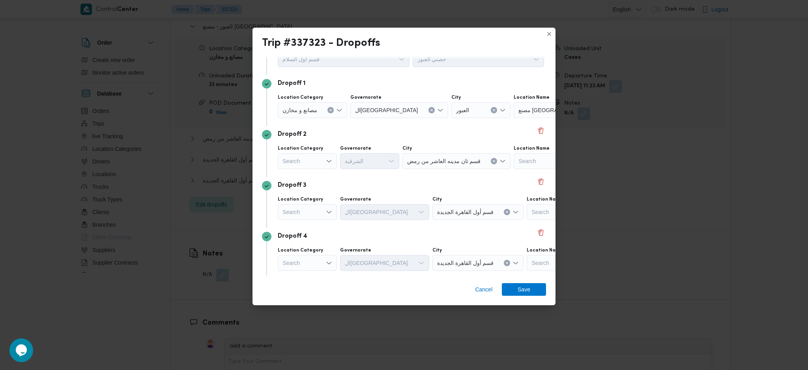
scroll to position [60, 0]
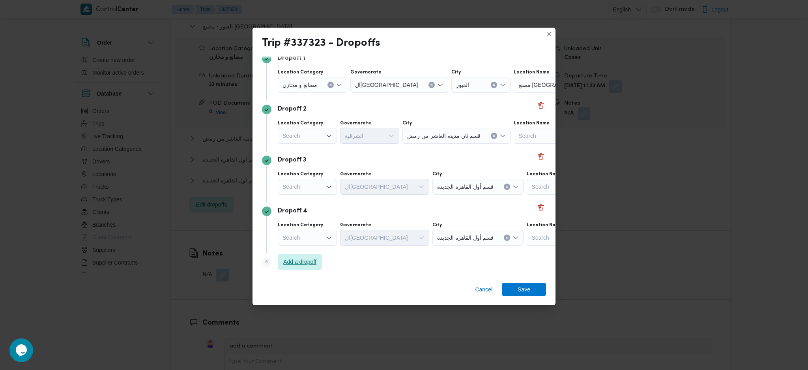
click at [312, 261] on span "Add a dropoff" at bounding box center [299, 261] width 33 height 9
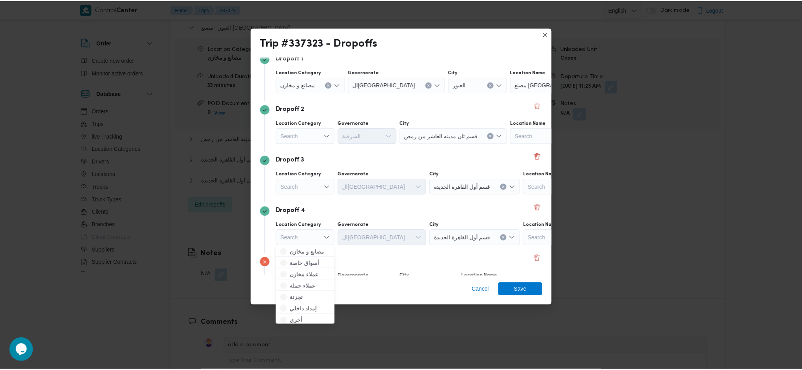
scroll to position [111, 0]
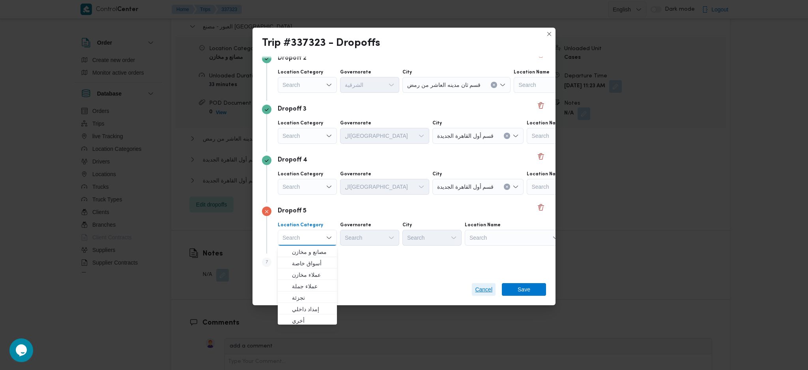
click at [485, 289] on span "Cancel" at bounding box center [483, 288] width 17 height 9
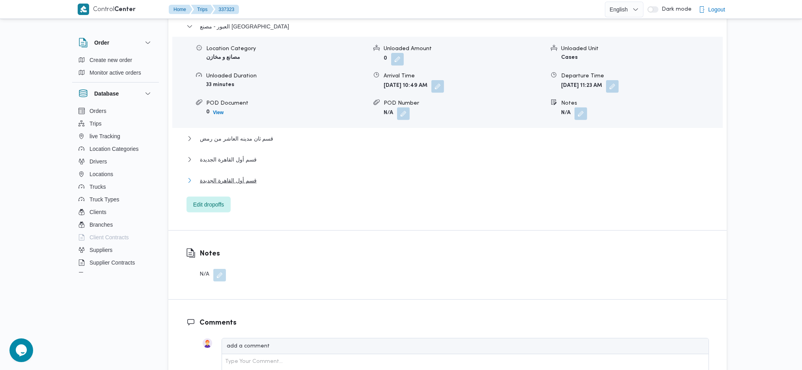
click at [267, 181] on button "قسم أول القاهرة الجديدة" at bounding box center [448, 179] width 523 height 9
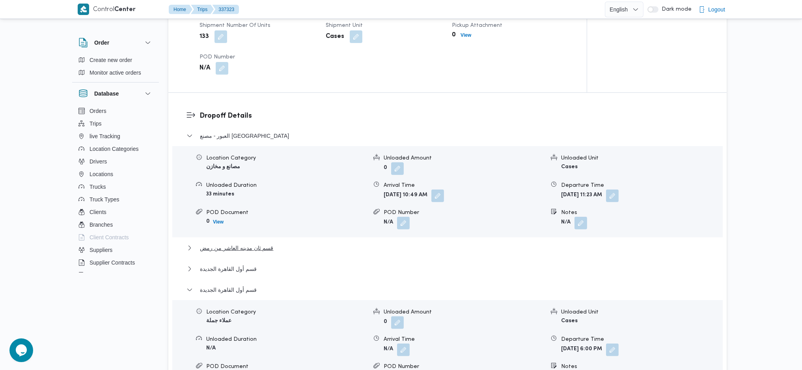
scroll to position [677, 0]
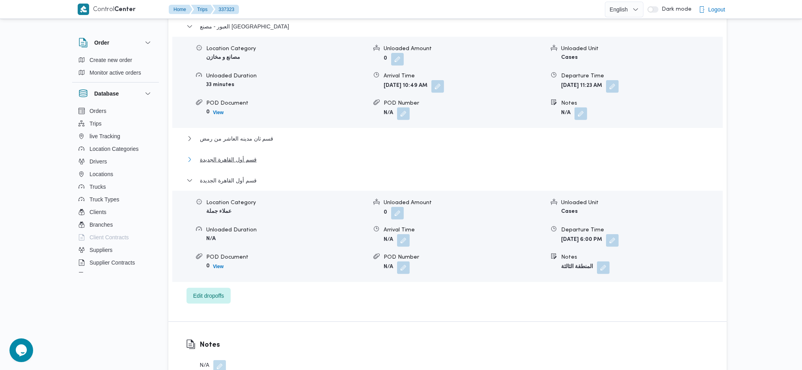
click at [219, 155] on span "قسم أول القاهرة الجديدة" at bounding box center [228, 159] width 57 height 9
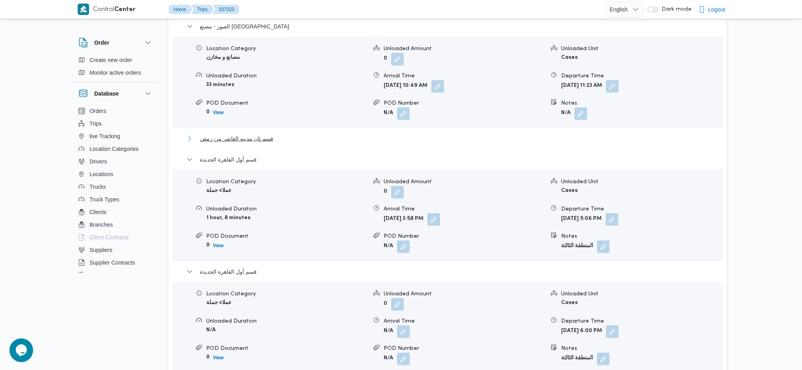
click at [249, 138] on span "قسم ثان مدينه العاشر من رمض" at bounding box center [236, 138] width 73 height 9
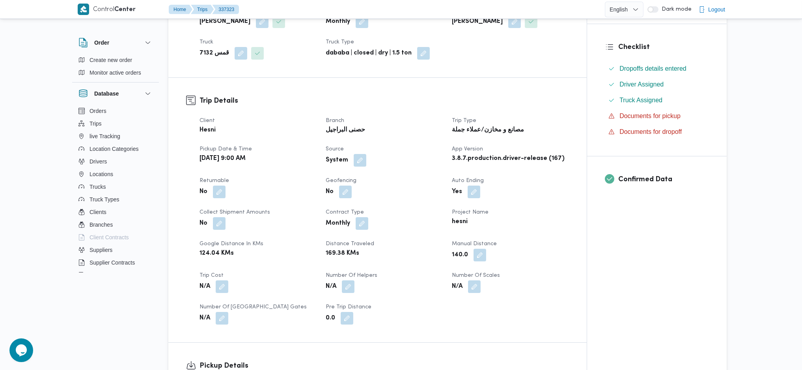
scroll to position [0, 0]
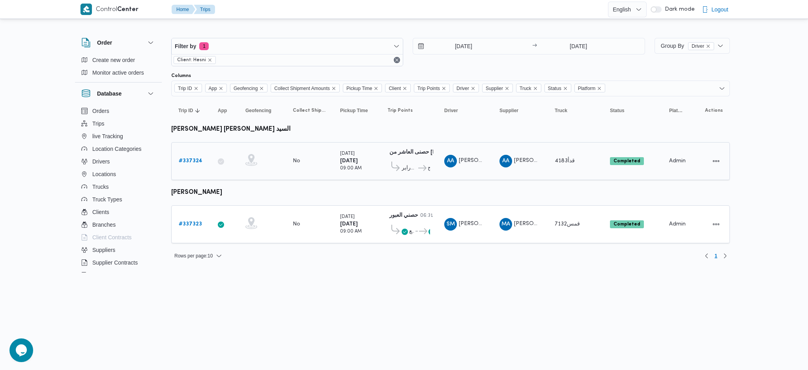
click at [190, 167] on div "# 337324" at bounding box center [190, 161] width 31 height 16
click at [190, 160] on b "# 337324" at bounding box center [191, 160] width 24 height 5
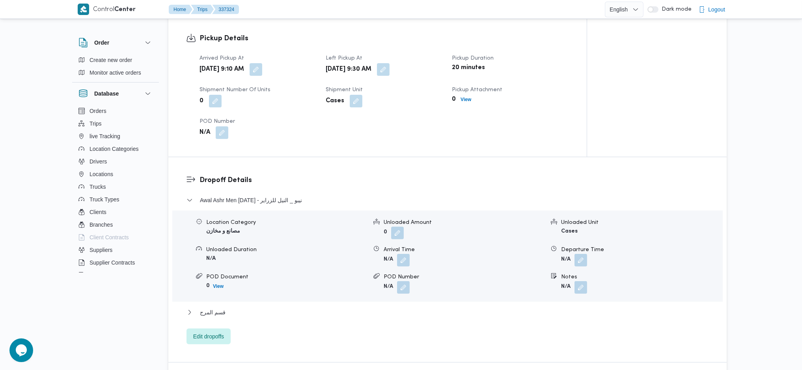
scroll to position [578, 0]
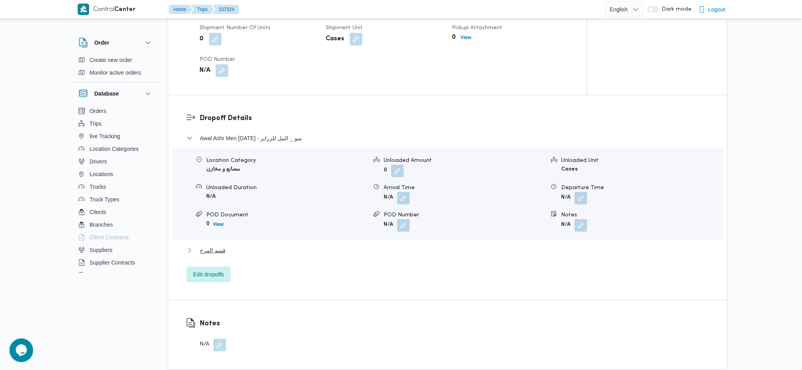
click at [231, 245] on button "قسم المرج" at bounding box center [448, 249] width 523 height 9
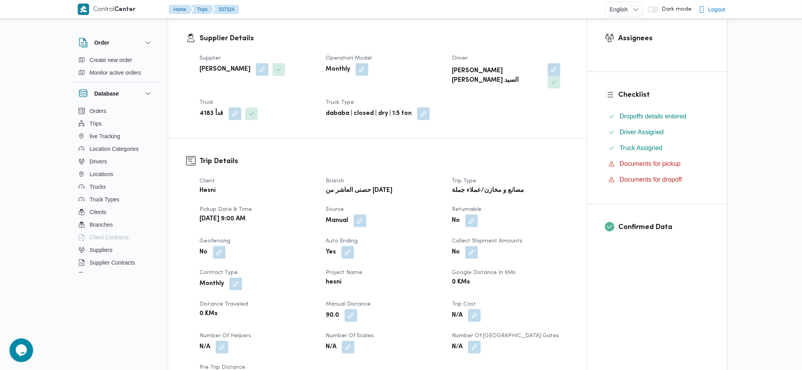
scroll to position [0, 0]
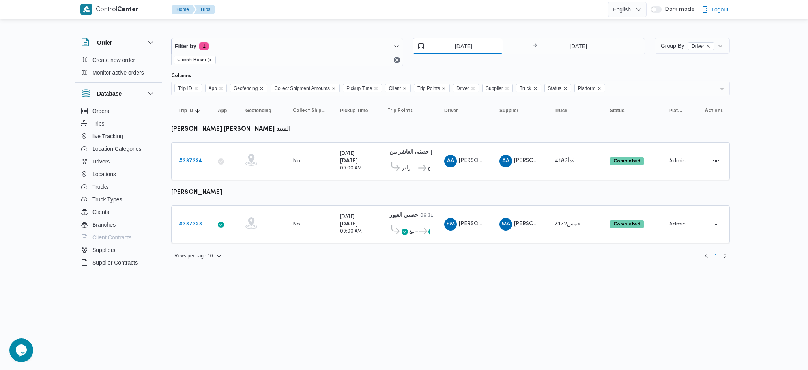
click at [456, 43] on input "14/9/2025" at bounding box center [458, 46] width 90 height 16
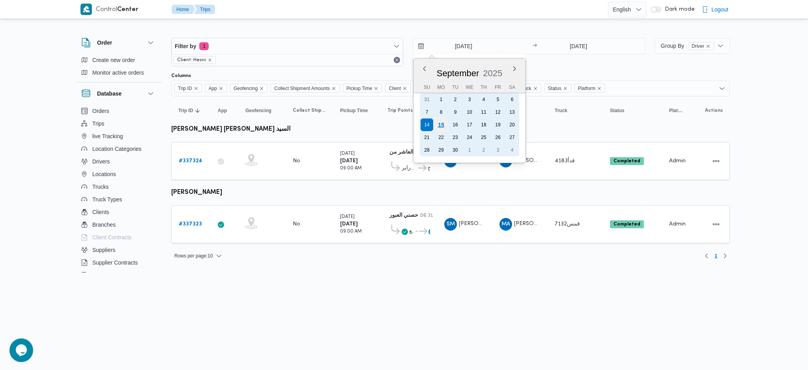
click at [442, 120] on div "15" at bounding box center [440, 124] width 15 height 15
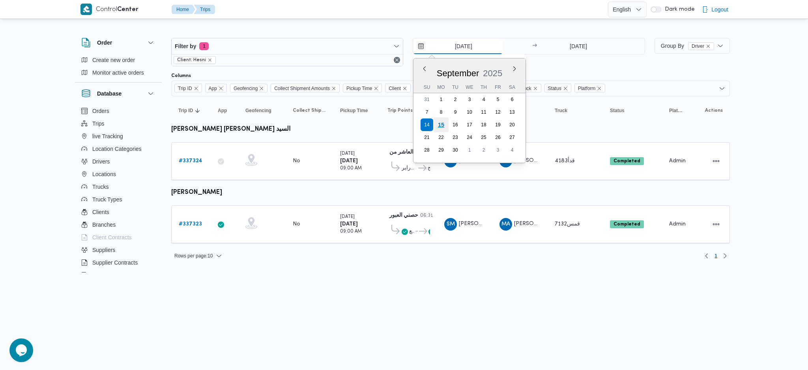
type input "[DATE]"
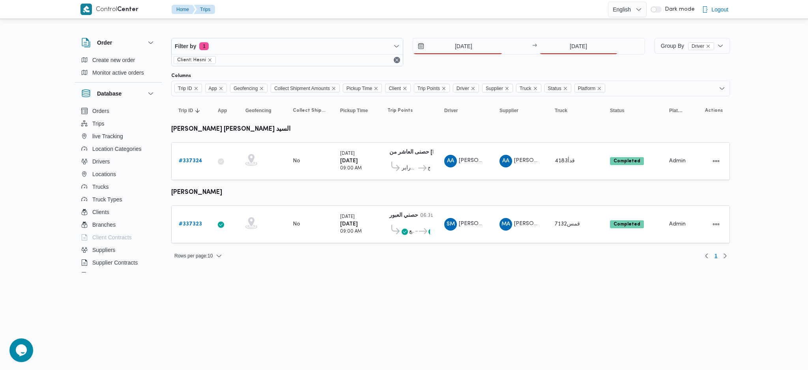
click at [560, 54] on div "15/9/2025 → 14/9/2025" at bounding box center [528, 46] width 232 height 17
click at [575, 41] on input "14/9/2025" at bounding box center [578, 46] width 78 height 16
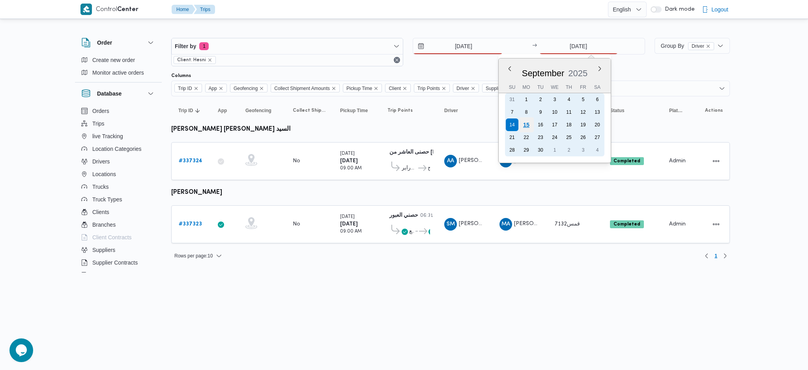
click at [522, 123] on div "15" at bounding box center [525, 124] width 15 height 15
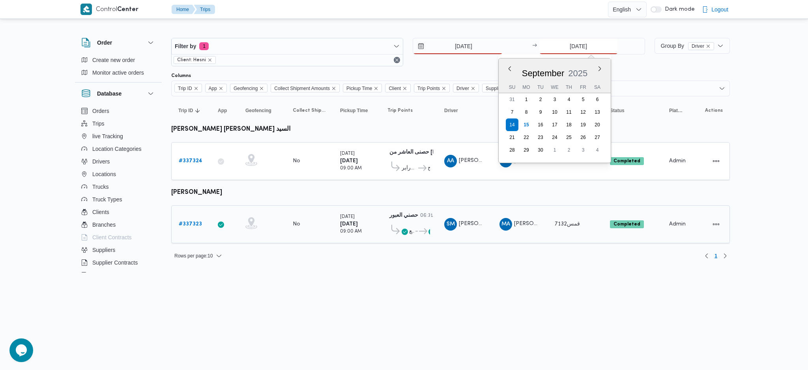
type input "[DATE]"
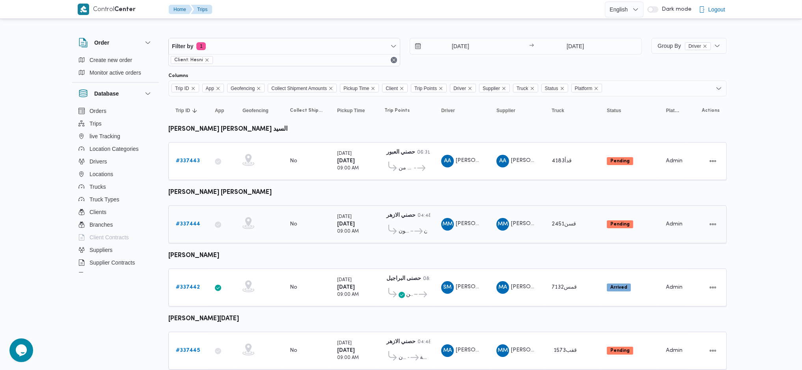
click at [188, 221] on b "# 337444" at bounding box center [188, 223] width 24 height 5
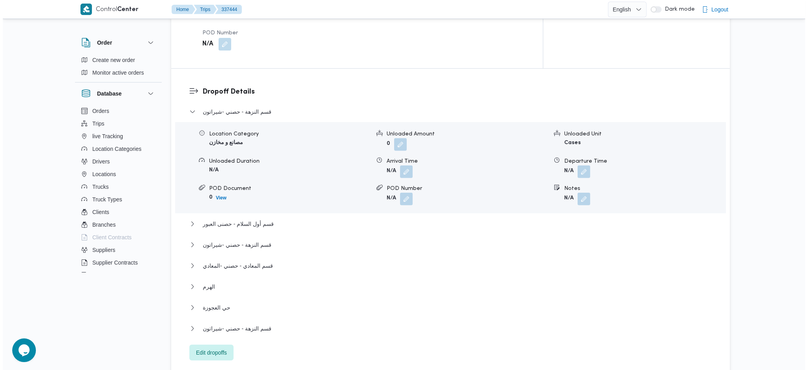
scroll to position [683, 0]
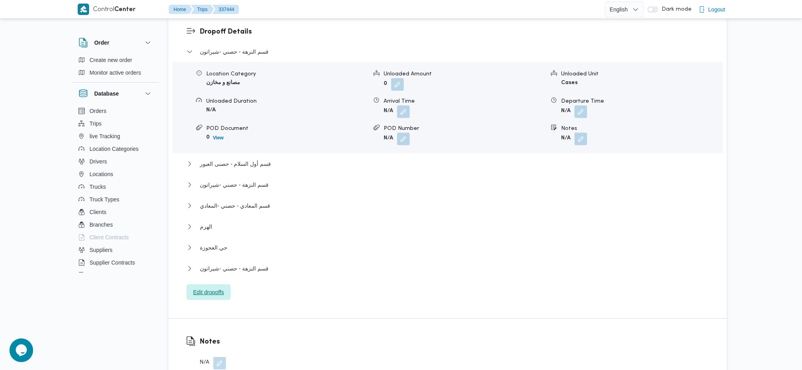
click at [212, 284] on span "Edit dropoffs" at bounding box center [209, 292] width 44 height 16
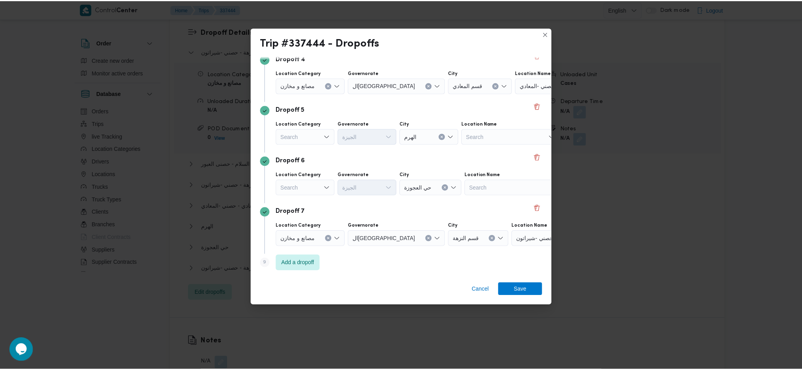
scroll to position [213, 0]
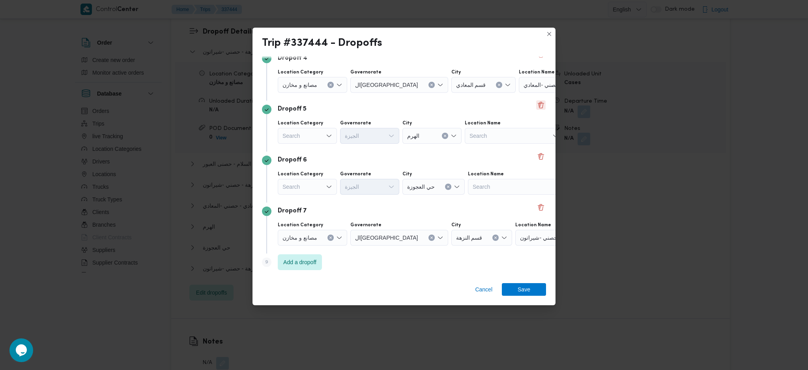
click at [536, 110] on button "Delete" at bounding box center [540, 104] width 9 height 9
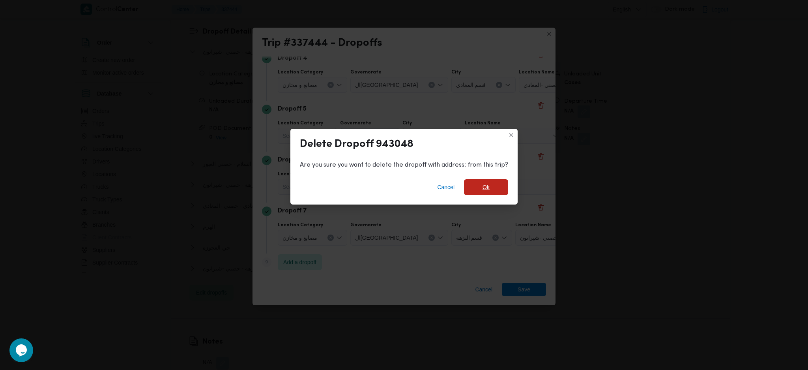
drag, startPoint x: 484, startPoint y: 189, endPoint x: 496, endPoint y: 187, distance: 12.3
click at [487, 188] on span "Ok" at bounding box center [485, 186] width 7 height 9
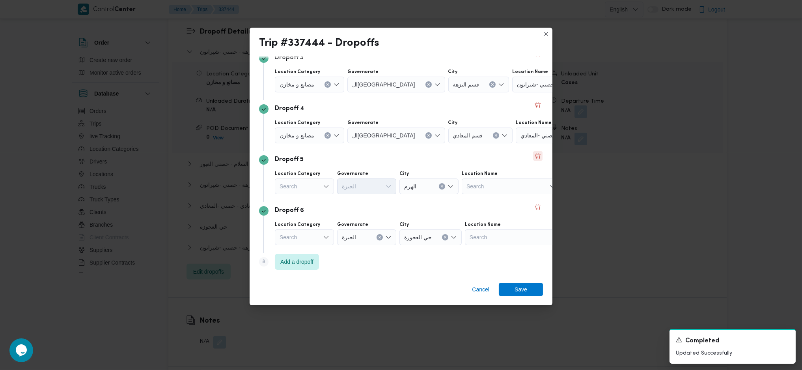
scroll to position [162, 0]
click at [535, 158] on button "Delete" at bounding box center [537, 155] width 9 height 9
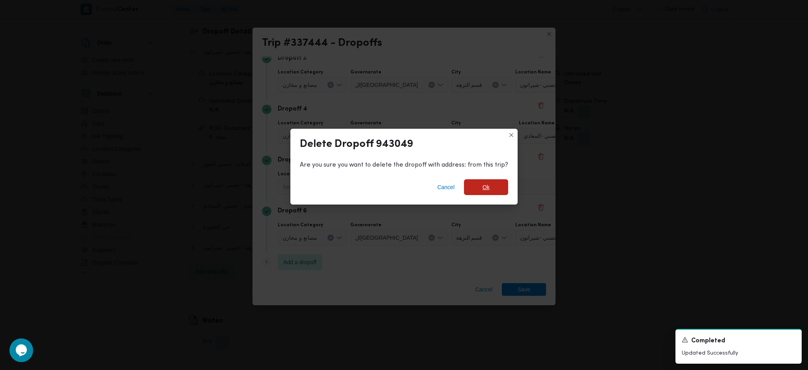
click at [481, 190] on span "Ok" at bounding box center [486, 187] width 44 height 16
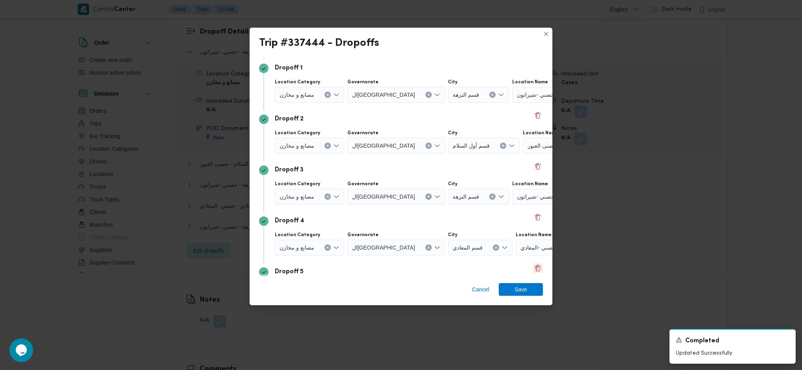
scroll to position [0, 0]
click at [328, 196] on icon "Clear input" at bounding box center [328, 196] width 2 height 2
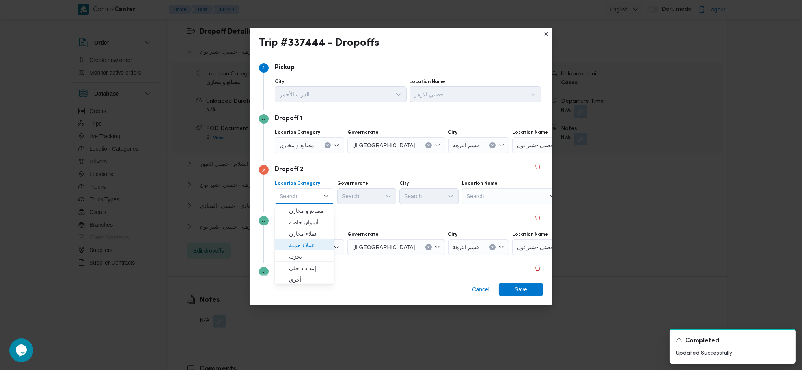
click at [307, 247] on span "عملاء جملة" at bounding box center [309, 244] width 40 height 9
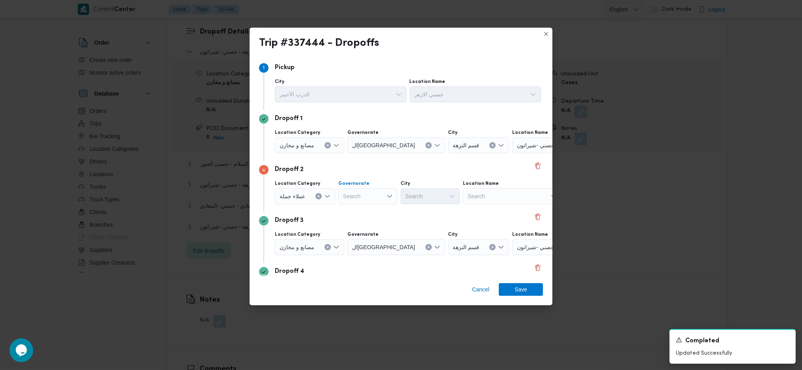
click at [366, 190] on div "Search" at bounding box center [367, 196] width 59 height 16
click at [365, 217] on span "ال[GEOGRAPHIC_DATA]" at bounding box center [371, 219] width 40 height 9
click at [439, 196] on div "Search" at bounding box center [468, 196] width 59 height 16
type input "زما"
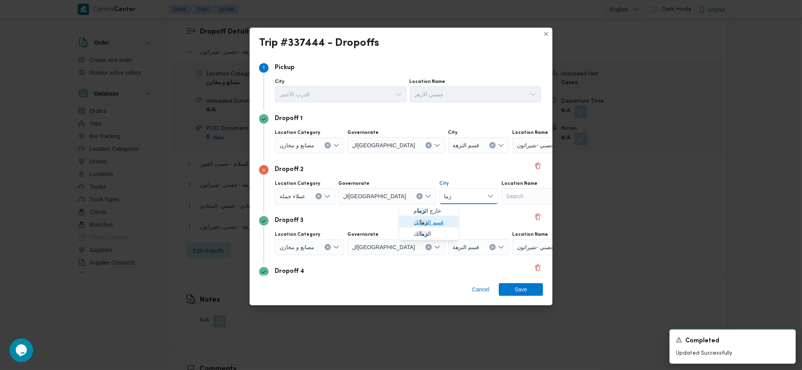
click at [408, 225] on span "قسم ال زما لك" at bounding box center [429, 222] width 53 height 13
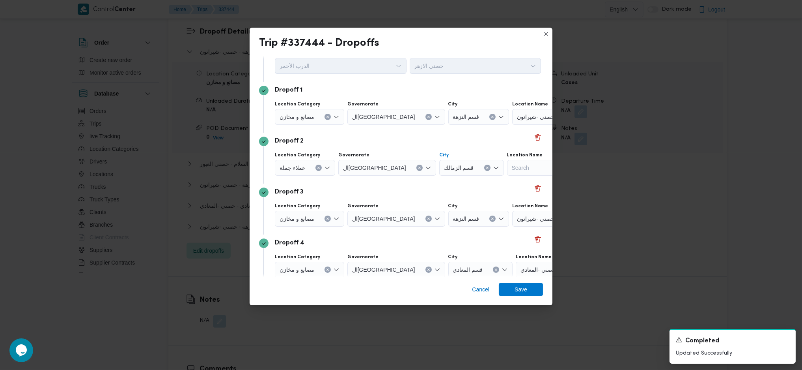
scroll to position [52, 0]
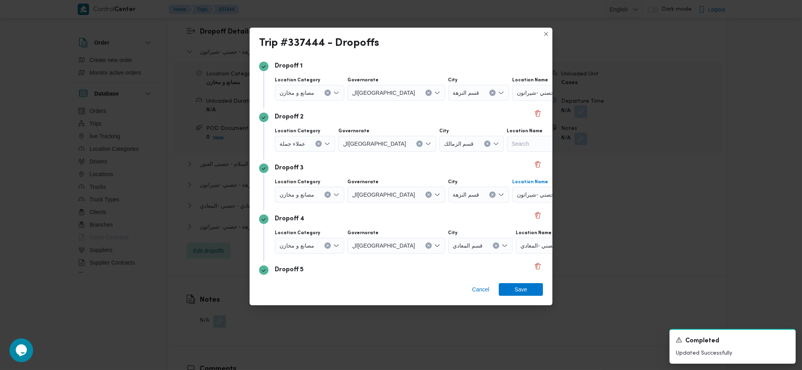
click at [512, 199] on div "حصني -شيراتون" at bounding box center [561, 195] width 99 height 16
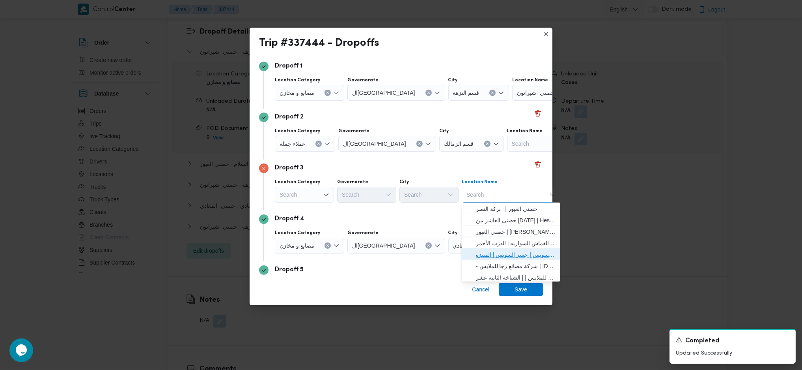
click at [505, 253] on span "حصني -جسر السويس | جسر السويس | المنتزه" at bounding box center [516, 254] width 80 height 9
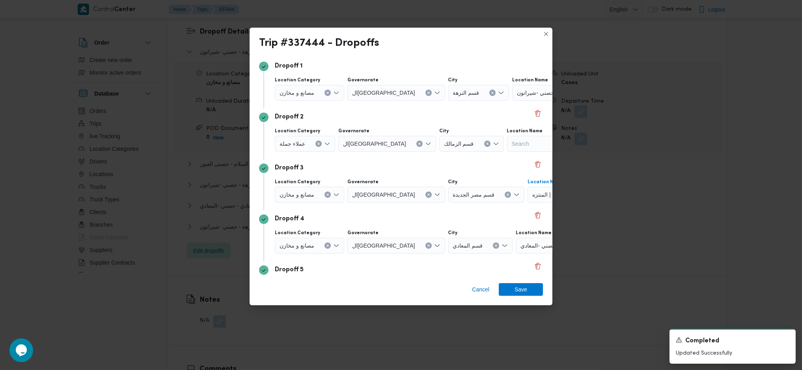
click at [323, 248] on div "مصانع و مخازن" at bounding box center [309, 245] width 69 height 16
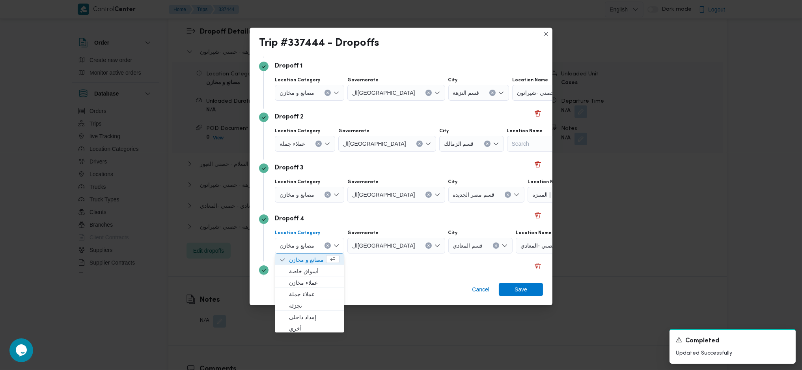
click at [325, 246] on button "Clear input" at bounding box center [328, 245] width 6 height 6
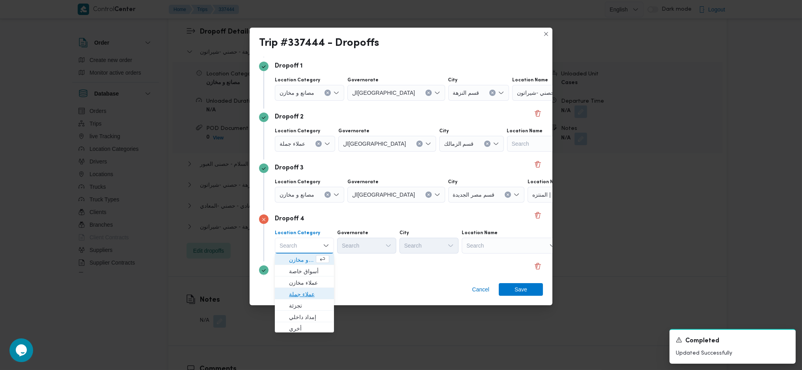
click at [306, 294] on span "عملاء جملة" at bounding box center [309, 293] width 40 height 9
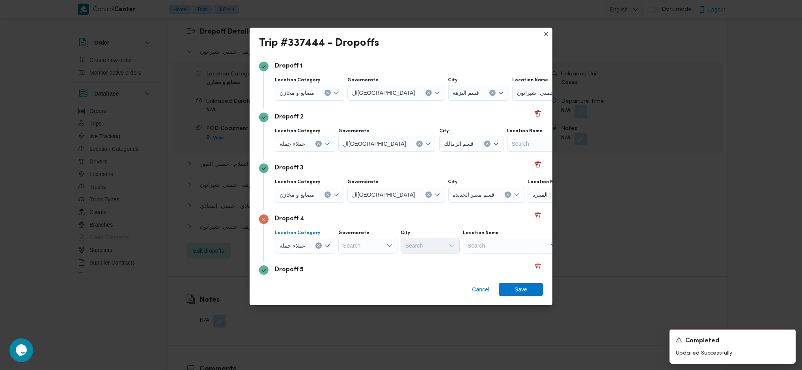
click at [356, 243] on div "Search" at bounding box center [367, 245] width 59 height 16
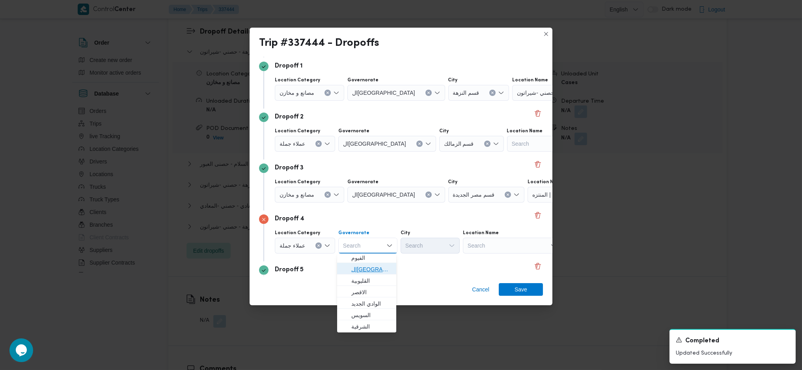
click at [366, 267] on span "ال[GEOGRAPHIC_DATA]" at bounding box center [371, 268] width 40 height 9
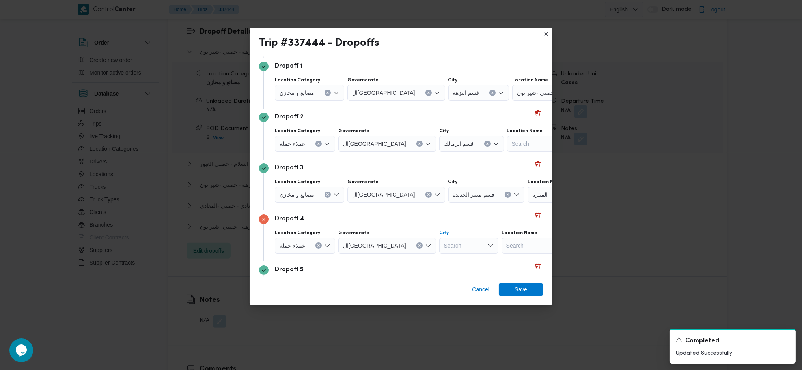
click at [439, 248] on div "Search" at bounding box center [468, 245] width 59 height 16
type input "عي"
click at [409, 265] on span "قسم عي ن شمس" at bounding box center [429, 271] width 53 height 13
drag, startPoint x: 513, startPoint y: 293, endPoint x: 509, endPoint y: 290, distance: 5.3
click at [514, 293] on span "Save" at bounding box center [521, 289] width 44 height 13
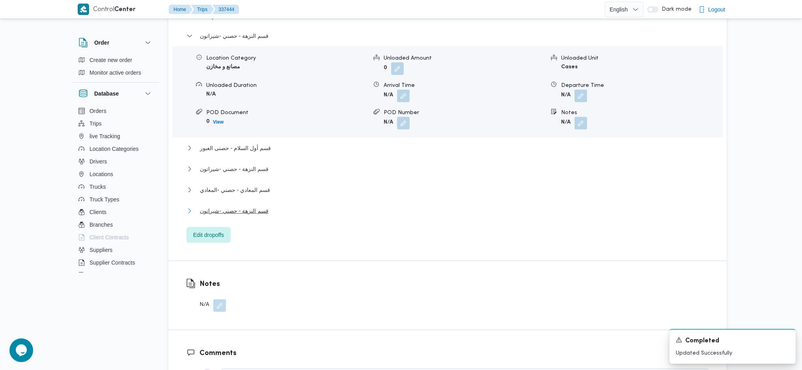
click at [267, 206] on span "قسم النزهة - حصني -شيراتون" at bounding box center [234, 210] width 69 height 9
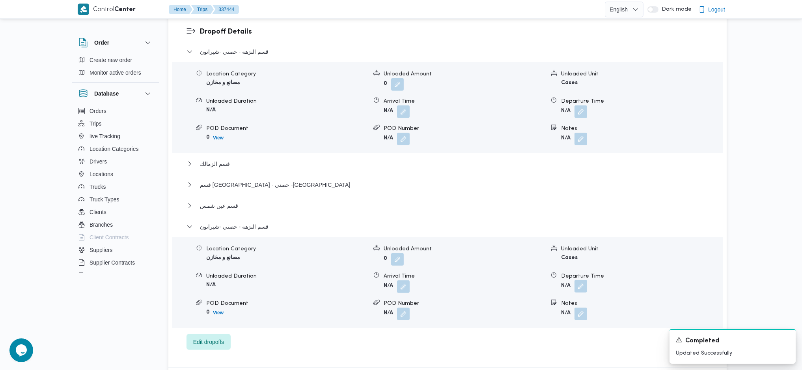
click at [577, 280] on button "button" at bounding box center [581, 286] width 13 height 13
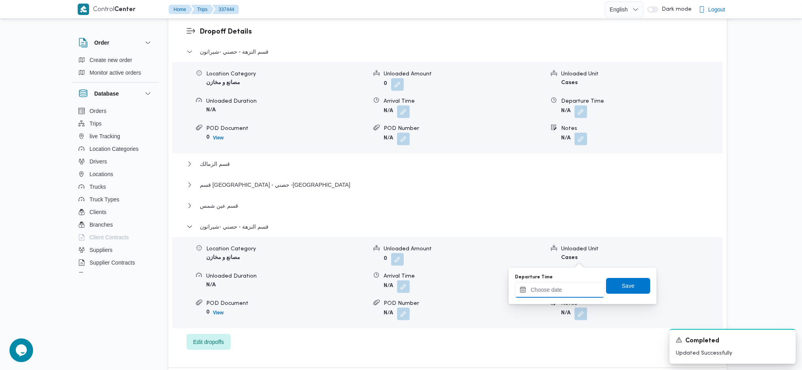
drag, startPoint x: 562, startPoint y: 283, endPoint x: 565, endPoint y: 287, distance: 5.1
click at [562, 286] on input "Departure Time" at bounding box center [560, 290] width 90 height 16
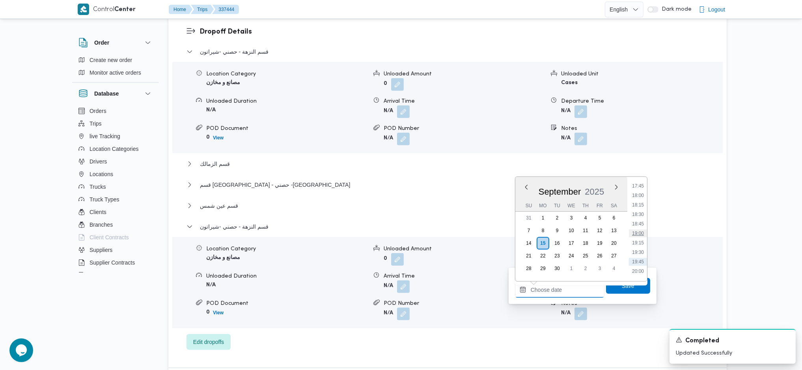
scroll to position [648, 0]
click at [639, 197] on li "17:30" at bounding box center [638, 201] width 18 height 8
type input "15/09/2025 17:30"
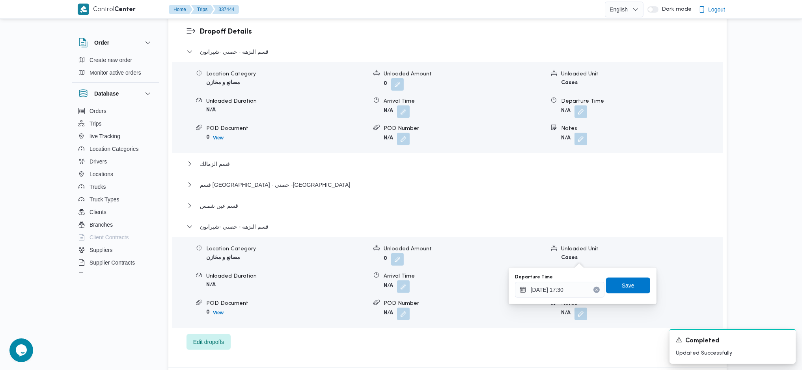
click at [622, 287] on span "Save" at bounding box center [628, 284] width 13 height 9
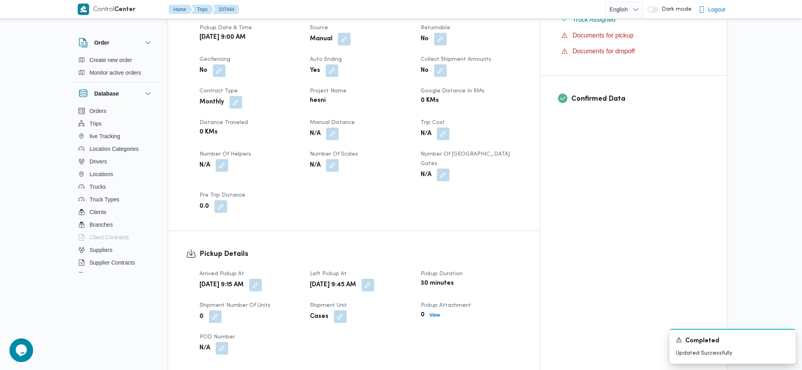
scroll to position [315, 0]
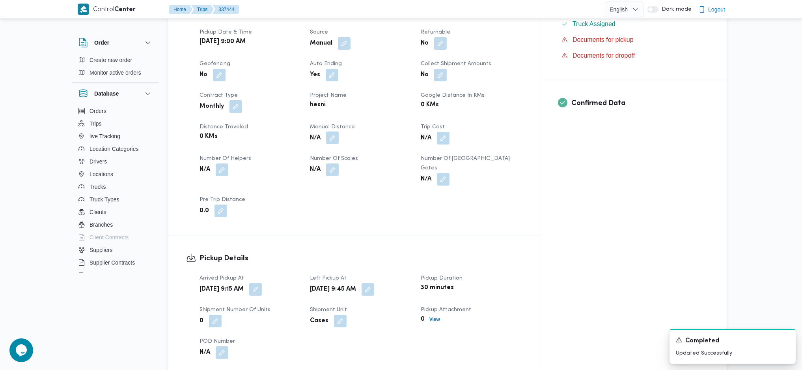
click at [339, 131] on button "button" at bounding box center [332, 137] width 13 height 13
click at [312, 149] on input "Manual Distance" at bounding box center [327, 151] width 78 height 16
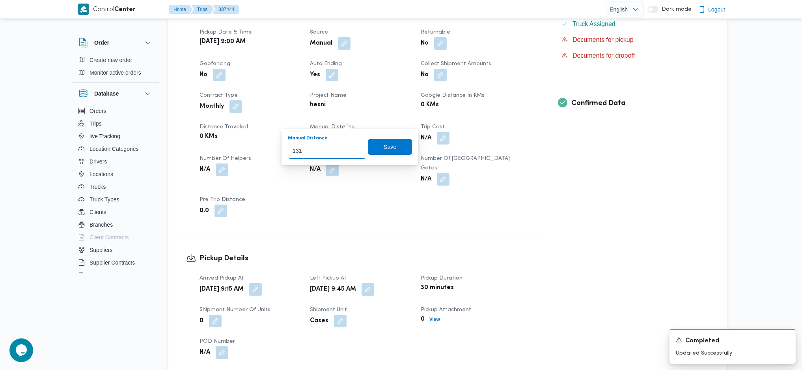
type input "131"
click at [385, 151] on span "Save" at bounding box center [390, 147] width 44 height 16
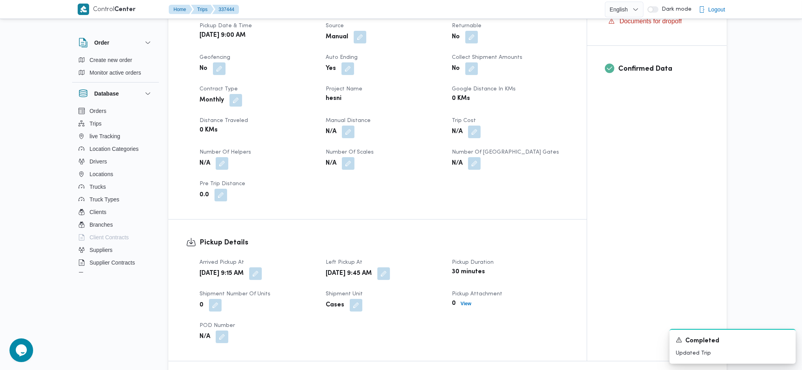
scroll to position [0, 0]
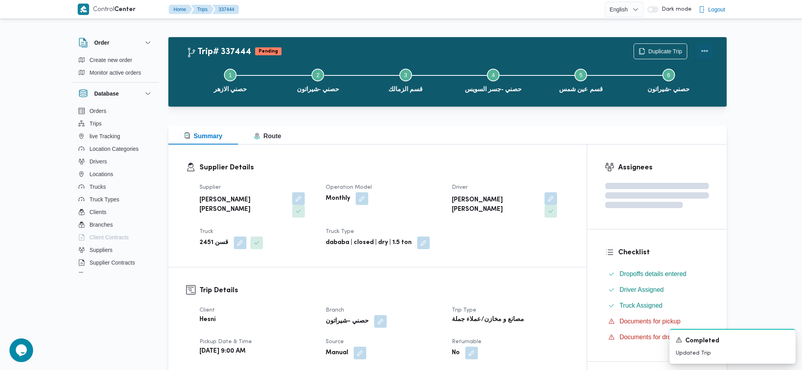
click at [708, 47] on button "Actions" at bounding box center [705, 51] width 16 height 16
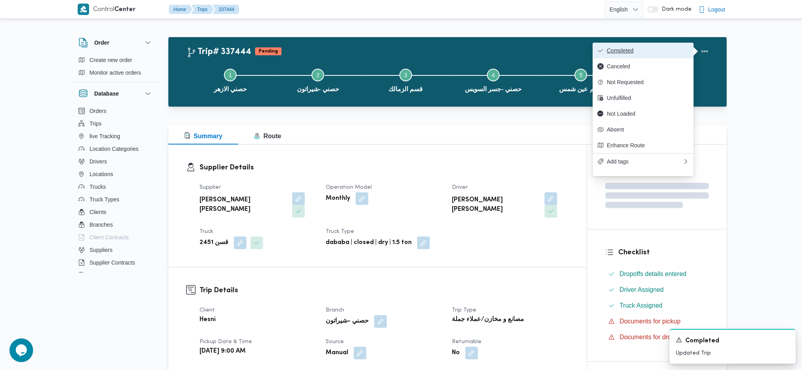
click at [663, 51] on span "Completed" at bounding box center [648, 50] width 82 height 6
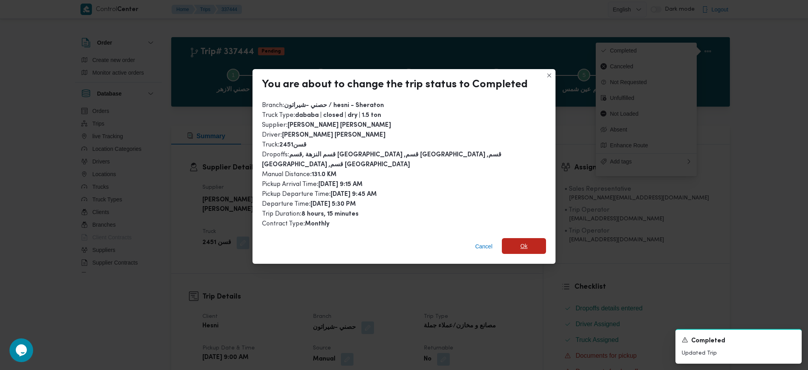
click at [520, 241] on span "Ok" at bounding box center [523, 245] width 7 height 9
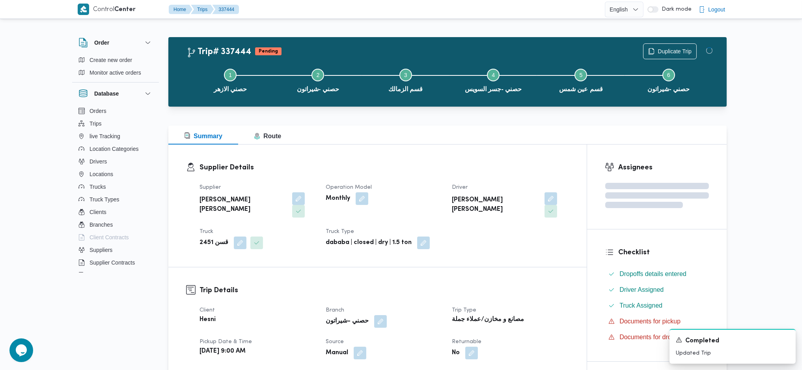
drag, startPoint x: 521, startPoint y: 332, endPoint x: 448, endPoint y: 171, distance: 177.4
click at [521, 345] on div "No" at bounding box center [510, 352] width 118 height 14
click at [426, 108] on div at bounding box center [447, 110] width 558 height 9
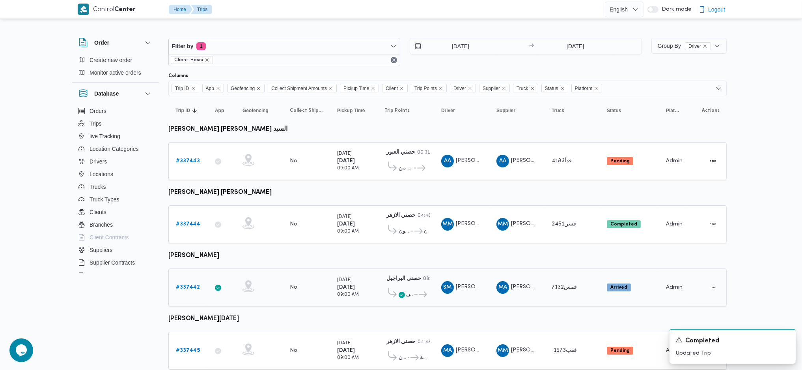
click at [197, 284] on b "# 337442" at bounding box center [188, 286] width 24 height 5
click at [197, 347] on b "# 337445" at bounding box center [188, 349] width 24 height 5
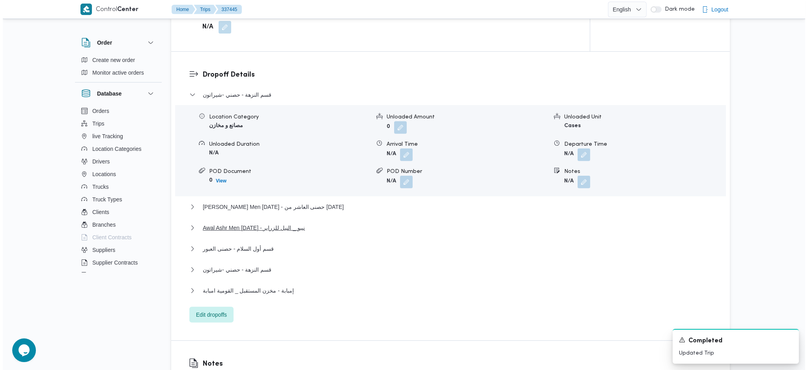
scroll to position [683, 0]
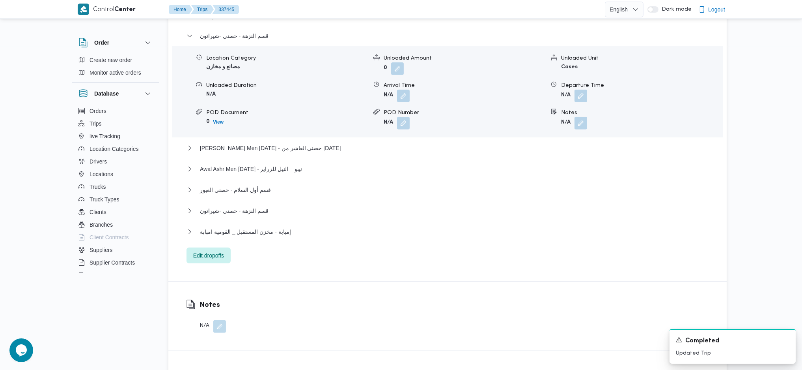
click at [212, 247] on span "Edit dropoffs" at bounding box center [209, 255] width 44 height 16
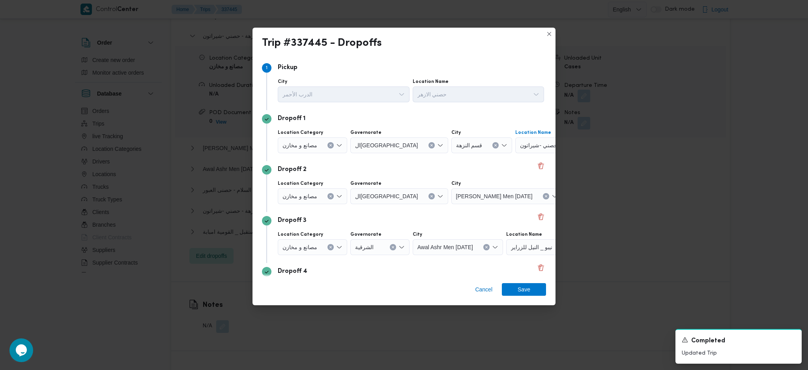
drag, startPoint x: 494, startPoint y: 152, endPoint x: 463, endPoint y: 187, distance: 47.0
drag, startPoint x: 463, startPoint y: 187, endPoint x: 435, endPoint y: 236, distance: 56.7
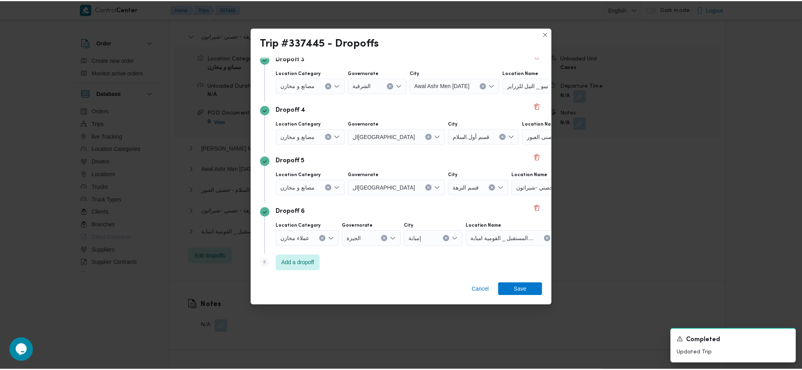
scroll to position [162, 0]
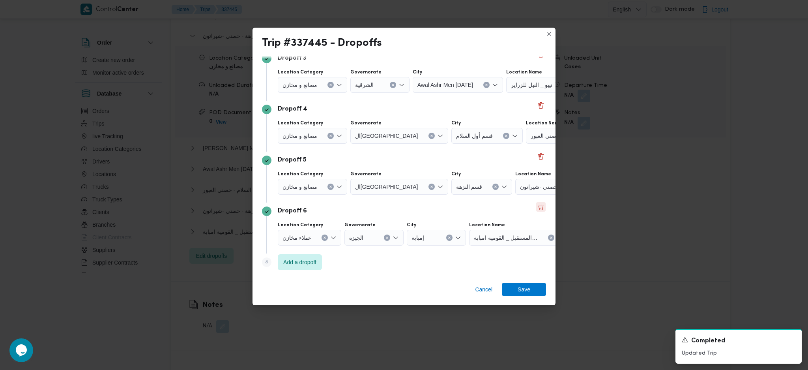
click at [536, 203] on button "Delete" at bounding box center [540, 206] width 9 height 9
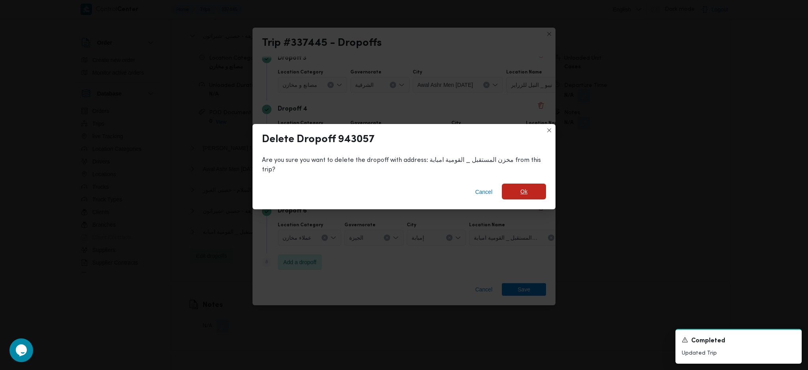
click at [521, 196] on span "Ok" at bounding box center [524, 191] width 44 height 16
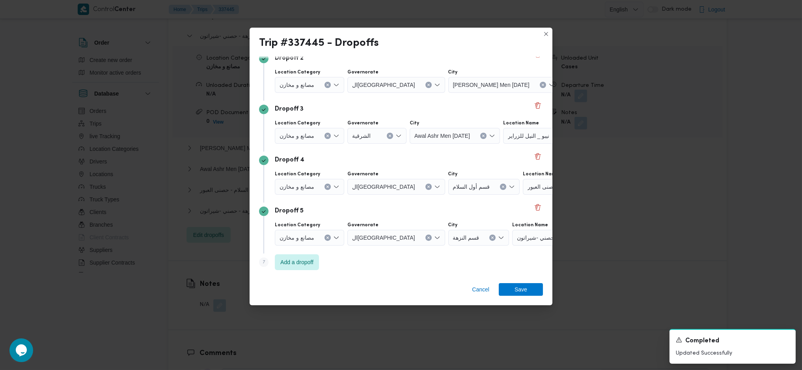
scroll to position [0, 0]
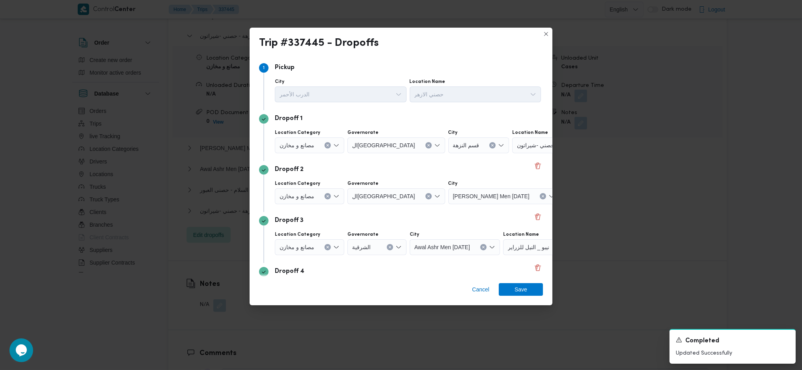
click at [522, 149] on div "حصني -شيراتون" at bounding box center [561, 145] width 99 height 16
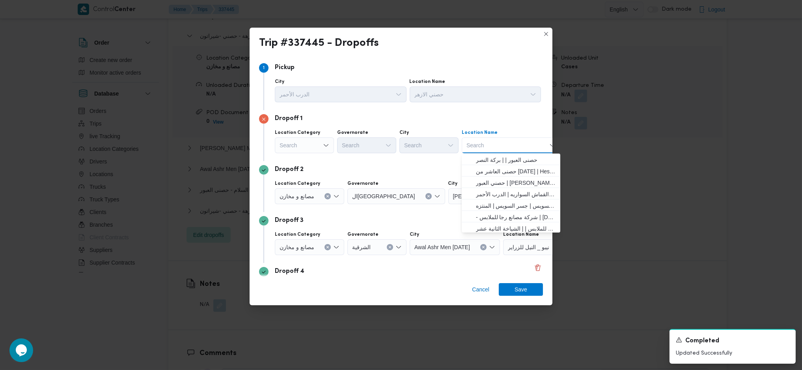
scroll to position [207, 0]
click at [519, 219] on span "مخزن المستقبل _ القومية امبابة | كافيتريا السندباد | وراق العرب" at bounding box center [516, 215] width 80 height 9
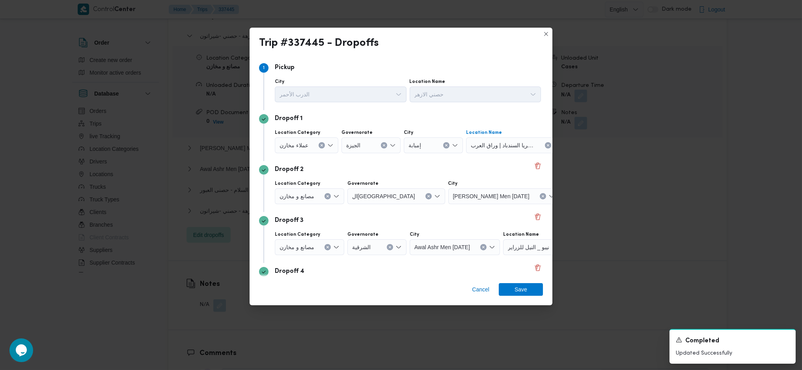
click at [327, 198] on icon "Clear input" at bounding box center [327, 195] width 3 height 3
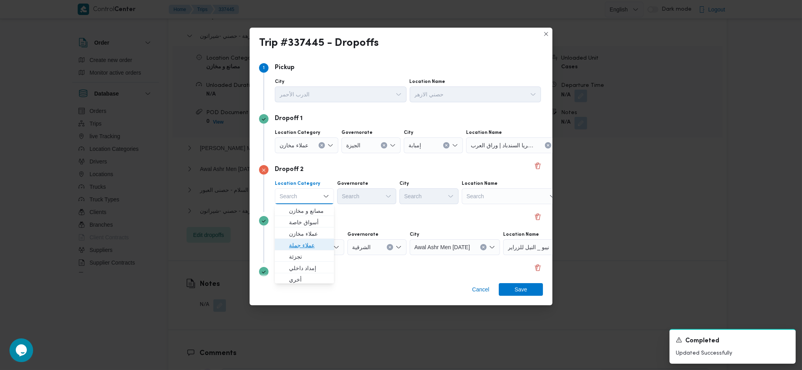
click at [308, 246] on span "عملاء جملة" at bounding box center [309, 244] width 40 height 9
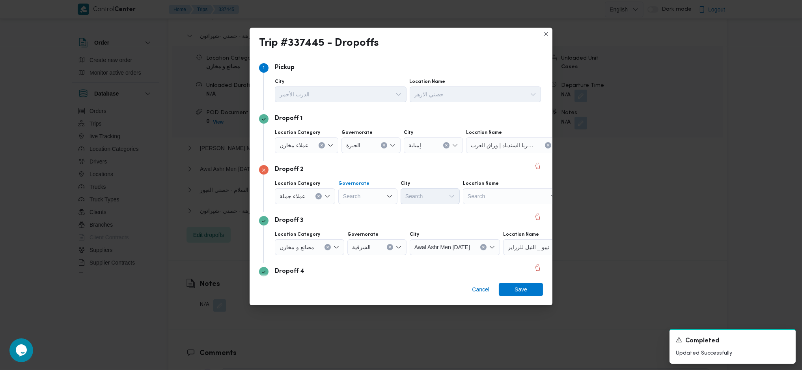
click at [384, 193] on div "Search" at bounding box center [367, 196] width 59 height 16
click at [356, 278] on span "الجيزة" at bounding box center [371, 278] width 40 height 9
click at [438, 194] on div "Search" at bounding box center [430, 196] width 59 height 16
type input "هر"
click at [404, 221] on span "ال هر م" at bounding box center [429, 222] width 53 height 13
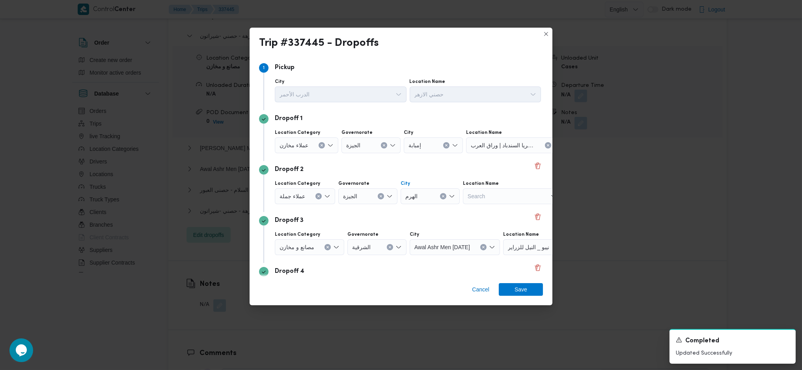
click at [532, 246] on span "نيبو _ النيل للزراير" at bounding box center [528, 246] width 41 height 9
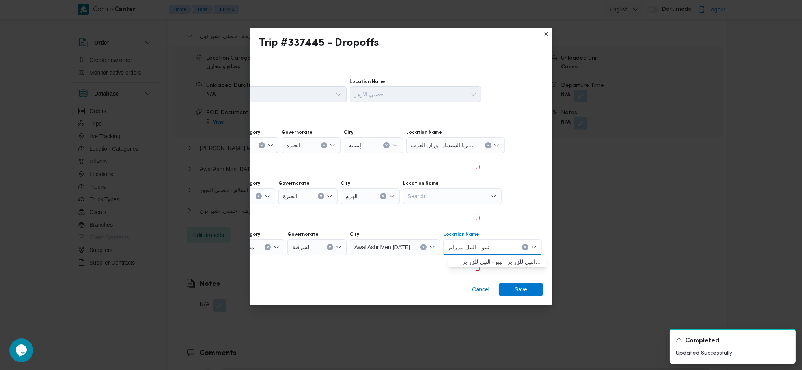
scroll to position [0, 35]
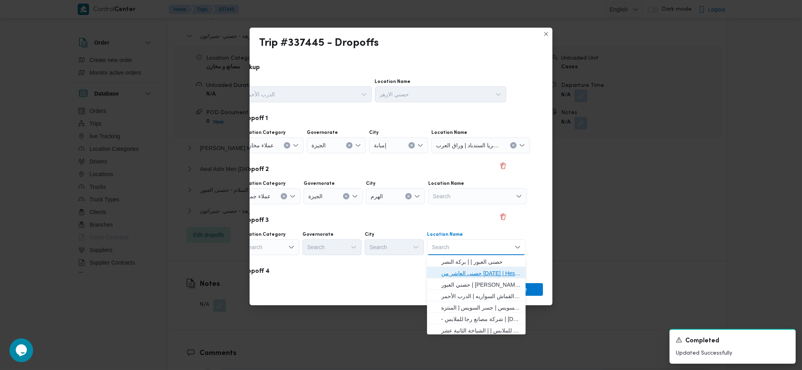
click at [475, 271] on span "حصنى العاشر من [DATE] | Hesni Textiles Factory | جزء من مدينة العاشر-مجاورات" at bounding box center [481, 272] width 80 height 9
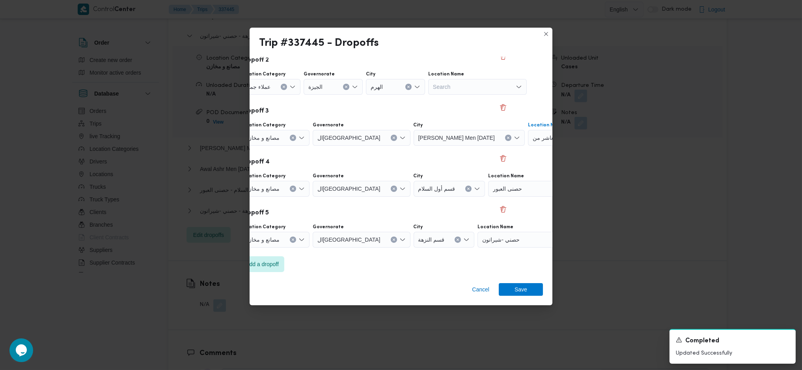
scroll to position [111, 35]
click at [525, 187] on input "Location Name" at bounding box center [525, 186] width 1 height 9
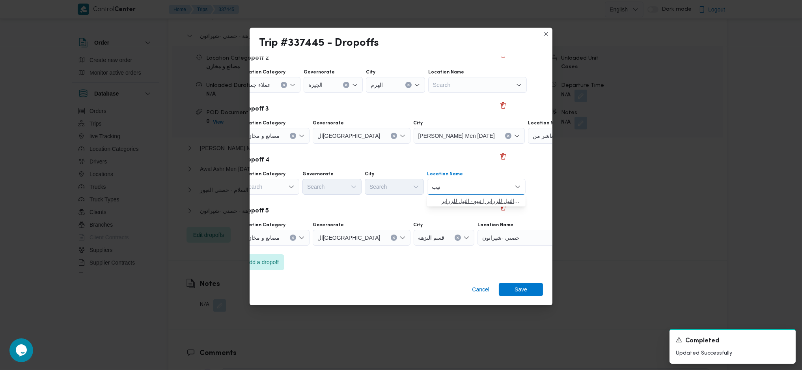
type input "نيب"
click at [464, 203] on span "نيب و _ النيل للزراير | نيبو - النيل للزراير | null" at bounding box center [481, 200] width 80 height 9
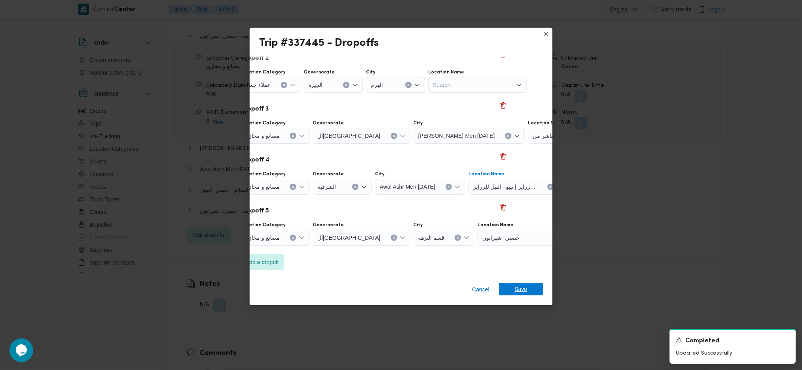
click at [525, 288] on span "Save" at bounding box center [521, 288] width 13 height 13
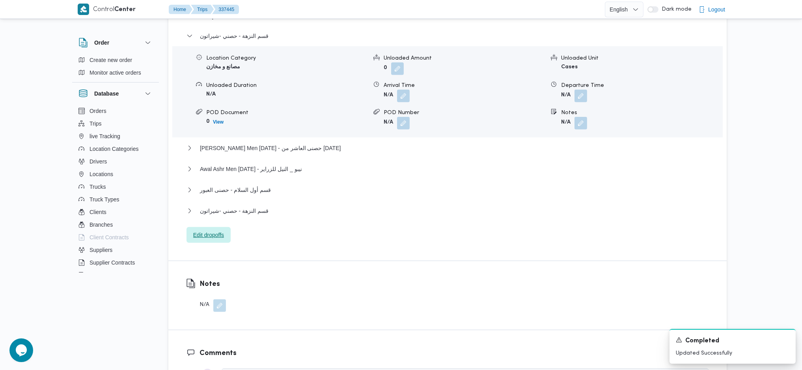
scroll to position [693, 0]
click at [248, 206] on span "قسم النزهة - حصني -شيراتون" at bounding box center [234, 210] width 69 height 9
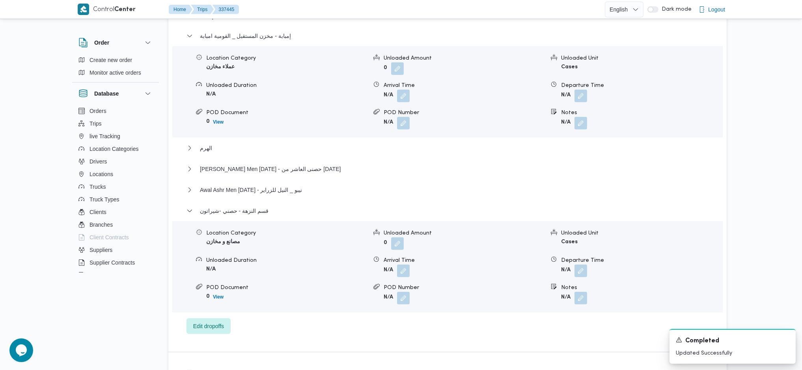
scroll to position [851, 0]
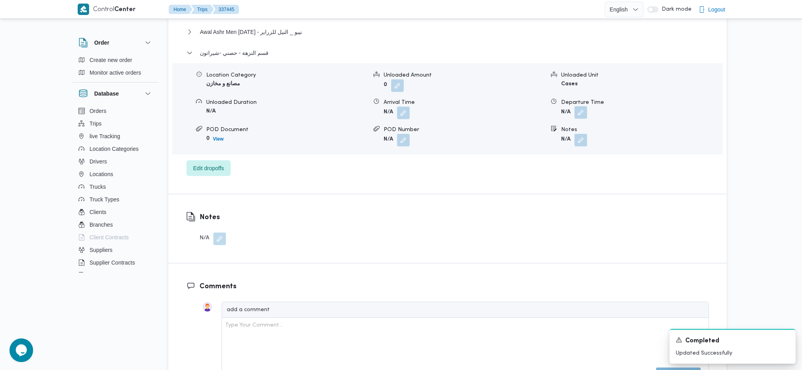
click at [579, 106] on button "button" at bounding box center [581, 112] width 13 height 13
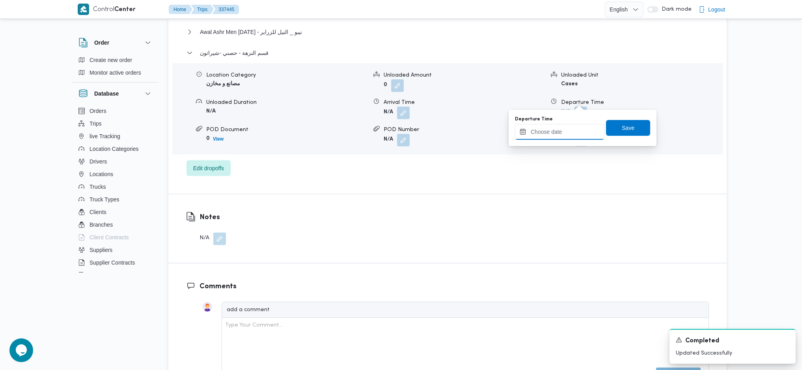
click at [559, 135] on input "Departure Time" at bounding box center [560, 132] width 90 height 16
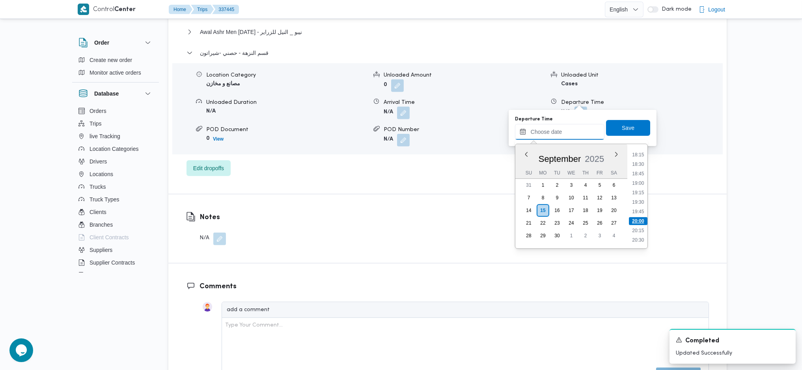
scroll to position [658, 0]
click at [638, 157] on li "17:30" at bounding box center [638, 159] width 18 height 8
type input "15/09/2025 17:30"
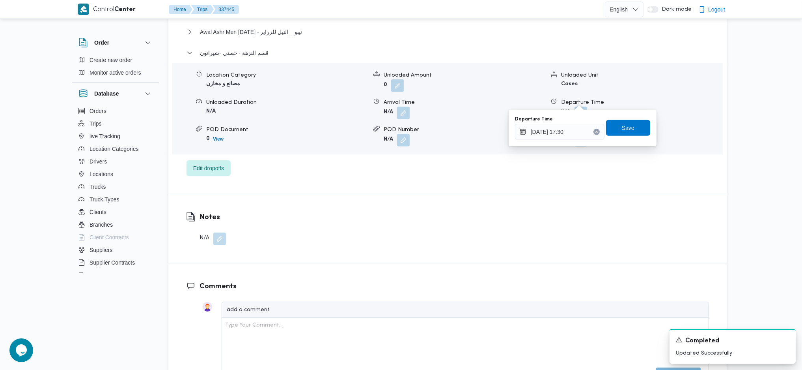
click at [631, 136] on div "Departure Time 15/09/2025 17:30 Save" at bounding box center [582, 127] width 137 height 25
click at [622, 126] on span "Save" at bounding box center [628, 127] width 13 height 9
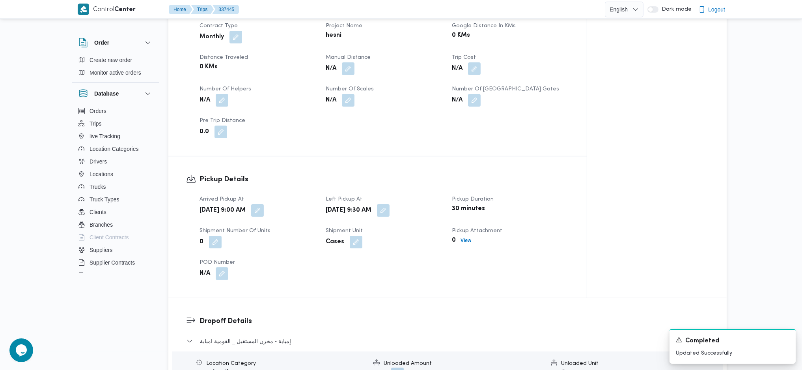
scroll to position [377, 0]
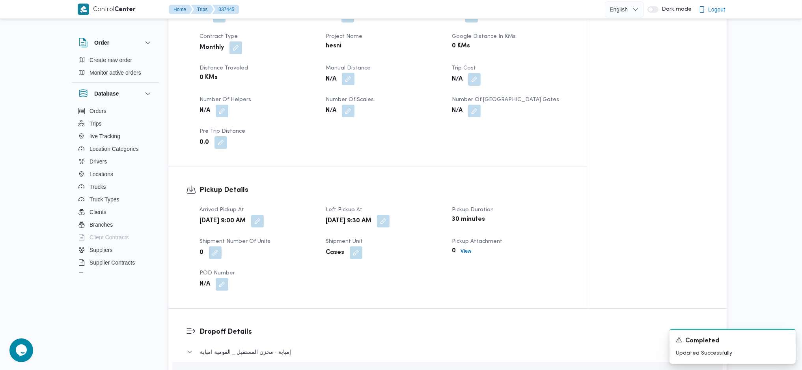
click at [350, 73] on button "button" at bounding box center [348, 79] width 13 height 13
click at [325, 98] on input "Manual Distance" at bounding box center [327, 98] width 78 height 16
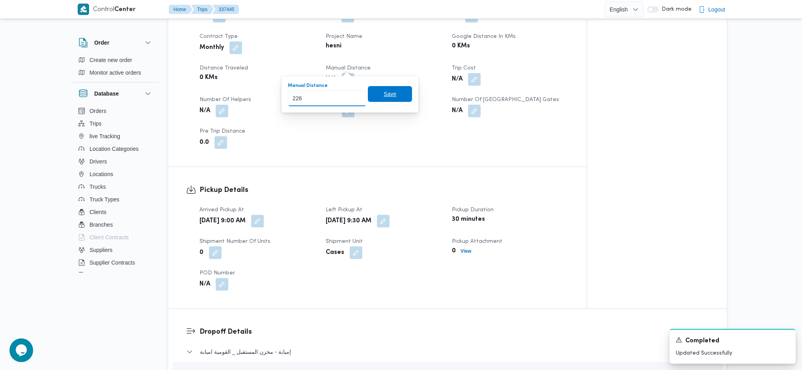
type input "226"
click at [386, 94] on span "Save" at bounding box center [390, 93] width 13 height 9
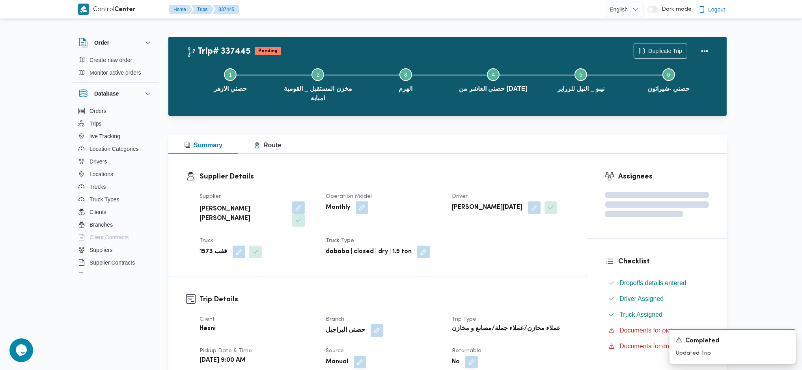
scroll to position [0, 0]
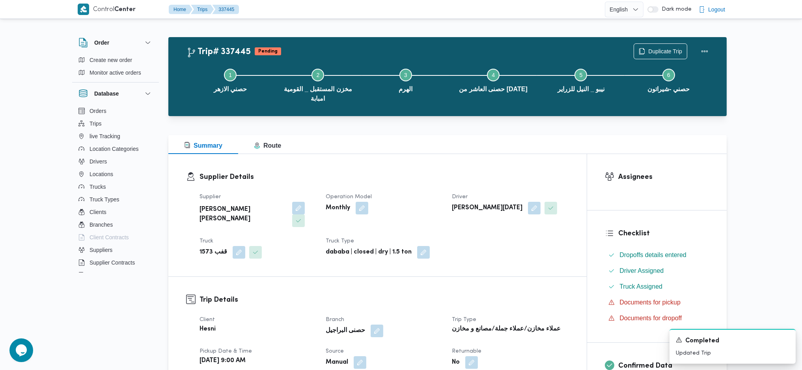
click at [716, 45] on div "Duplicate Trip" at bounding box center [673, 51] width 88 height 25
click at [698, 51] on button "Actions" at bounding box center [705, 51] width 16 height 16
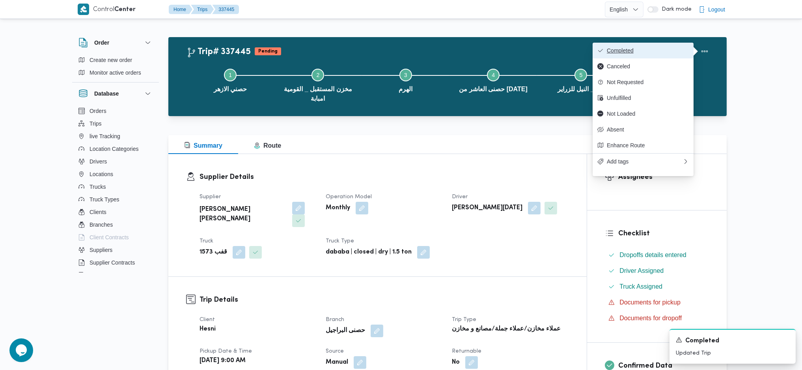
click at [644, 43] on button "Completed" at bounding box center [643, 51] width 101 height 16
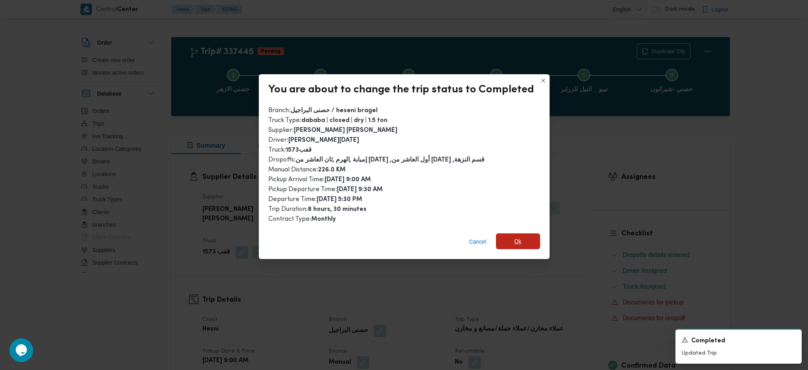
click at [517, 237] on span "Ok" at bounding box center [517, 240] width 7 height 9
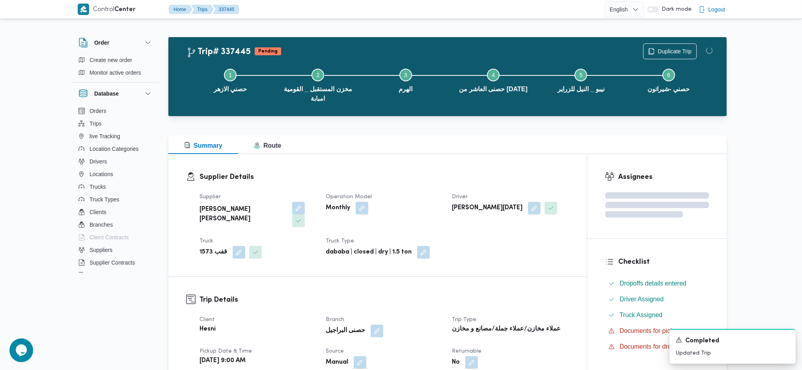
click at [519, 315] on dt "Trip Type" at bounding box center [510, 319] width 117 height 9
click at [427, 170] on div "Supplier Details Supplier محمود محمد احمد محمود خشان Operation Model Monthly Dr…" at bounding box center [377, 215] width 418 height 122
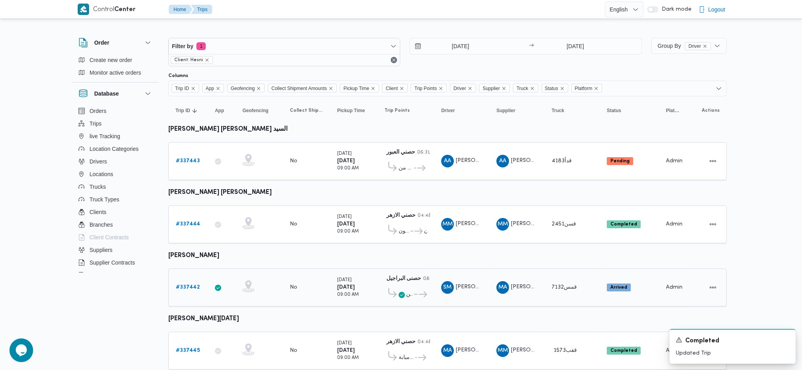
drag, startPoint x: 192, startPoint y: 289, endPoint x: 190, endPoint y: 284, distance: 5.9
click at [191, 286] on div "# 337442" at bounding box center [188, 287] width 31 height 16
click at [190, 284] on b "# 337442" at bounding box center [188, 286] width 24 height 5
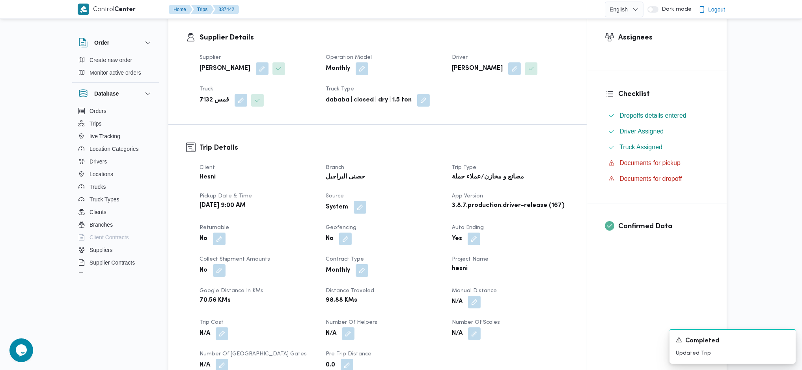
scroll to position [263, 0]
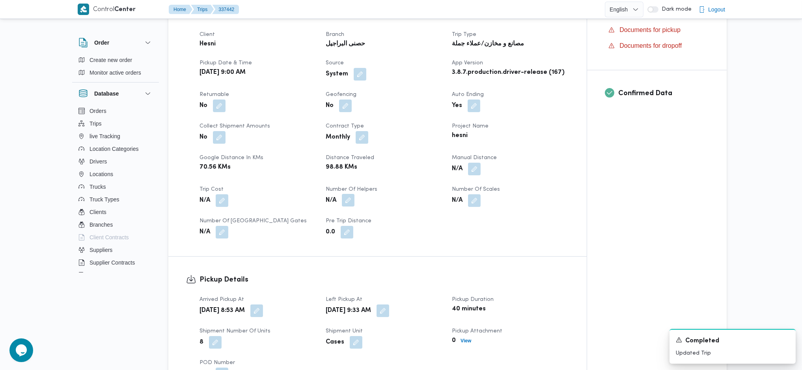
click at [349, 202] on button "button" at bounding box center [348, 200] width 13 height 13
click at [469, 173] on div "N/A" at bounding box center [510, 169] width 118 height 14
click at [469, 174] on button "button" at bounding box center [474, 168] width 13 height 13
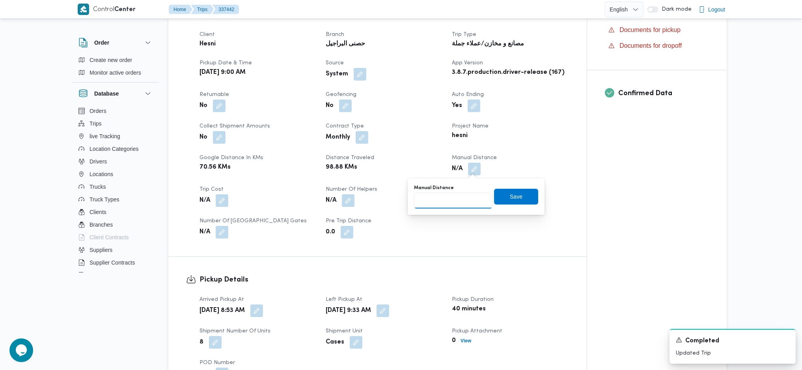
click at [443, 206] on input "Manual Distance" at bounding box center [453, 200] width 78 height 16
type input "143"
drag, startPoint x: 509, startPoint y: 192, endPoint x: 501, endPoint y: 204, distance: 15.3
click at [510, 192] on span "Save" at bounding box center [516, 196] width 13 height 9
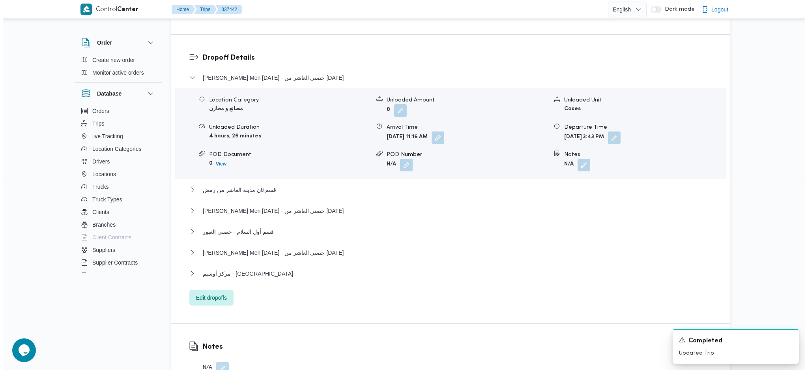
scroll to position [841, 0]
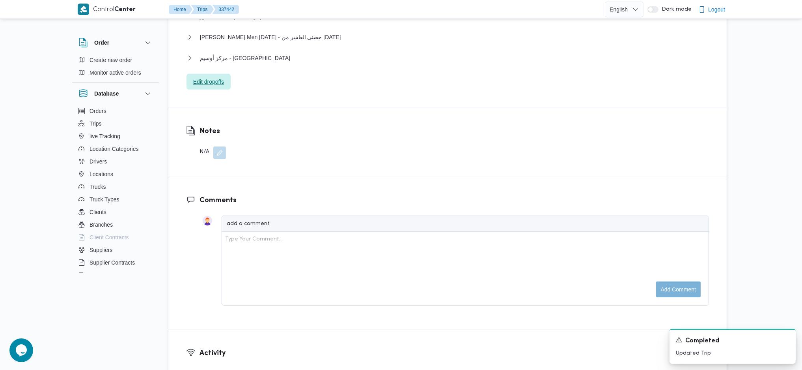
click at [205, 84] on span "Edit dropoffs" at bounding box center [208, 81] width 31 height 9
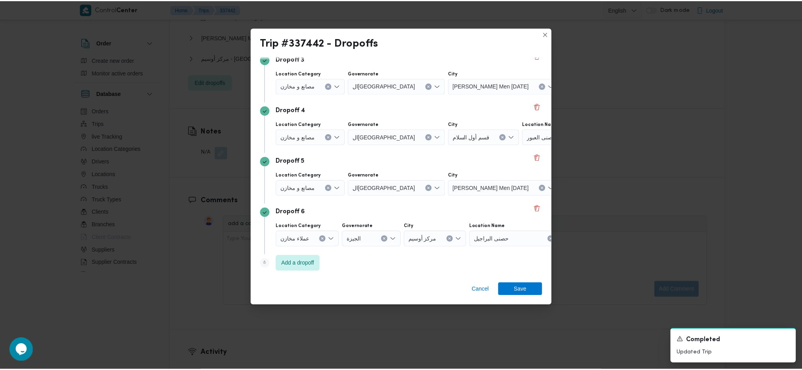
scroll to position [162, 0]
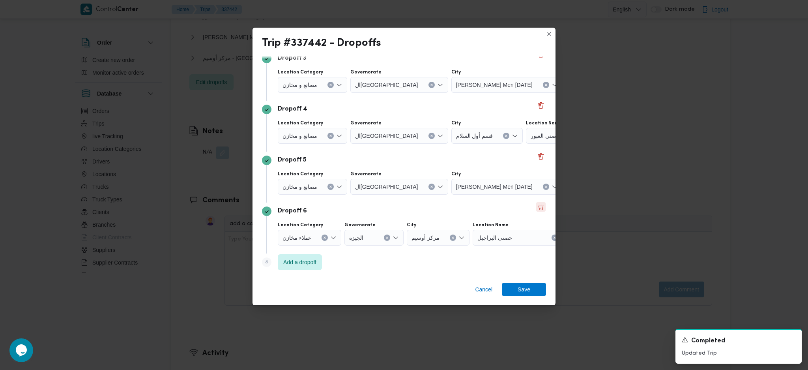
click at [537, 207] on button "Delete" at bounding box center [540, 206] width 9 height 9
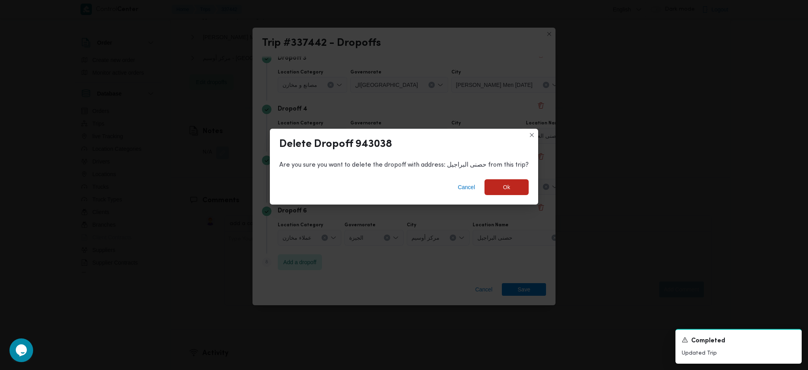
click at [502, 217] on div "Delete Dropoff 943038 Are you sure you want to delete the dropoff with address:…" at bounding box center [404, 185] width 808 height 370
click at [500, 179] on span "Ok" at bounding box center [506, 187] width 44 height 16
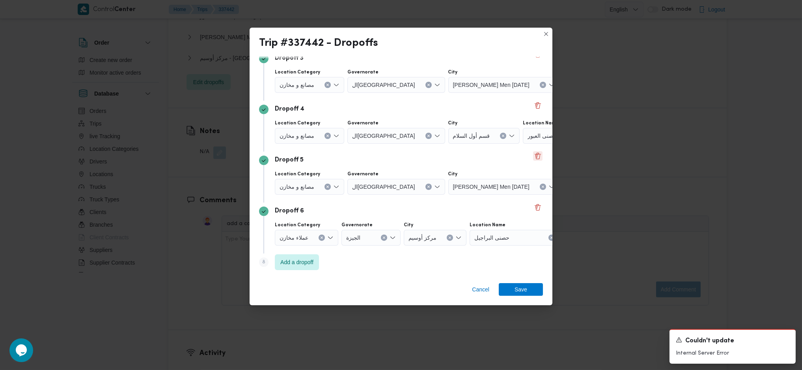
click at [533, 155] on button "Delete" at bounding box center [537, 155] width 9 height 9
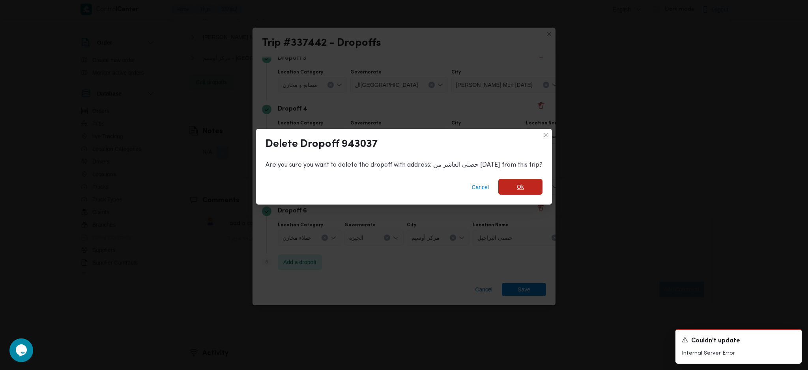
click at [499, 181] on span "Ok" at bounding box center [520, 187] width 44 height 16
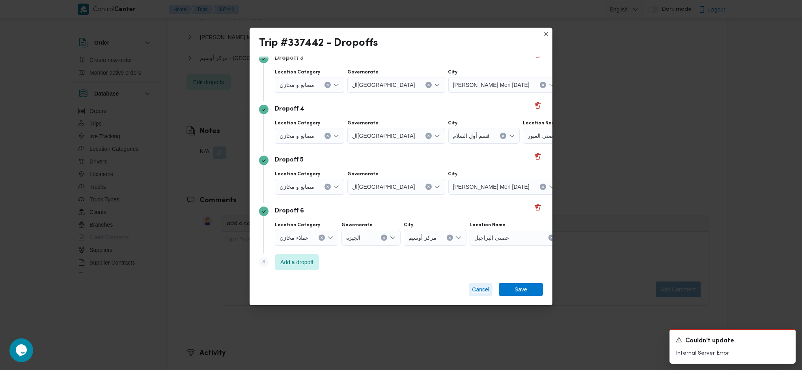
click at [481, 290] on span "Cancel" at bounding box center [480, 288] width 17 height 9
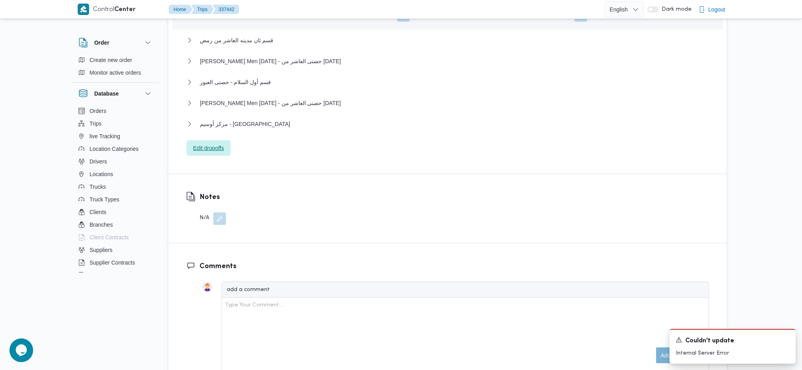
scroll to position [789, 0]
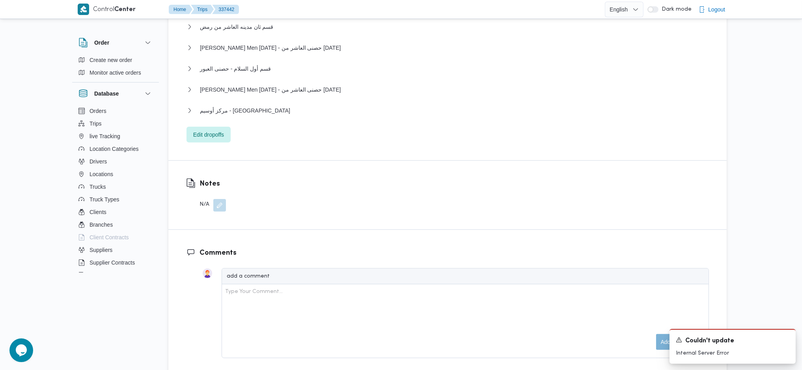
click at [263, 95] on div "Thany Ashr Men Ramadan - حصنى العاشر من رمضان" at bounding box center [448, 92] width 523 height 15
click at [263, 92] on span "Thany Ashr Men Ramadan - حصنى العاشر من رمضان" at bounding box center [270, 89] width 141 height 9
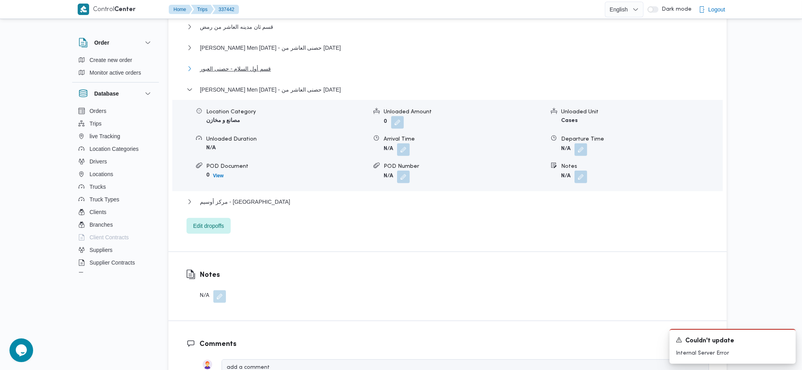
click at [258, 71] on span "قسم أول السلام - حصنى العبور" at bounding box center [235, 68] width 71 height 9
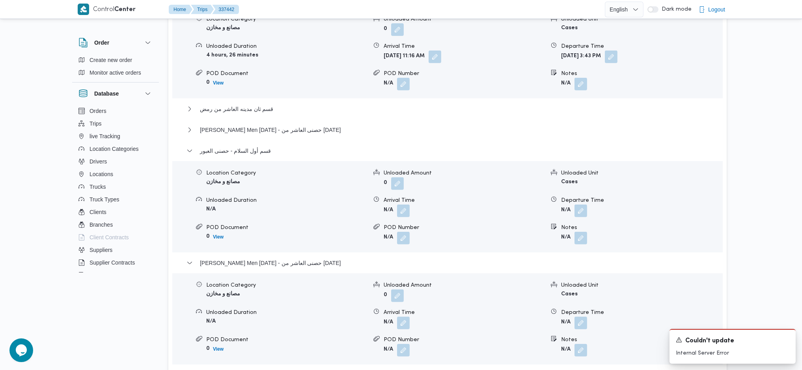
scroll to position [631, 0]
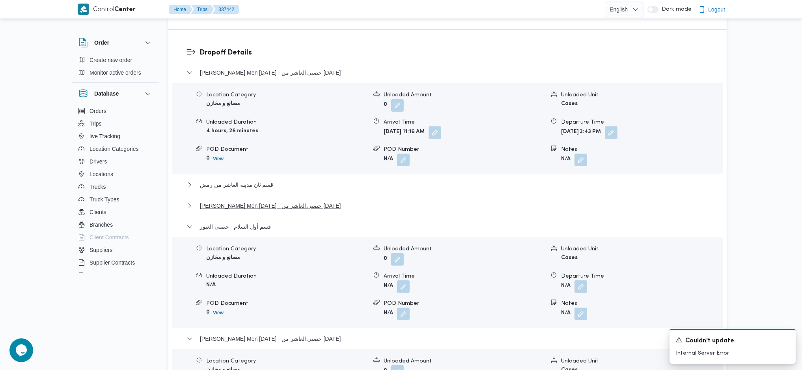
click at [287, 203] on span "Thany Ashr Men Ramadan - حصنى العاشر من رمضان" at bounding box center [270, 205] width 141 height 9
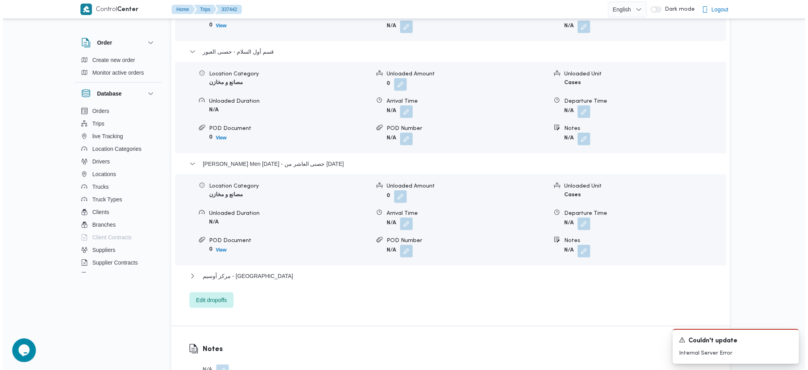
scroll to position [999, 0]
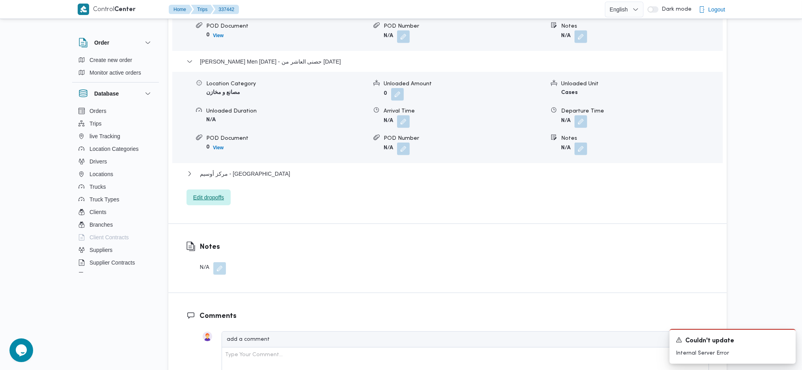
click at [206, 194] on span "Edit dropoffs" at bounding box center [208, 196] width 31 height 9
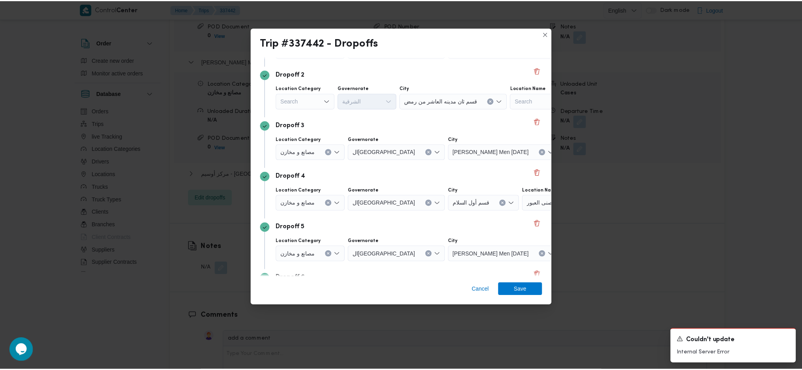
scroll to position [105, 0]
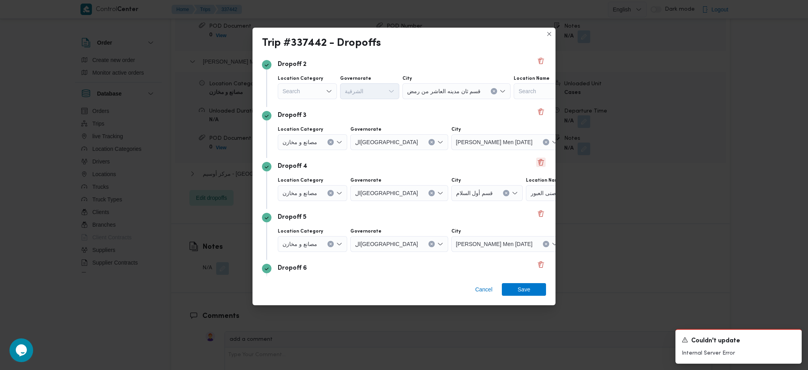
click at [536, 165] on button "Delete" at bounding box center [540, 161] width 9 height 9
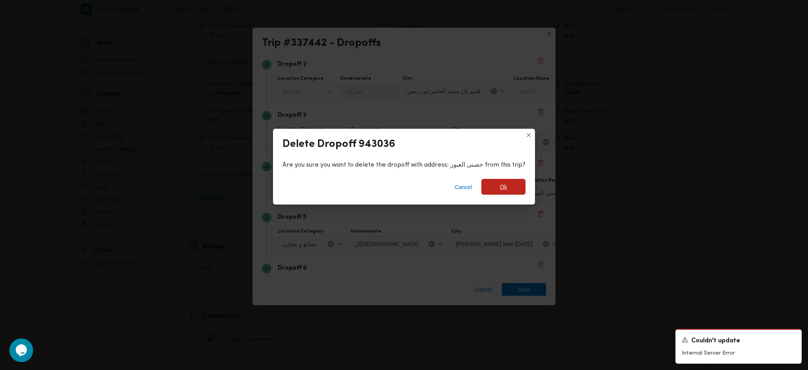
click at [502, 187] on span "Ok" at bounding box center [503, 186] width 7 height 9
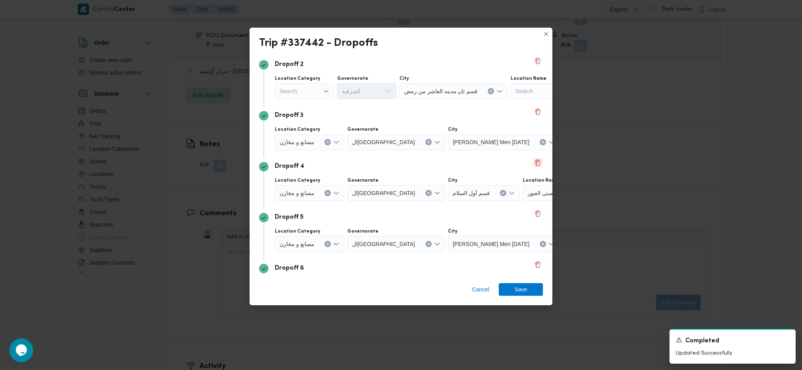
scroll to position [1008, 0]
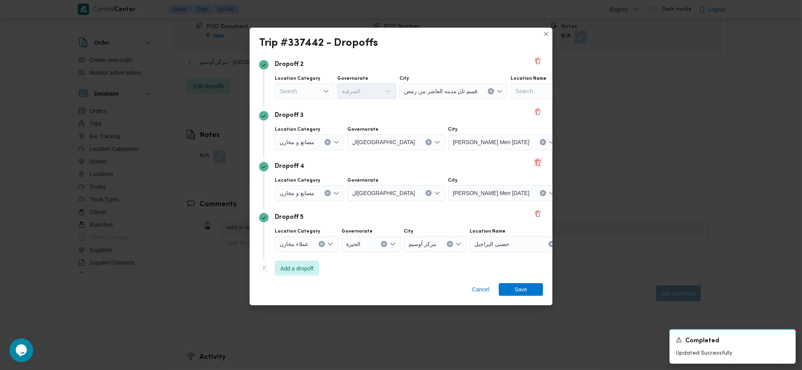
click at [533, 164] on button "Delete" at bounding box center [537, 161] width 9 height 9
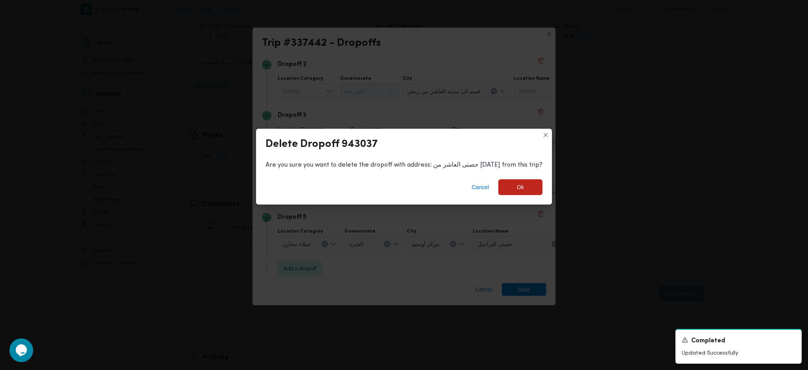
click at [501, 204] on div "Delete Dropoff 943037 Are you sure you want to delete the dropoff with address:…" at bounding box center [404, 167] width 296 height 76
click at [509, 183] on span "Ok" at bounding box center [520, 187] width 44 height 16
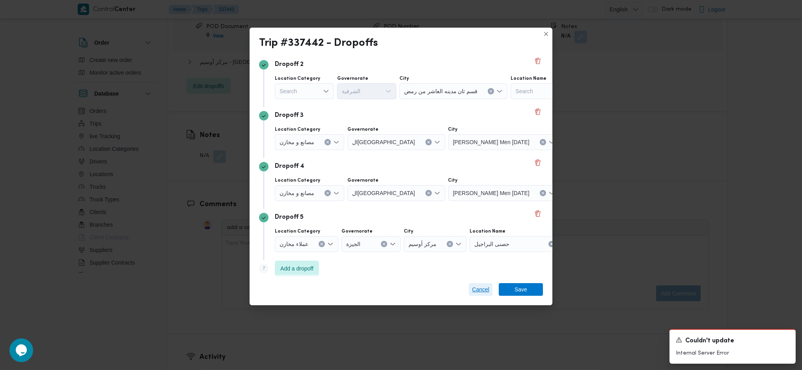
click at [486, 289] on span "Cancel" at bounding box center [480, 288] width 17 height 9
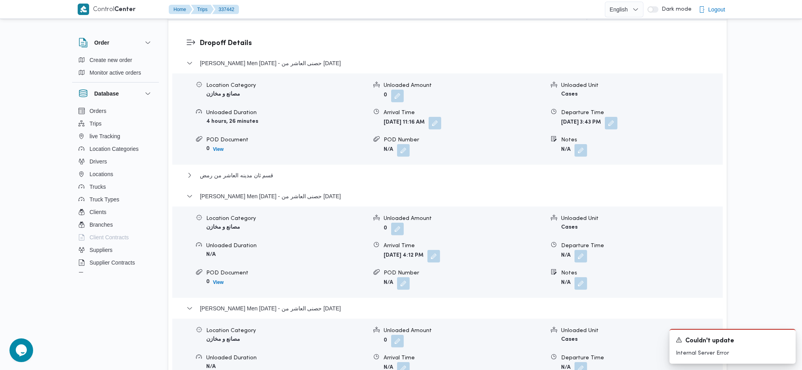
scroll to position [692, 0]
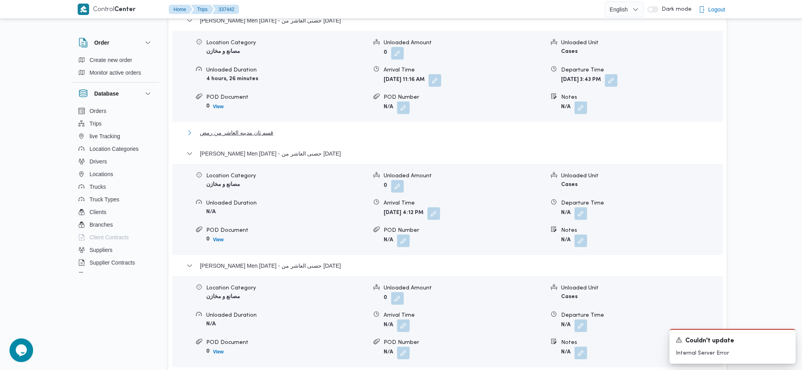
drag, startPoint x: 306, startPoint y: 80, endPoint x: 268, endPoint y: 134, distance: 66.1
drag, startPoint x: 268, startPoint y: 134, endPoint x: 217, endPoint y: 196, distance: 79.6
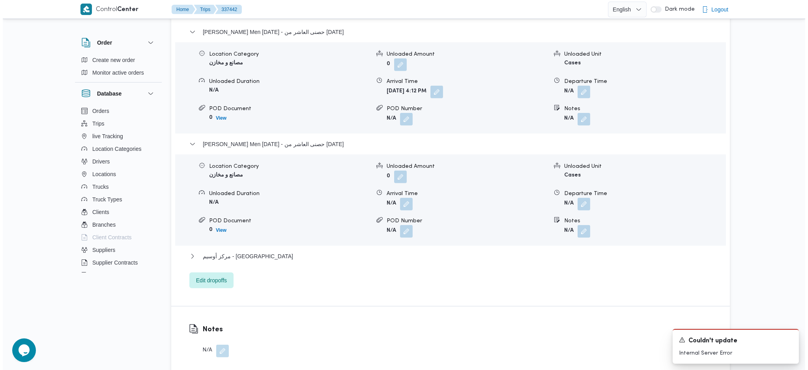
scroll to position [850, 0]
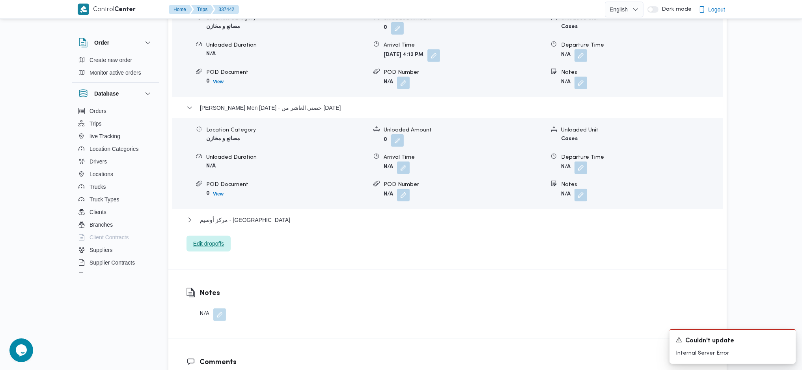
click at [218, 241] on span "Edit dropoffs" at bounding box center [208, 243] width 31 height 9
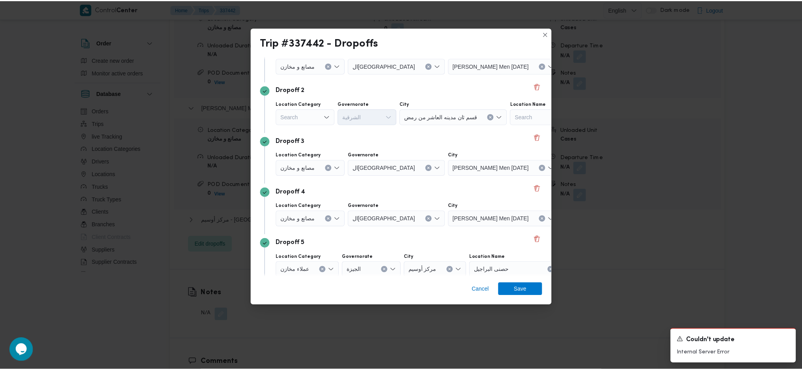
scroll to position [111, 0]
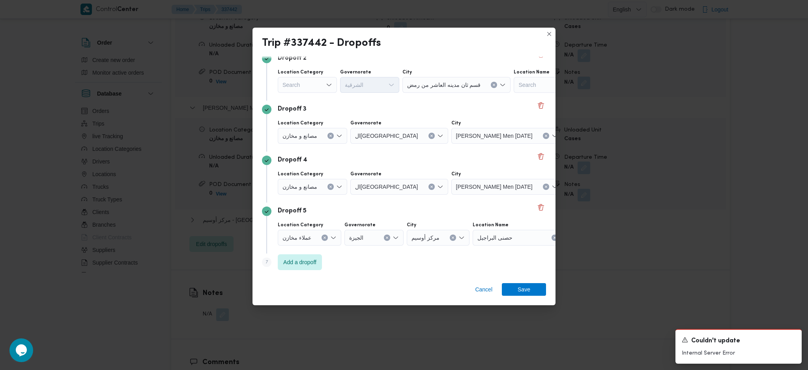
click at [540, 207] on div "Step 1 1 Pickup City مركز أوسيم Location Name حصنى البراجيل Dropoff 1 Location …" at bounding box center [403, 166] width 303 height 220
click at [536, 204] on button "Delete" at bounding box center [540, 206] width 9 height 9
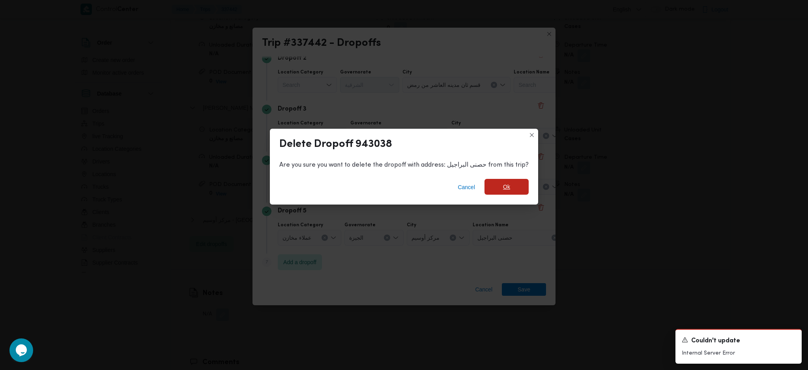
click at [504, 181] on span "Ok" at bounding box center [506, 187] width 44 height 16
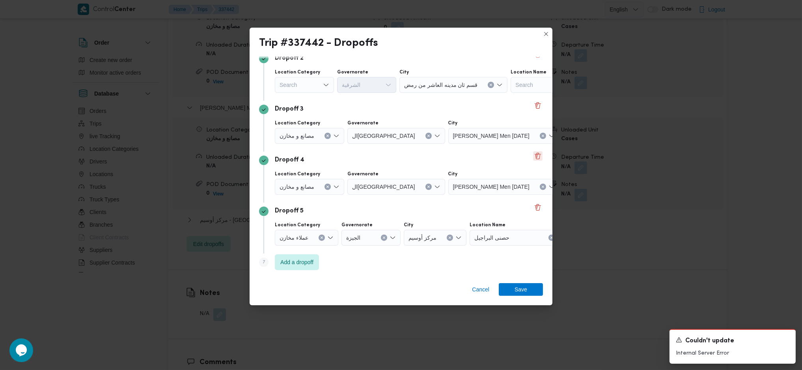
click at [533, 160] on button "Delete" at bounding box center [537, 155] width 9 height 9
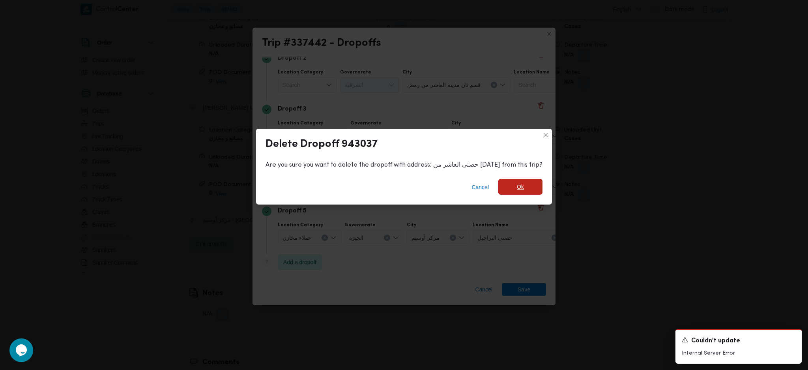
click at [506, 193] on span "Ok" at bounding box center [520, 187] width 44 height 16
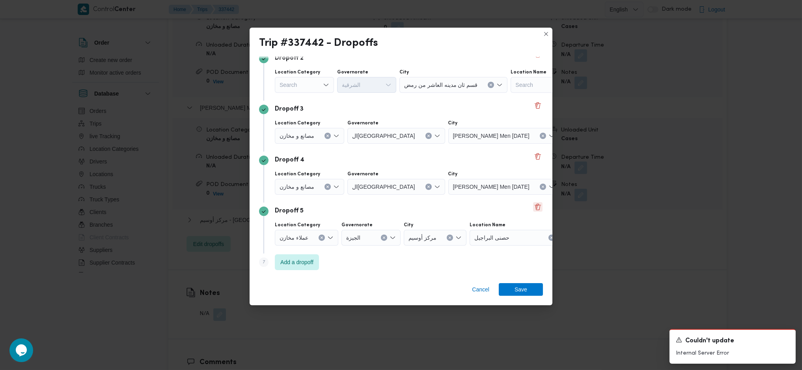
click at [535, 205] on button "Delete" at bounding box center [537, 206] width 9 height 9
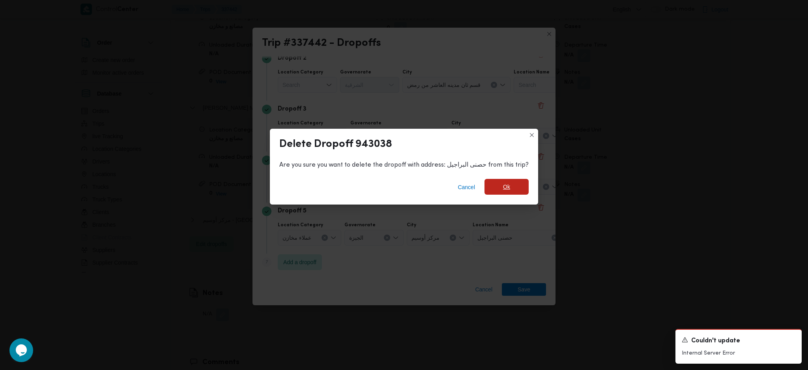
drag, startPoint x: 512, startPoint y: 194, endPoint x: 512, endPoint y: 189, distance: 5.1
click at [512, 194] on span "Ok" at bounding box center [506, 187] width 44 height 16
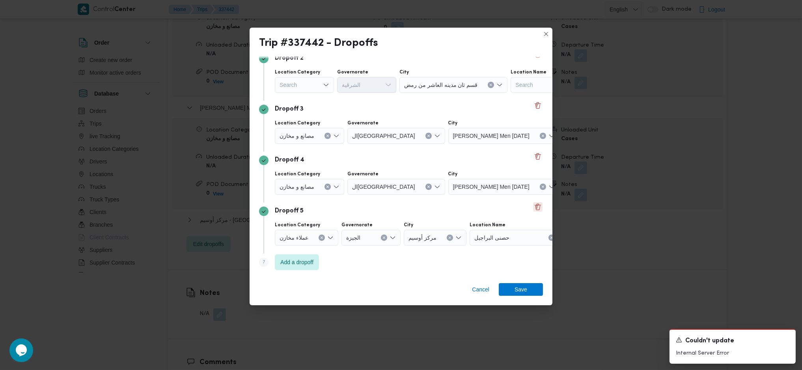
click at [534, 207] on button "Delete" at bounding box center [537, 206] width 9 height 9
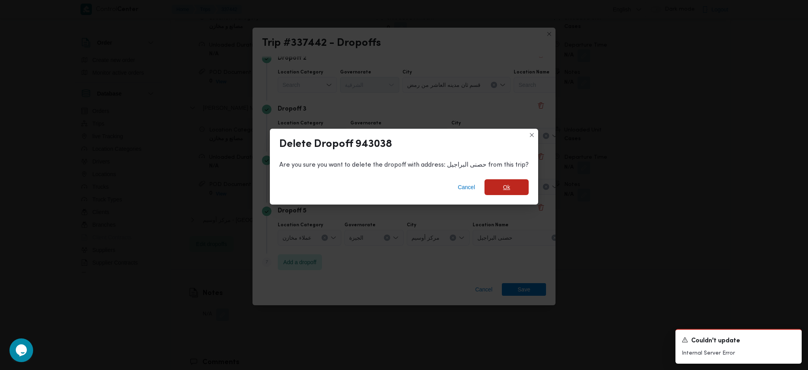
click at [495, 192] on span "Ok" at bounding box center [506, 187] width 44 height 16
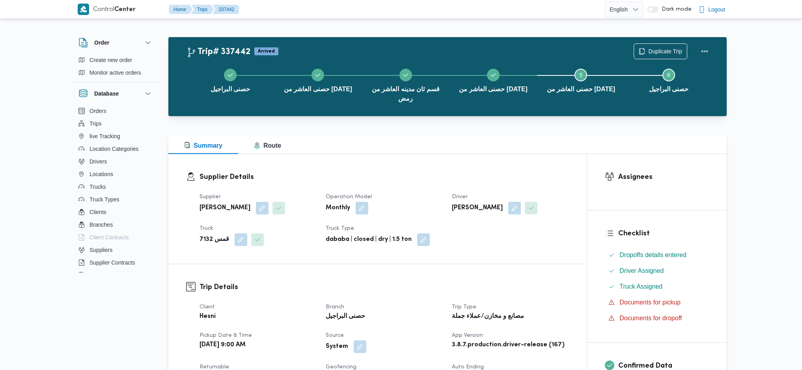
scroll to position [652, 0]
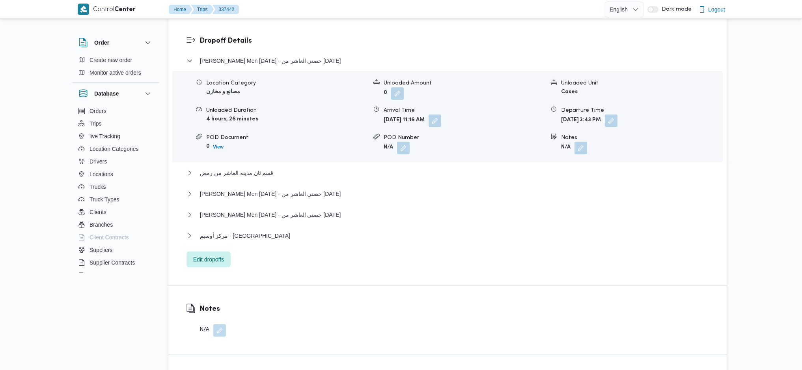
click at [212, 261] on span "Edit dropoffs" at bounding box center [208, 258] width 31 height 9
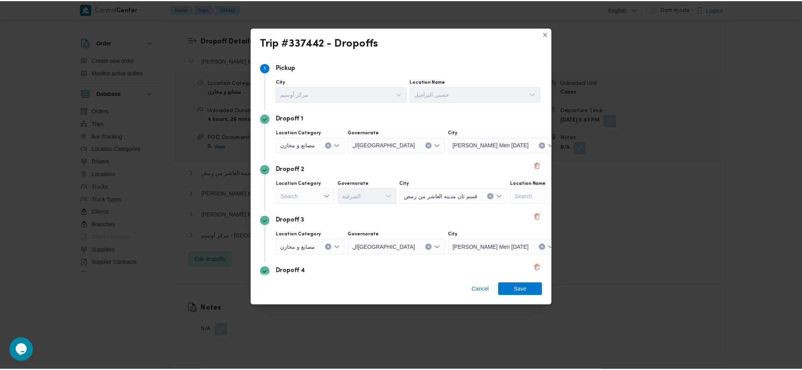
scroll to position [111, 0]
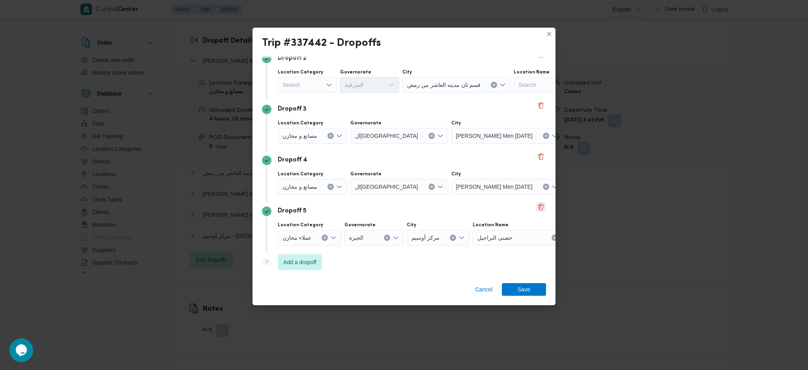
click at [536, 207] on button "Delete" at bounding box center [540, 206] width 9 height 9
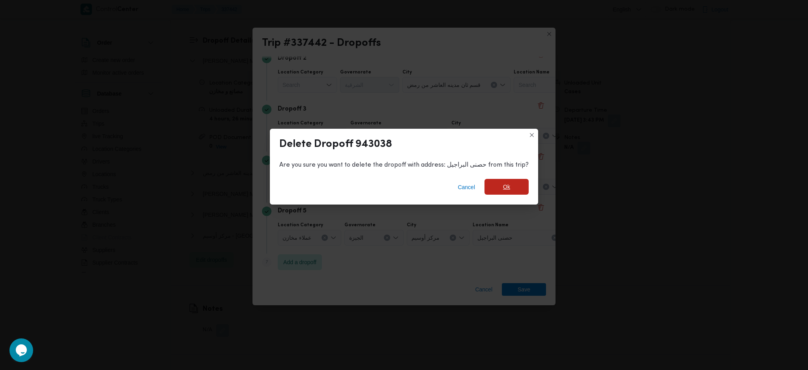
click at [499, 191] on span "Ok" at bounding box center [506, 187] width 44 height 16
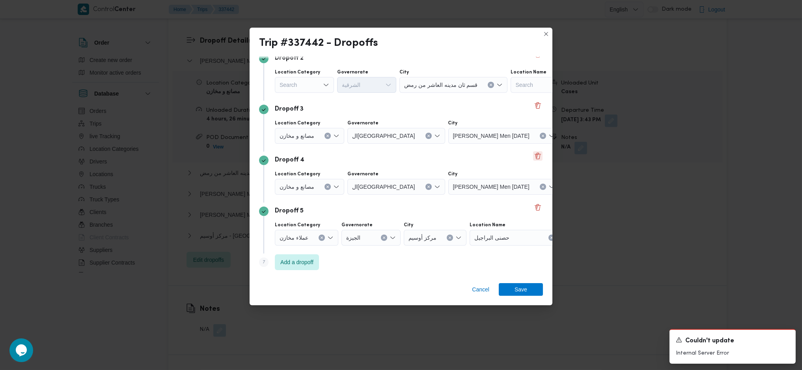
click at [533, 157] on button "Delete" at bounding box center [537, 155] width 9 height 9
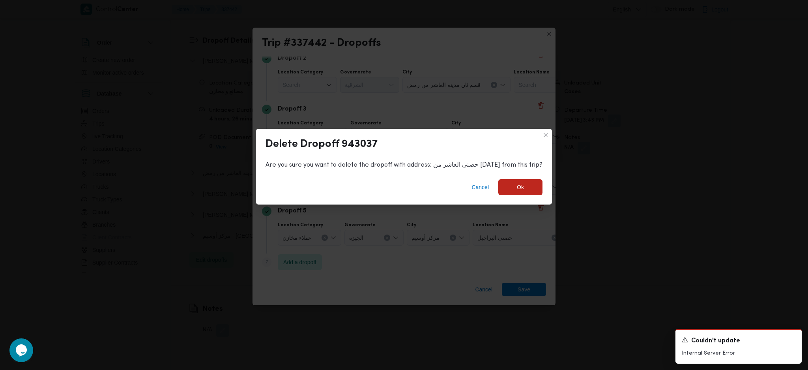
drag, startPoint x: 489, startPoint y: 195, endPoint x: 490, endPoint y: 191, distance: 4.0
click at [490, 194] on div "Cancel Ok" at bounding box center [404, 189] width 296 height 32
drag, startPoint x: 501, startPoint y: 181, endPoint x: 505, endPoint y: 187, distance: 6.6
click at [502, 183] on span "Ok" at bounding box center [520, 187] width 44 height 16
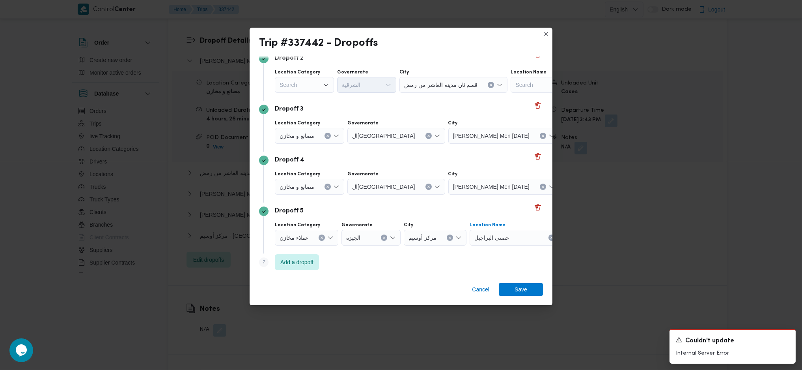
click at [504, 238] on div "حصنى البراجيل" at bounding box center [519, 238] width 99 height 16
click at [567, 185] on span "حصنى العاشر من [DATE]" at bounding box center [597, 186] width 60 height 9
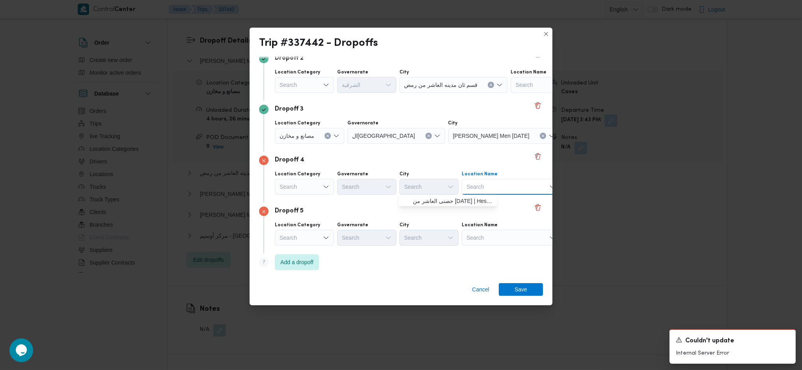
scroll to position [111, 63]
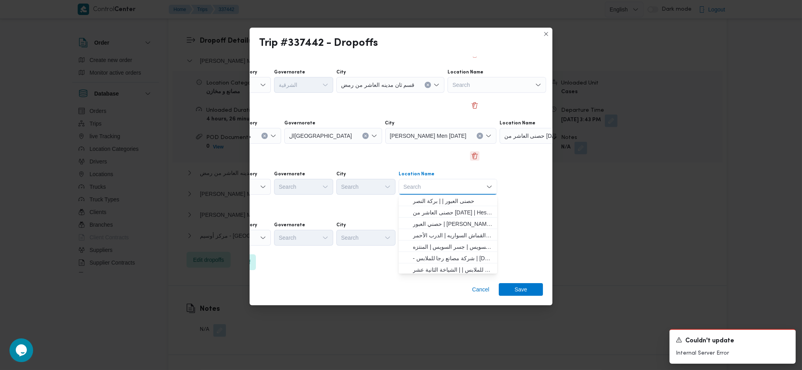
click at [471, 157] on button "Delete" at bounding box center [474, 155] width 9 height 9
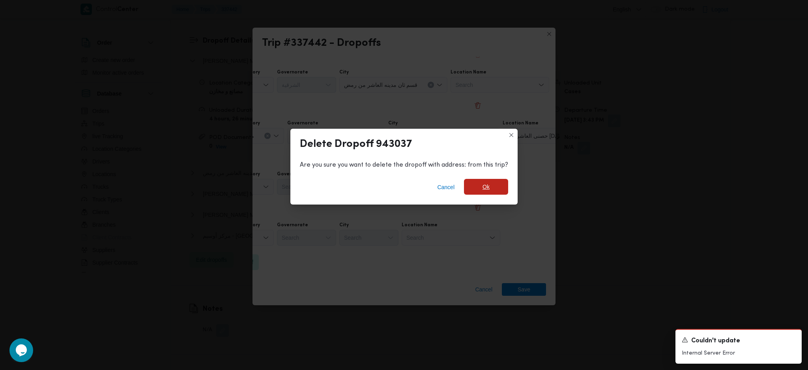
click at [469, 183] on span "Ok" at bounding box center [486, 187] width 44 height 16
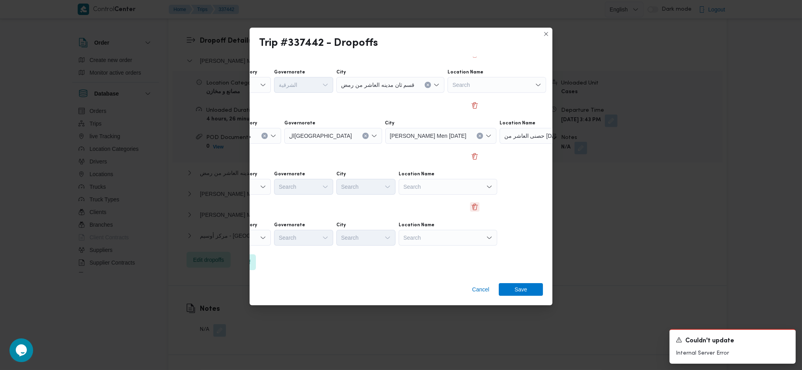
click at [471, 207] on button "Delete" at bounding box center [474, 206] width 9 height 9
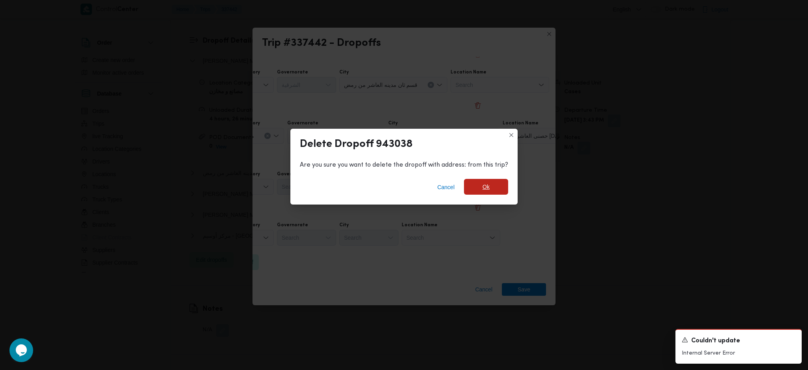
click at [478, 191] on span "Ok" at bounding box center [486, 187] width 44 height 16
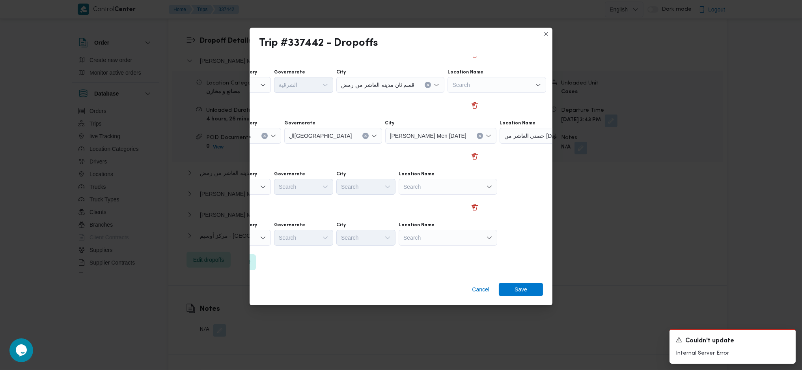
click at [467, 214] on div "Dropoff 5" at bounding box center [338, 210] width 284 height 9
click at [470, 205] on button "Delete" at bounding box center [474, 206] width 9 height 9
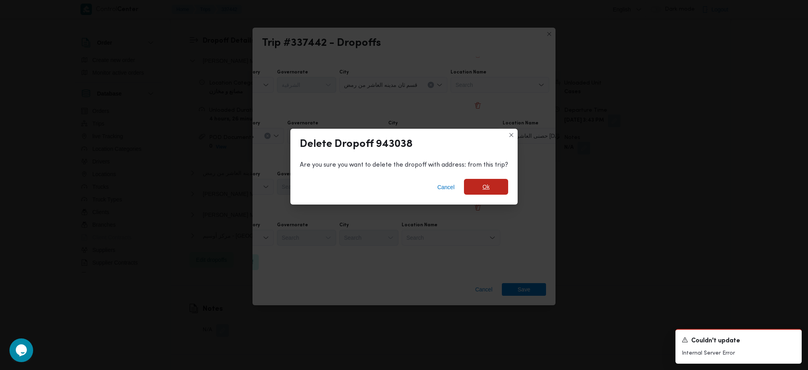
click at [473, 183] on span "Ok" at bounding box center [486, 187] width 44 height 16
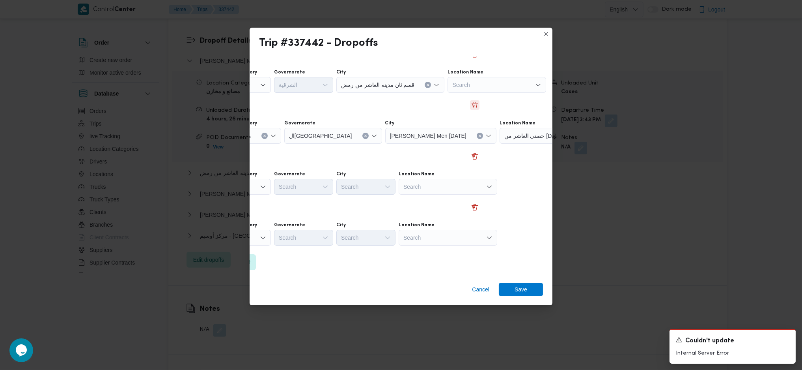
click at [470, 106] on button "Delete" at bounding box center [474, 104] width 9 height 9
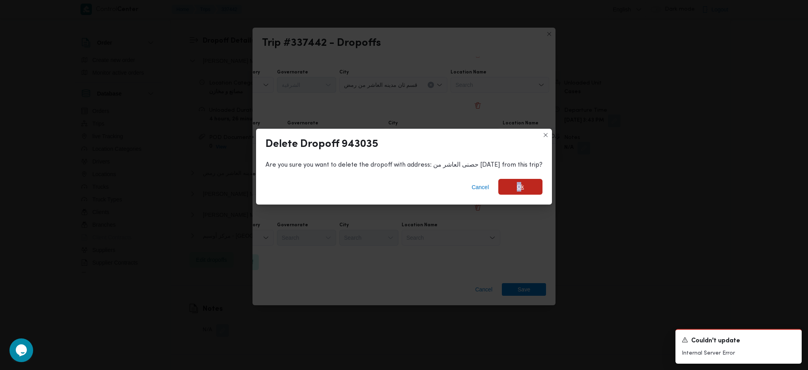
click at [516, 194] on div "Cancel Ok" at bounding box center [404, 189] width 296 height 32
click at [516, 193] on span "Ok" at bounding box center [520, 187] width 44 height 16
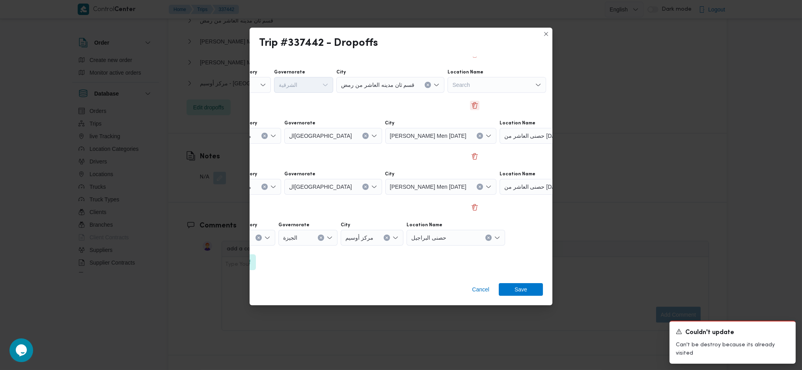
scroll to position [915, 0]
click at [470, 207] on button "Delete" at bounding box center [474, 206] width 9 height 9
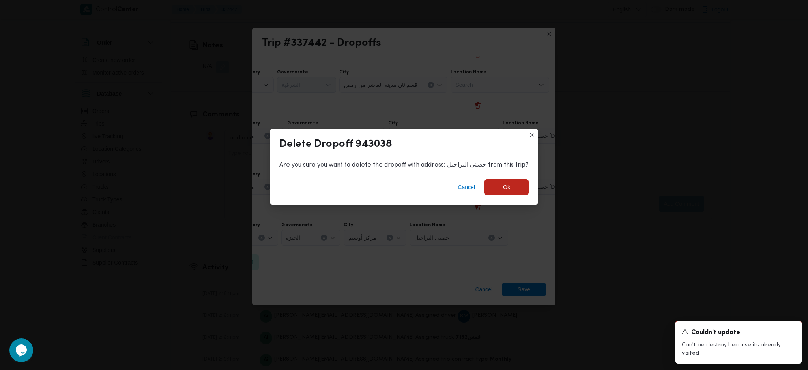
drag, startPoint x: 516, startPoint y: 181, endPoint x: 515, endPoint y: 186, distance: 5.0
click at [516, 182] on span "Ok" at bounding box center [506, 187] width 44 height 16
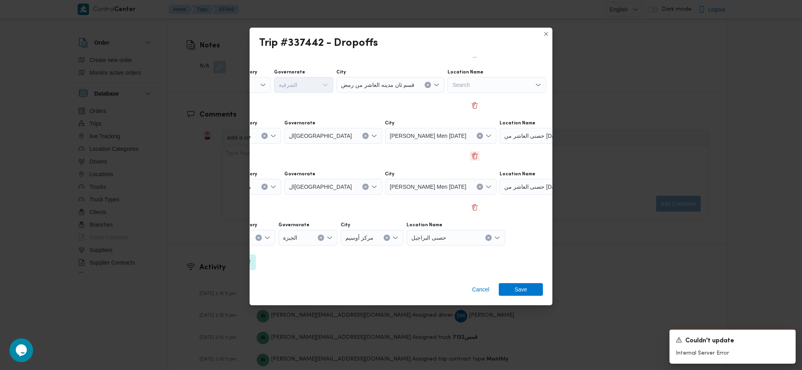
click at [470, 160] on button "Delete" at bounding box center [474, 155] width 9 height 9
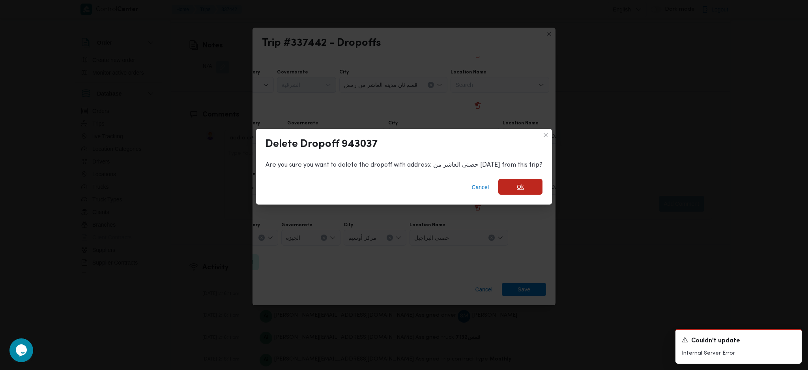
click at [509, 186] on span "Ok" at bounding box center [520, 187] width 44 height 16
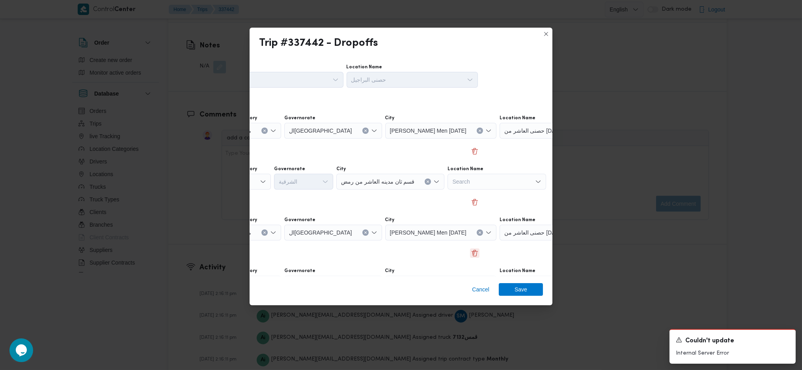
scroll to position [59, 63]
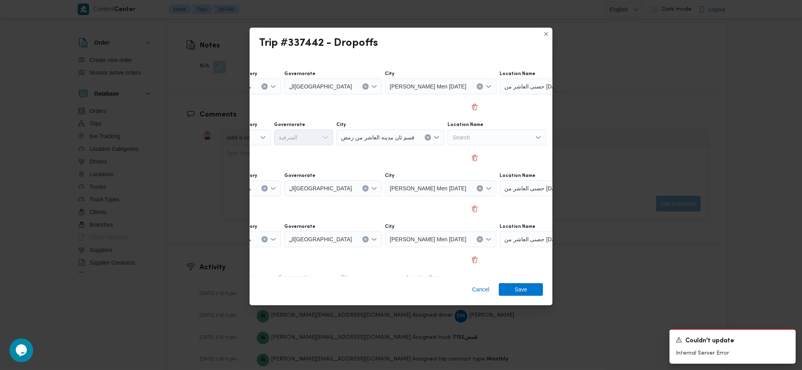
click at [486, 282] on div "Cancel Save" at bounding box center [401, 290] width 303 height 28
click at [481, 291] on span "Cancel" at bounding box center [480, 288] width 17 height 9
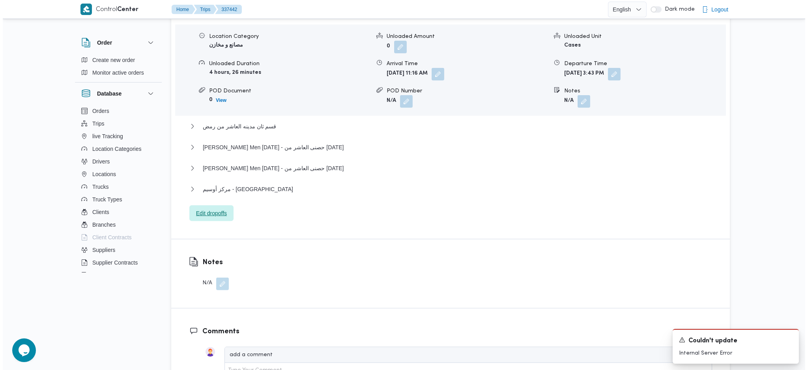
scroll to position [621, 0]
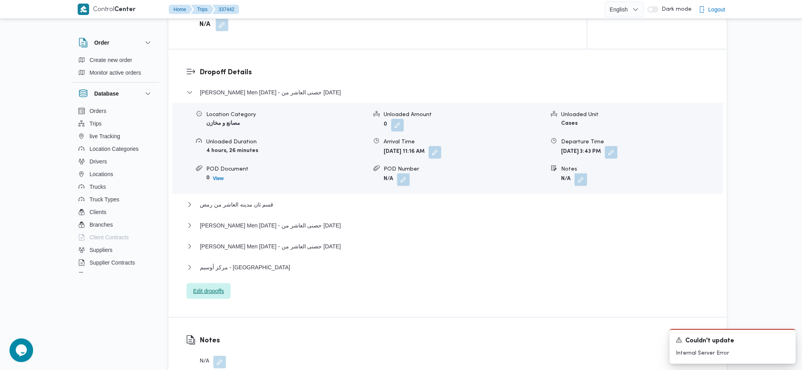
click at [209, 295] on span "Edit dropoffs" at bounding box center [208, 290] width 31 height 9
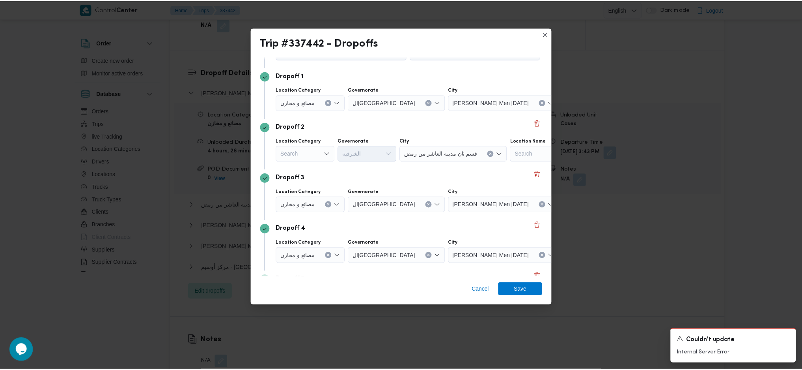
scroll to position [0, 0]
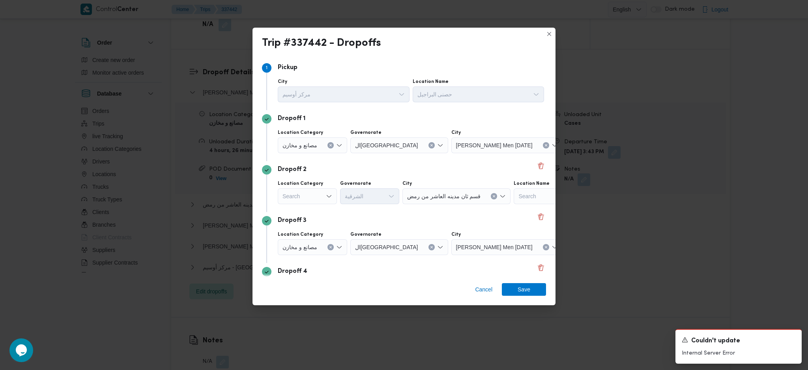
click at [319, 200] on div "Search" at bounding box center [307, 196] width 59 height 16
click at [315, 205] on span "مصانع و مخازن" at bounding box center [307, 210] width 53 height 13
click at [534, 196] on div "Search" at bounding box center [524, 196] width 99 height 16
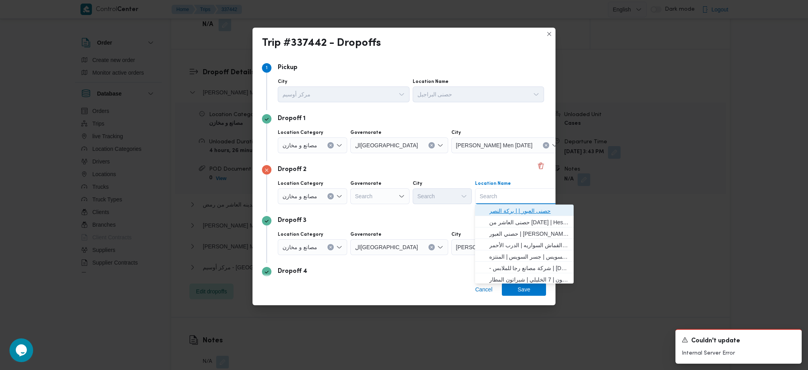
click at [510, 211] on span "حصنى العبور | | بركة النصر" at bounding box center [529, 210] width 80 height 9
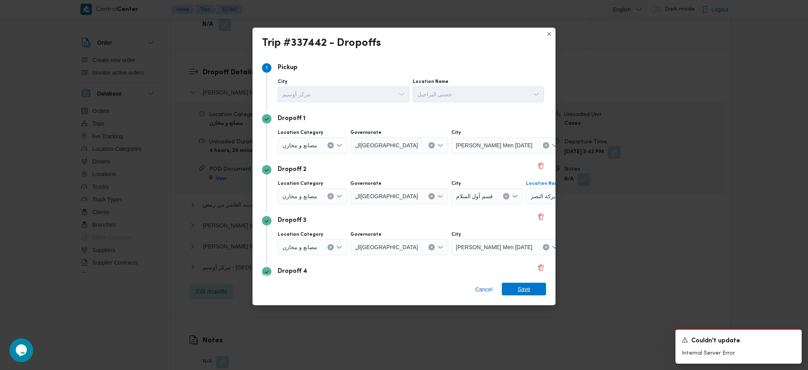
click at [528, 284] on span "Save" at bounding box center [523, 288] width 13 height 13
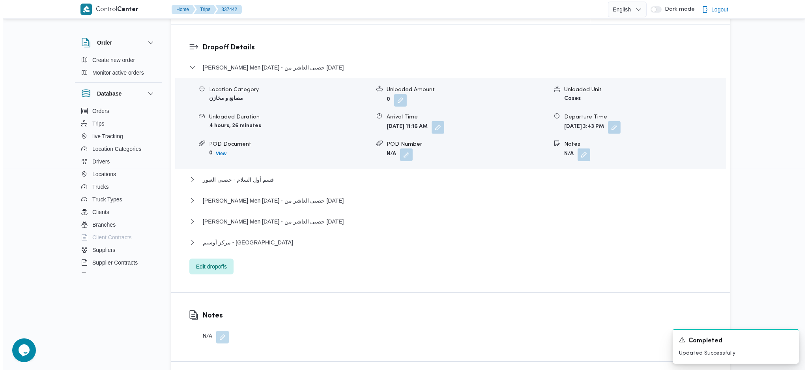
scroll to position [841, 0]
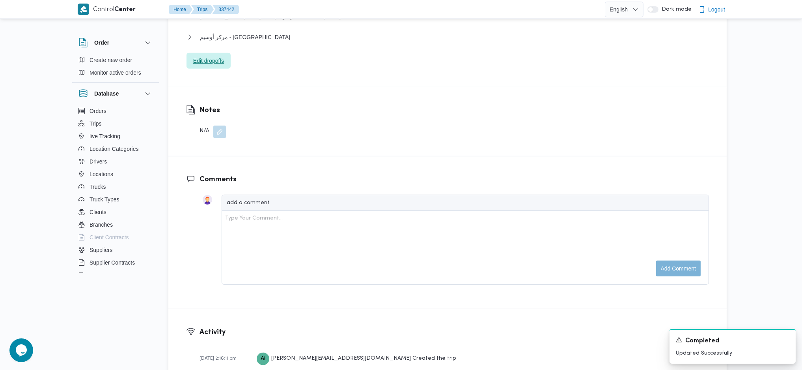
click at [224, 67] on span "Edit dropoffs" at bounding box center [209, 61] width 44 height 16
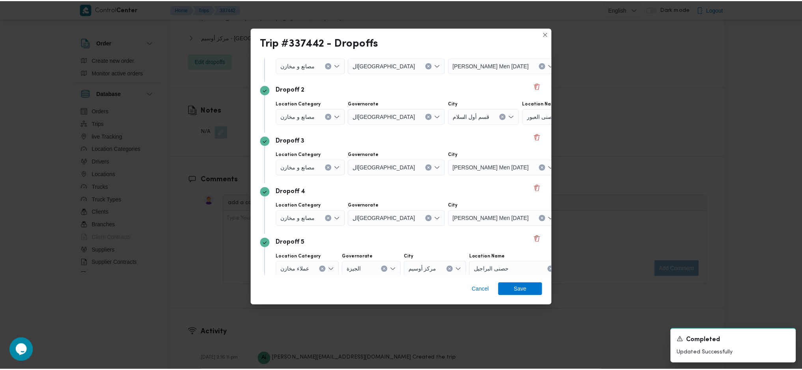
scroll to position [111, 0]
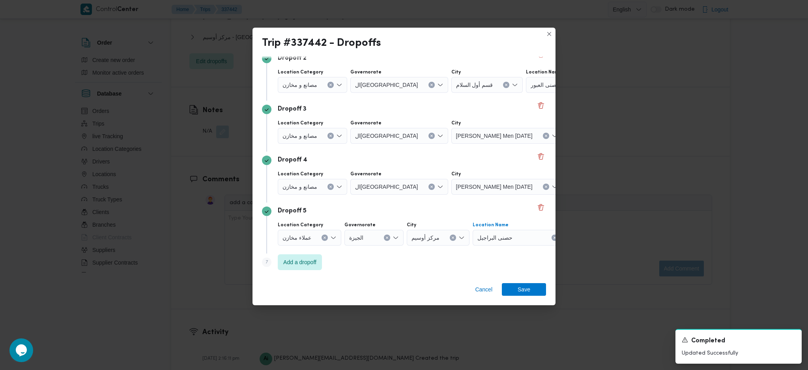
click at [531, 239] on div "حصنى البراجيل" at bounding box center [521, 238] width 99 height 16
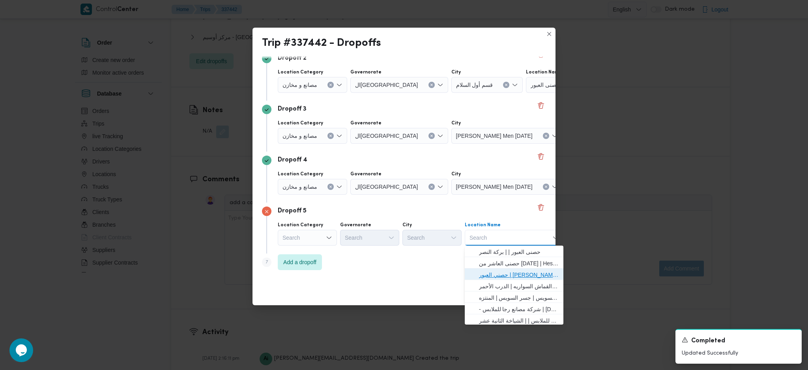
click at [519, 273] on span "حصني العبور | [PERSON_NAME] | بركة النصر" at bounding box center [519, 274] width 80 height 9
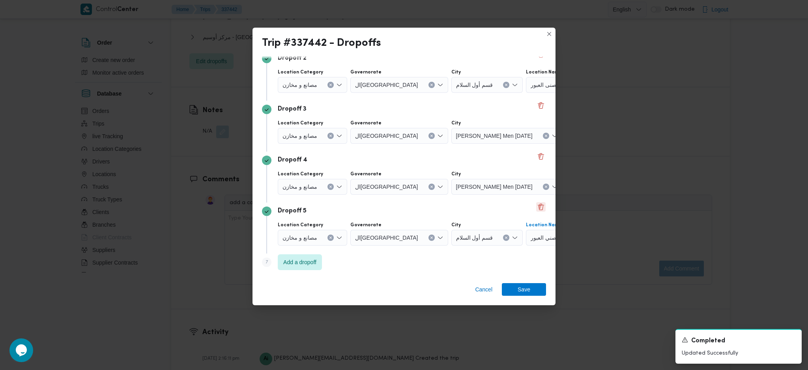
click at [536, 210] on button "Delete" at bounding box center [540, 206] width 9 height 9
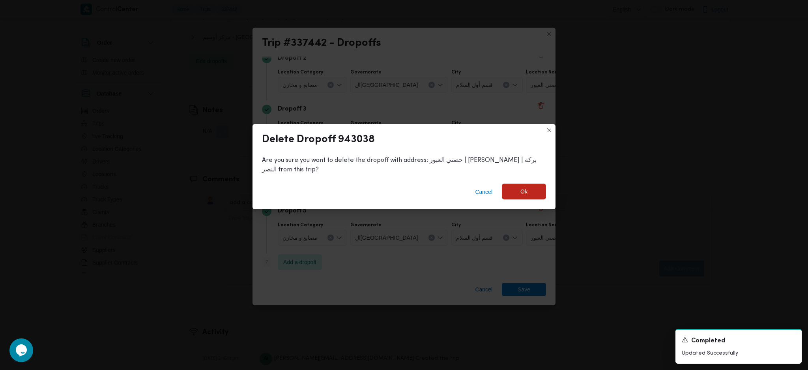
click at [528, 190] on span "Ok" at bounding box center [524, 191] width 44 height 16
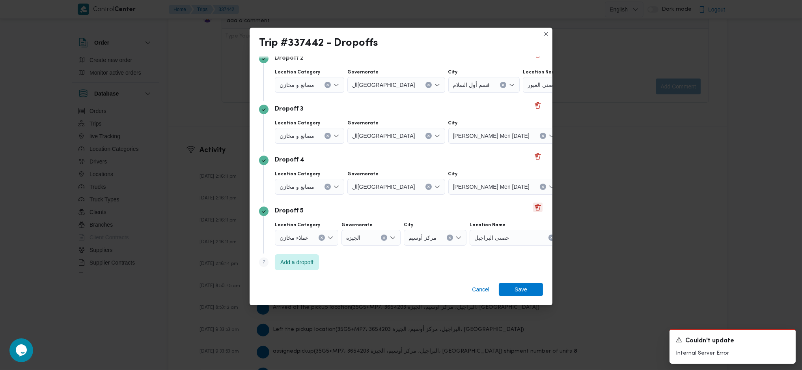
scroll to position [1157, 0]
click at [513, 238] on div "حصنى البراجيل" at bounding box center [519, 238] width 99 height 16
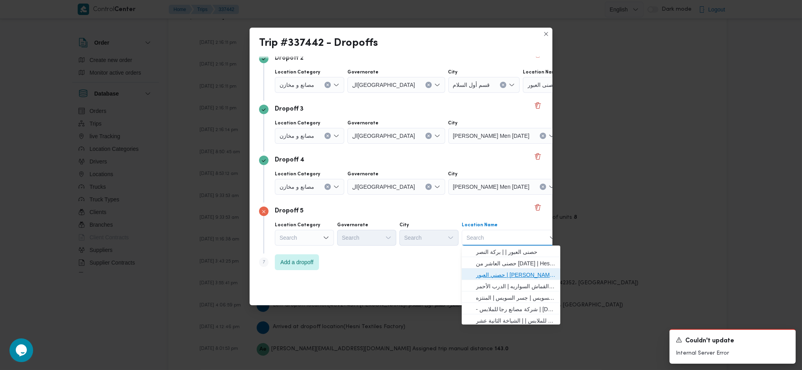
click at [505, 271] on span "حصني العبور | [PERSON_NAME] | بركة النصر" at bounding box center [516, 274] width 80 height 9
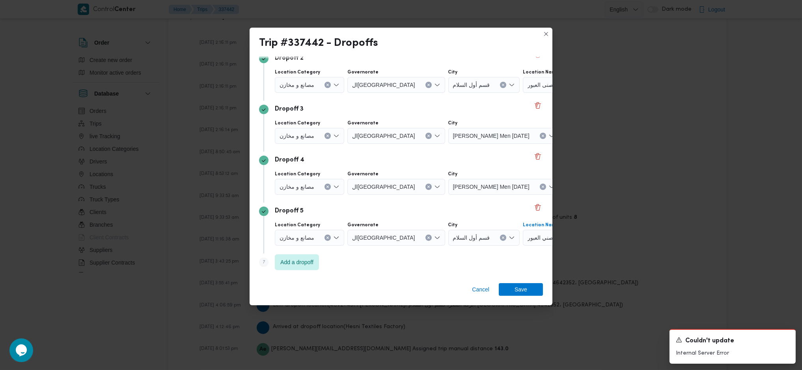
click at [540, 299] on div "Cancel Save" at bounding box center [401, 290] width 303 height 28
click at [524, 287] on span "Save" at bounding box center [521, 288] width 13 height 13
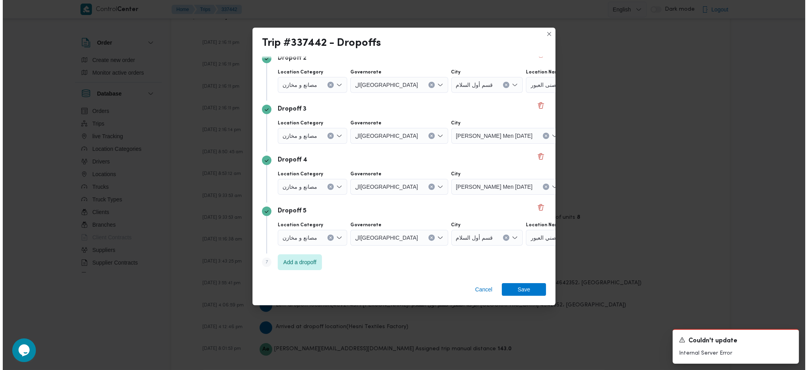
scroll to position [717, 0]
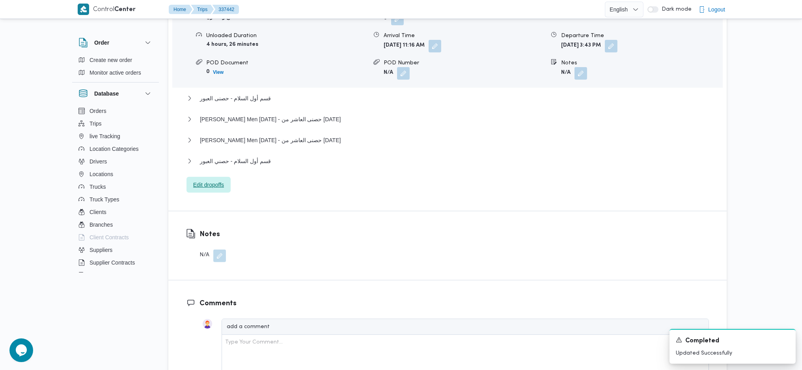
click at [219, 183] on span "Edit dropoffs" at bounding box center [208, 184] width 31 height 9
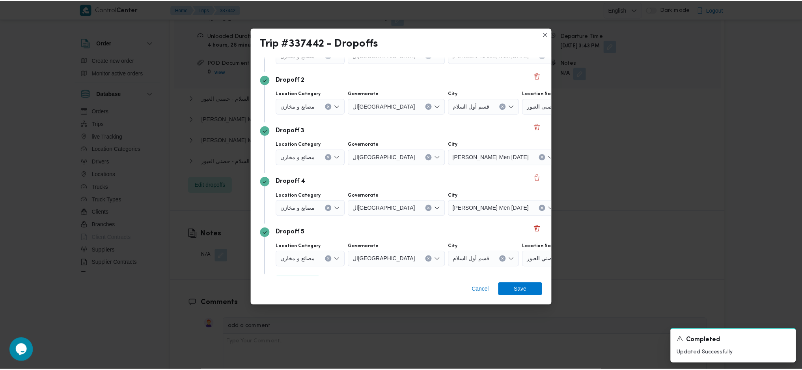
scroll to position [111, 0]
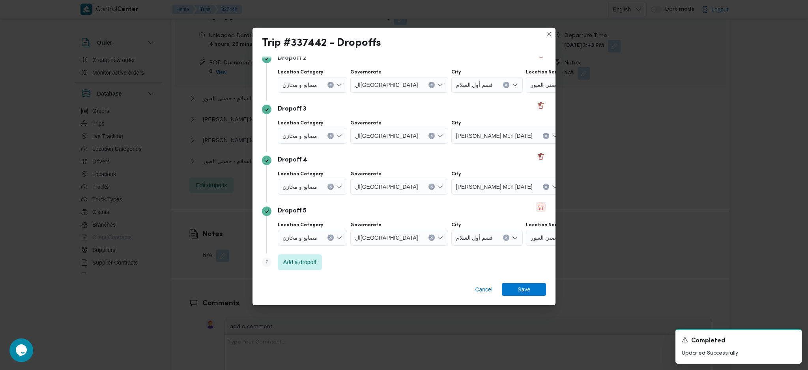
drag, startPoint x: 533, startPoint y: 204, endPoint x: 538, endPoint y: 203, distance: 5.3
click at [538, 203] on button "Delete" at bounding box center [540, 206] width 9 height 9
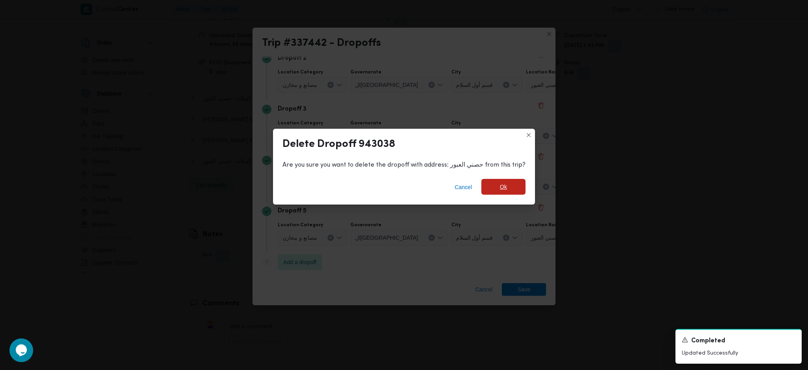
click at [502, 188] on span "Ok" at bounding box center [503, 186] width 7 height 9
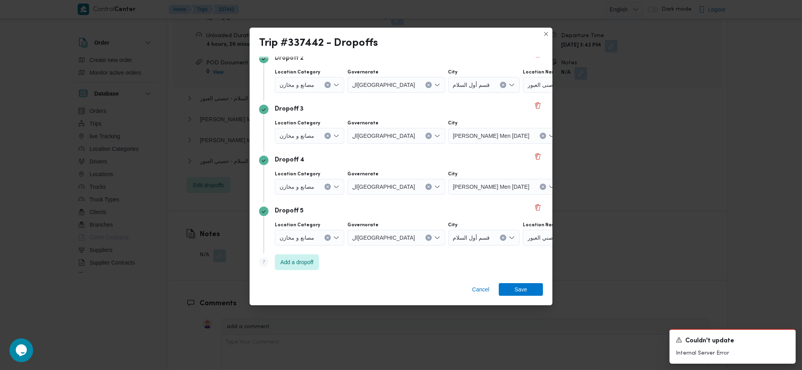
click at [563, 192] on div "حصنى العاشر من [DATE]" at bounding box center [612, 187] width 99 height 16
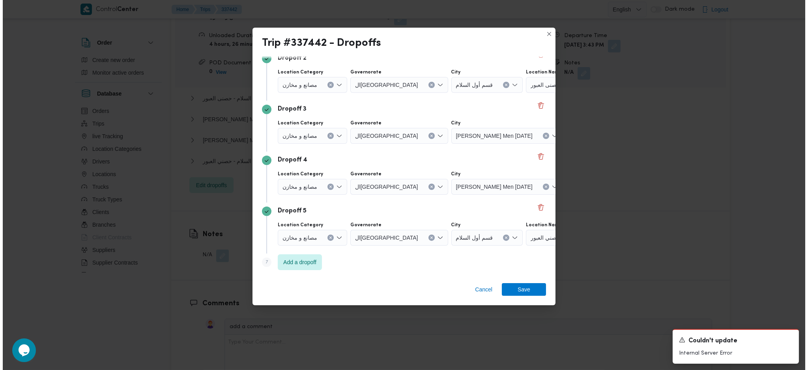
scroll to position [111, 63]
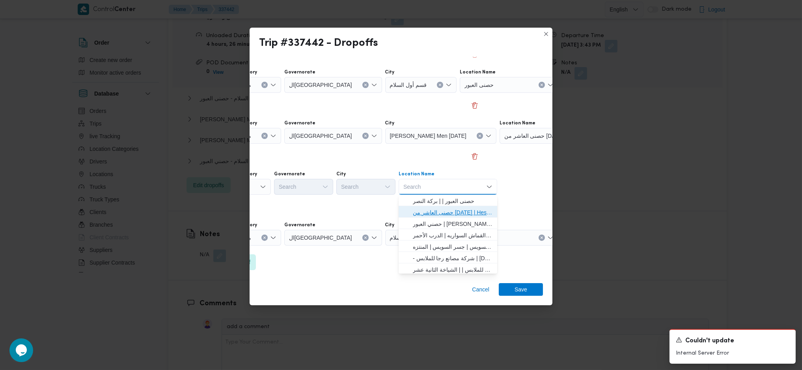
click at [453, 207] on span "حصنى العاشر من [DATE] | Hesni Textiles Factory | جزء من مدينة العاشر-مجاورات" at bounding box center [448, 212] width 92 height 13
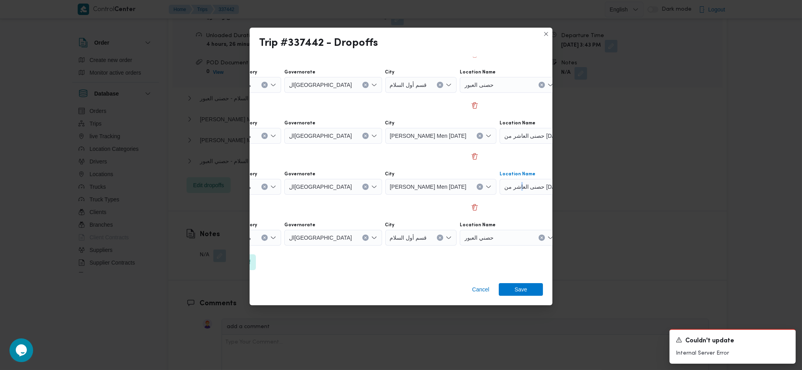
click at [504, 186] on span "حصنى العاشر من [DATE] | Hesni Textiles Factory | جزء من مدينة العاشر-مجاورات" at bounding box center [536, 186] width 64 height 9
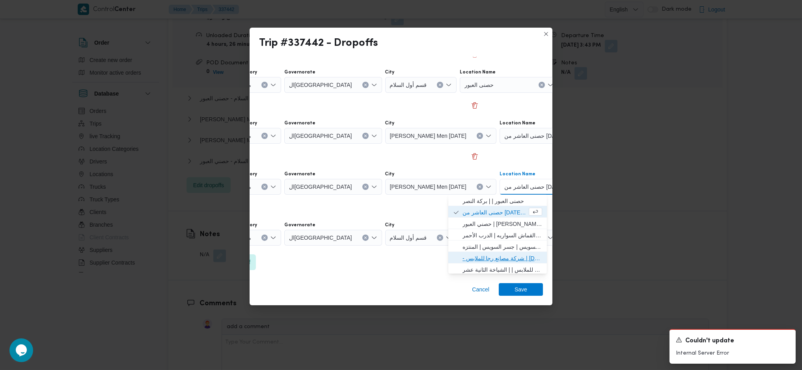
click at [472, 261] on span "- شركة مصانع رجا للملابس | [DATE] Clothing Co. | الشياخة الثانية عشر" at bounding box center [503, 257] width 80 height 9
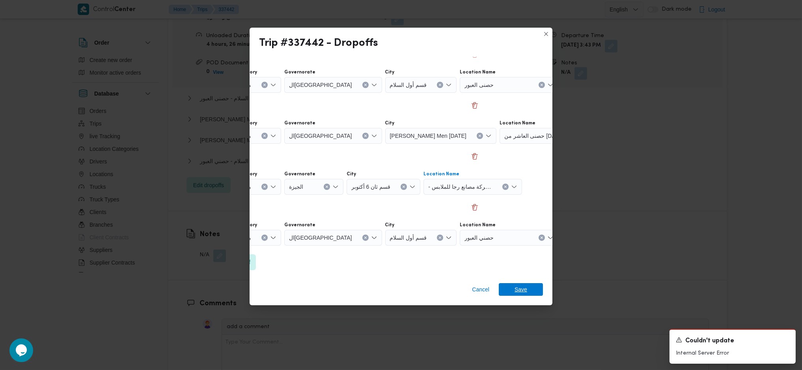
drag, startPoint x: 513, startPoint y: 287, endPoint x: 376, endPoint y: 250, distance: 141.8
click at [513, 288] on span "Save" at bounding box center [521, 289] width 44 height 13
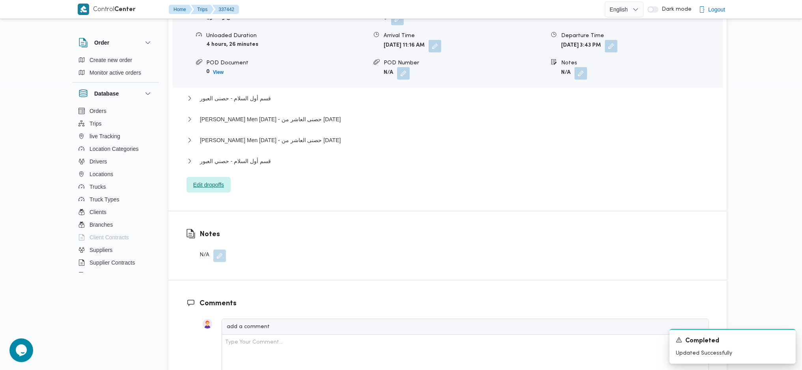
click at [207, 187] on span "Edit dropoffs" at bounding box center [208, 184] width 31 height 9
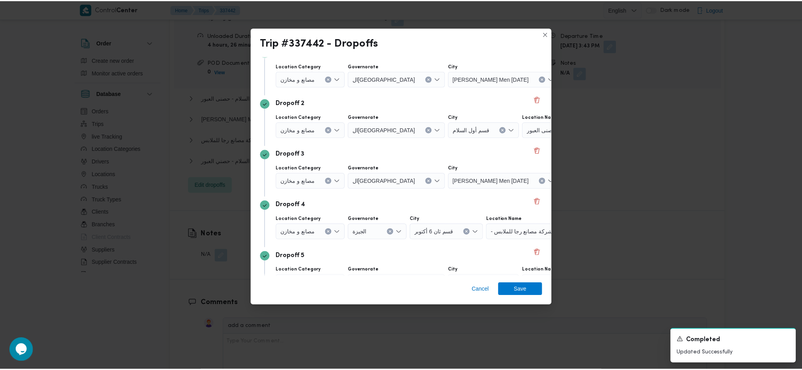
scroll to position [111, 0]
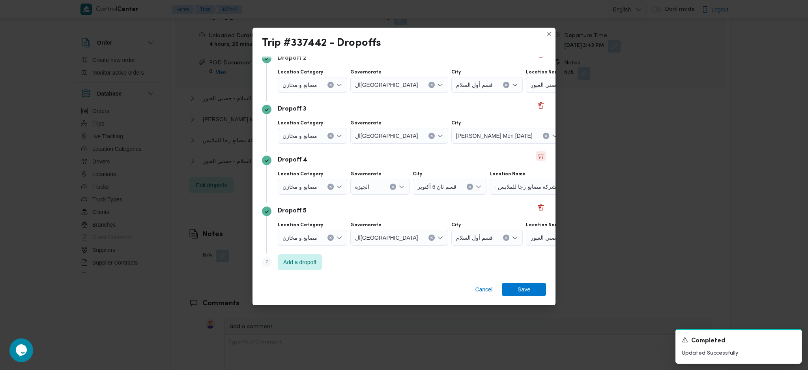
click at [536, 159] on button "Delete" at bounding box center [540, 155] width 9 height 9
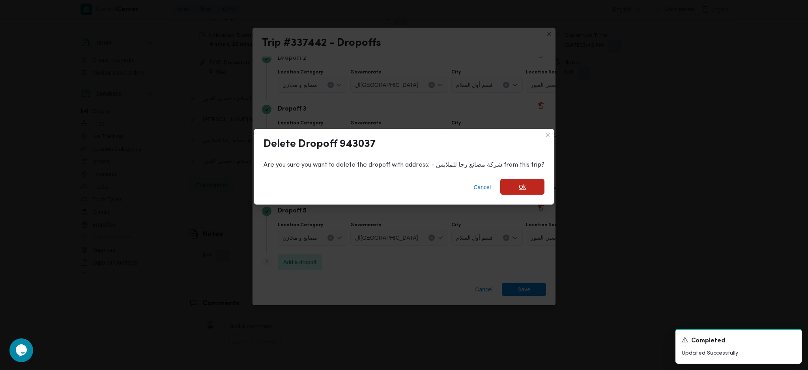
click at [515, 182] on span "Ok" at bounding box center [522, 187] width 44 height 16
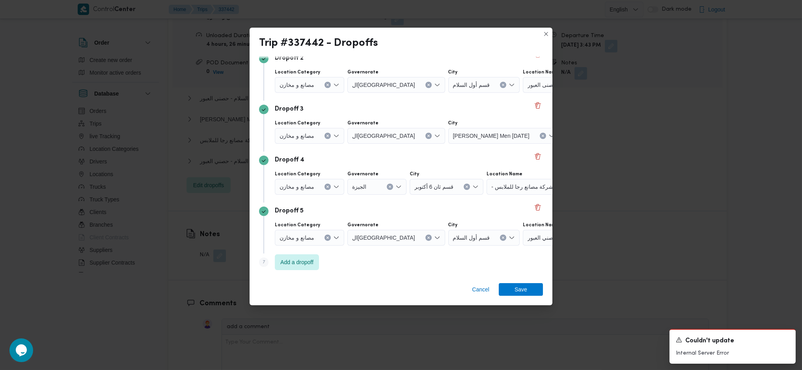
click at [477, 298] on div "Cancel Save" at bounding box center [401, 290] width 303 height 28
click at [485, 286] on span "Cancel" at bounding box center [480, 288] width 17 height 9
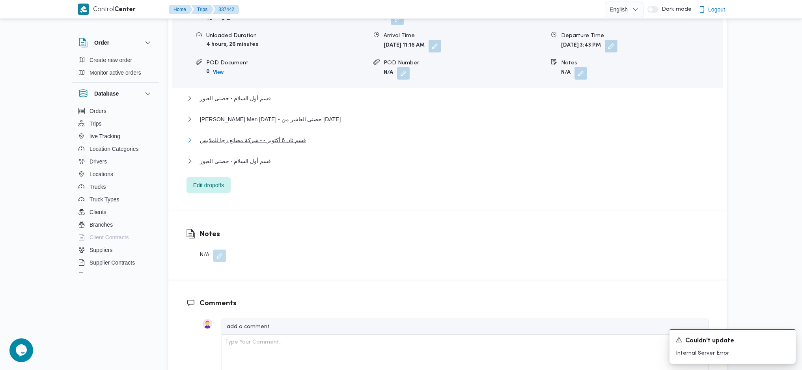
click at [274, 140] on span "قسم ثان 6 أكتوبر - - شركة مصانع رجا للملابس" at bounding box center [253, 139] width 106 height 9
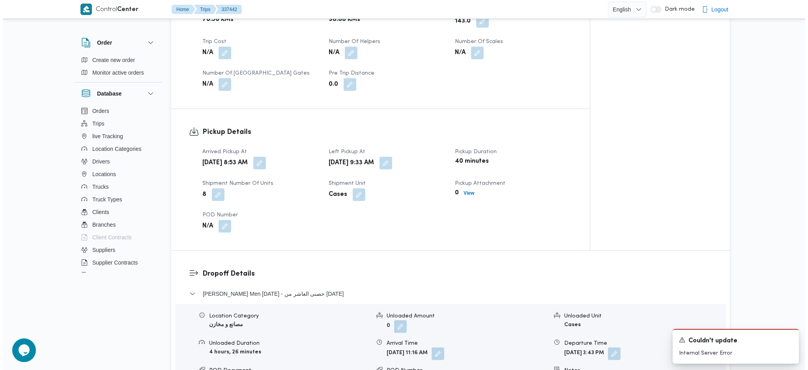
scroll to position [894, 0]
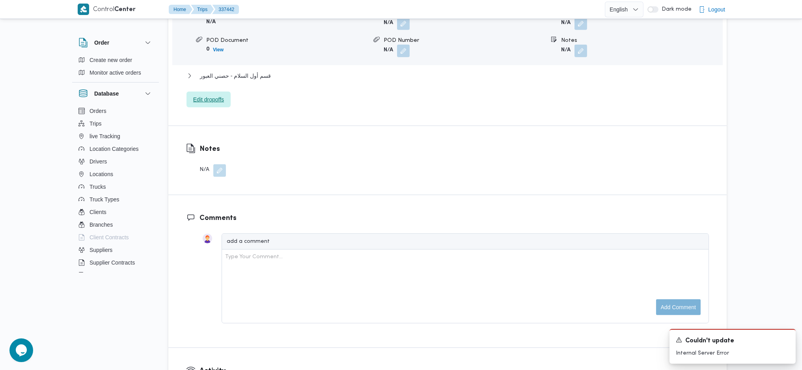
click at [217, 94] on span "Edit dropoffs" at bounding box center [209, 99] width 44 height 16
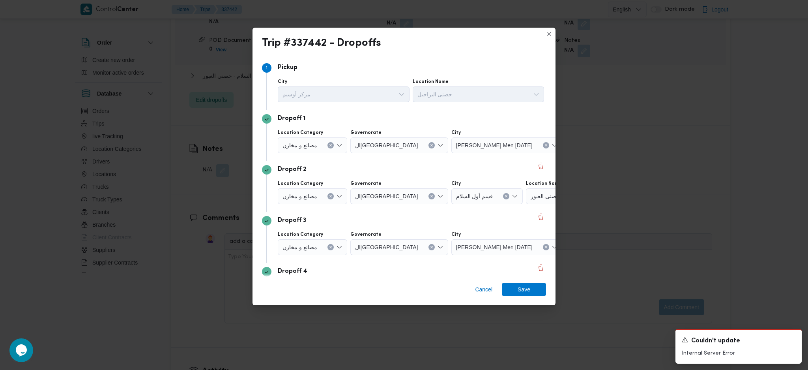
scroll to position [111, 0]
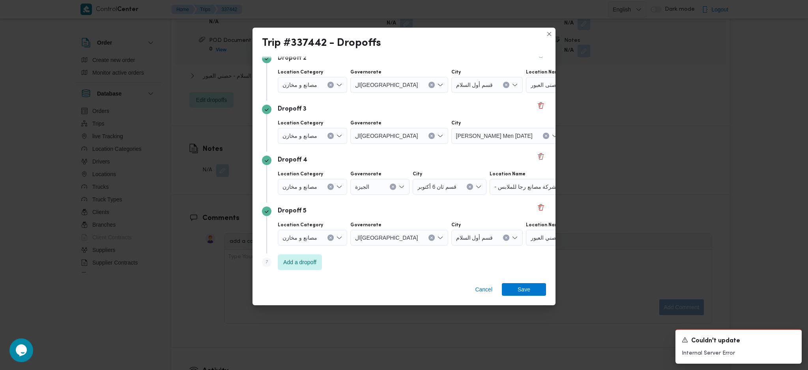
click at [526, 186] on span "- شركة مصانع رجا للملابس" at bounding box center [525, 186] width 62 height 9
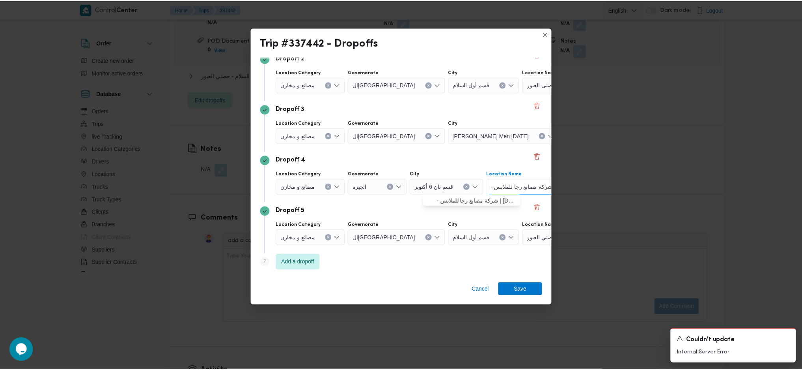
scroll to position [111, 63]
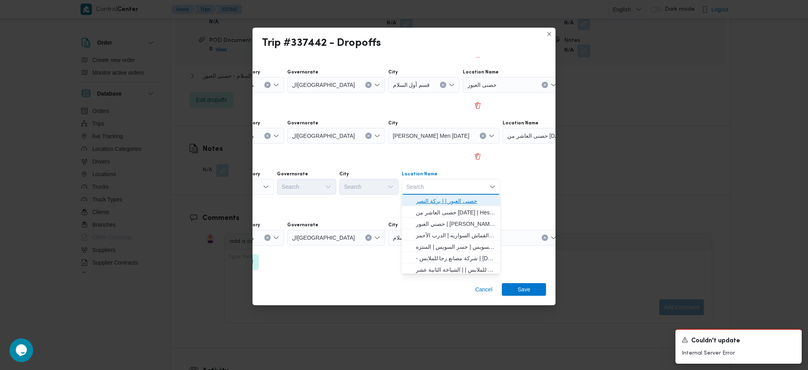
click at [472, 202] on span "حصنى العبور | | بركة النصر" at bounding box center [456, 200] width 80 height 9
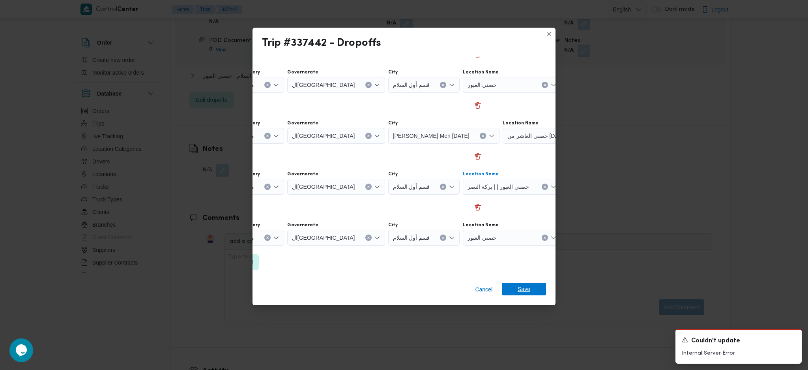
click at [531, 294] on span "Save" at bounding box center [524, 288] width 44 height 13
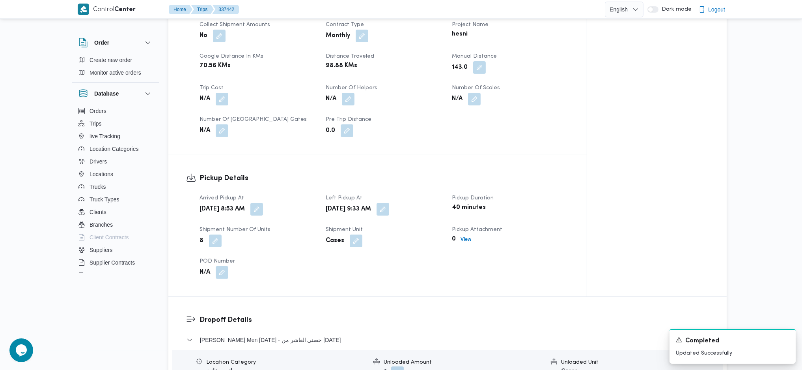
scroll to position [0, 0]
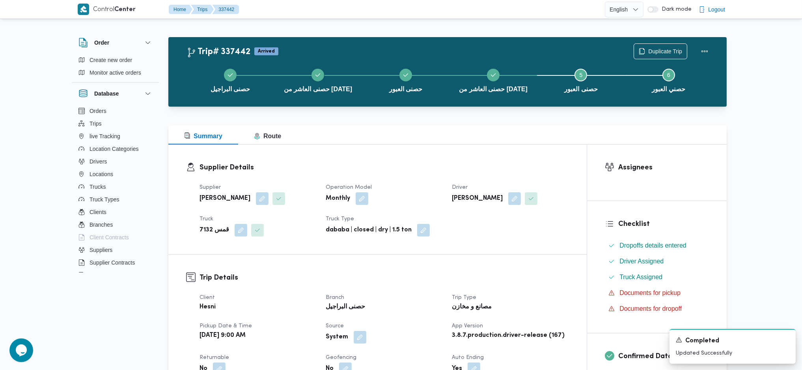
drag, startPoint x: 232, startPoint y: 4, endPoint x: 495, endPoint y: 264, distance: 369.2
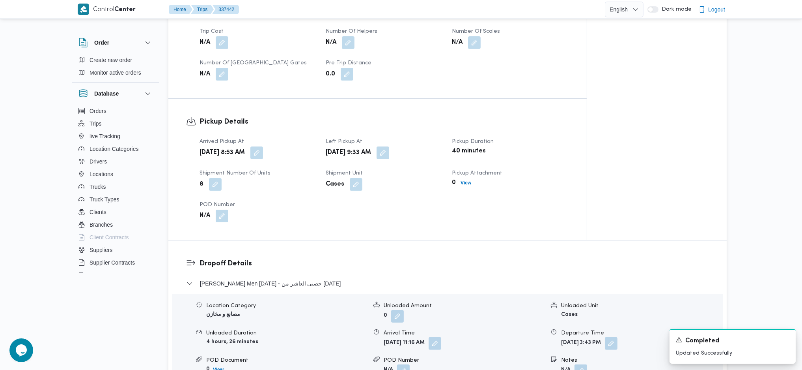
scroll to position [841, 0]
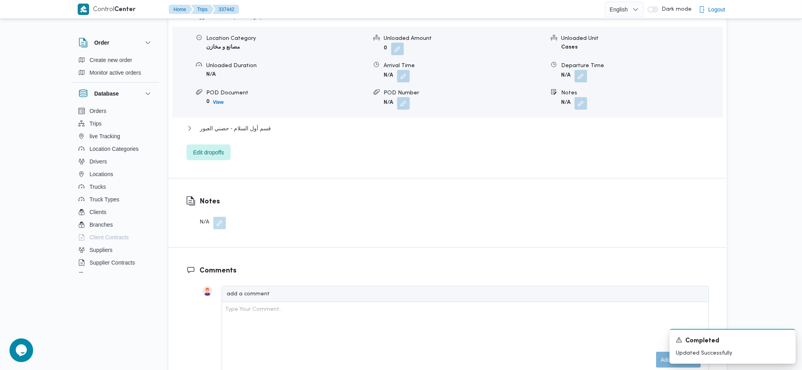
click at [426, 196] on div "Notes N/A" at bounding box center [447, 212] width 558 height 69
drag, startPoint x: 253, startPoint y: 118, endPoint x: 253, endPoint y: 128, distance: 9.5
click at [253, 120] on div "Thany Ashr Men Ramadan - حصنى العاشر من رمضان Location Category مصانع و مخازن U…" at bounding box center [448, 9] width 523 height 302
click at [253, 128] on span "قسم أول السلام - حصني العبور" at bounding box center [235, 127] width 71 height 9
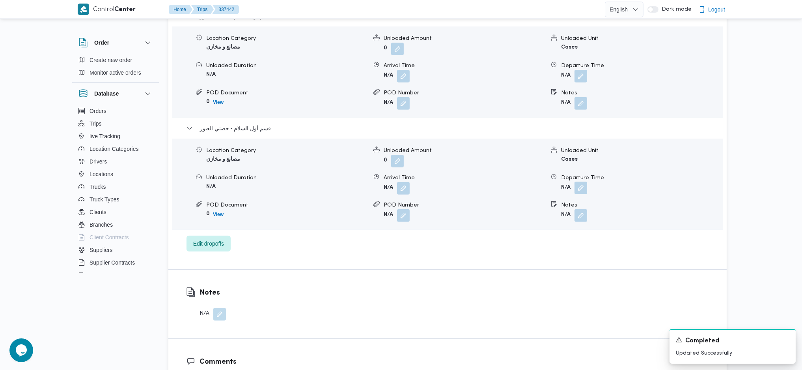
click at [586, 187] on button "button" at bounding box center [581, 187] width 13 height 13
click at [547, 241] on div "Thany Ashr Men Ramadan - حصنى العاشر من رمضان Location Category مصانع و مخازن U…" at bounding box center [448, 55] width 523 height 394
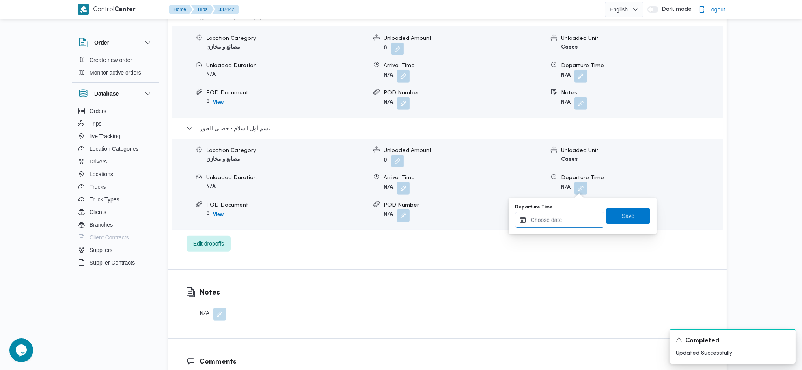
click at [548, 222] on input "Departure Time" at bounding box center [560, 220] width 90 height 16
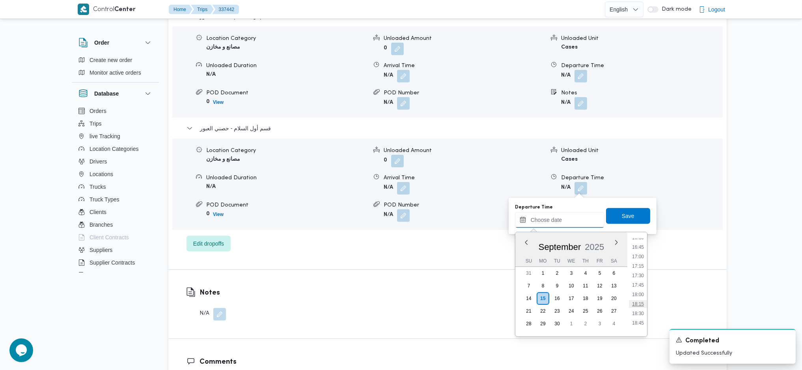
scroll to position [606, 0]
click at [632, 279] on li "17:00" at bounding box center [638, 280] width 18 height 8
type input "15/09/2025 17:00"
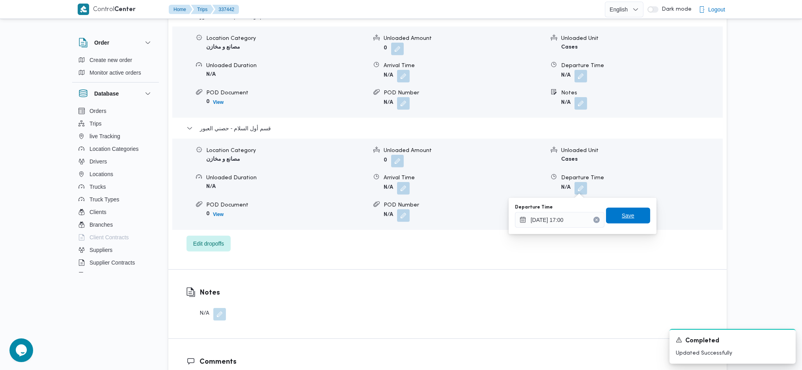
click at [622, 215] on span "Save" at bounding box center [628, 215] width 13 height 9
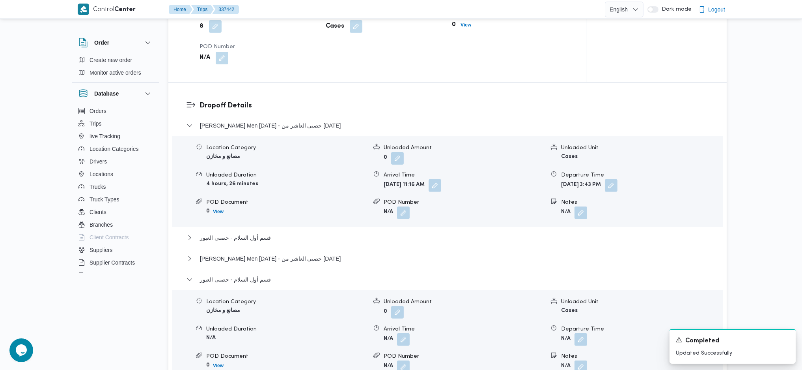
scroll to position [368, 0]
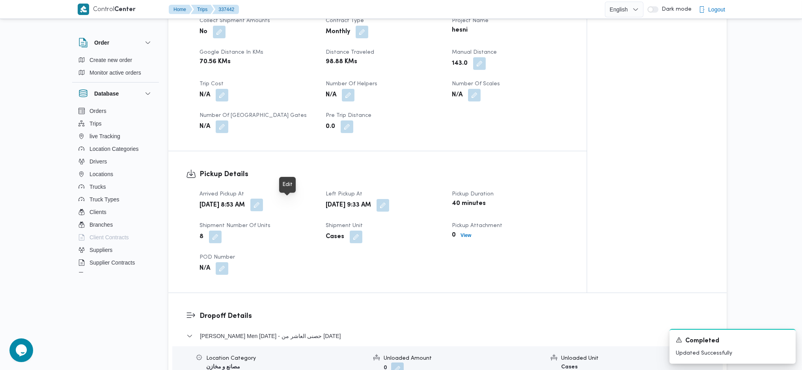
click at [263, 209] on button "button" at bounding box center [256, 204] width 13 height 13
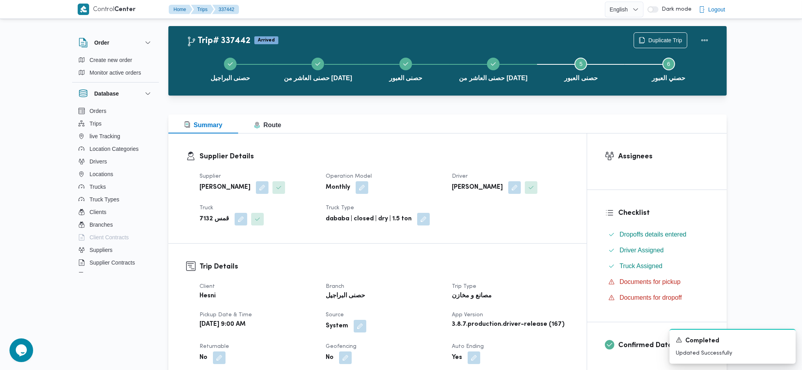
scroll to position [0, 0]
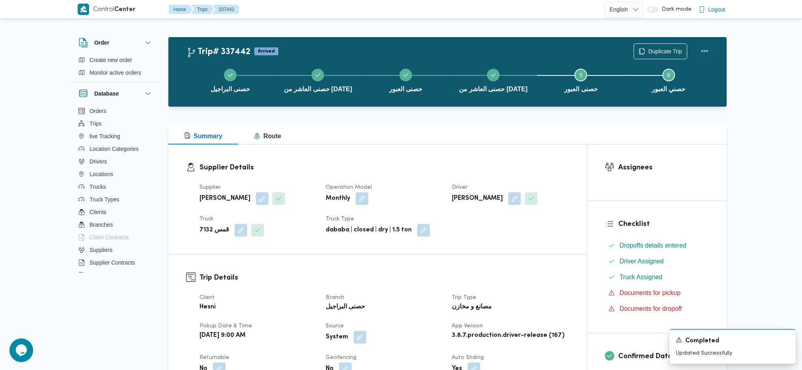
click at [705, 44] on button "Actions" at bounding box center [705, 51] width 16 height 16
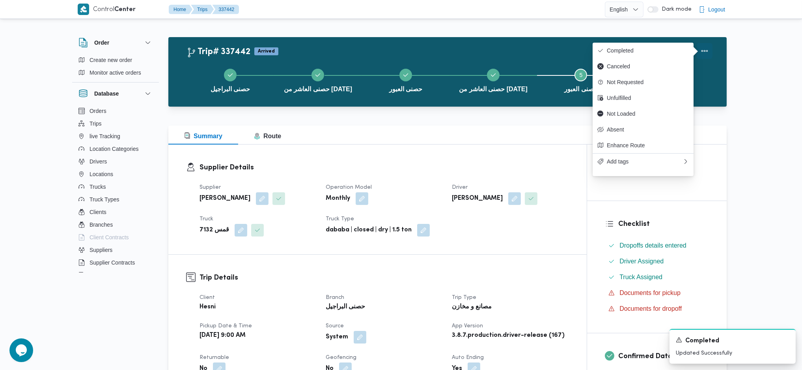
click at [653, 50] on span "Completed" at bounding box center [648, 50] width 82 height 6
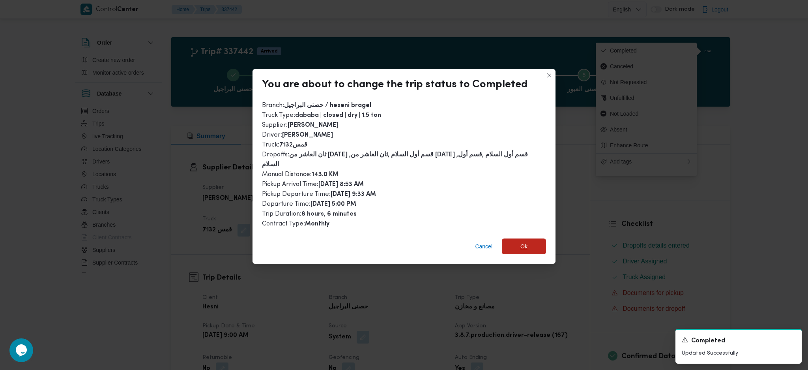
click at [520, 241] on span "Ok" at bounding box center [523, 245] width 7 height 9
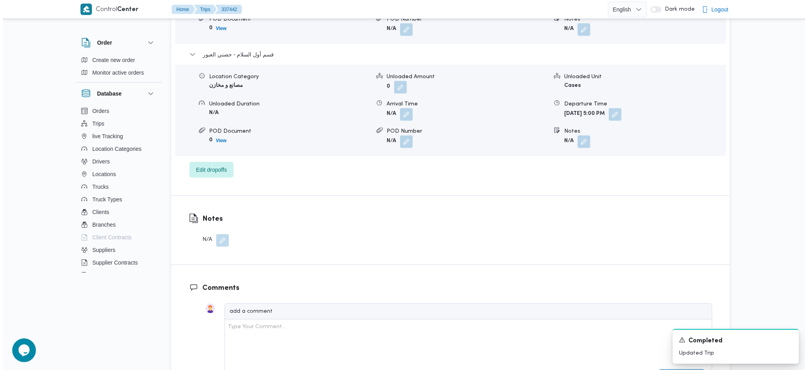
scroll to position [946, 0]
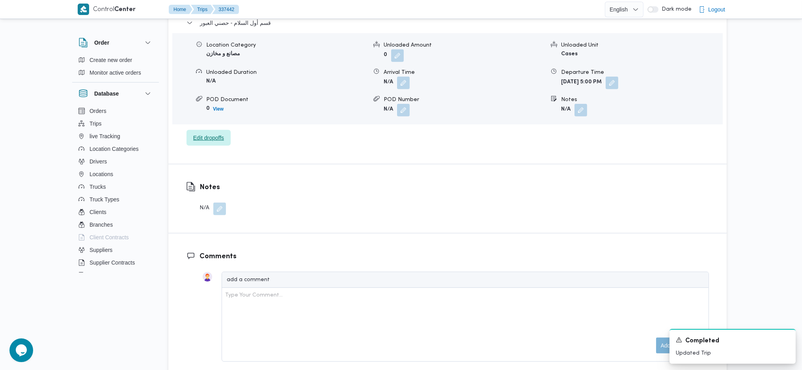
click at [211, 139] on span "Edit dropoffs" at bounding box center [208, 137] width 31 height 9
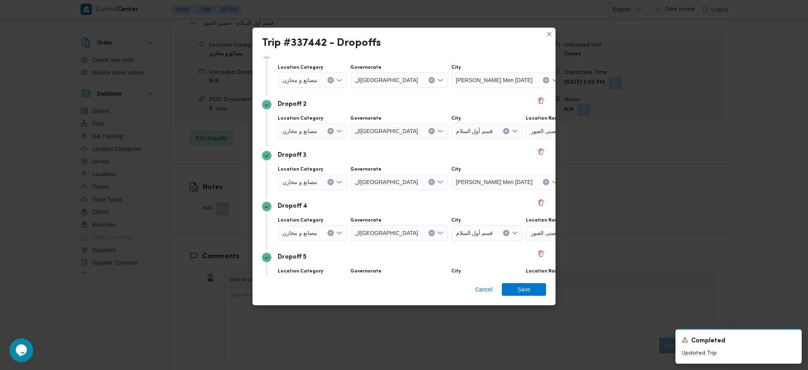
scroll to position [111, 0]
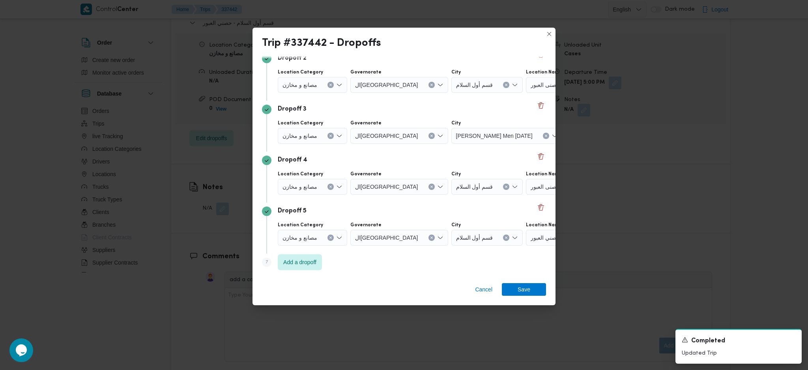
click at [570, 136] on span "حصنى العاشر من [DATE]" at bounding box center [600, 135] width 60 height 9
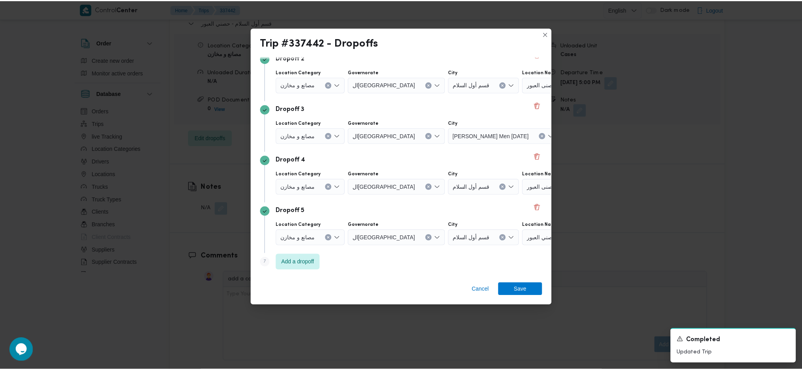
scroll to position [111, 63]
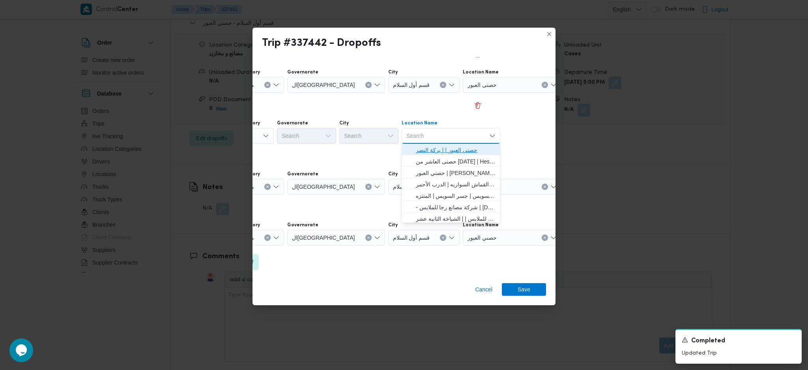
click at [455, 146] on span "حصنى العبور | | بركة النصر" at bounding box center [456, 149] width 80 height 9
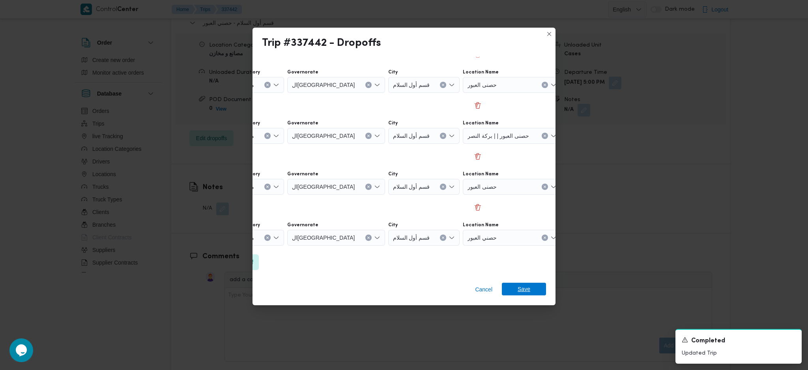
click at [526, 294] on span "Save" at bounding box center [523, 288] width 13 height 13
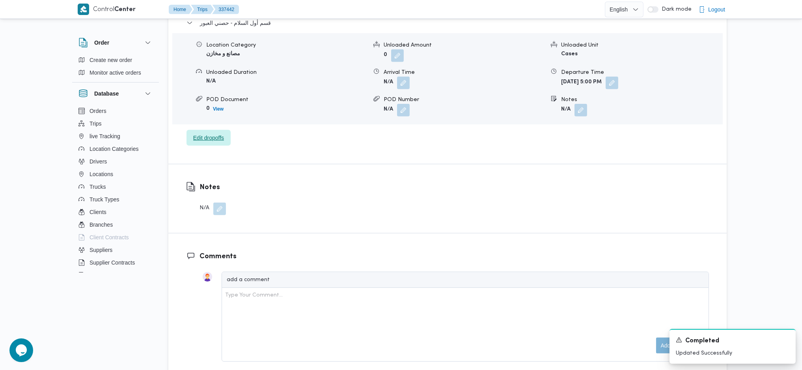
click at [211, 140] on span "Edit dropoffs" at bounding box center [208, 137] width 31 height 9
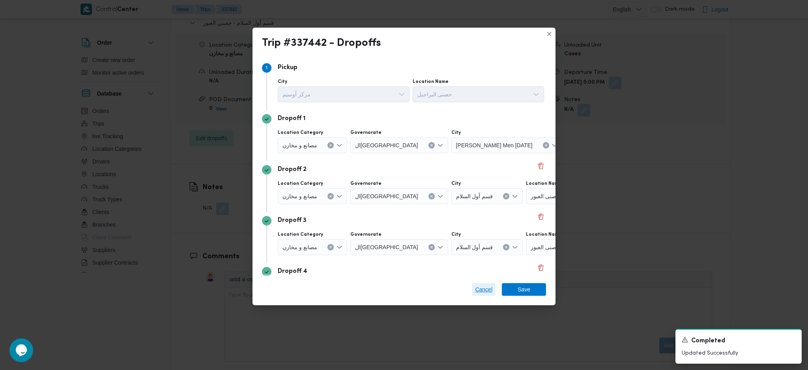
drag, startPoint x: 476, startPoint y: 292, endPoint x: 481, endPoint y: 289, distance: 5.8
click at [478, 291] on span "Cancel" at bounding box center [483, 288] width 17 height 9
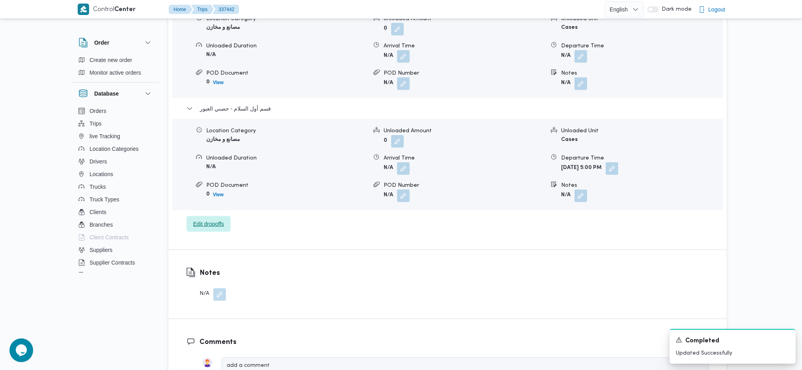
scroll to position [789, 0]
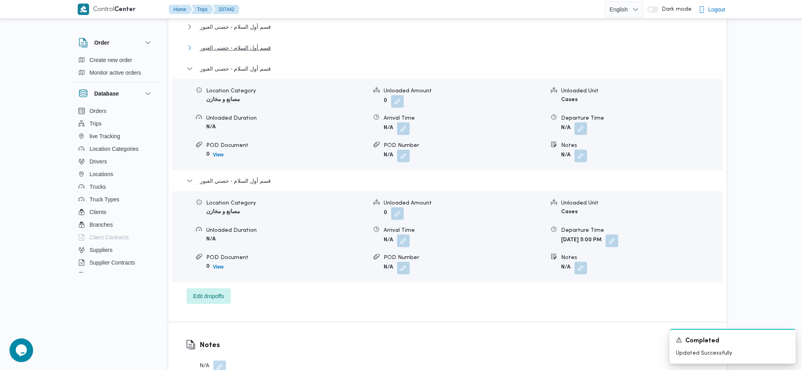
click at [262, 43] on span "قسم أول السلام - حصنى العبور" at bounding box center [235, 47] width 71 height 9
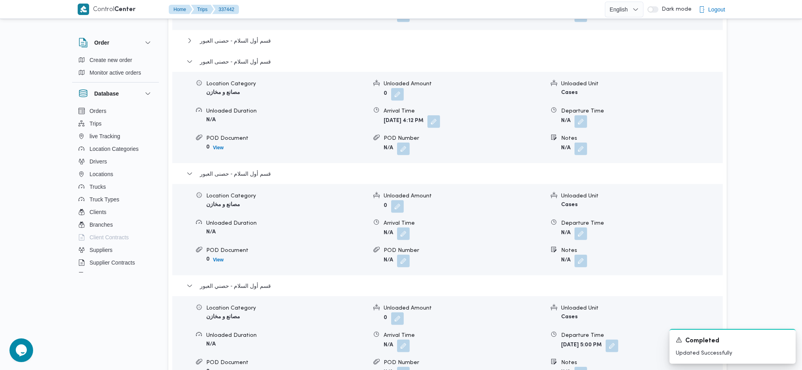
scroll to position [736, 0]
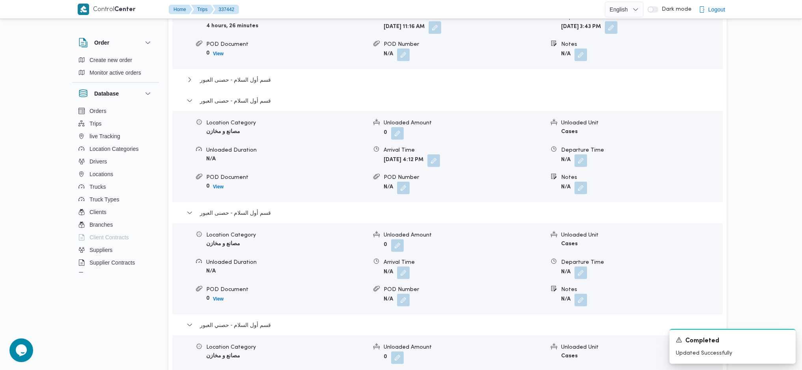
click at [469, 161] on form "Mon, Sep 15, 2025 4:12 PM" at bounding box center [464, 160] width 161 height 13
click at [440, 161] on button "button" at bounding box center [433, 160] width 13 height 13
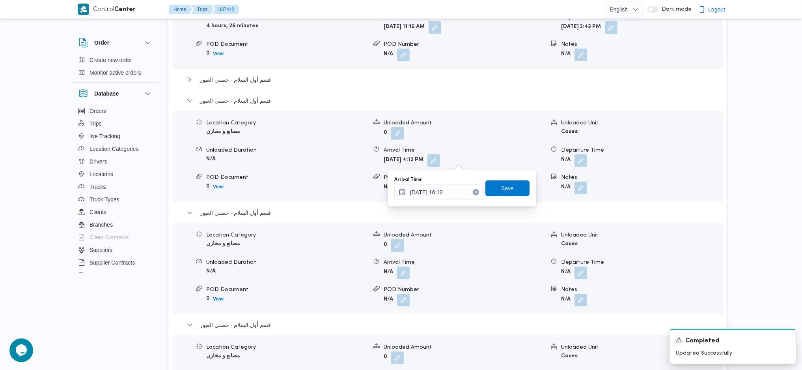
click at [473, 193] on button "Clear input" at bounding box center [476, 192] width 6 height 6
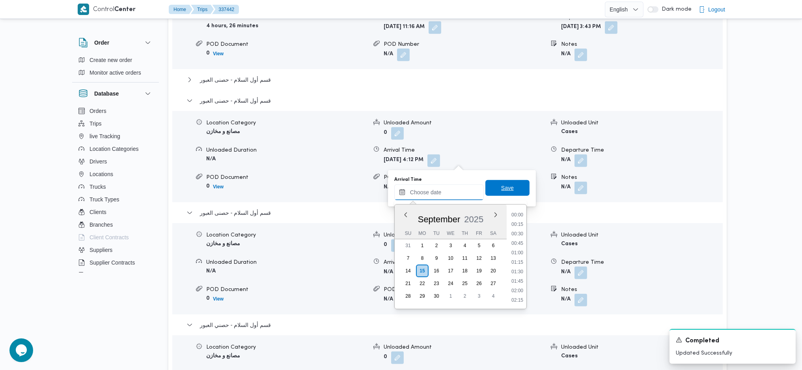
scroll to position [711, 0]
click at [498, 194] on span "Save" at bounding box center [507, 188] width 44 height 16
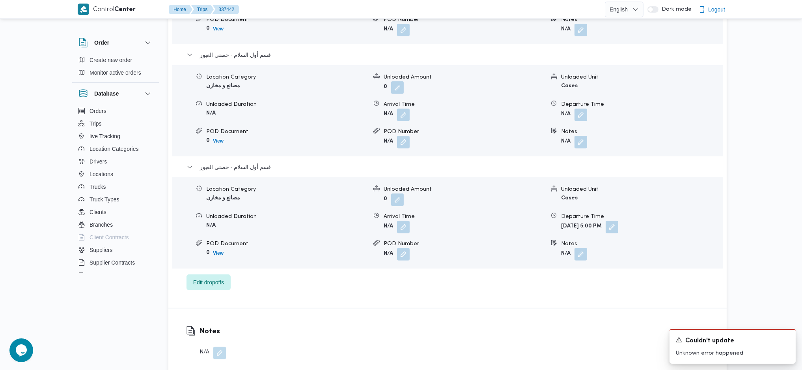
scroll to position [789, 0]
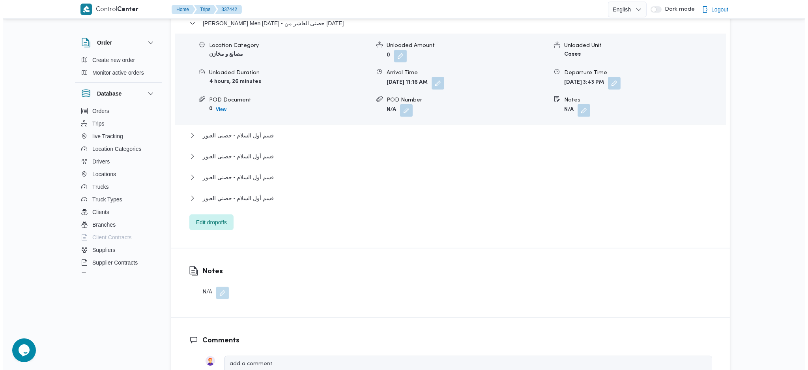
scroll to position [758, 0]
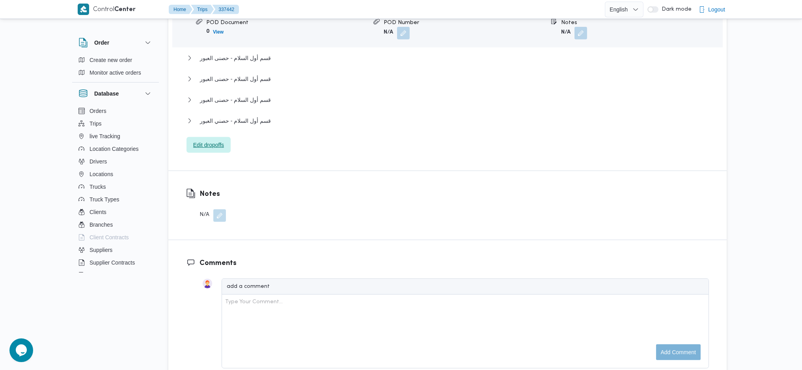
click at [207, 139] on span "Edit dropoffs" at bounding box center [209, 145] width 44 height 16
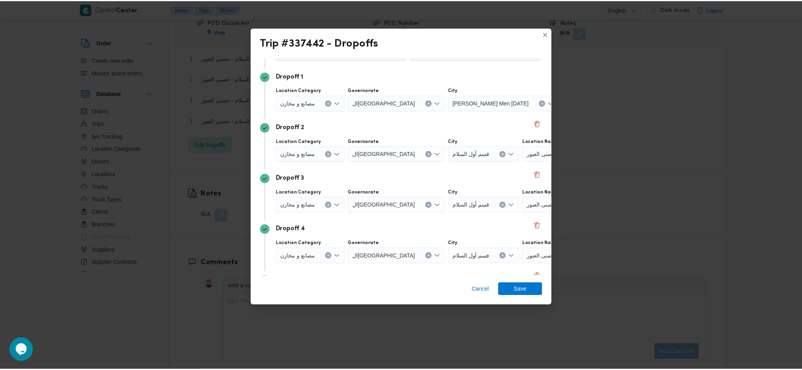
scroll to position [52, 0]
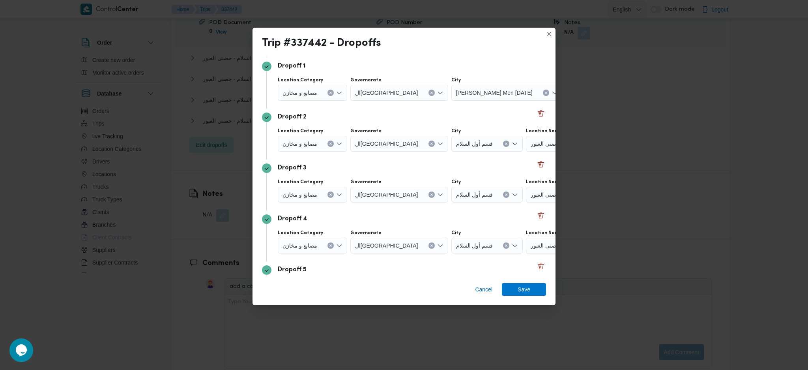
click at [532, 169] on div "Dropoff 3" at bounding box center [404, 167] width 284 height 9
click at [536, 164] on button "Delete" at bounding box center [540, 163] width 9 height 9
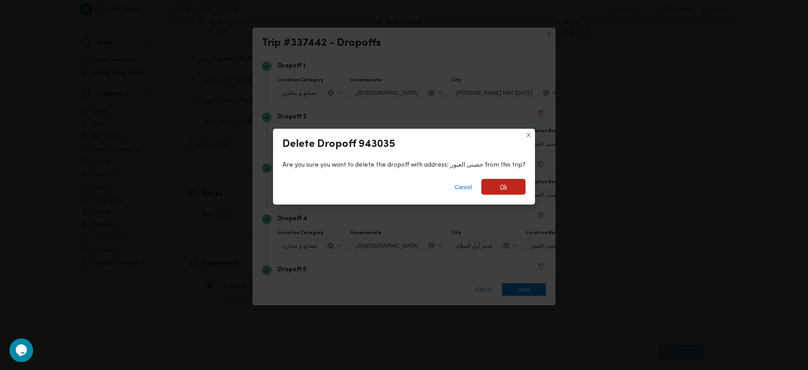
click at [510, 188] on span "Ok" at bounding box center [503, 187] width 44 height 16
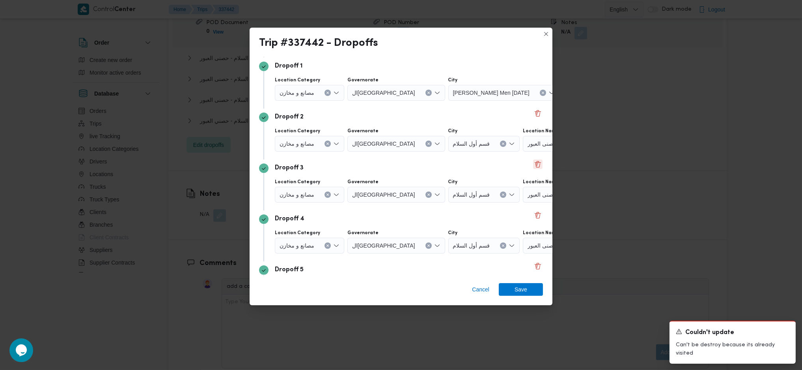
scroll to position [105, 0]
click at [533, 160] on button "Delete" at bounding box center [537, 161] width 9 height 9
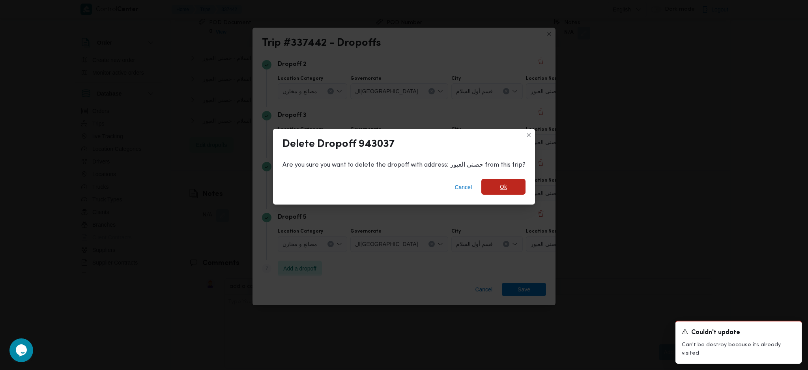
click at [506, 181] on span "Ok" at bounding box center [503, 187] width 44 height 16
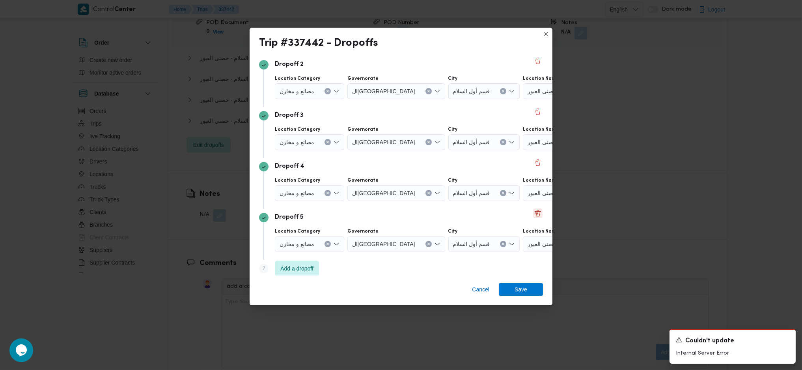
click at [533, 215] on button "Delete" at bounding box center [537, 212] width 9 height 9
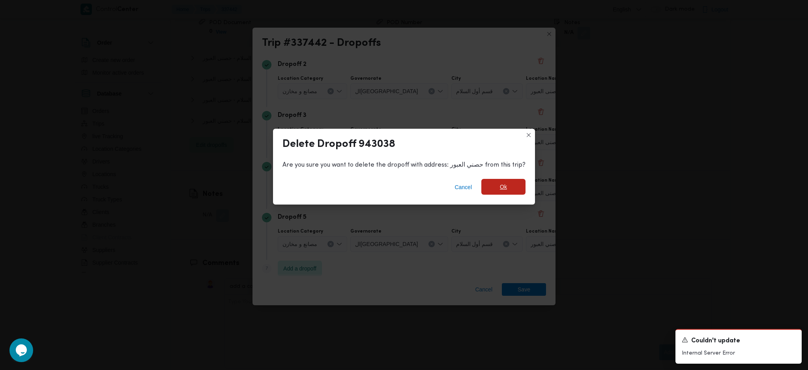
click at [498, 182] on span "Ok" at bounding box center [503, 187] width 44 height 16
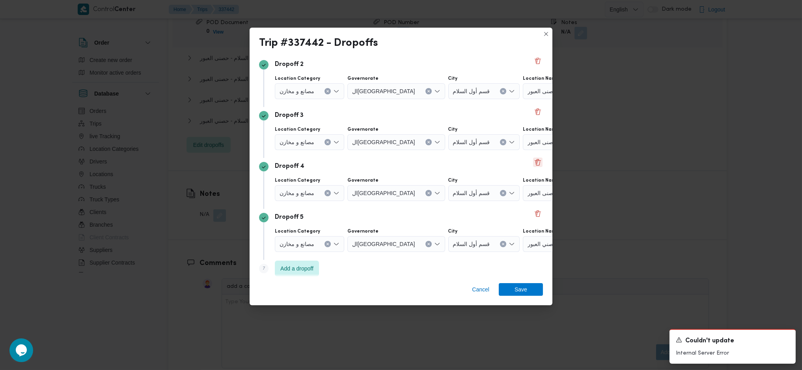
click at [533, 160] on button "Delete" at bounding box center [537, 161] width 9 height 9
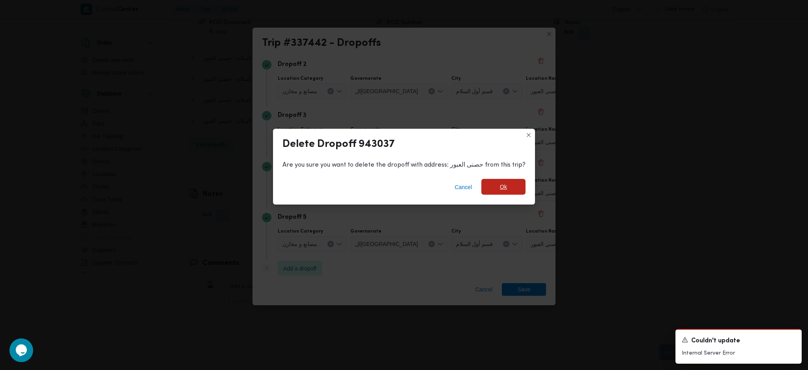
drag, startPoint x: 509, startPoint y: 174, endPoint x: 503, endPoint y: 185, distance: 12.2
click at [508, 174] on div "Cancel Ok" at bounding box center [404, 189] width 262 height 32
click at [503, 186] on span "Ok" at bounding box center [503, 186] width 7 height 9
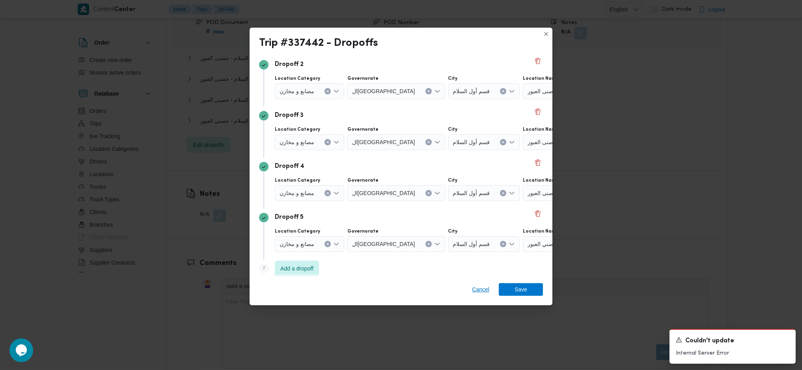
click at [477, 282] on div "Cancel Save" at bounding box center [401, 290] width 303 height 28
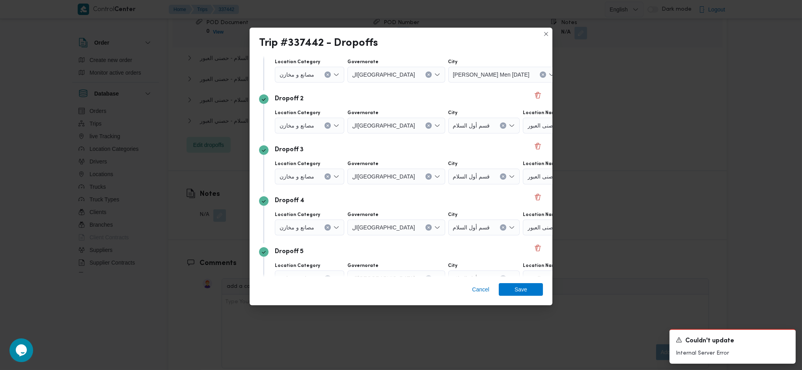
scroll to position [52, 0]
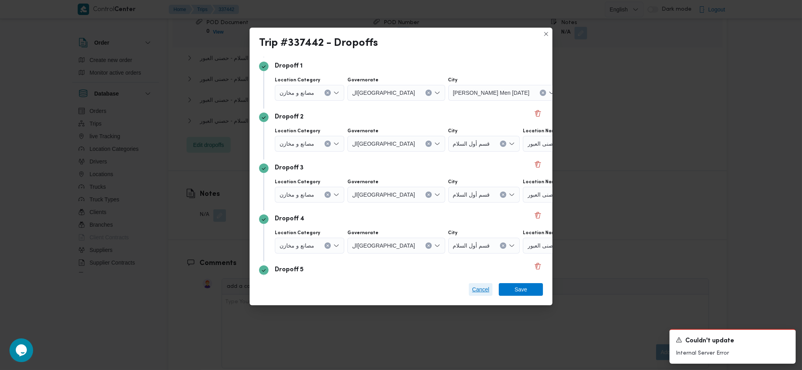
click at [480, 294] on span "Cancel" at bounding box center [480, 288] width 17 height 9
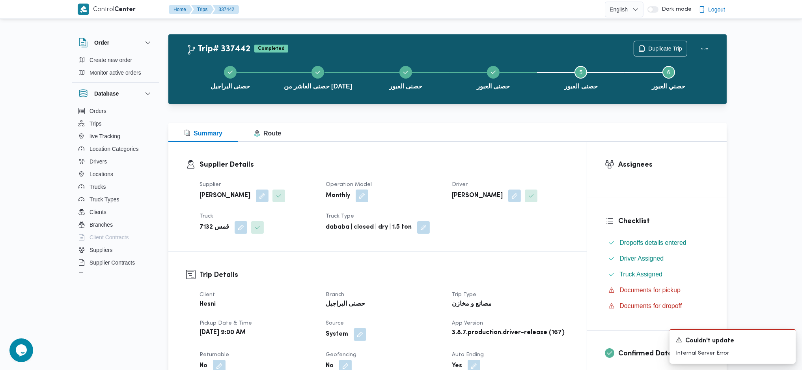
scroll to position [0, 0]
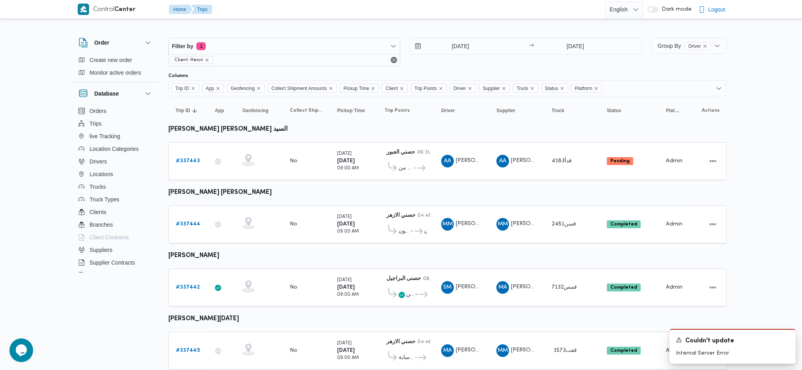
click at [584, 36] on div "Filter by 1 Client: Hesni [DATE] → [DATE]" at bounding box center [405, 52] width 483 height 38
click at [579, 47] on input "[DATE]" at bounding box center [575, 46] width 78 height 16
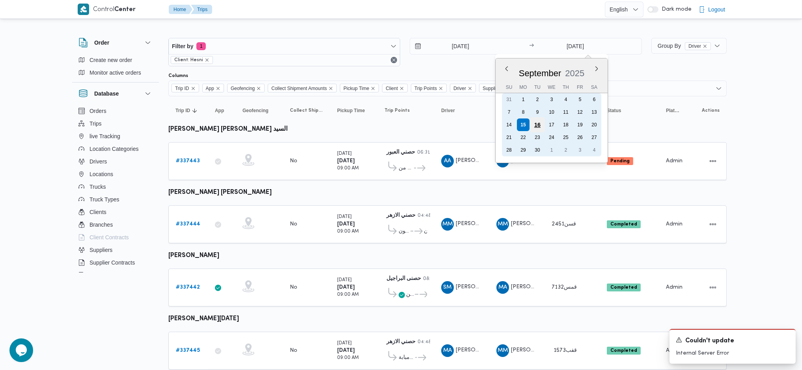
click at [537, 128] on div "16" at bounding box center [537, 124] width 15 height 15
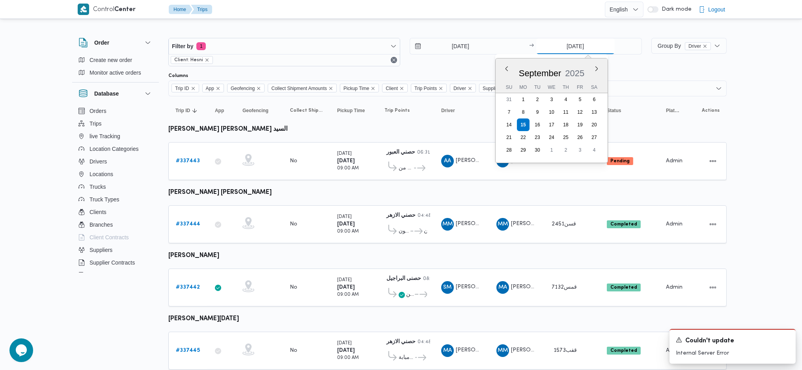
type input "[DATE]"
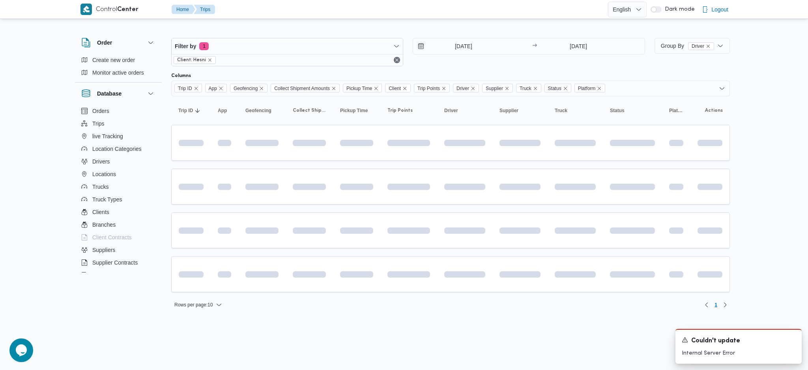
click at [442, 248] on table "Trip ID Click to sort in ascending order App Click to sort in ascending order G…" at bounding box center [450, 197] width 558 height 203
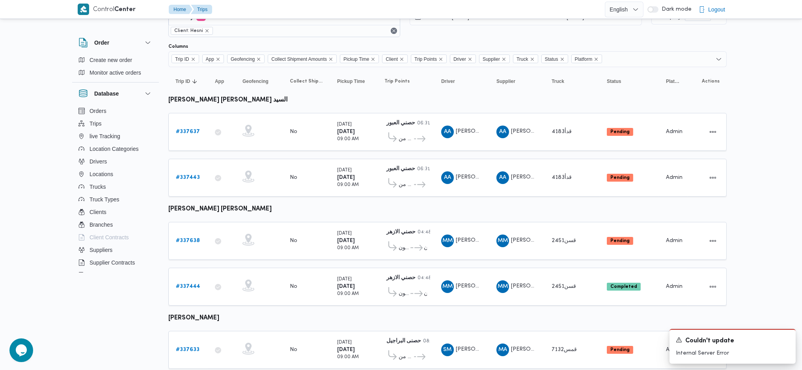
scroll to position [158, 0]
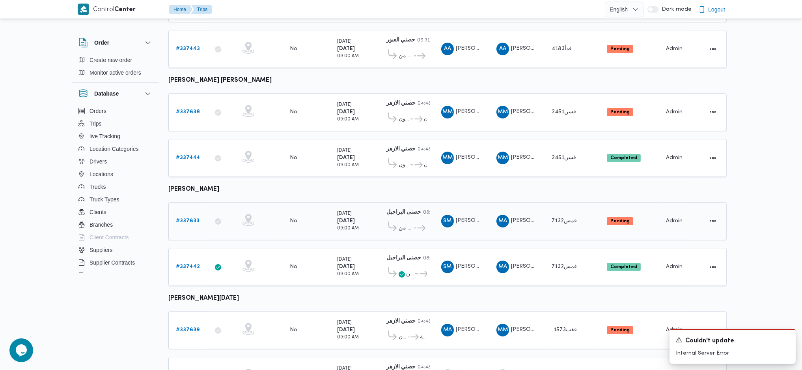
click at [192, 218] on link "# 337633" at bounding box center [188, 220] width 24 height 9
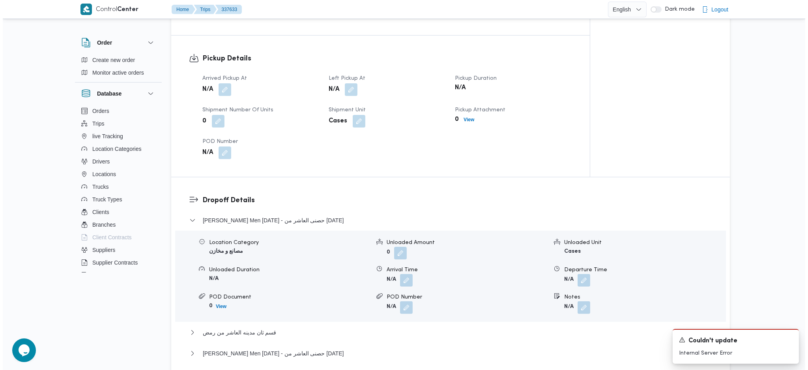
scroll to position [631, 0]
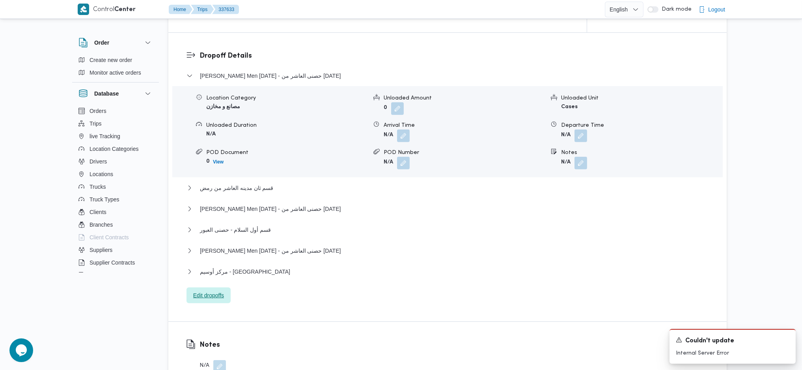
click at [224, 296] on span "Edit dropoffs" at bounding box center [208, 294] width 31 height 9
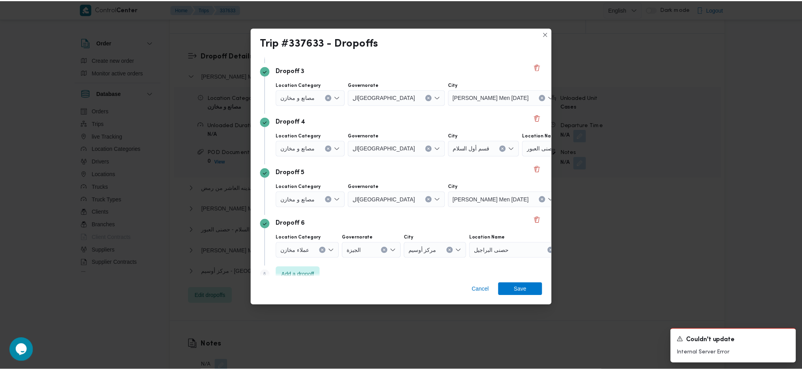
scroll to position [162, 0]
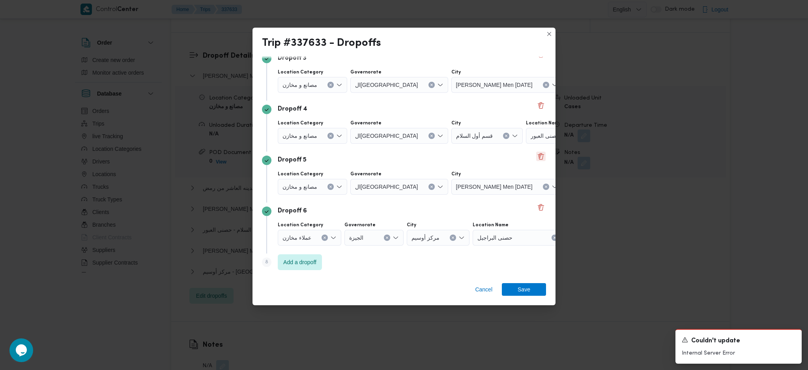
click at [535, 151] on div "Dropoff 5 Location Category مصانع و [GEOGRAPHIC_DATA] ال[GEOGRAPHIC_DATA] [GEOG…" at bounding box center [404, 176] width 284 height 51
click at [536, 157] on button "Delete" at bounding box center [540, 155] width 9 height 9
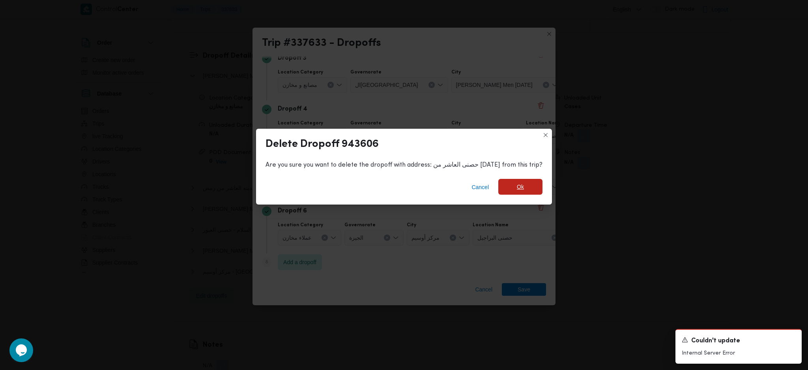
drag, startPoint x: 522, startPoint y: 175, endPoint x: 517, endPoint y: 181, distance: 7.5
click at [519, 177] on div "Cancel Ok" at bounding box center [404, 189] width 296 height 32
click at [517, 182] on span "Ok" at bounding box center [520, 186] width 7 height 9
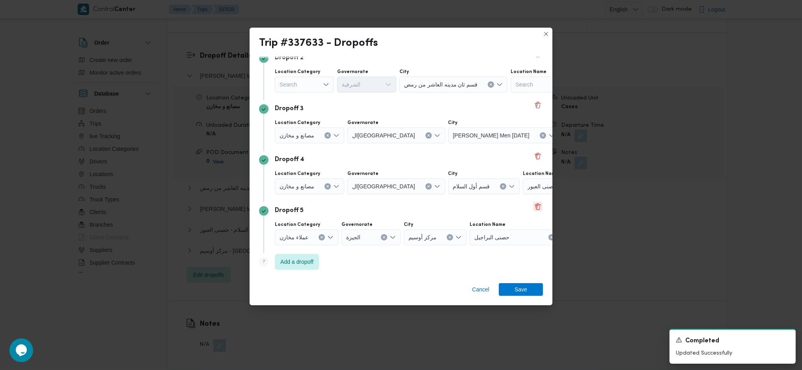
scroll to position [111, 0]
click at [533, 160] on button "Delete" at bounding box center [537, 155] width 9 height 9
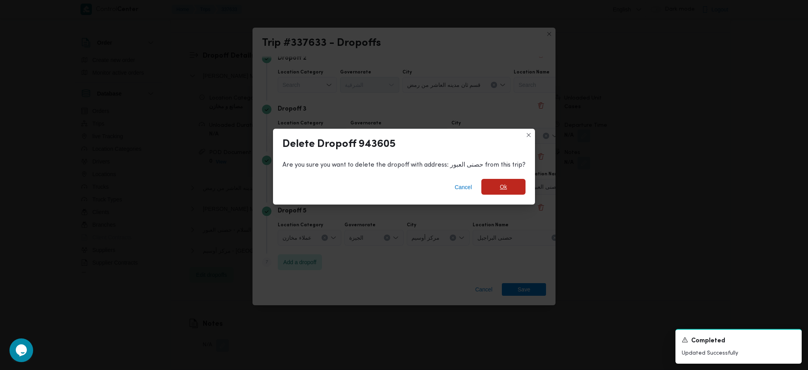
click at [507, 187] on span "Ok" at bounding box center [503, 187] width 44 height 16
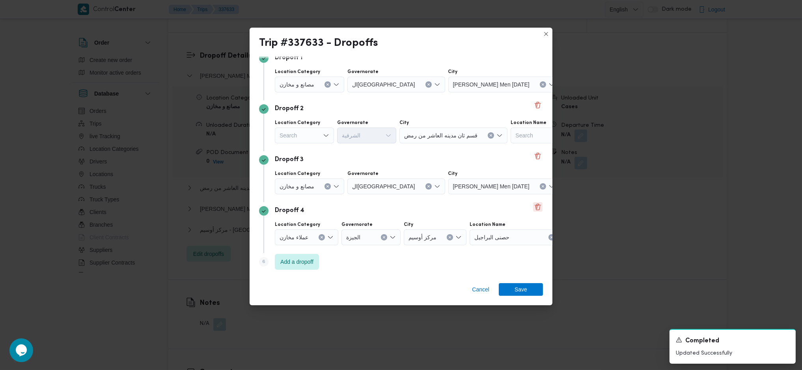
scroll to position [60, 0]
click at [533, 207] on button "Delete" at bounding box center [537, 206] width 9 height 9
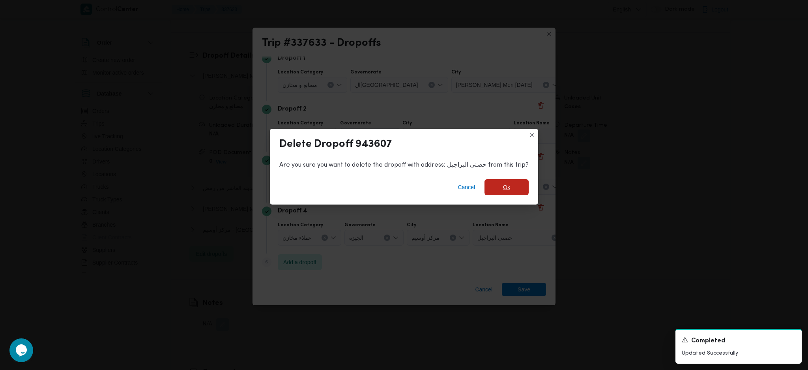
drag, startPoint x: 503, startPoint y: 183, endPoint x: 505, endPoint y: 195, distance: 11.6
click at [504, 185] on span "Ok" at bounding box center [506, 186] width 7 height 9
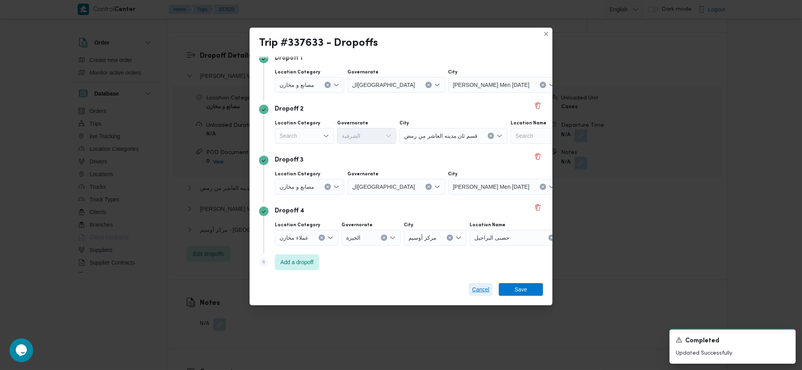
click at [477, 291] on span "Cancel" at bounding box center [480, 288] width 17 height 9
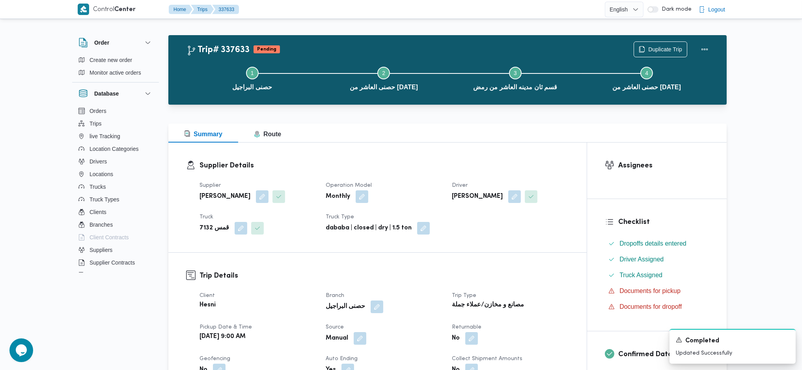
scroll to position [0, 0]
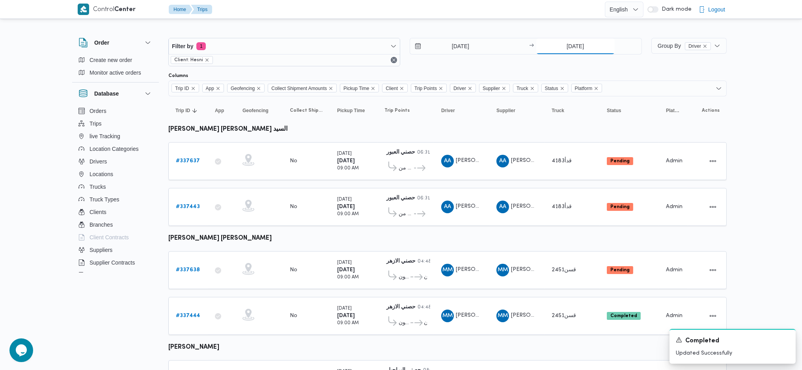
click at [563, 45] on input "[DATE]" at bounding box center [575, 46] width 78 height 16
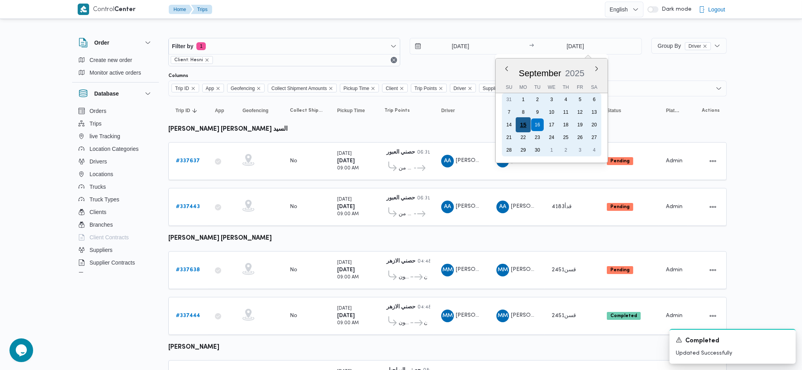
click at [518, 119] on div "15" at bounding box center [522, 124] width 15 height 15
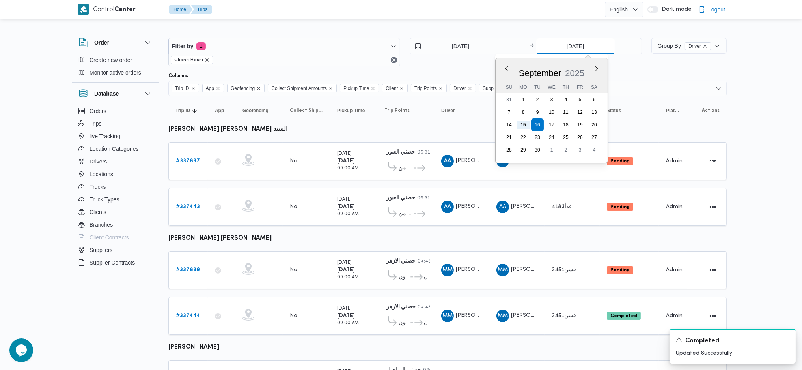
type input "[DATE]"
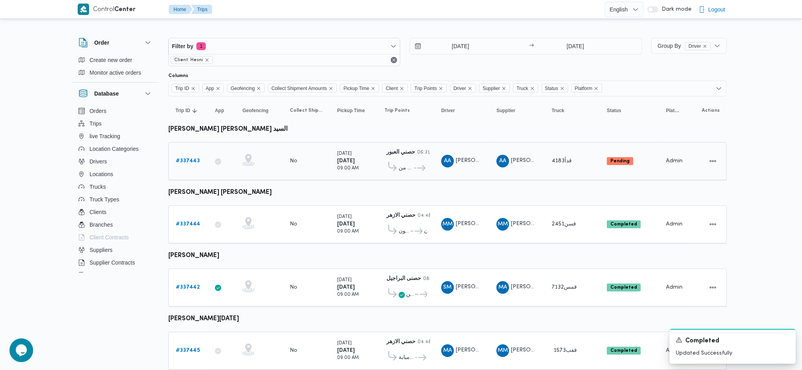
click at [182, 158] on b "# 337443" at bounding box center [188, 160] width 24 height 5
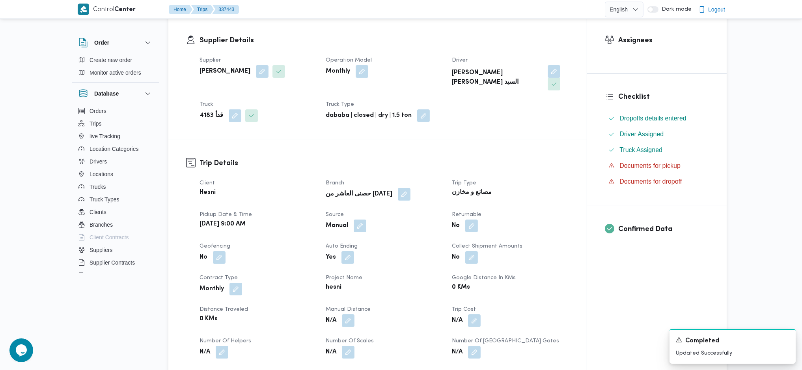
scroll to position [263, 0]
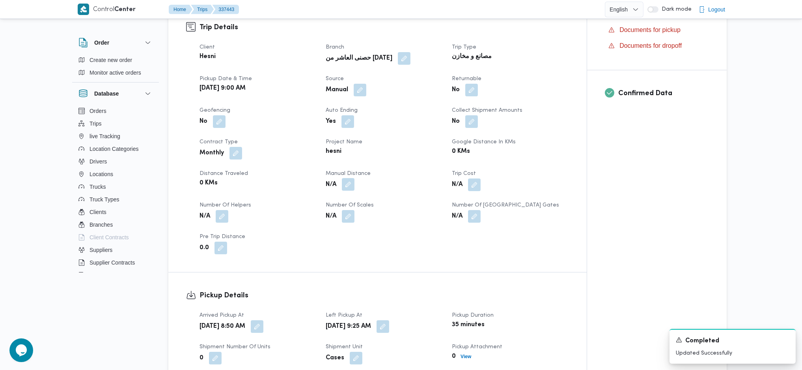
click at [345, 178] on button "button" at bounding box center [348, 184] width 13 height 13
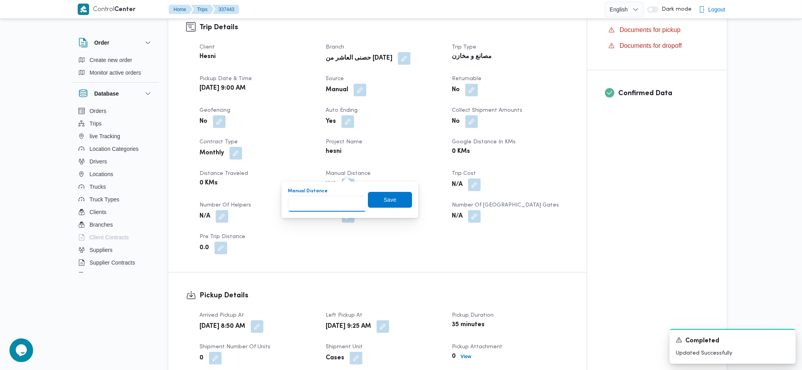
click at [338, 202] on input "Manual Distance" at bounding box center [327, 204] width 78 height 16
type input "85"
click at [409, 201] on div "You are in a dialog. To close this dialog, hit escape. Manual Distance 85 Save" at bounding box center [350, 199] width 137 height 36
click at [399, 201] on span "Save" at bounding box center [390, 199] width 44 height 16
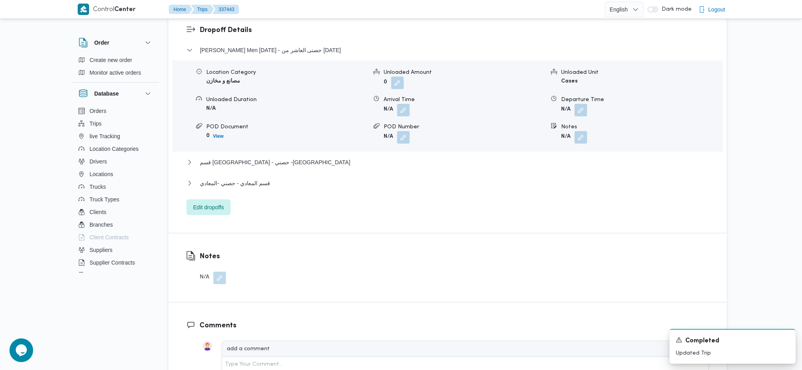
scroll to position [631, 0]
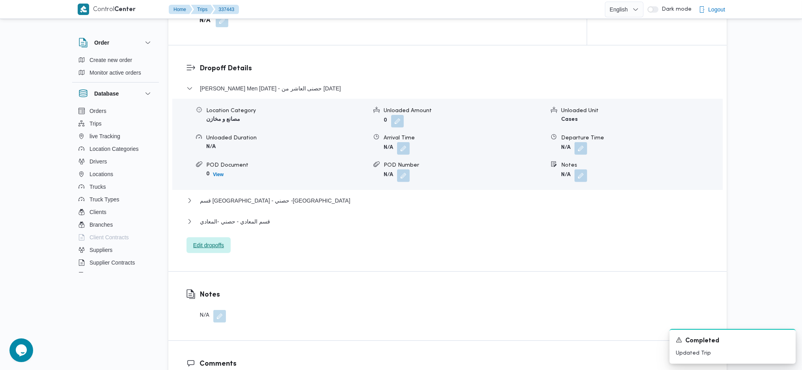
click at [226, 237] on span "Edit dropoffs" at bounding box center [209, 245] width 44 height 16
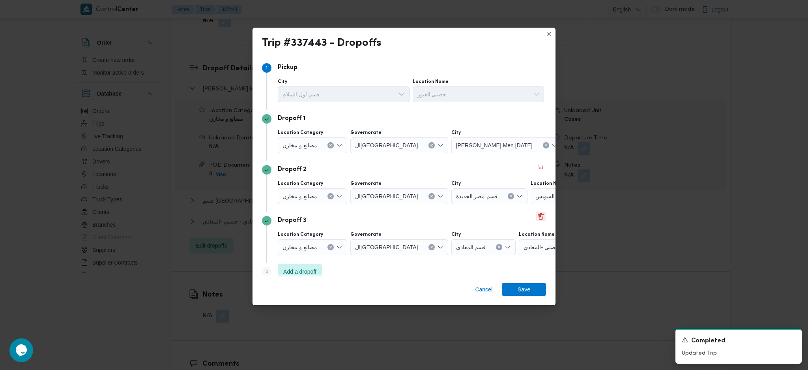
click at [536, 219] on button "Delete" at bounding box center [540, 215] width 9 height 9
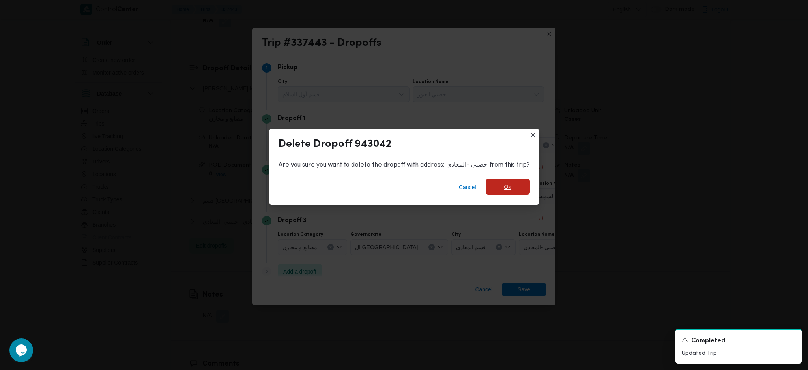
click at [511, 194] on span "Ok" at bounding box center [507, 187] width 44 height 16
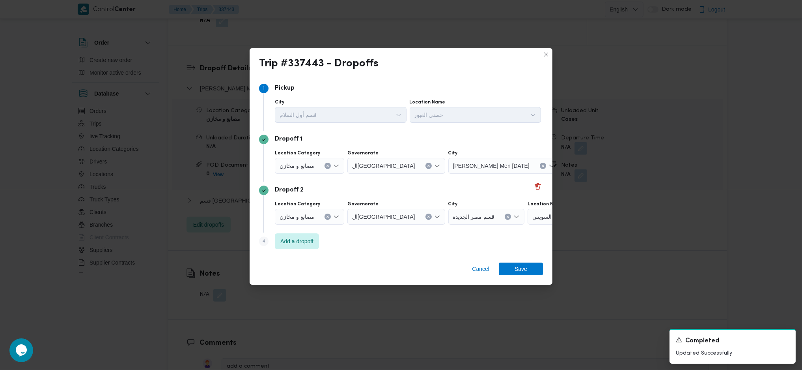
click at [521, 194] on div "Dropoff 2" at bounding box center [401, 189] width 284 height 9
click at [532, 213] on span "حصني -جسر السويس" at bounding box center [557, 216] width 50 height 9
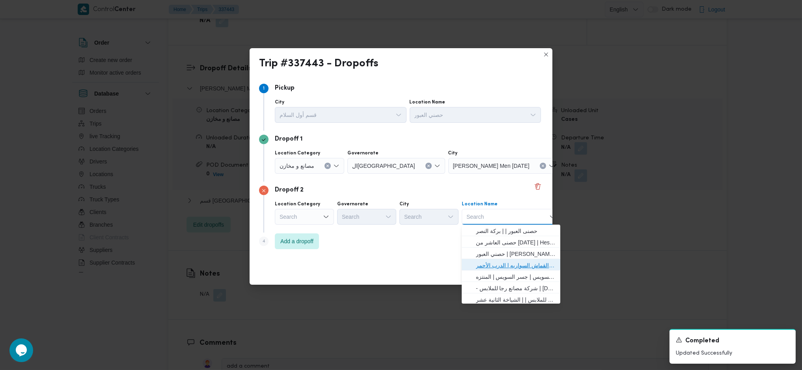
click at [518, 263] on span "حصني الازهر | سوق الازهر كل انواع القماش السواريه | الدرب الأحمر" at bounding box center [516, 264] width 80 height 9
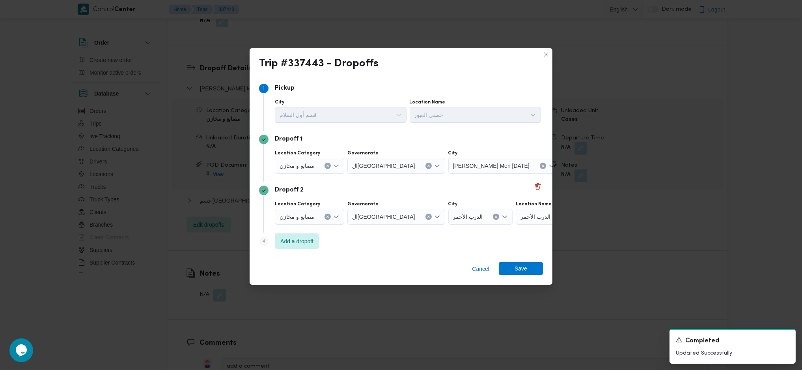
click at [522, 270] on span "Save" at bounding box center [521, 268] width 13 height 13
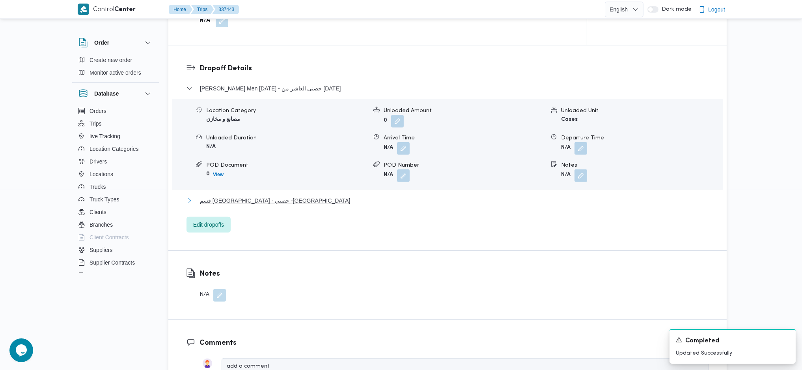
click at [301, 196] on button "قسم [GEOGRAPHIC_DATA] - حصني -[GEOGRAPHIC_DATA]" at bounding box center [448, 200] width 523 height 9
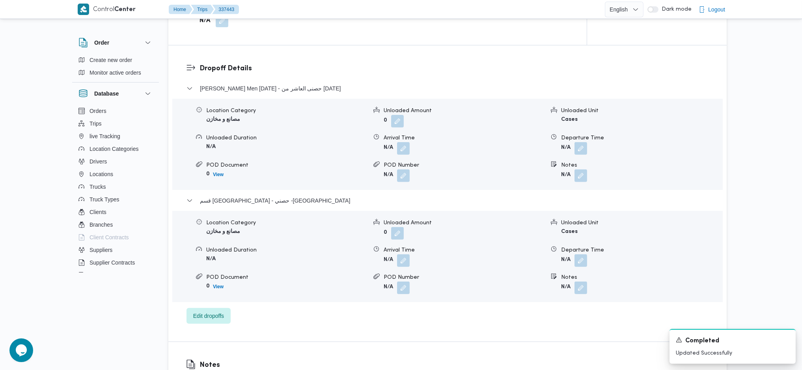
click at [574, 254] on span at bounding box center [579, 260] width 17 height 13
click at [579, 254] on button "button" at bounding box center [581, 260] width 13 height 13
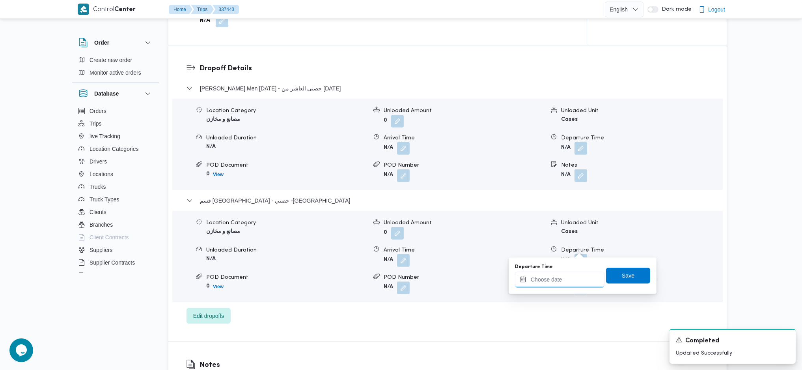
drag, startPoint x: 560, startPoint y: 278, endPoint x: 593, endPoint y: 277, distance: 33.5
click at [560, 278] on input "Departure Time" at bounding box center [560, 279] width 90 height 16
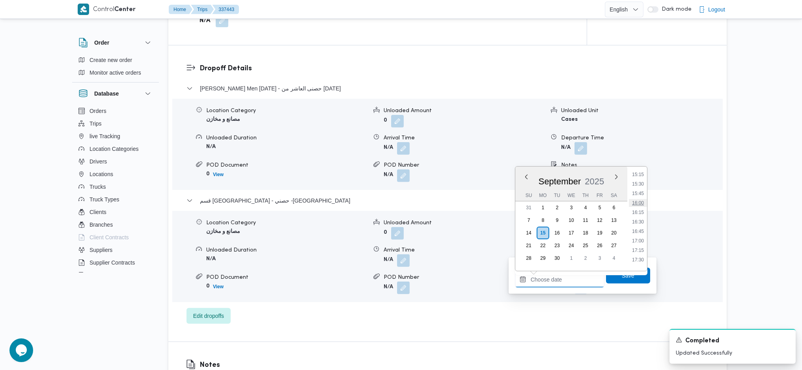
scroll to position [562, 0]
drag, startPoint x: 630, startPoint y: 221, endPoint x: 635, endPoint y: 224, distance: 5.5
click at [630, 221] on li "16:00" at bounding box center [638, 220] width 18 height 8
type input "[DATE] 16:00"
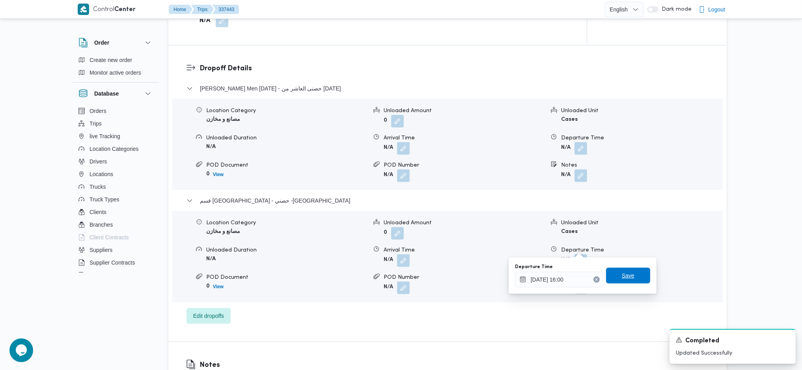
click at [625, 280] on span "Save" at bounding box center [628, 275] width 44 height 16
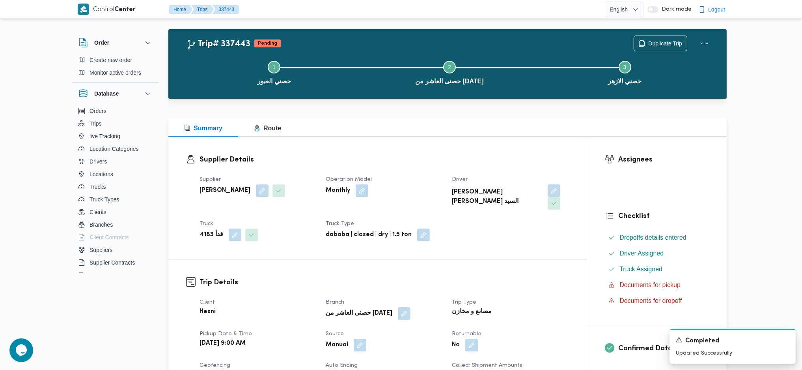
scroll to position [0, 0]
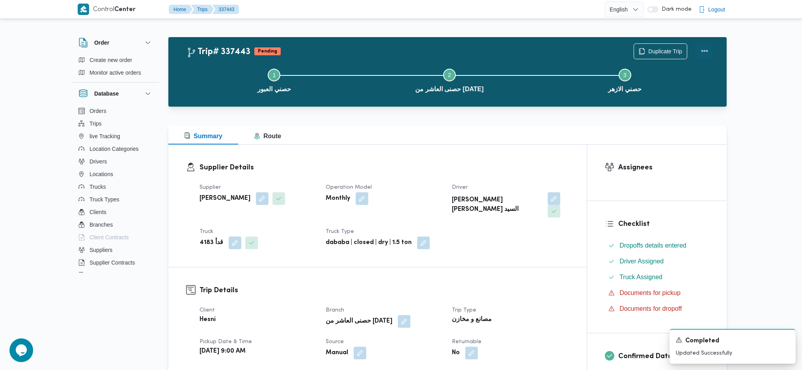
click at [699, 54] on button "Actions" at bounding box center [705, 51] width 16 height 16
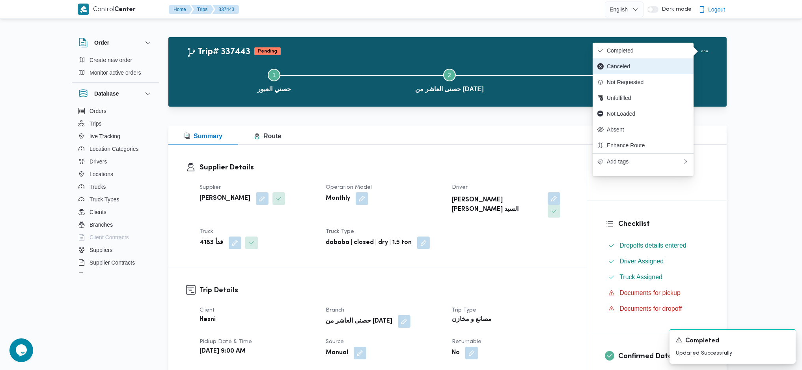
click at [639, 61] on button "Canceled" at bounding box center [643, 66] width 101 height 16
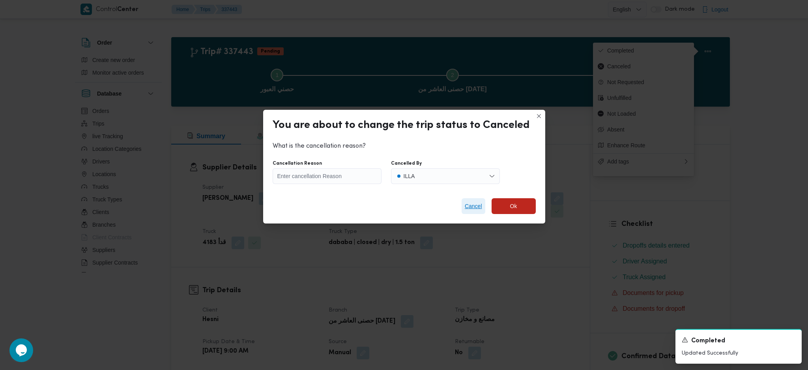
click at [471, 201] on span "Cancel" at bounding box center [473, 205] width 17 height 9
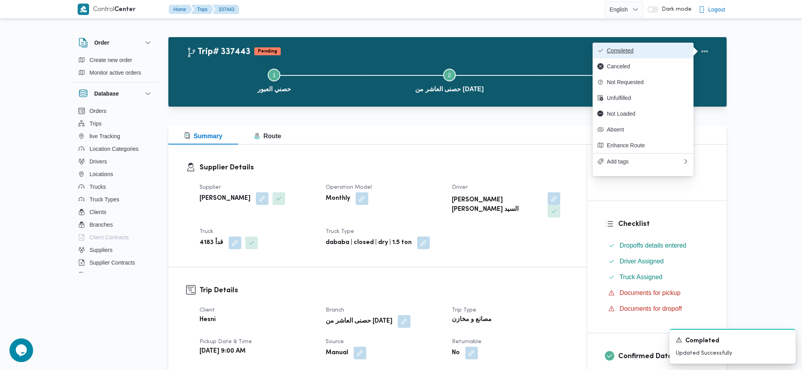
click at [646, 50] on span "Completed" at bounding box center [648, 50] width 82 height 6
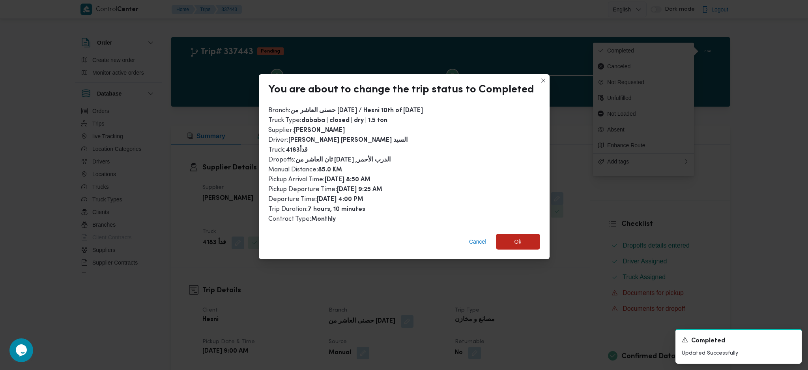
click at [517, 251] on div "Cancel Ok" at bounding box center [404, 243] width 291 height 32
click at [520, 243] on span "Ok" at bounding box center [518, 241] width 44 height 16
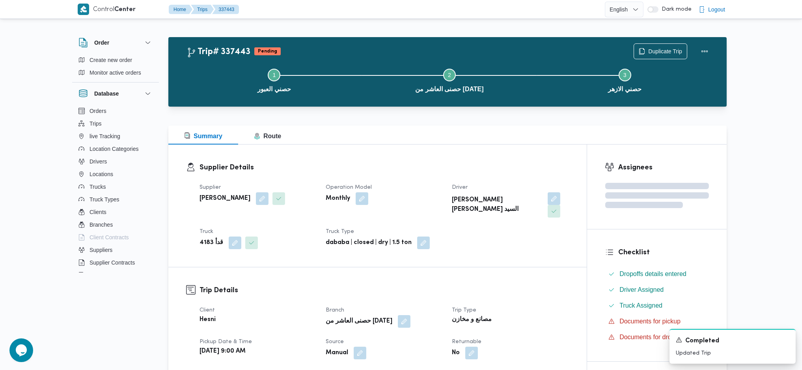
click at [496, 153] on div "Supplier Details Supplier عبدالحافظ السيد عبد الحافظ السيد Operation Model Mont…" at bounding box center [377, 205] width 418 height 122
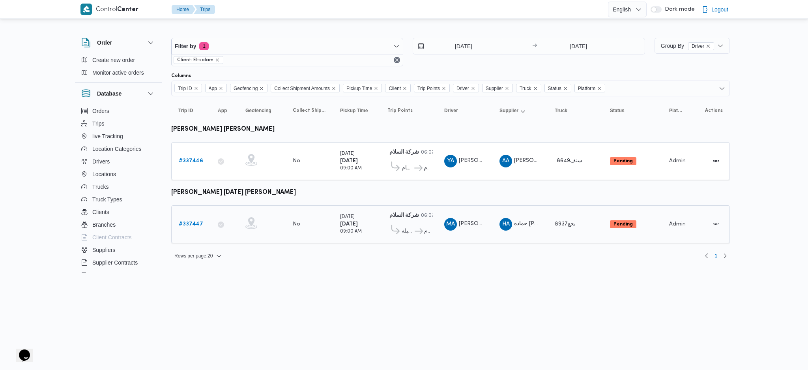
click at [185, 211] on td "Trip ID # 337447" at bounding box center [190, 224] width 39 height 38
drag, startPoint x: 185, startPoint y: 215, endPoint x: 186, endPoint y: 224, distance: 9.5
click at [185, 217] on div "# 337447" at bounding box center [190, 224] width 31 height 16
click at [186, 228] on div "# 337447" at bounding box center [190, 224] width 31 height 16
click at [190, 231] on td "Trip ID # 337447" at bounding box center [190, 224] width 39 height 38
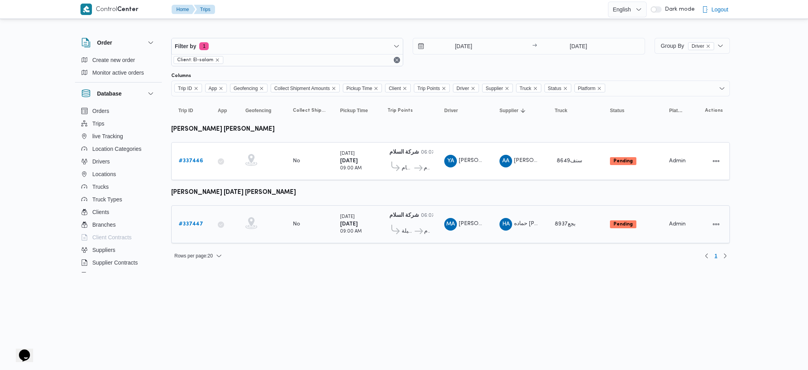
click at [193, 221] on b "# 337447" at bounding box center [191, 223] width 24 height 5
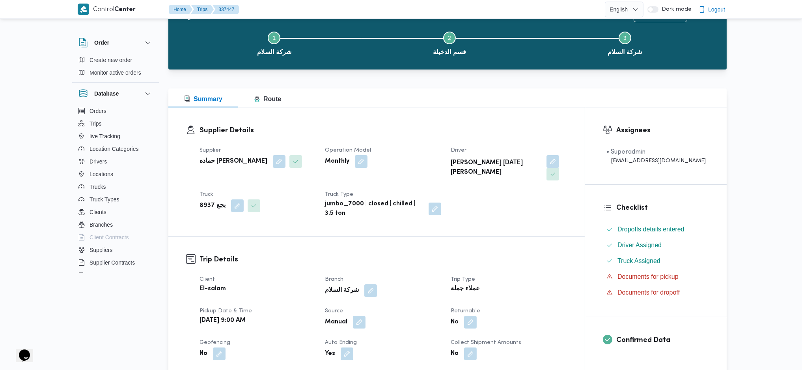
scroll to position [315, 0]
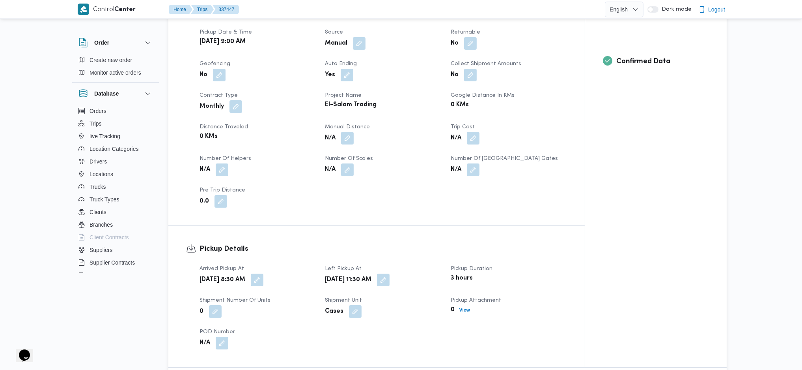
click at [342, 132] on span at bounding box center [345, 138] width 17 height 13
click at [346, 131] on button "button" at bounding box center [347, 137] width 13 height 13
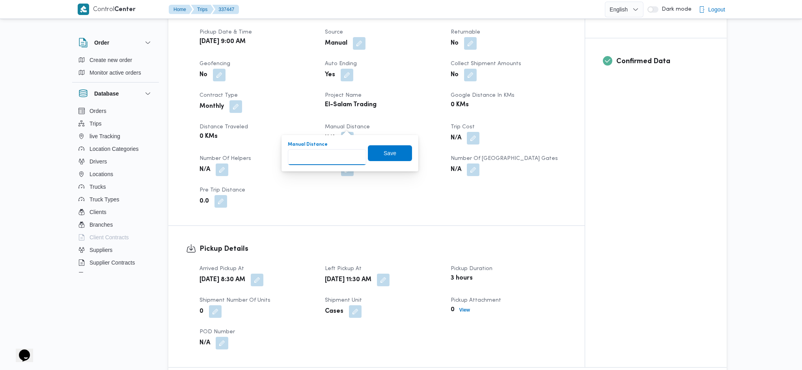
click at [330, 155] on input "Manual Distance" at bounding box center [327, 157] width 78 height 16
type input "43"
click at [390, 151] on span "Save" at bounding box center [390, 153] width 44 height 16
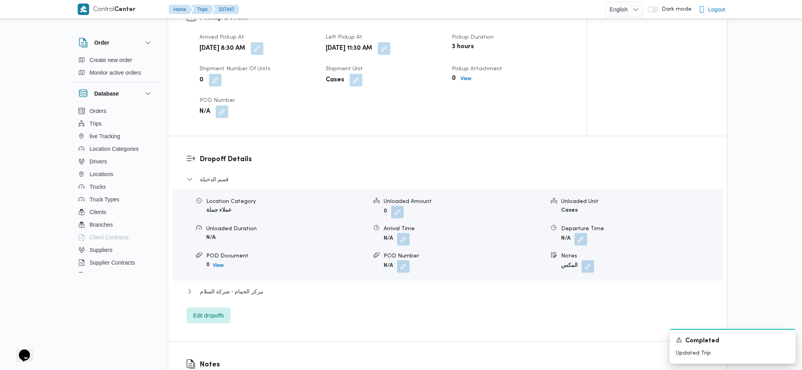
scroll to position [578, 0]
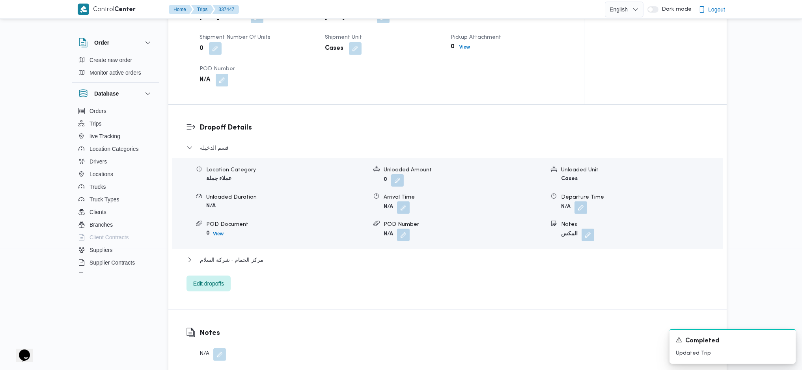
click at [206, 278] on span "Edit dropoffs" at bounding box center [208, 282] width 31 height 9
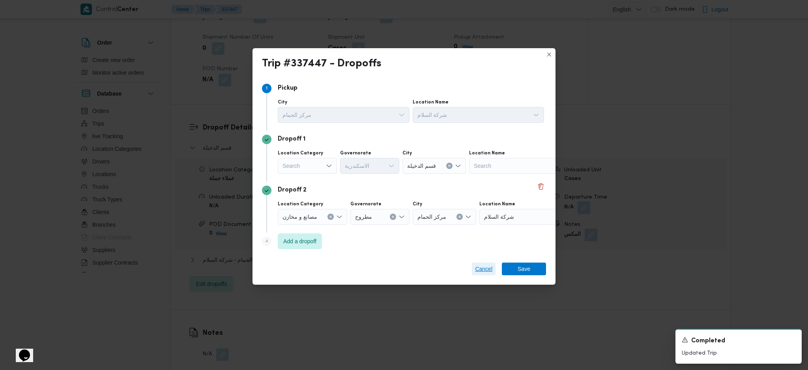
click at [486, 265] on span "Cancel" at bounding box center [483, 268] width 17 height 9
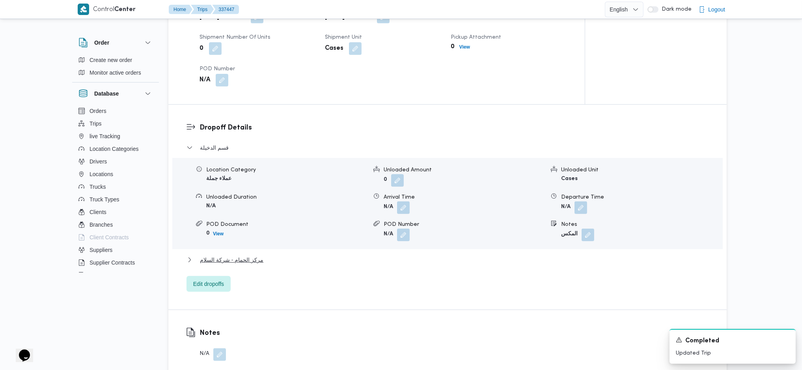
drag, startPoint x: 253, startPoint y: 253, endPoint x: 253, endPoint y: 248, distance: 4.3
click at [253, 255] on div "مركز الحمام - شركة السلام" at bounding box center [448, 262] width 523 height 15
click at [254, 255] on span "مركز الحمام - شركة السلام" at bounding box center [231, 259] width 63 height 9
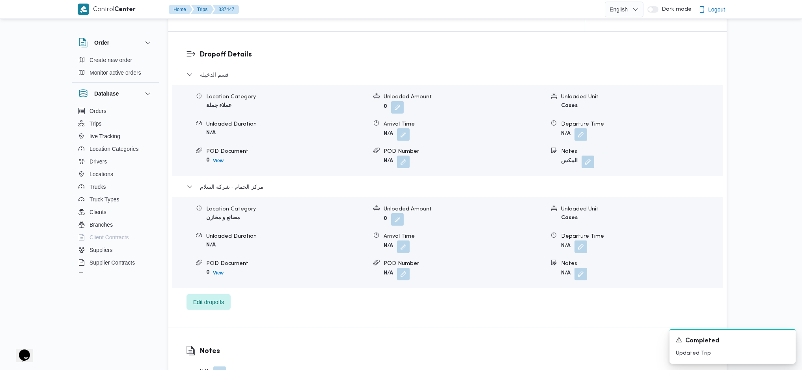
scroll to position [736, 0]
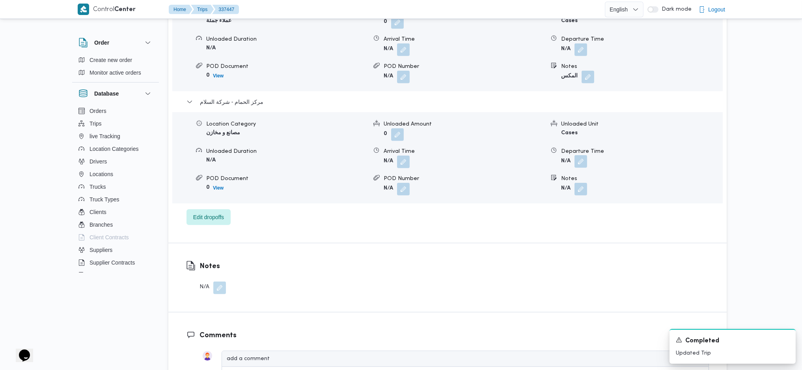
click at [583, 155] on button "button" at bounding box center [581, 161] width 13 height 13
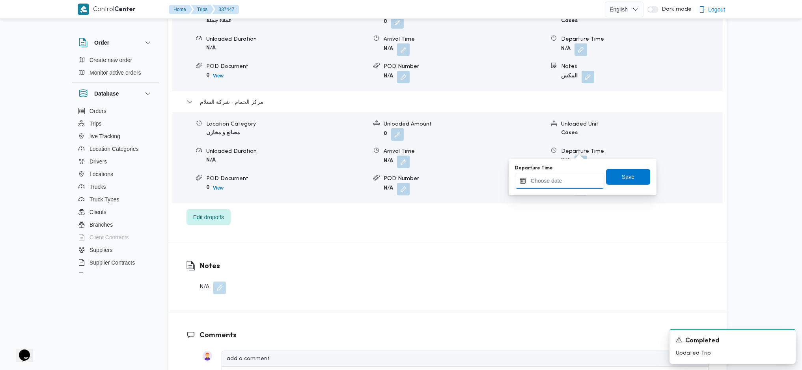
click at [556, 184] on input "Departure Time" at bounding box center [560, 181] width 90 height 16
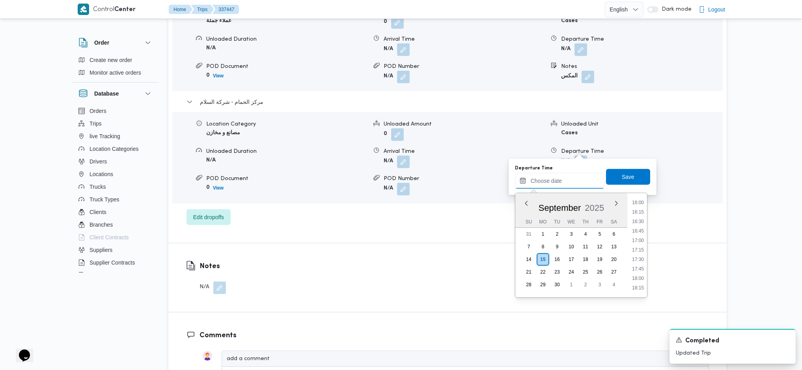
scroll to position [606, 0]
click at [641, 203] on li "16:00" at bounding box center [638, 203] width 18 height 8
type input "15/09/2025 16:00"
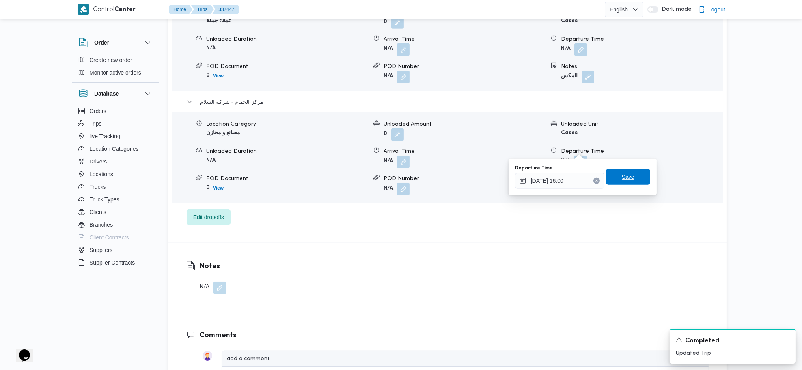
drag, startPoint x: 627, startPoint y: 180, endPoint x: 514, endPoint y: 181, distance: 113.2
click at [626, 179] on span "Save" at bounding box center [628, 176] width 13 height 9
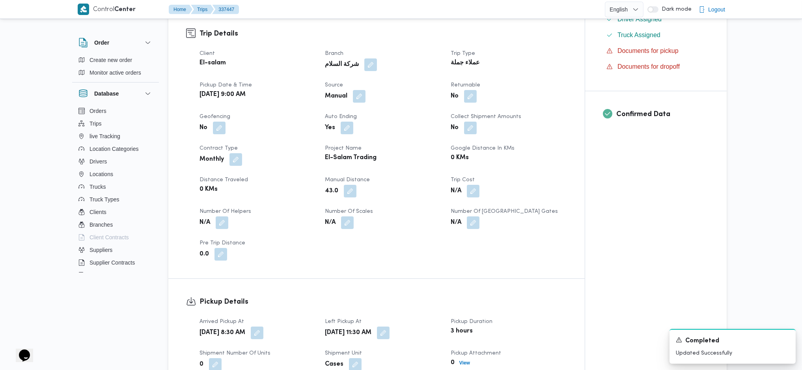
scroll to position [0, 0]
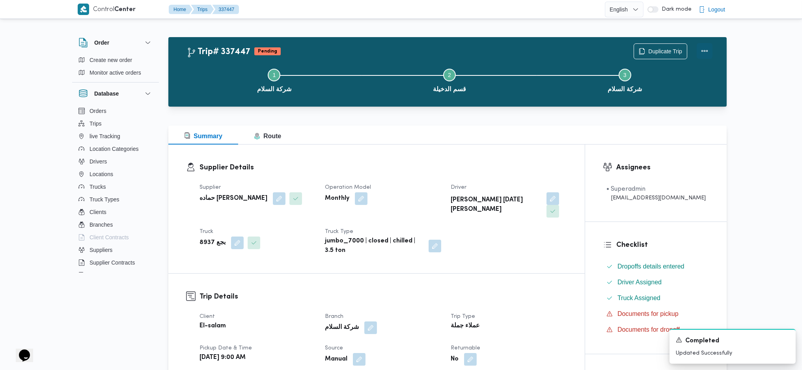
click at [707, 48] on button "Actions" at bounding box center [705, 51] width 16 height 16
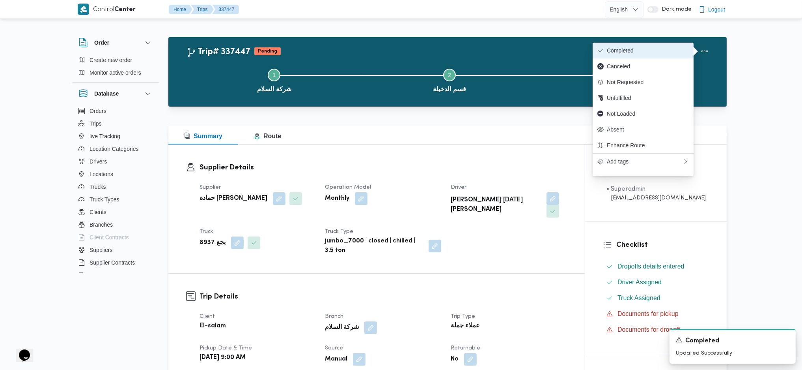
click at [633, 48] on span "Completed" at bounding box center [648, 50] width 82 height 6
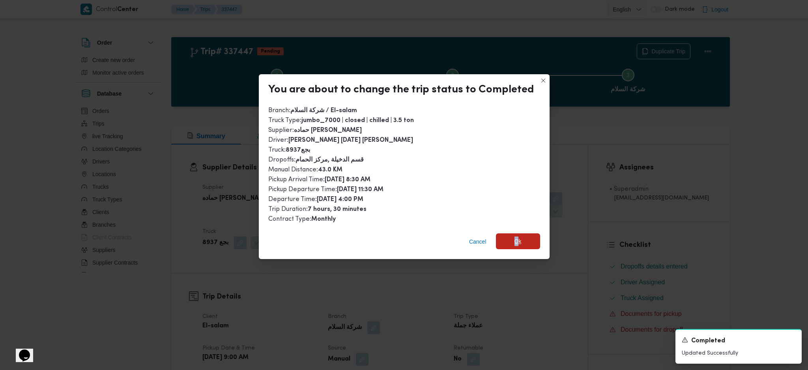
drag, startPoint x: 515, startPoint y: 231, endPoint x: 512, endPoint y: 237, distance: 6.6
click at [512, 236] on div "Cancel Ok" at bounding box center [404, 243] width 291 height 32
click at [510, 248] on div "Cancel Ok" at bounding box center [404, 243] width 291 height 32
drag, startPoint x: 513, startPoint y: 237, endPoint x: 516, endPoint y: 263, distance: 26.7
click at [514, 237] on span "Ok" at bounding box center [517, 241] width 7 height 9
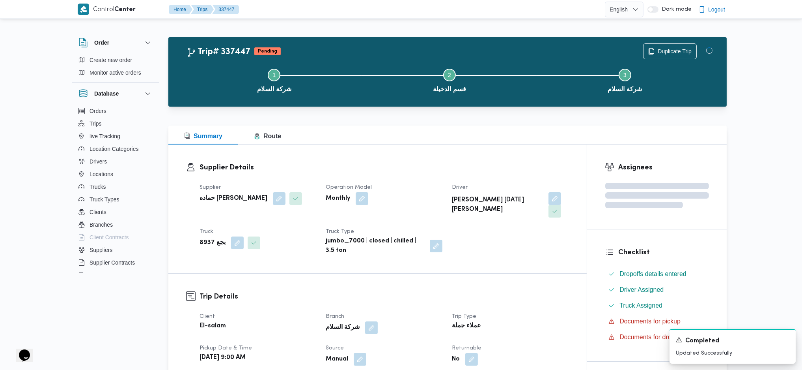
drag, startPoint x: 516, startPoint y: 263, endPoint x: 481, endPoint y: 153, distance: 115.9
click at [475, 132] on div "Summary Route" at bounding box center [447, 134] width 558 height 19
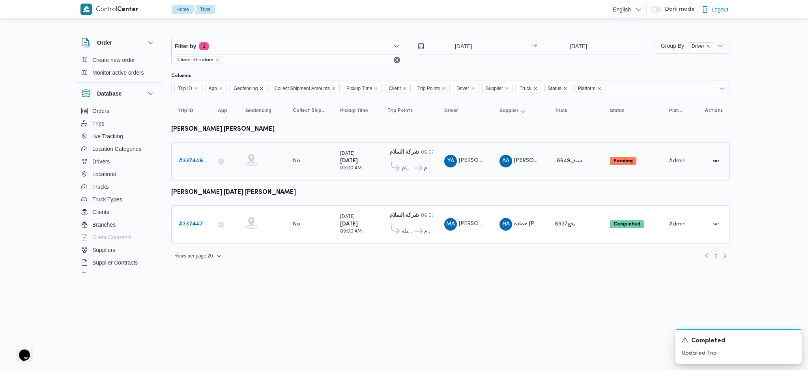
click at [199, 159] on b "# 337446" at bounding box center [191, 160] width 24 height 5
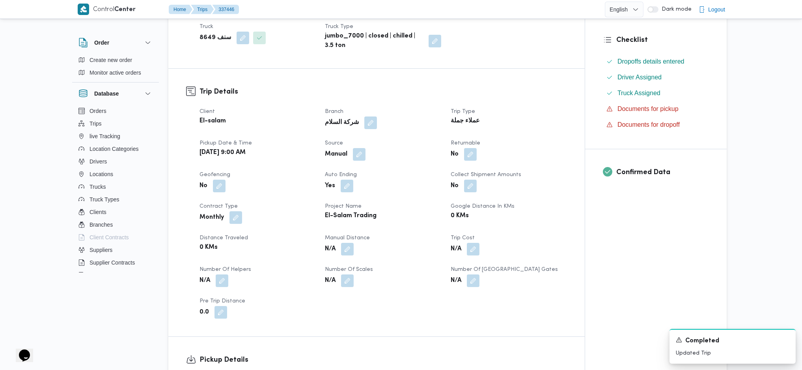
scroll to position [210, 0]
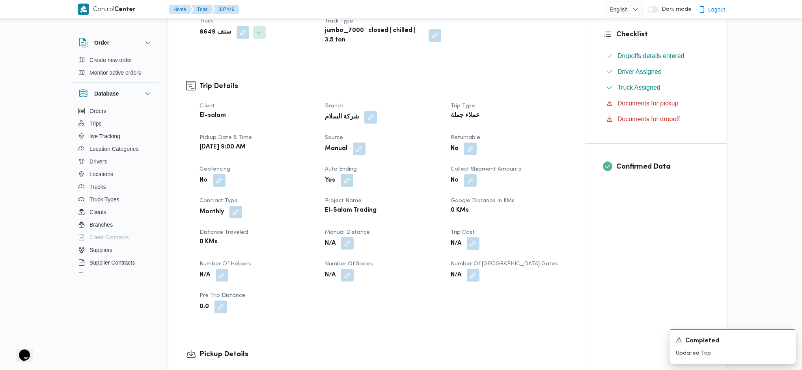
click at [350, 237] on button "button" at bounding box center [347, 243] width 13 height 13
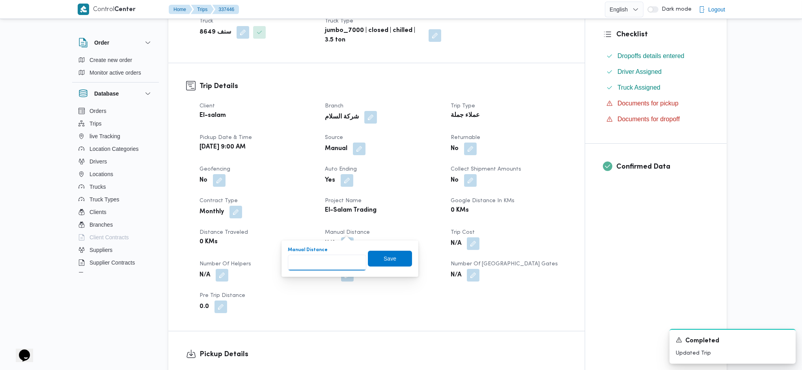
click at [332, 256] on input "Manual Distance" at bounding box center [327, 262] width 78 height 16
type input "88"
click at [384, 255] on span "Save" at bounding box center [390, 257] width 13 height 9
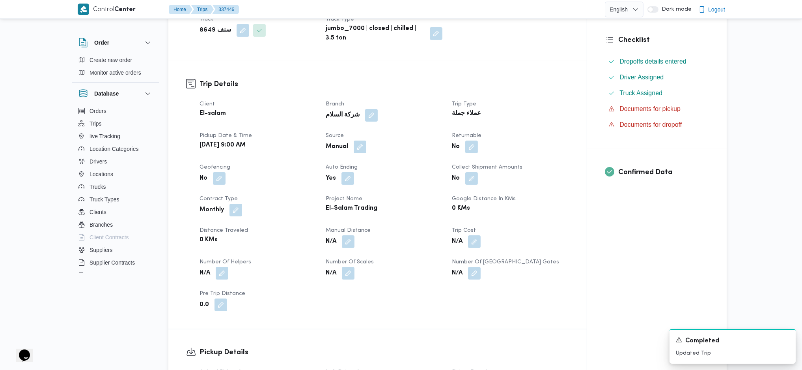
scroll to position [578, 0]
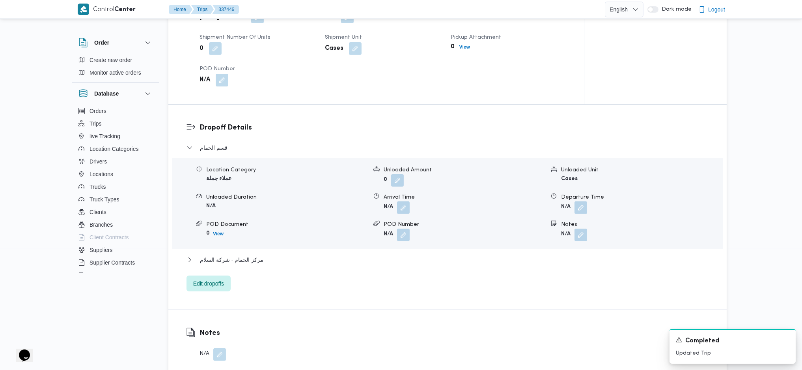
click at [219, 262] on div "قسم الحمام Location Category عملاء جملة Unloaded Amount 0 Unloaded Unit Cases U…" at bounding box center [448, 217] width 523 height 149
click at [257, 255] on div "مركز الحمام - شركة السلام" at bounding box center [448, 262] width 523 height 15
click at [275, 255] on button "مركز الحمام - شركة السلام" at bounding box center [448, 259] width 523 height 9
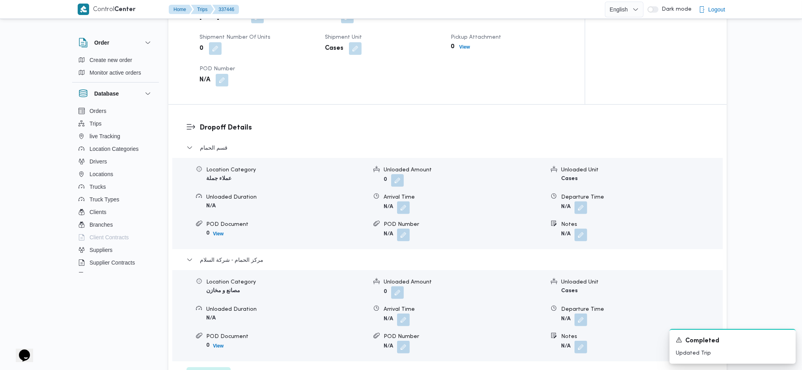
scroll to position [736, 0]
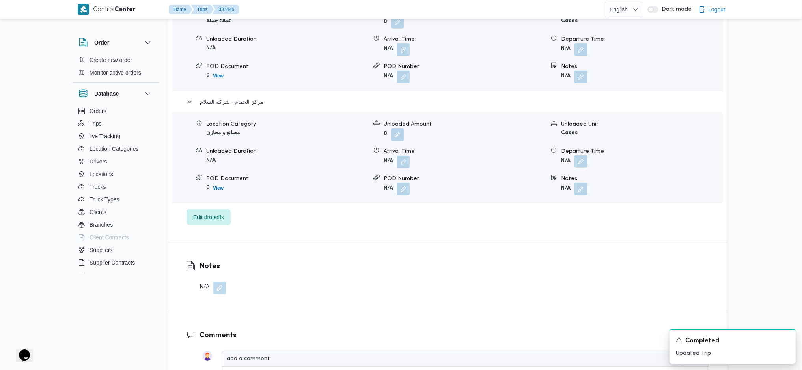
click at [584, 155] on button "button" at bounding box center [581, 161] width 13 height 13
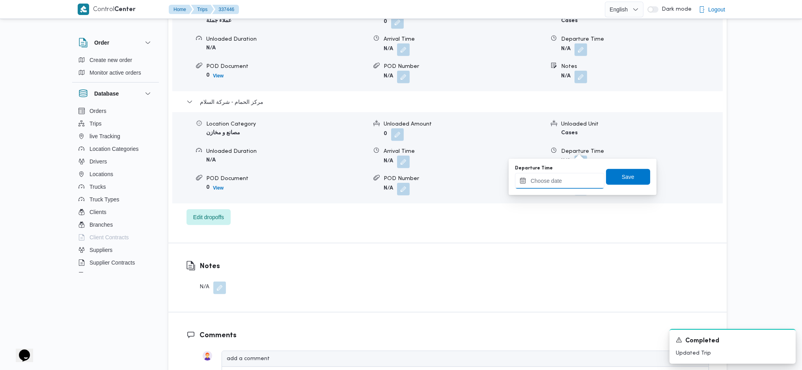
click at [558, 184] on input "Departure Time" at bounding box center [560, 181] width 90 height 16
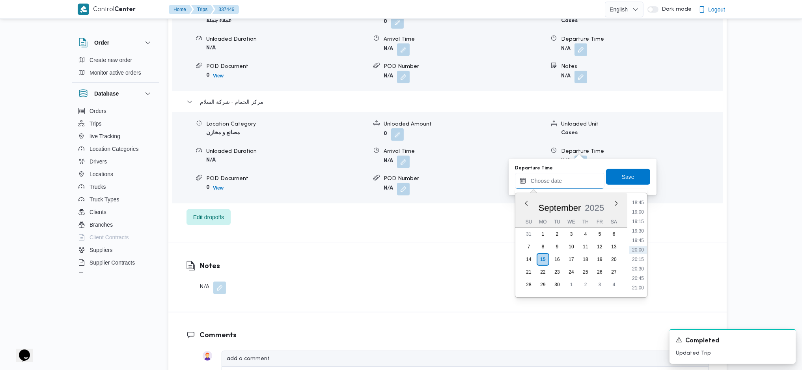
scroll to position [606, 0]
click at [639, 200] on li "16:00" at bounding box center [638, 203] width 18 height 8
type input "15/09/2025 16:00"
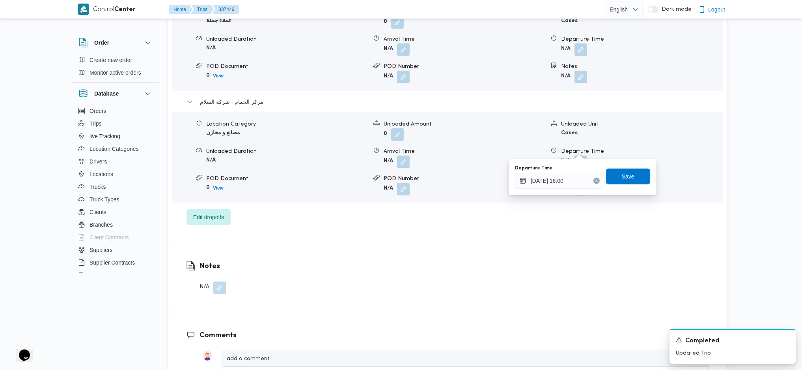
click at [623, 177] on span "Save" at bounding box center [628, 176] width 13 height 9
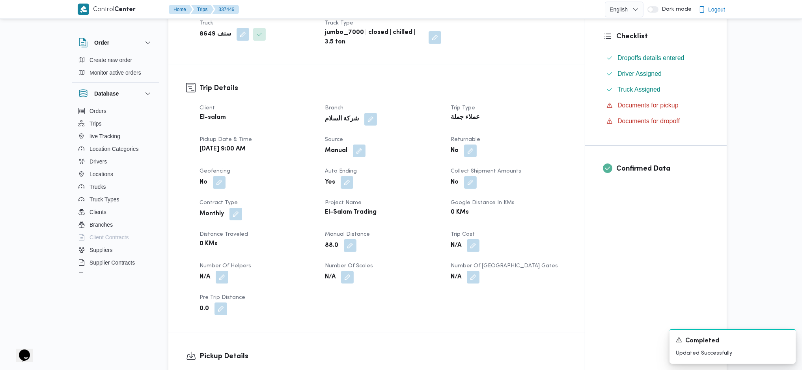
scroll to position [0, 0]
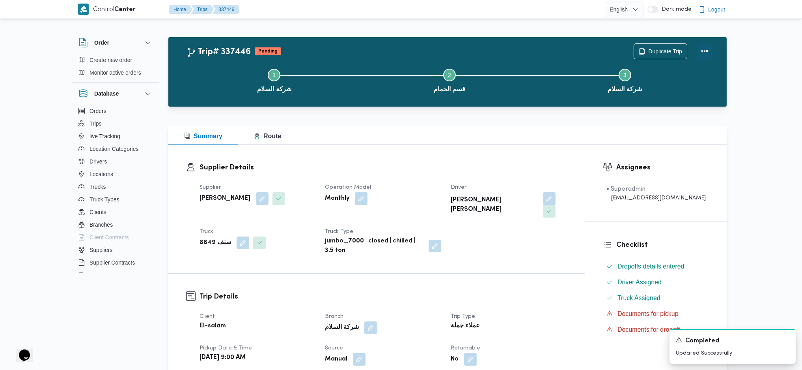
click at [709, 51] on button "Actions" at bounding box center [705, 51] width 16 height 16
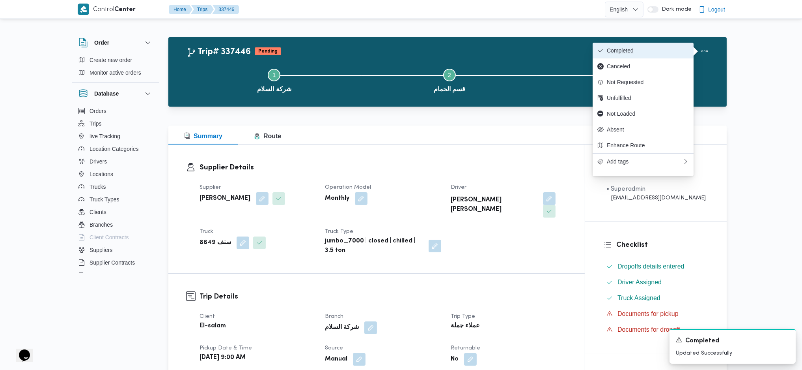
click at [655, 48] on span "Completed" at bounding box center [648, 50] width 82 height 6
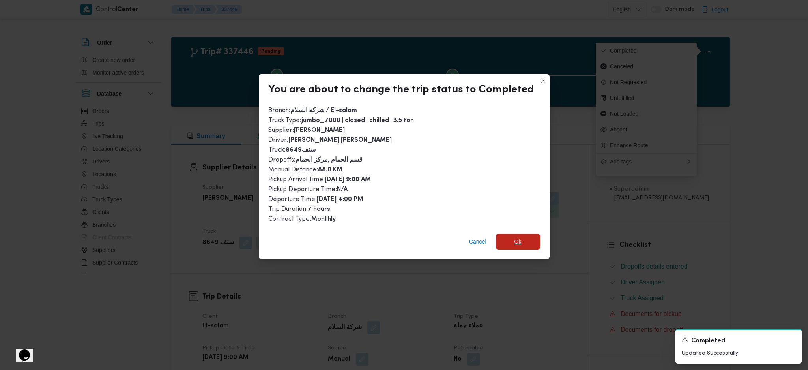
drag, startPoint x: 525, startPoint y: 239, endPoint x: 528, endPoint y: 264, distance: 25.0
click at [526, 239] on span "Ok" at bounding box center [518, 241] width 44 height 16
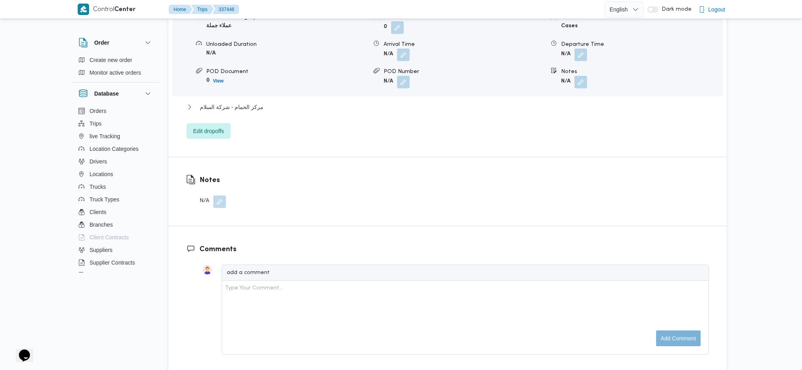
scroll to position [736, 0]
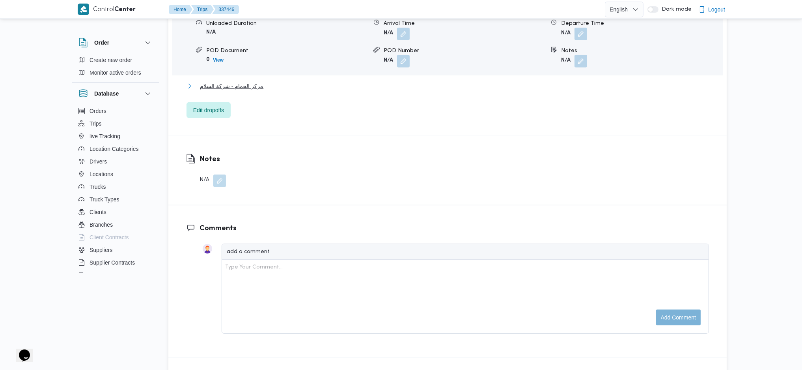
click at [249, 82] on span "مركز الحمام - شركة السلام" at bounding box center [231, 85] width 63 height 9
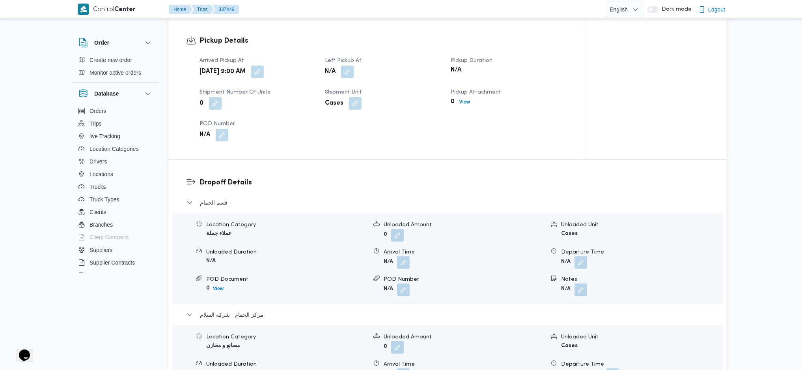
scroll to position [315, 0]
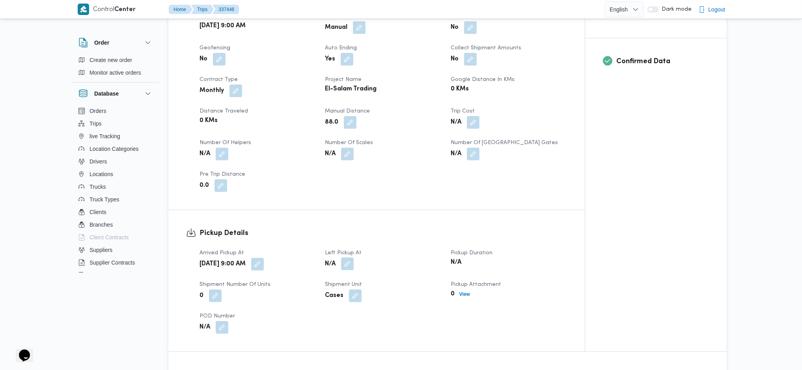
click at [347, 264] on button "button" at bounding box center [347, 263] width 13 height 13
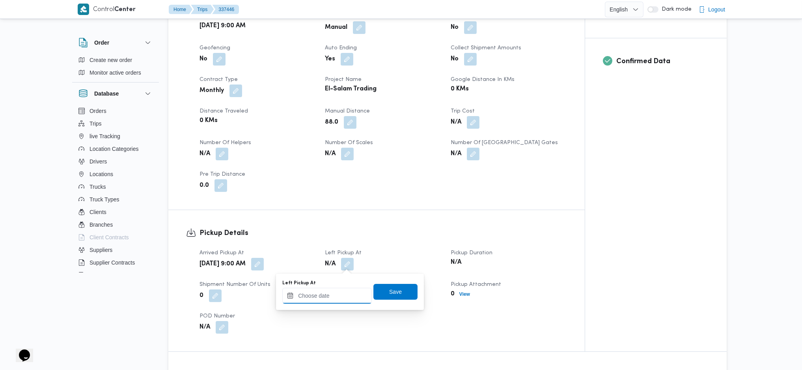
click at [329, 300] on input "Left Pickup At" at bounding box center [327, 295] width 90 height 16
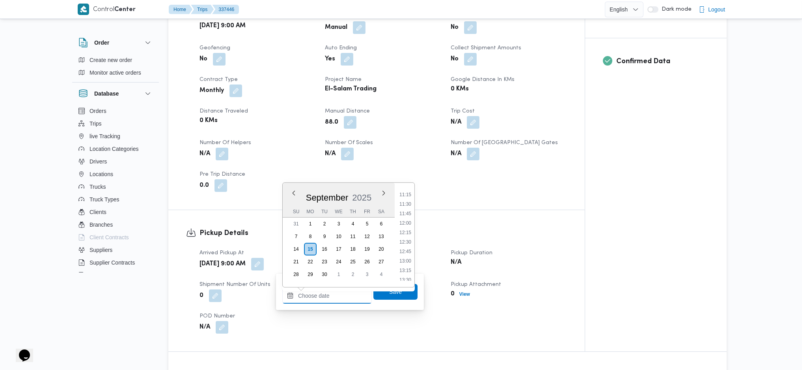
scroll to position [414, 0]
click at [404, 218] on ul "00:00 00:15 00:30 00:45 01:00 01:15 01:30 01:45 02:00 02:15 02:30 02:45 03:00 0…" at bounding box center [405, 234] width 18 height 91
click at [402, 226] on li "11:45" at bounding box center [405, 224] width 18 height 8
type input "15/09/2025 11:45"
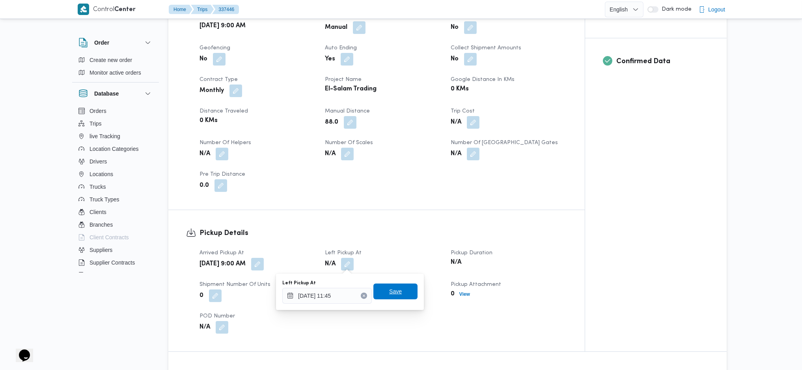
click at [396, 289] on span "Save" at bounding box center [395, 291] width 44 height 16
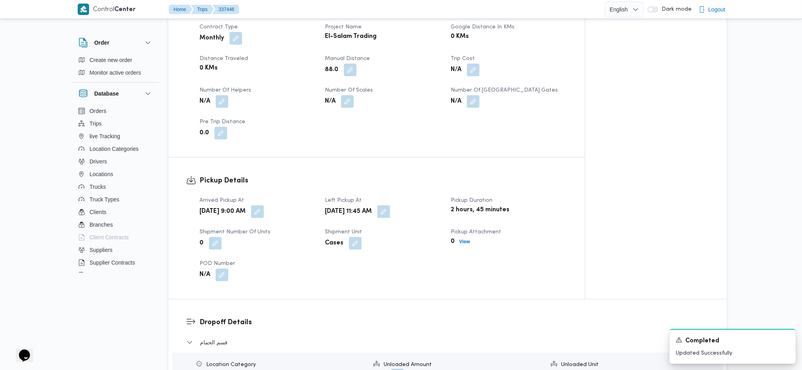
scroll to position [0, 0]
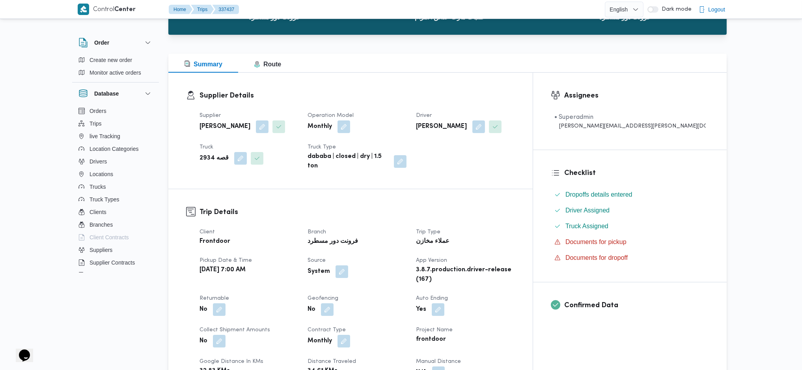
scroll to position [315, 0]
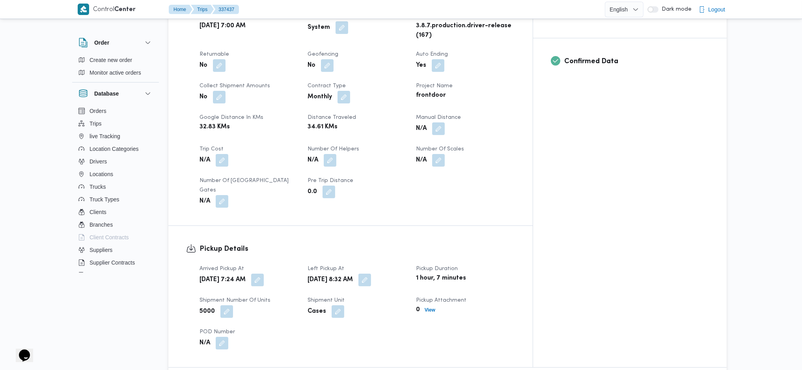
click at [483, 121] on div "N/A" at bounding box center [465, 128] width 100 height 14
click at [445, 122] on button "button" at bounding box center [438, 128] width 13 height 13
click at [453, 147] on input "Manual Distance" at bounding box center [453, 148] width 78 height 16
type input "121"
drag, startPoint x: 522, startPoint y: 146, endPoint x: 508, endPoint y: 154, distance: 15.8
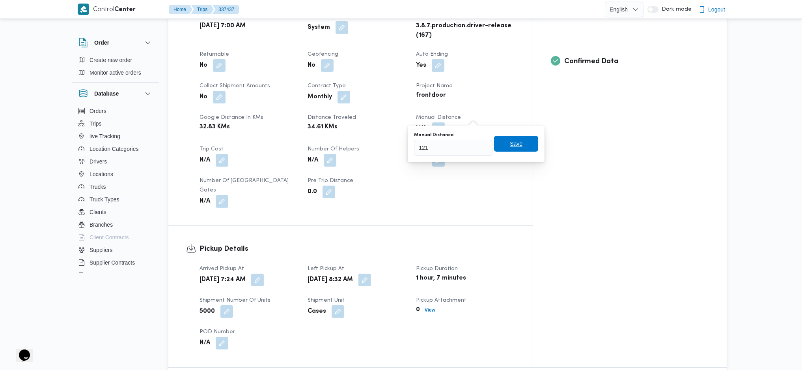
click at [522, 145] on span "Save" at bounding box center [516, 144] width 44 height 16
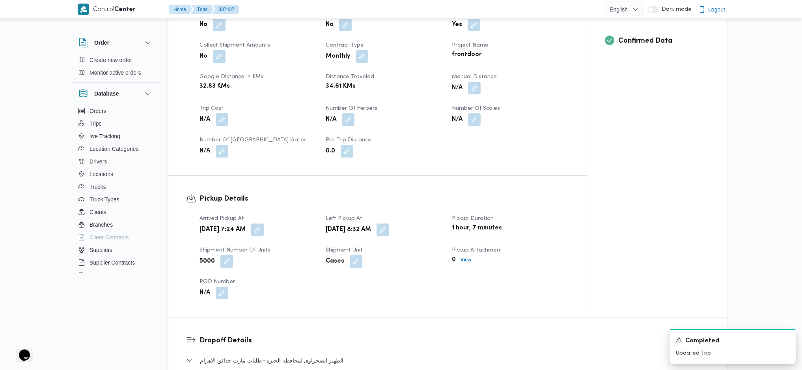
scroll to position [634, 0]
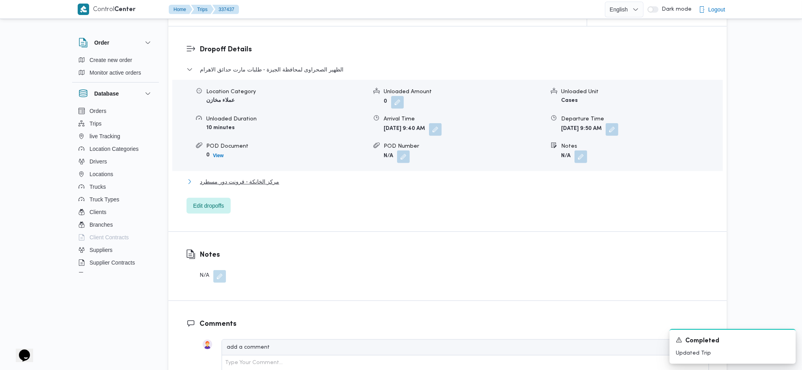
click at [282, 180] on button "مركز الخانكة - فرونت دور مسطرد" at bounding box center [448, 181] width 523 height 9
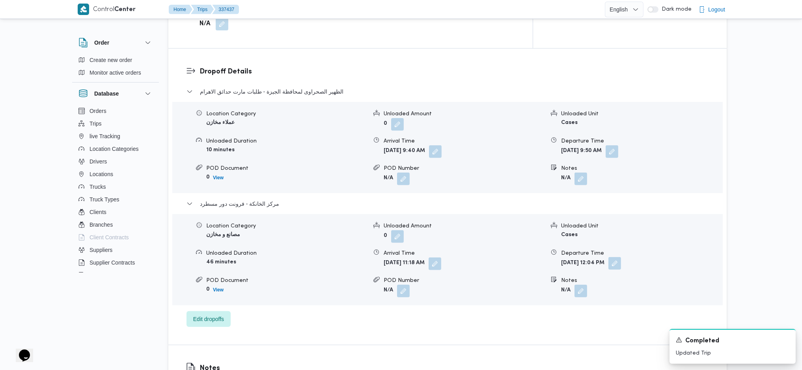
click at [621, 257] on button "button" at bounding box center [614, 263] width 13 height 13
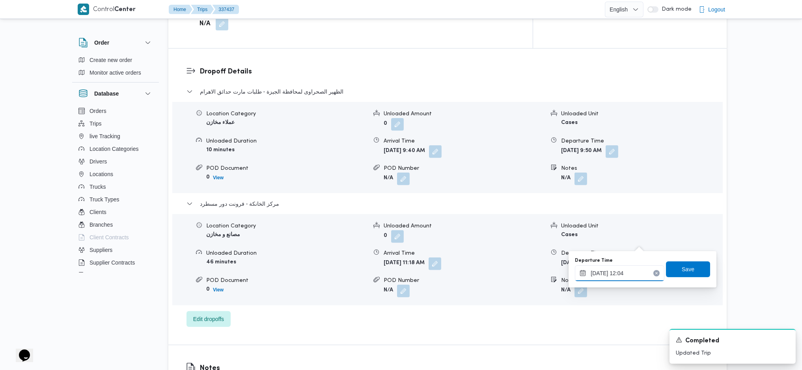
click at [623, 275] on input "[DATE] 12:04" at bounding box center [620, 273] width 90 height 16
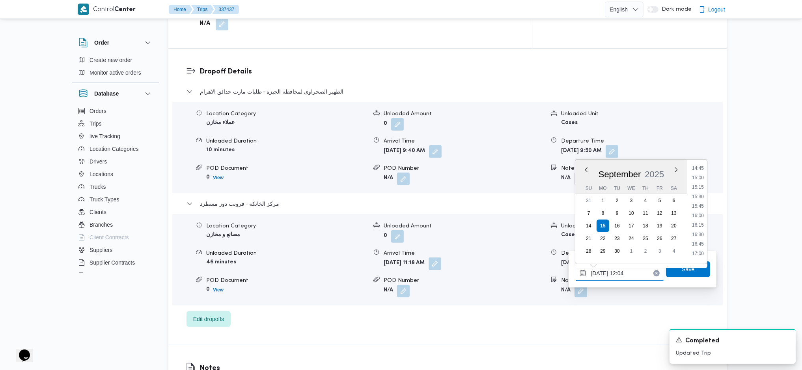
scroll to position [565, 0]
click at [698, 244] on li "17:00" at bounding box center [698, 248] width 18 height 8
type input "[DATE] 17:00"
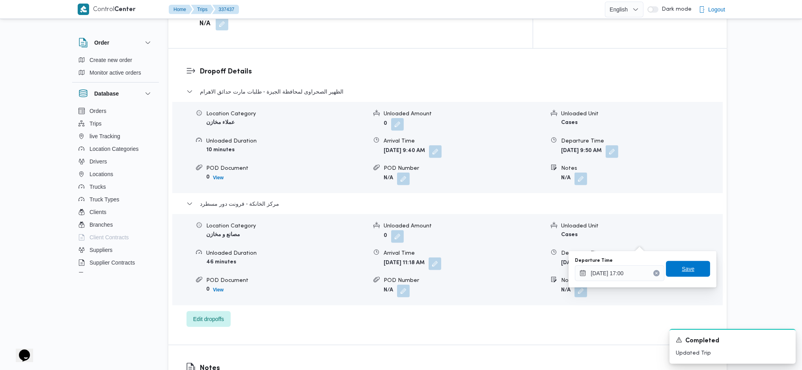
click at [696, 269] on span "Save" at bounding box center [688, 269] width 44 height 16
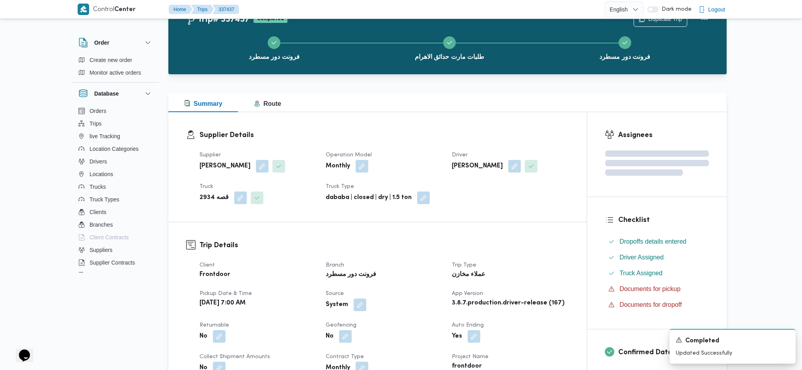
scroll to position [0, 0]
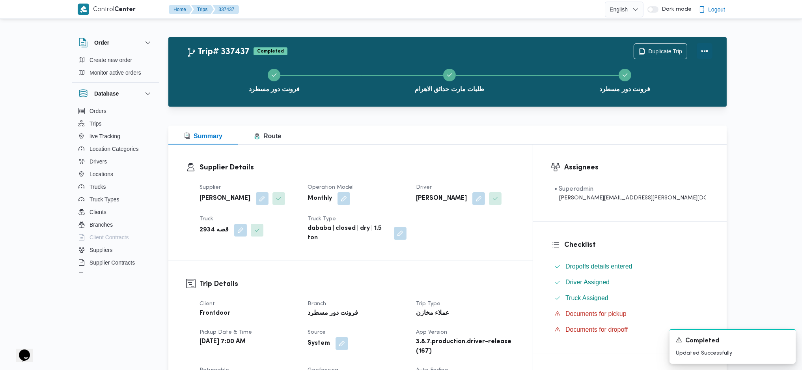
click at [704, 51] on button "Actions" at bounding box center [705, 51] width 16 height 16
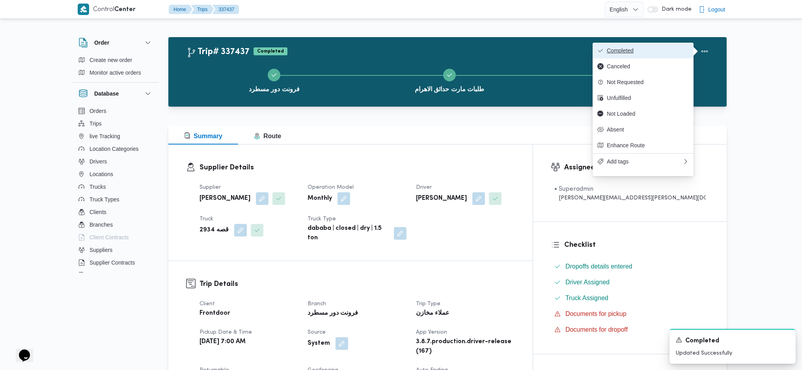
click at [677, 46] on button "Completed" at bounding box center [643, 51] width 101 height 16
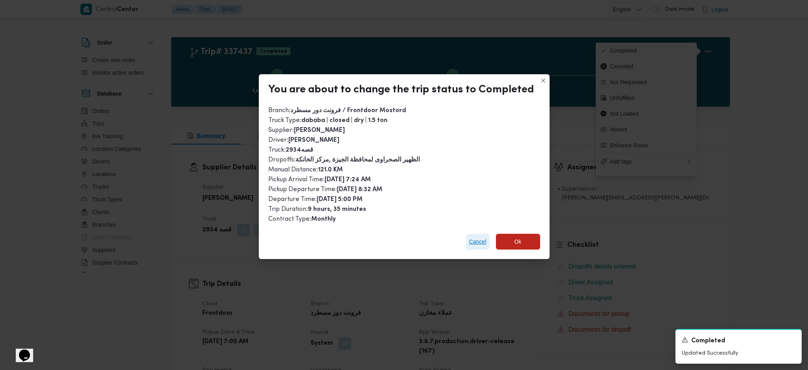
click at [477, 238] on span "Cancel" at bounding box center [477, 241] width 17 height 9
